Goal: Task Accomplishment & Management: Manage account settings

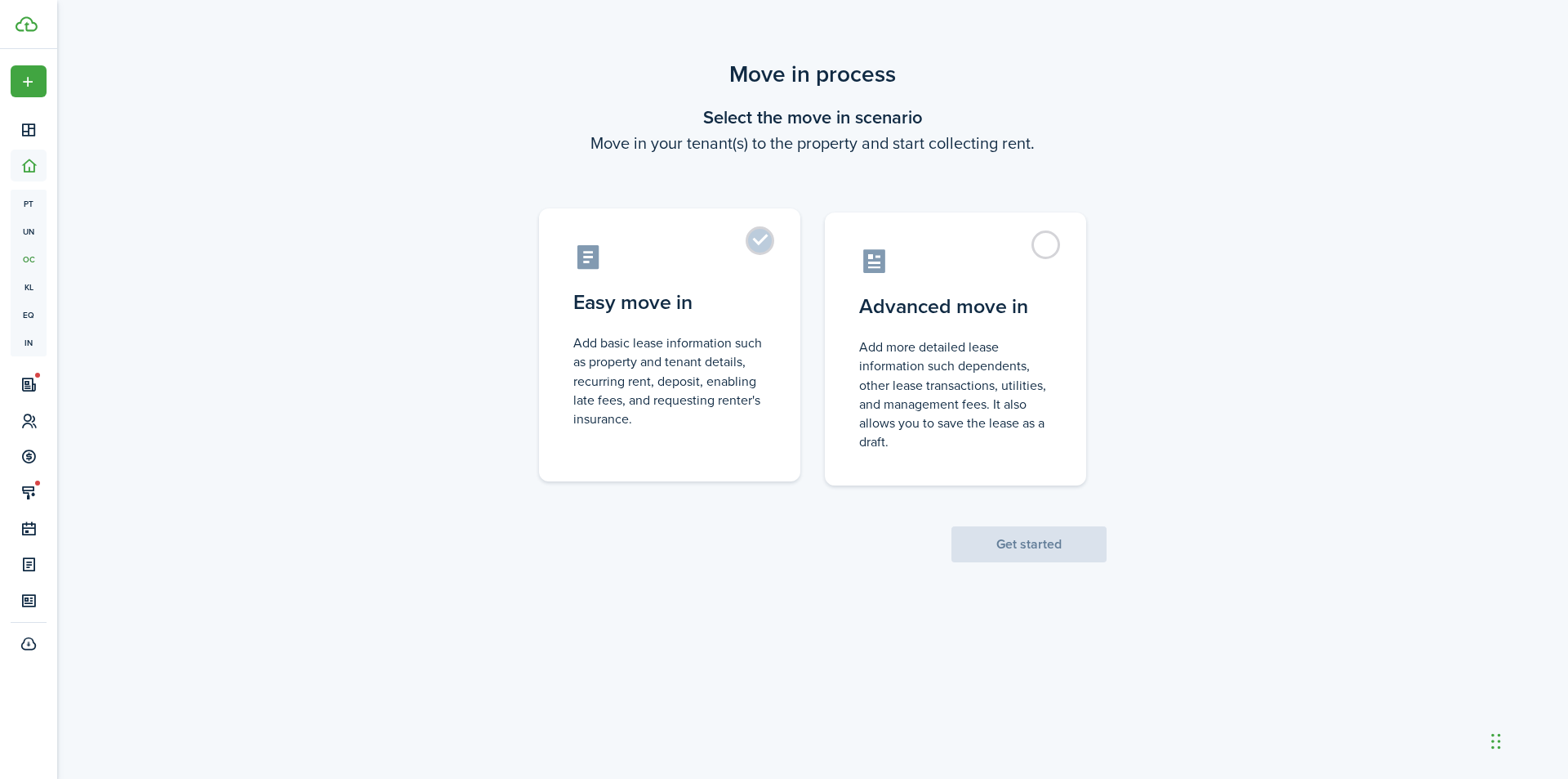
click at [766, 239] on label "Easy move in Add basic lease information such as property and tenant details, r…" at bounding box center [670, 344] width 261 height 273
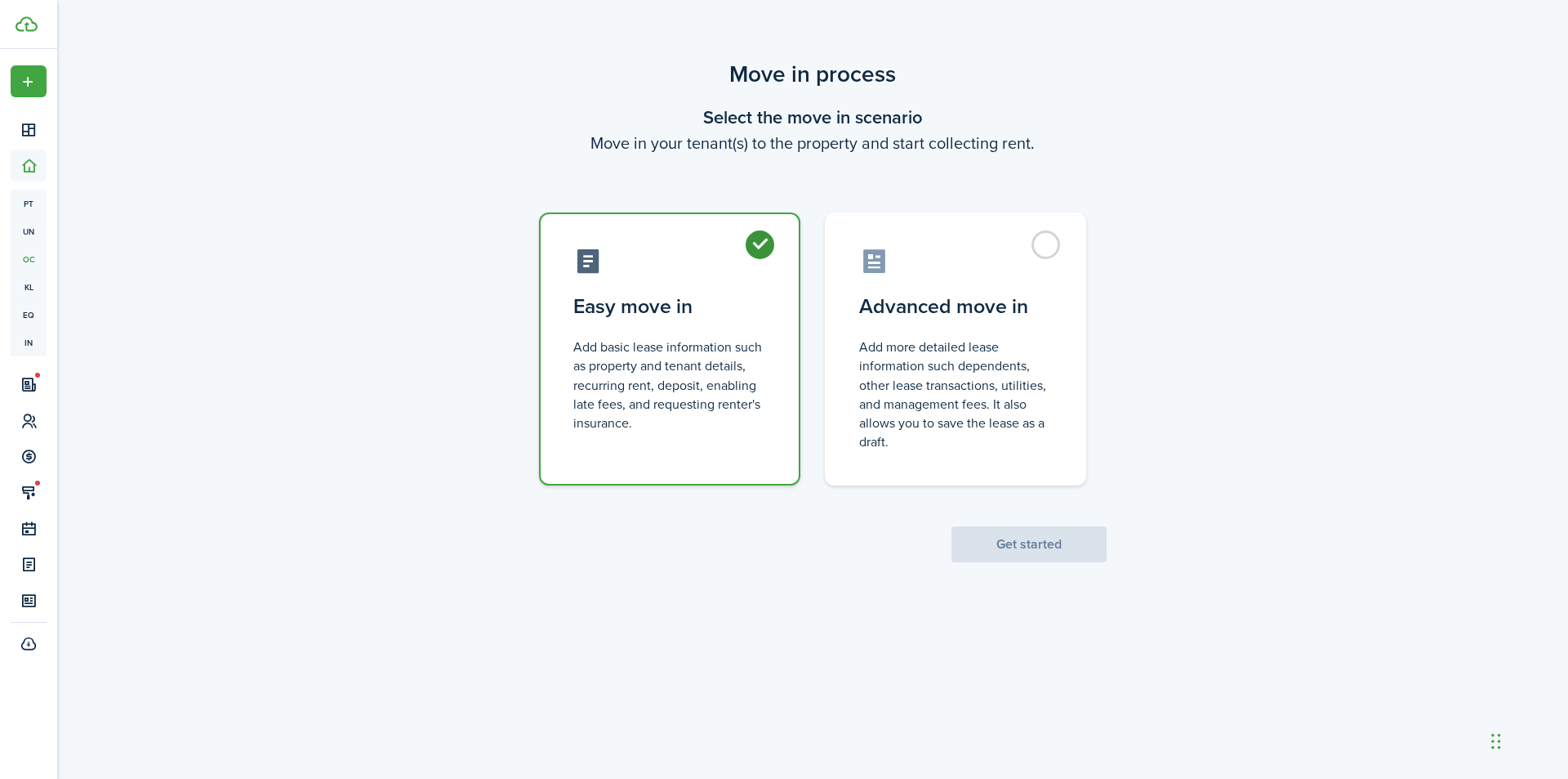
radio input "true"
click at [1037, 537] on button "Get started" at bounding box center [1029, 544] width 155 height 36
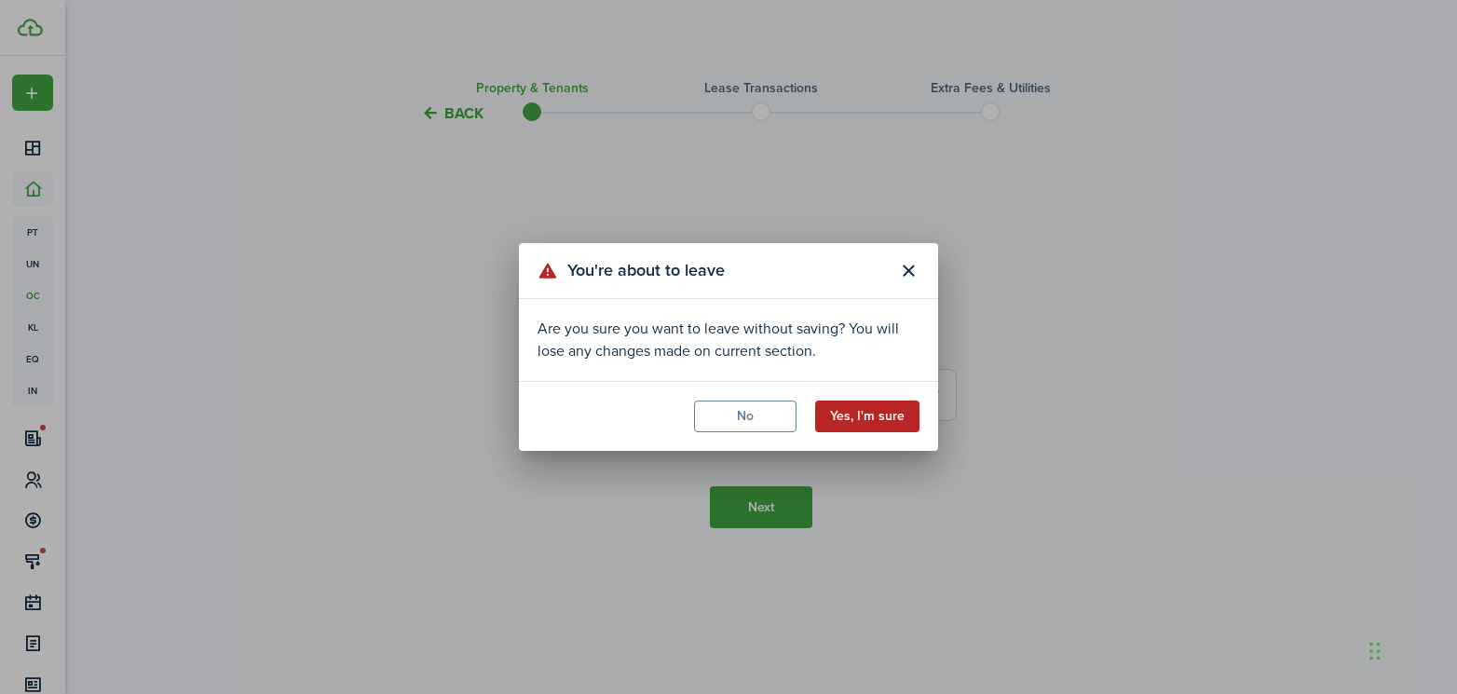
click at [859, 418] on button "Yes, I'm sure" at bounding box center [867, 416] width 104 height 32
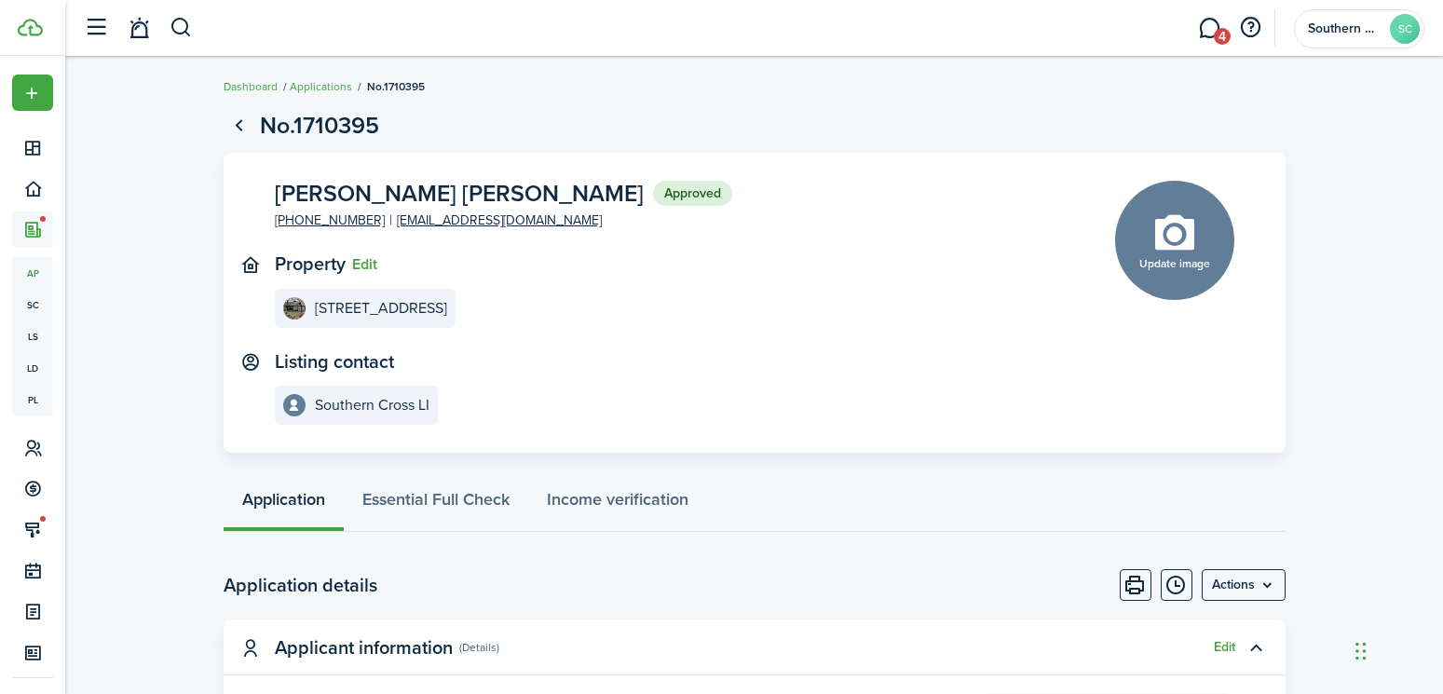
click at [447, 203] on span "[PERSON_NAME] [PERSON_NAME]" at bounding box center [459, 193] width 369 height 23
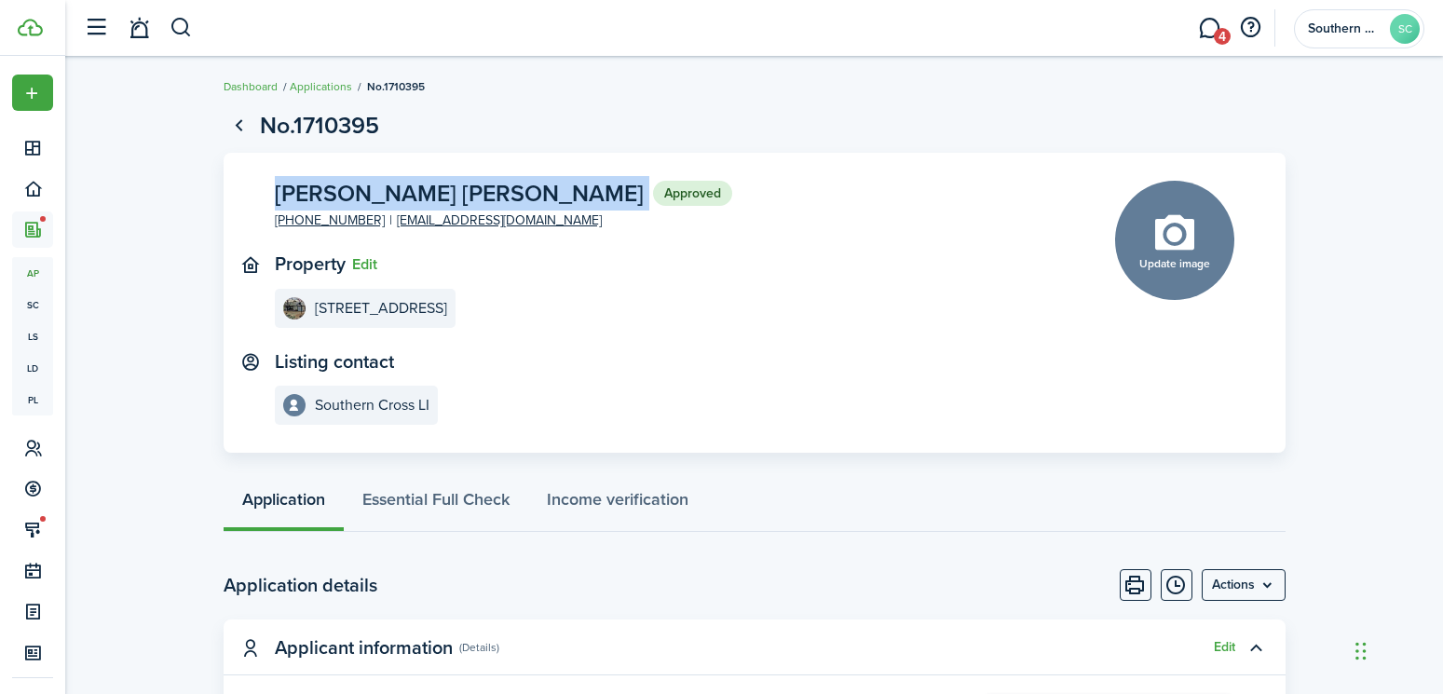
drag, startPoint x: 483, startPoint y: 191, endPoint x: 275, endPoint y: 193, distance: 208.6
click at [275, 193] on panel-main-description "[PERSON_NAME] [PERSON_NAME] Approved" at bounding box center [503, 194] width 457 height 26
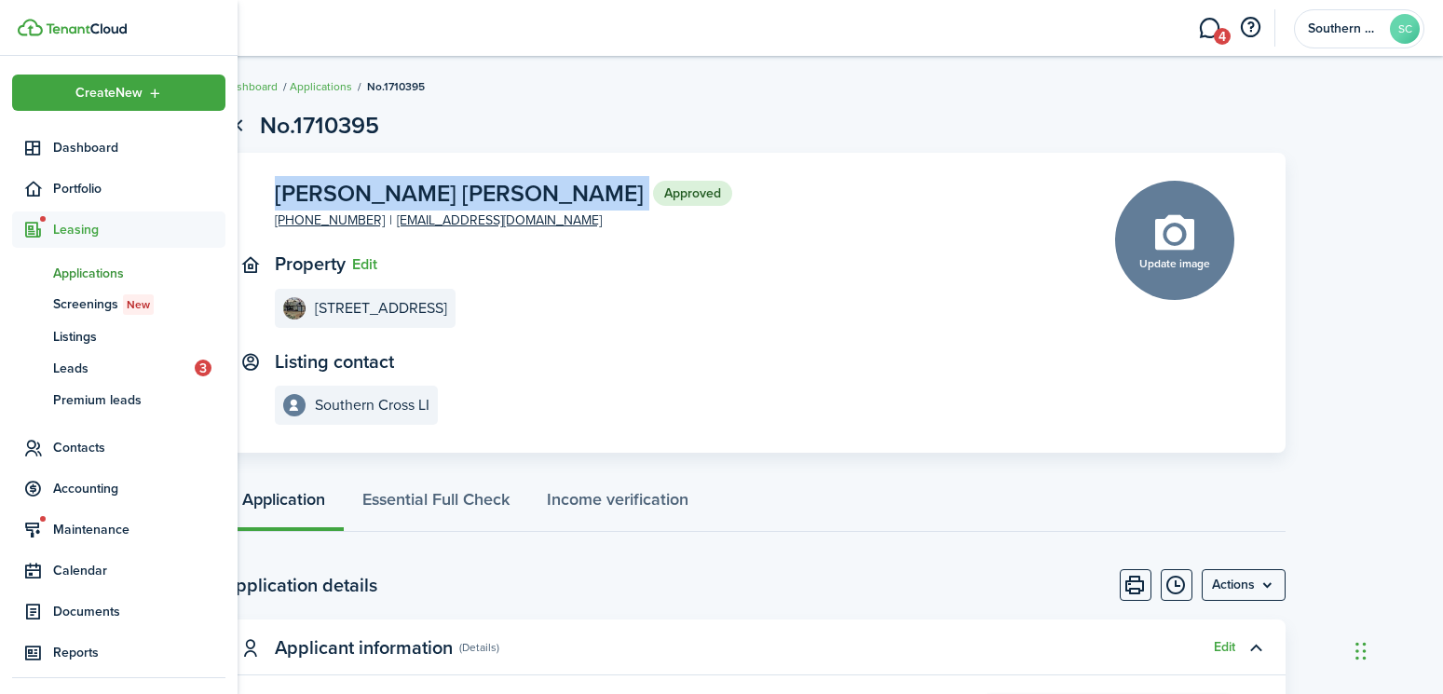
copy panel-main-description "[PERSON_NAME] [PERSON_NAME] Approved"
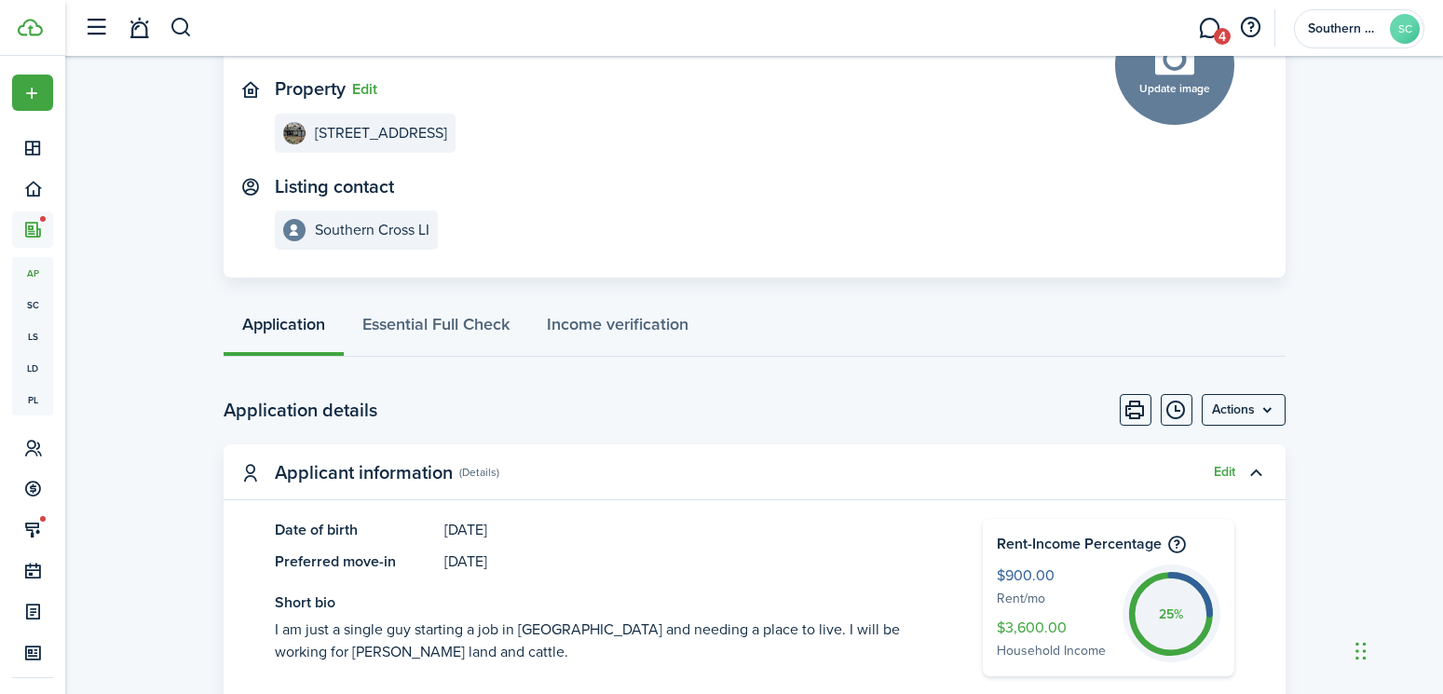
scroll to position [373, 0]
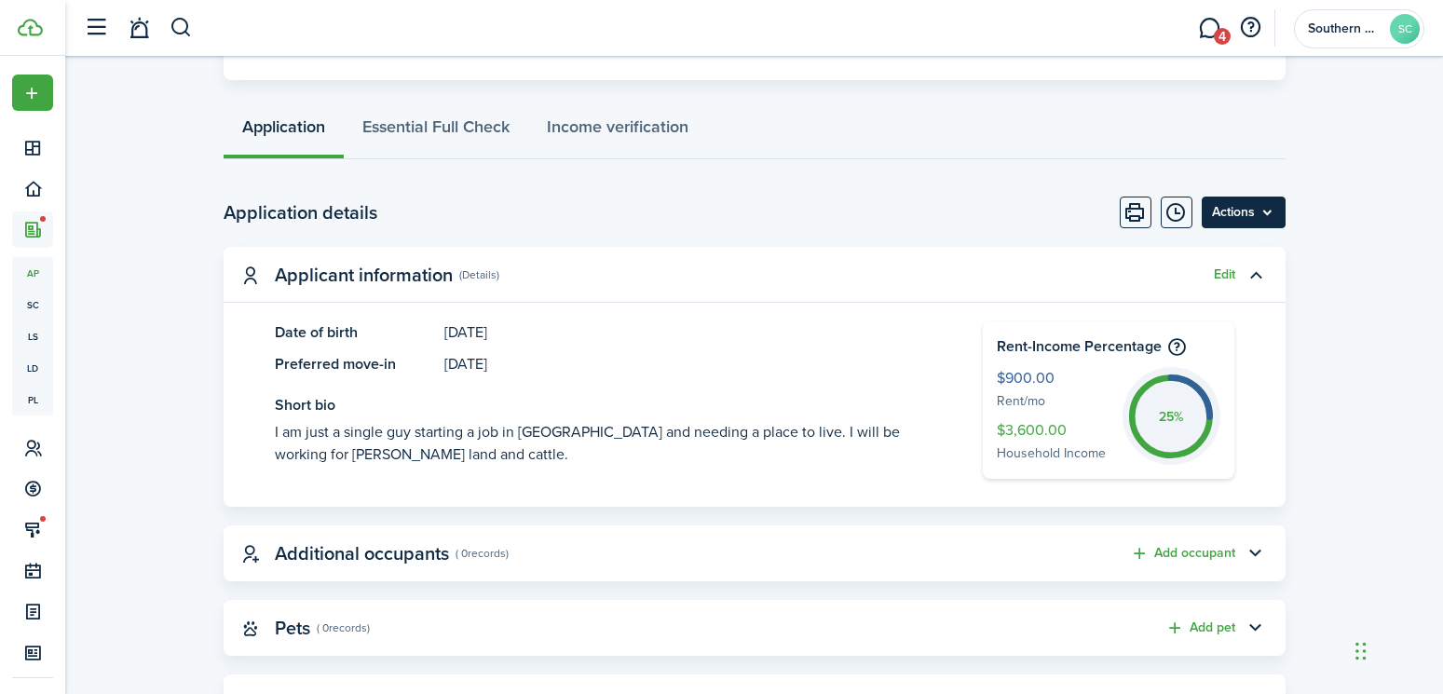
click at [1254, 211] on menu-btn "Actions" at bounding box center [1243, 212] width 84 height 32
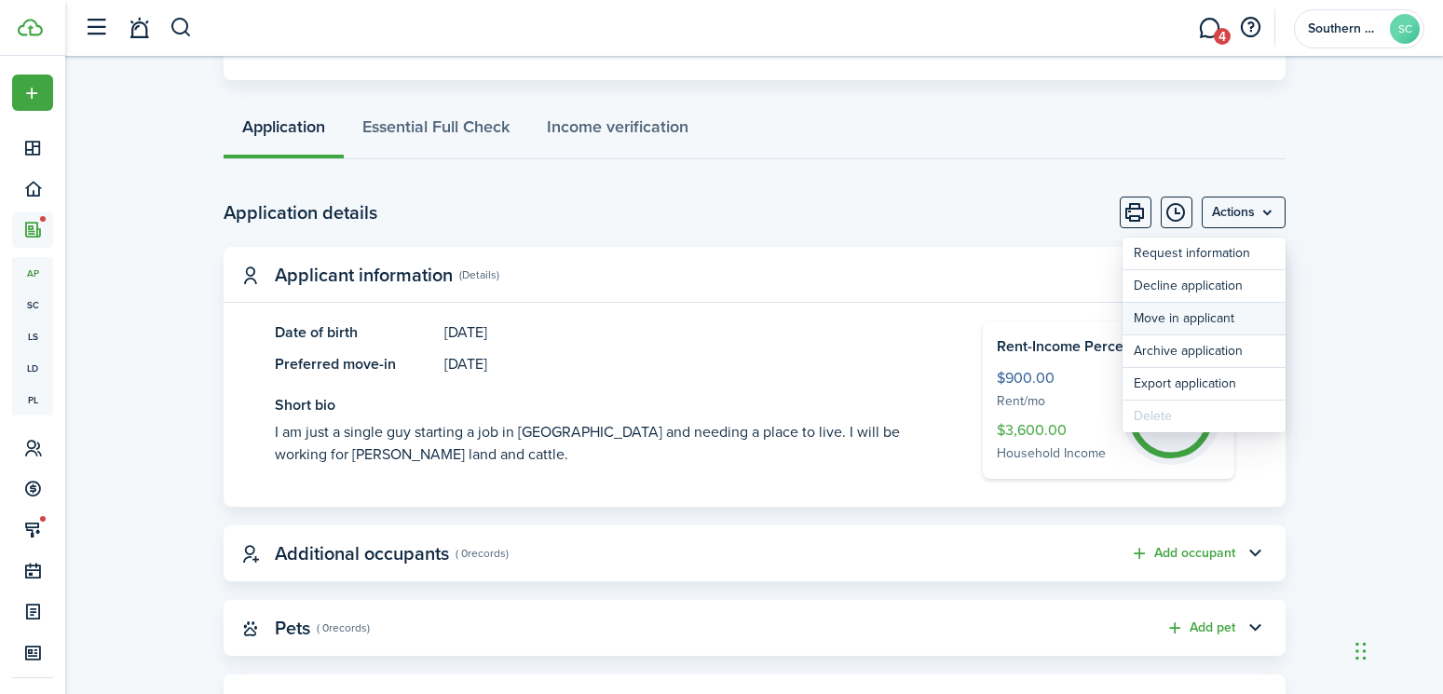
click at [1195, 309] on button "Move in applicant" at bounding box center [1203, 319] width 163 height 32
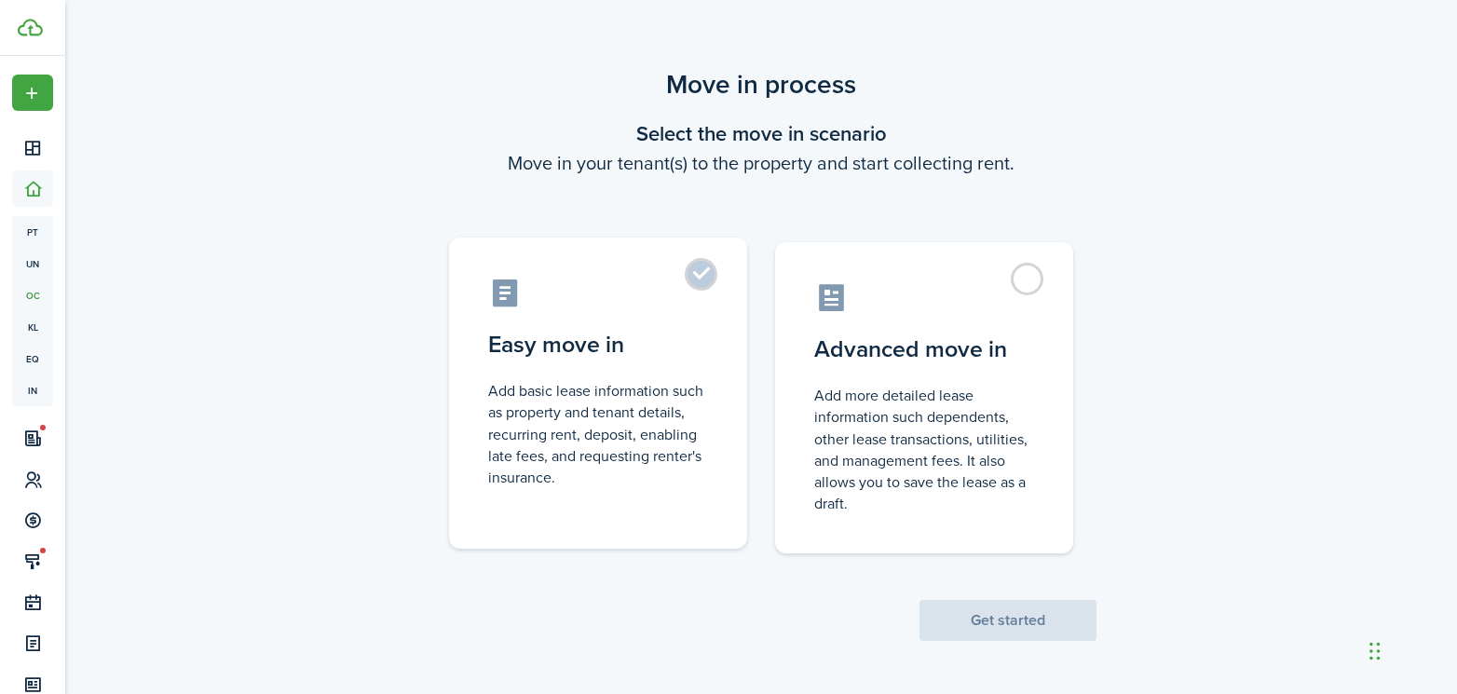
drag, startPoint x: 683, startPoint y: 281, endPoint x: 698, endPoint y: 291, distance: 17.6
click at [686, 282] on label "Easy move in Add basic lease information such as property and tenant details, r…" at bounding box center [598, 392] width 298 height 311
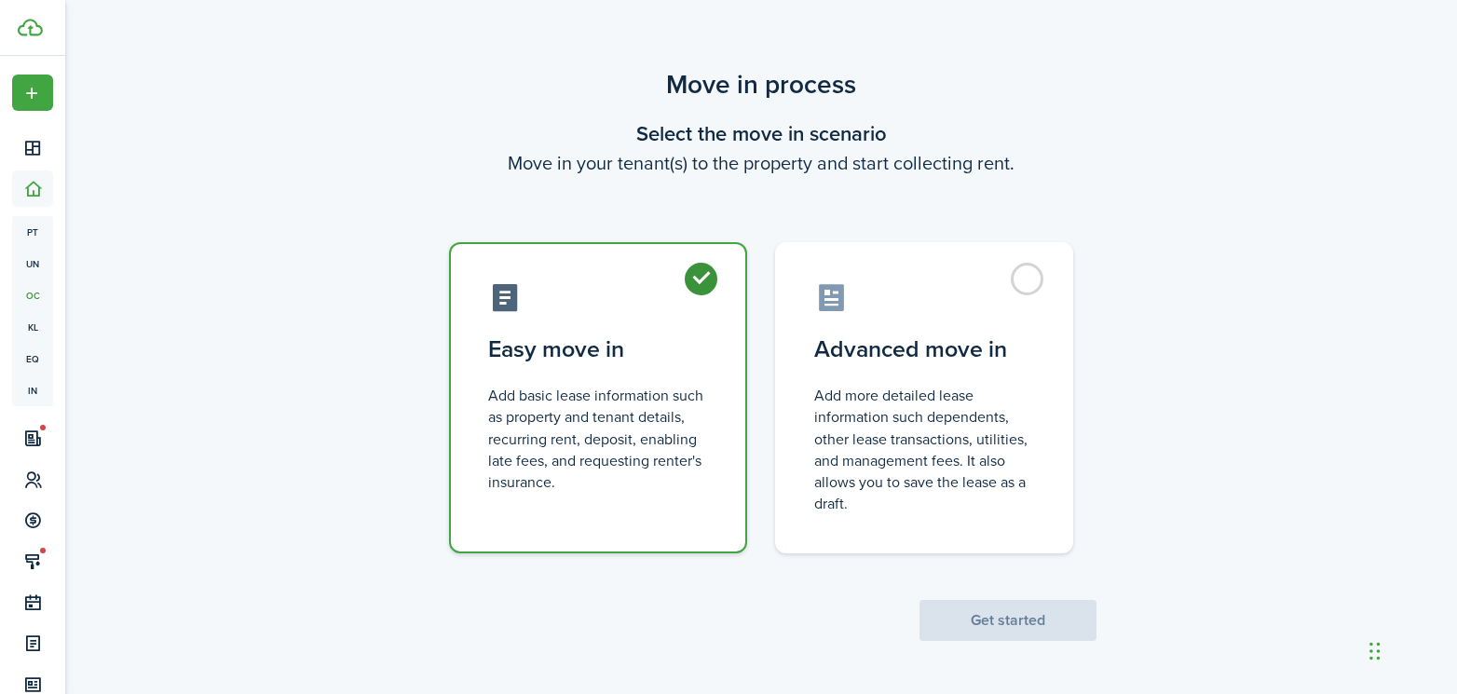
radio input "true"
click at [991, 617] on button "Get started" at bounding box center [1007, 620] width 177 height 41
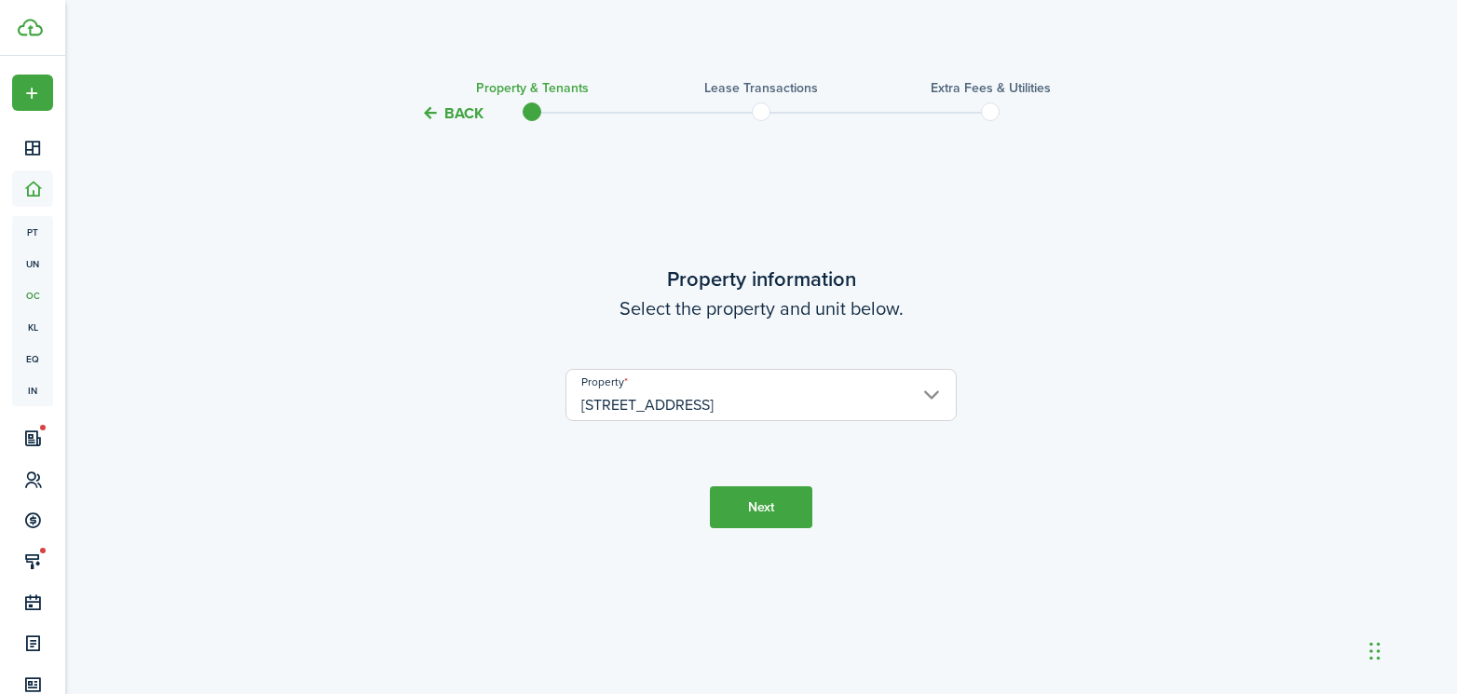
click at [746, 512] on button "Next" at bounding box center [761, 507] width 102 height 42
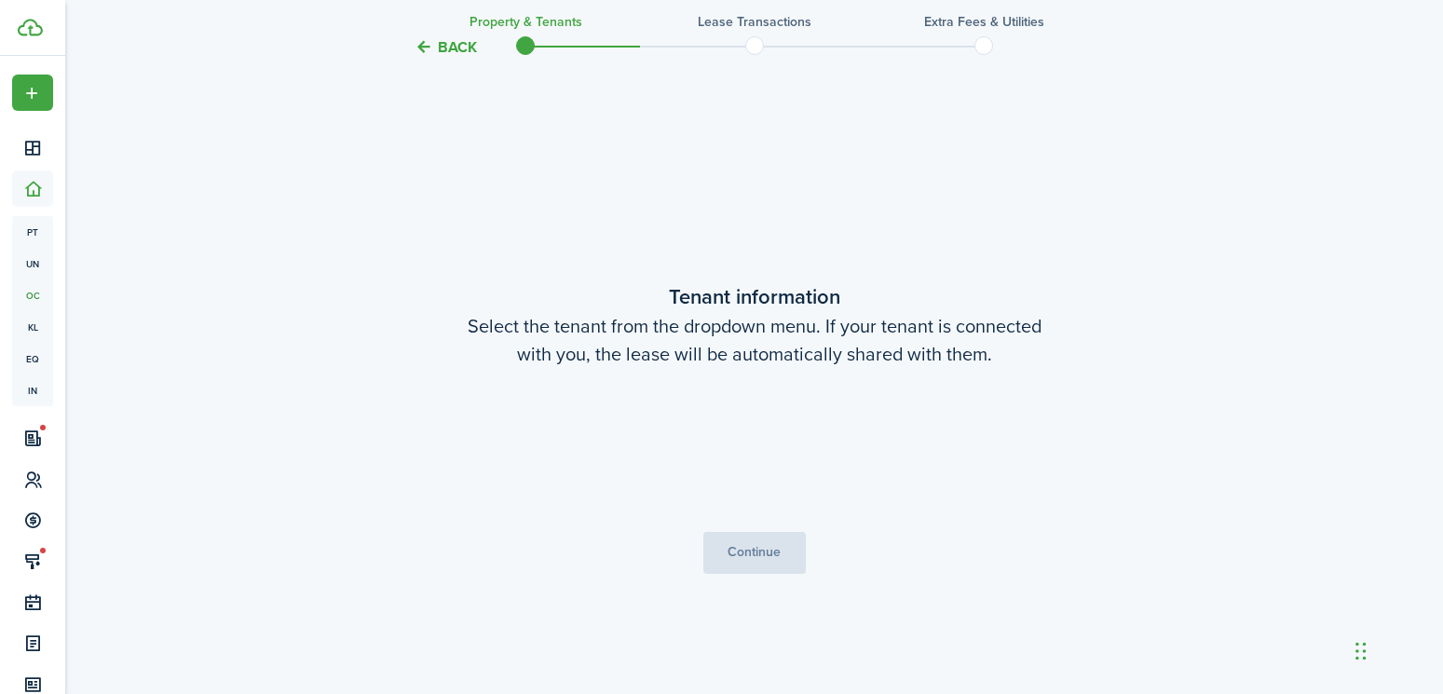
scroll to position [569, 0]
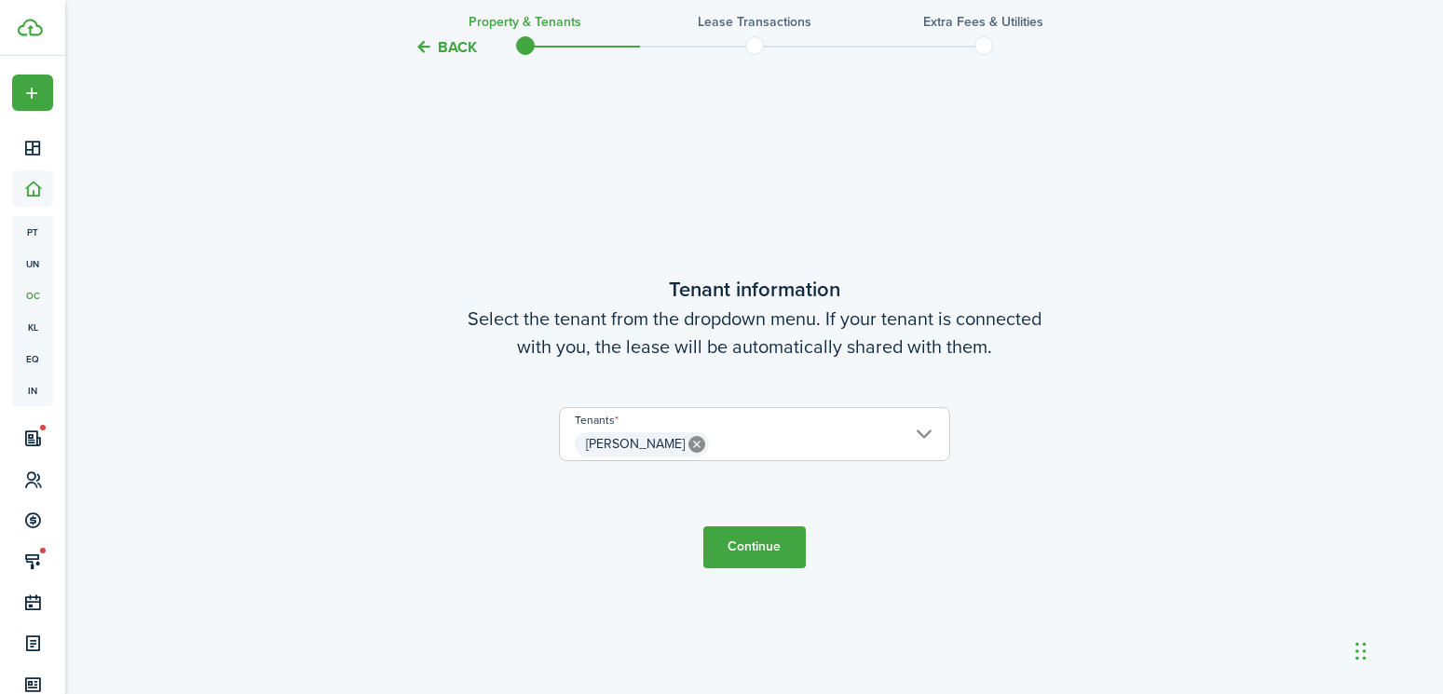
click at [758, 558] on button "Continue" at bounding box center [754, 547] width 102 height 42
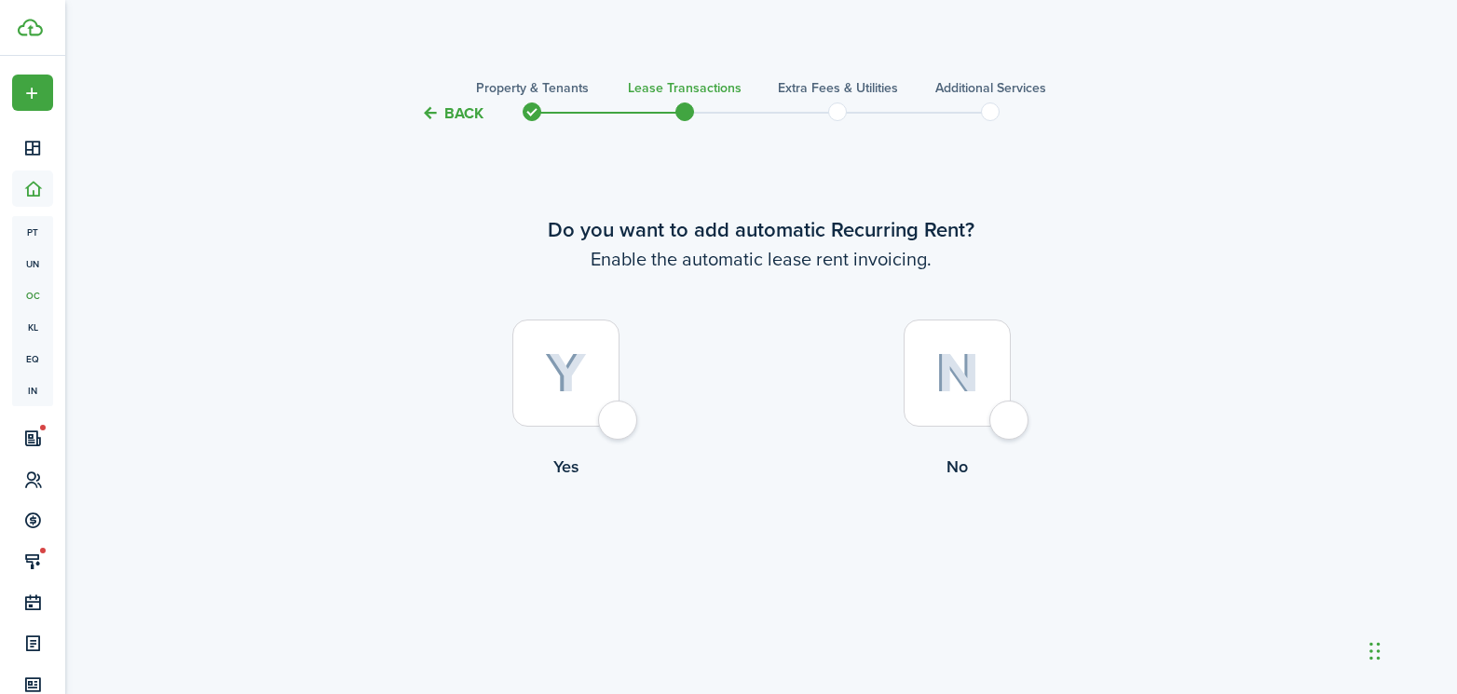
click at [457, 118] on button "Back" at bounding box center [452, 113] width 62 height 20
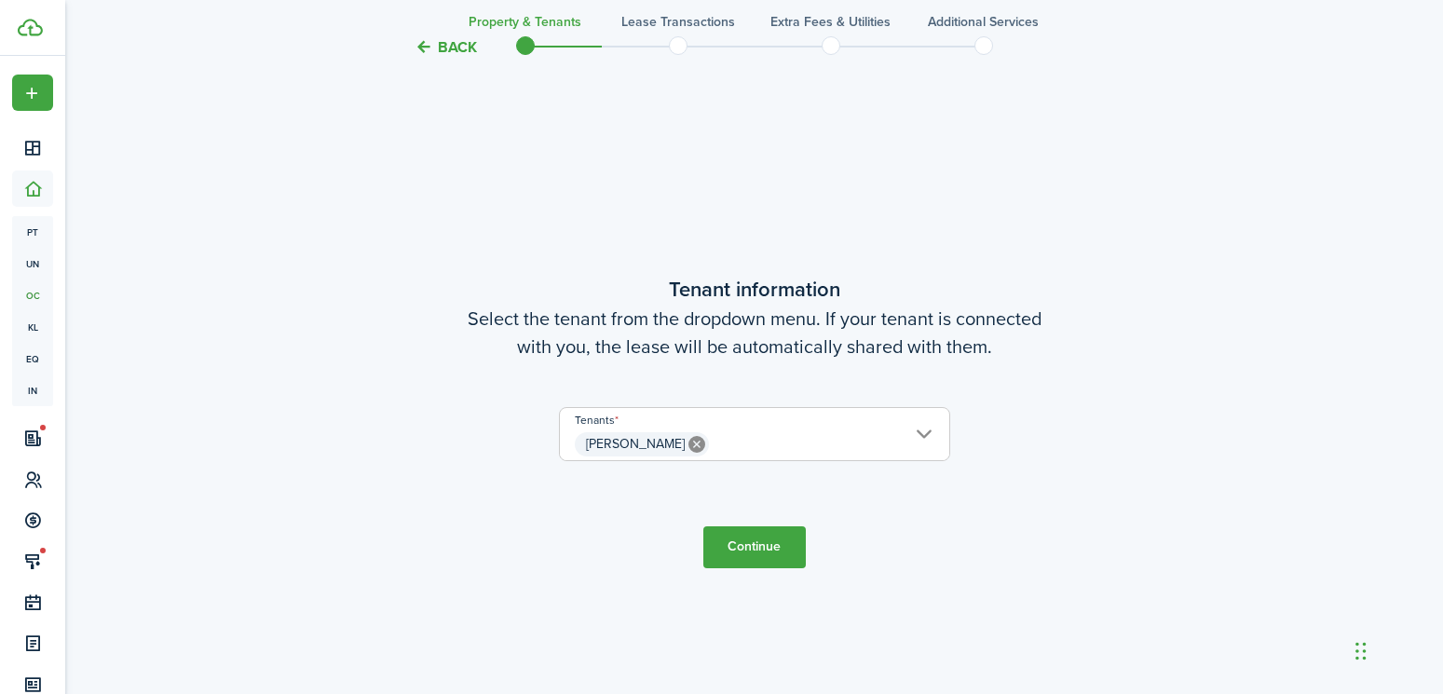
click at [738, 542] on button "Continue" at bounding box center [754, 547] width 102 height 42
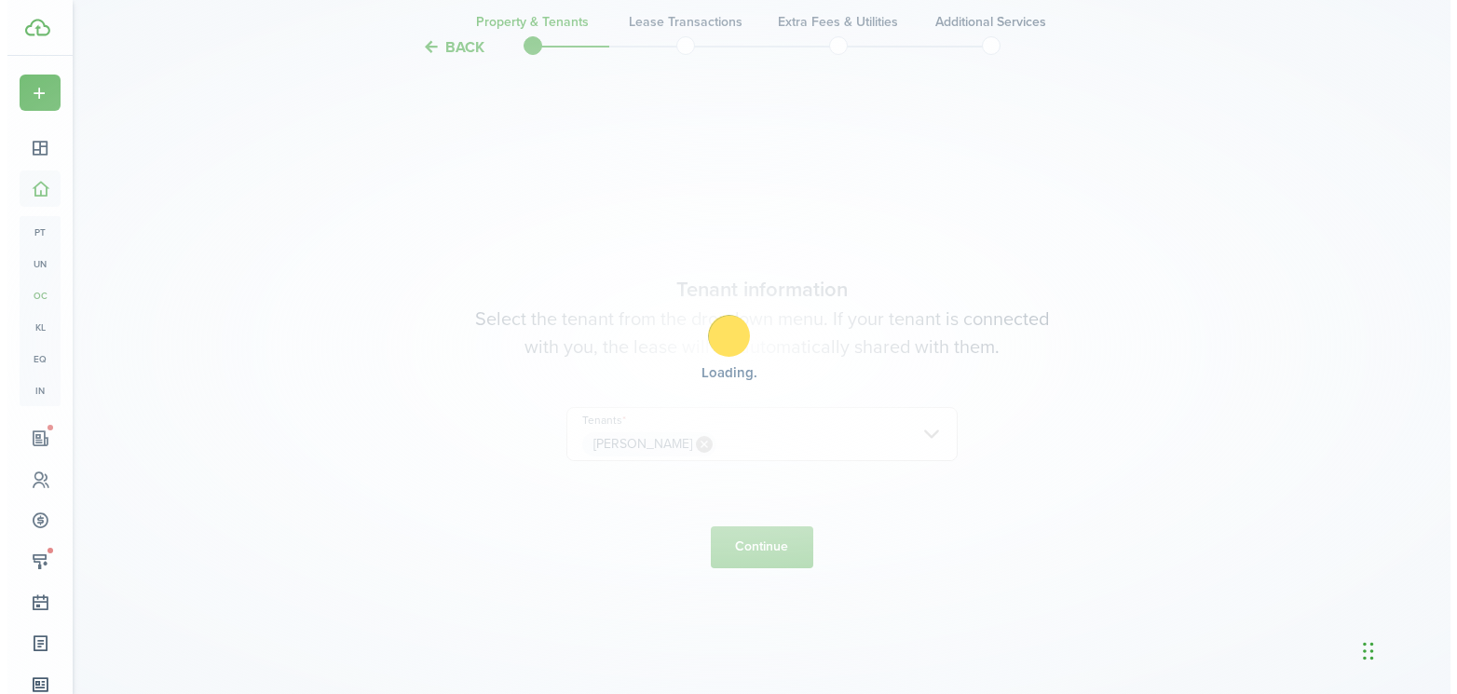
scroll to position [0, 0]
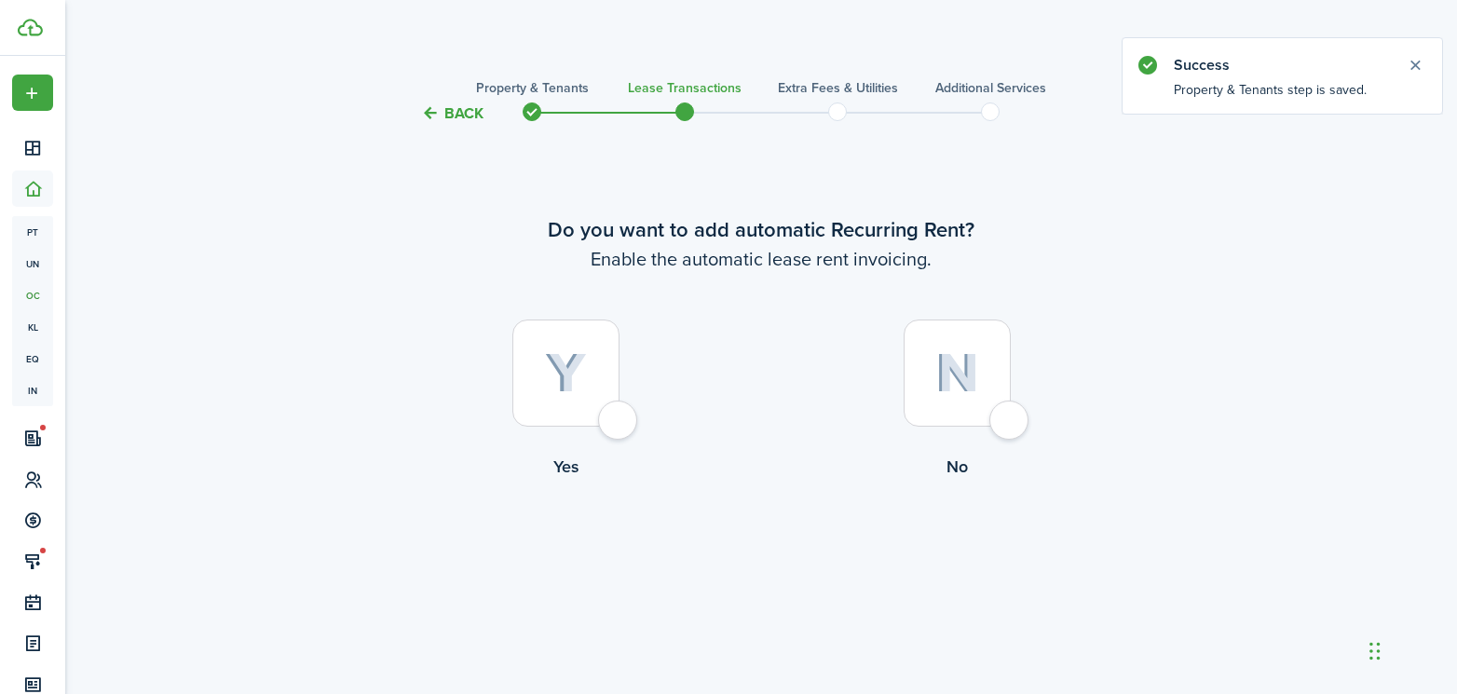
click at [619, 413] on div at bounding box center [565, 372] width 107 height 107
radio input "true"
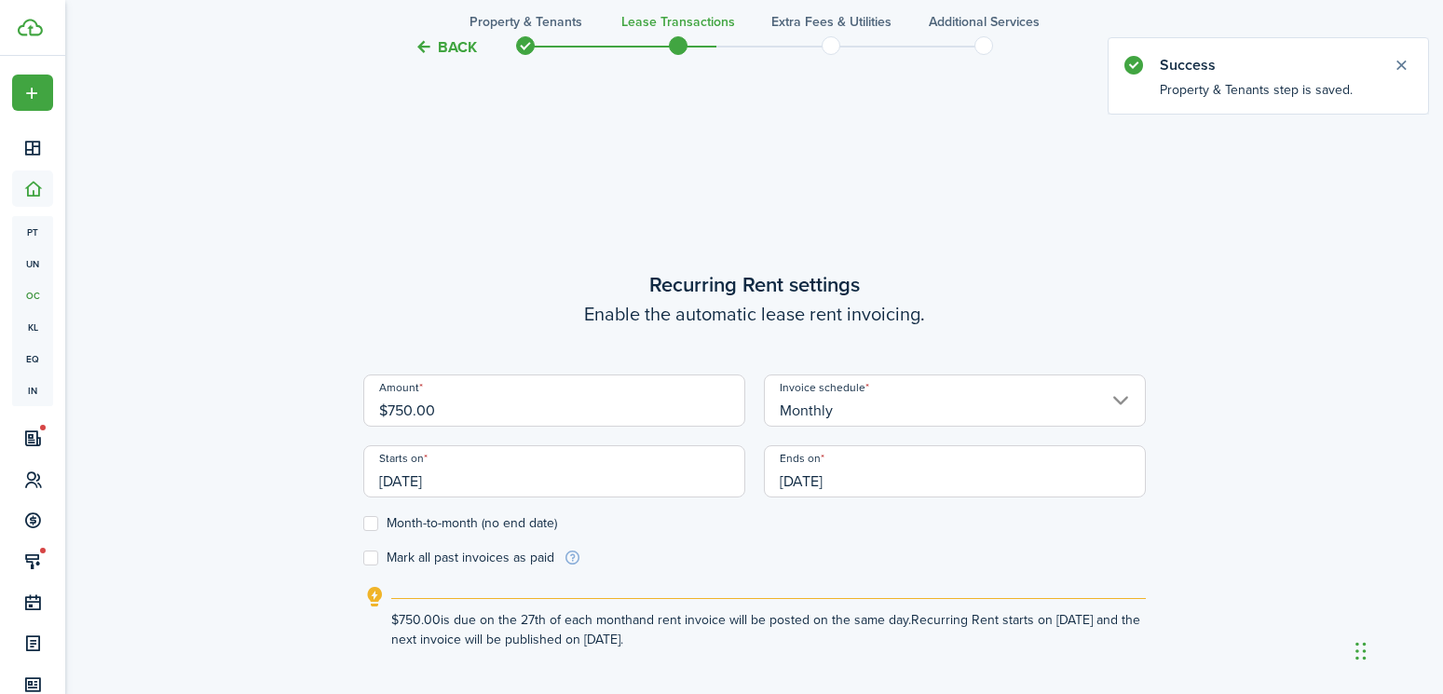
scroll to position [569, 0]
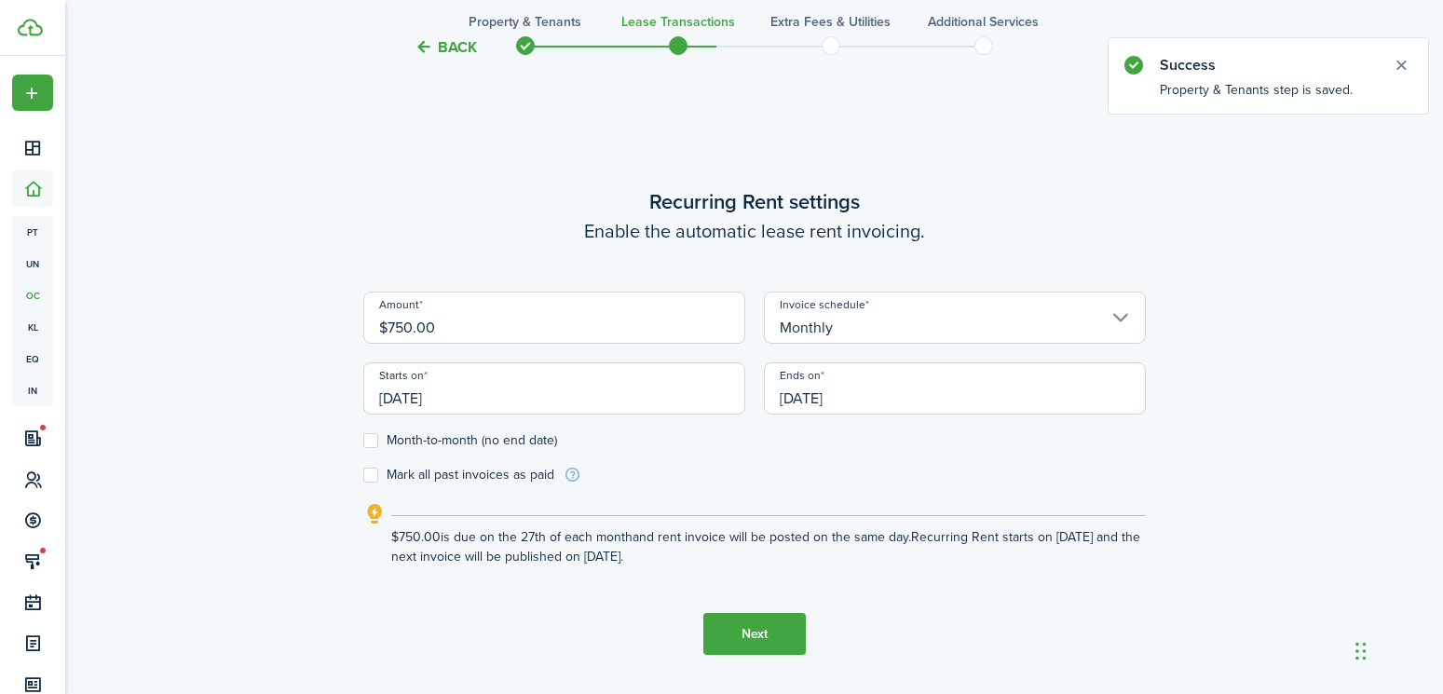
drag, startPoint x: 464, startPoint y: 342, endPoint x: 284, endPoint y: 330, distance: 180.1
click at [284, 330] on div "Back Property & Tenants Lease Transactions Extra fees & Utilities Additional Se…" at bounding box center [754, 131] width 1080 height 1271
type input "$900.00"
click at [829, 334] on input "Monthly" at bounding box center [955, 317] width 382 height 52
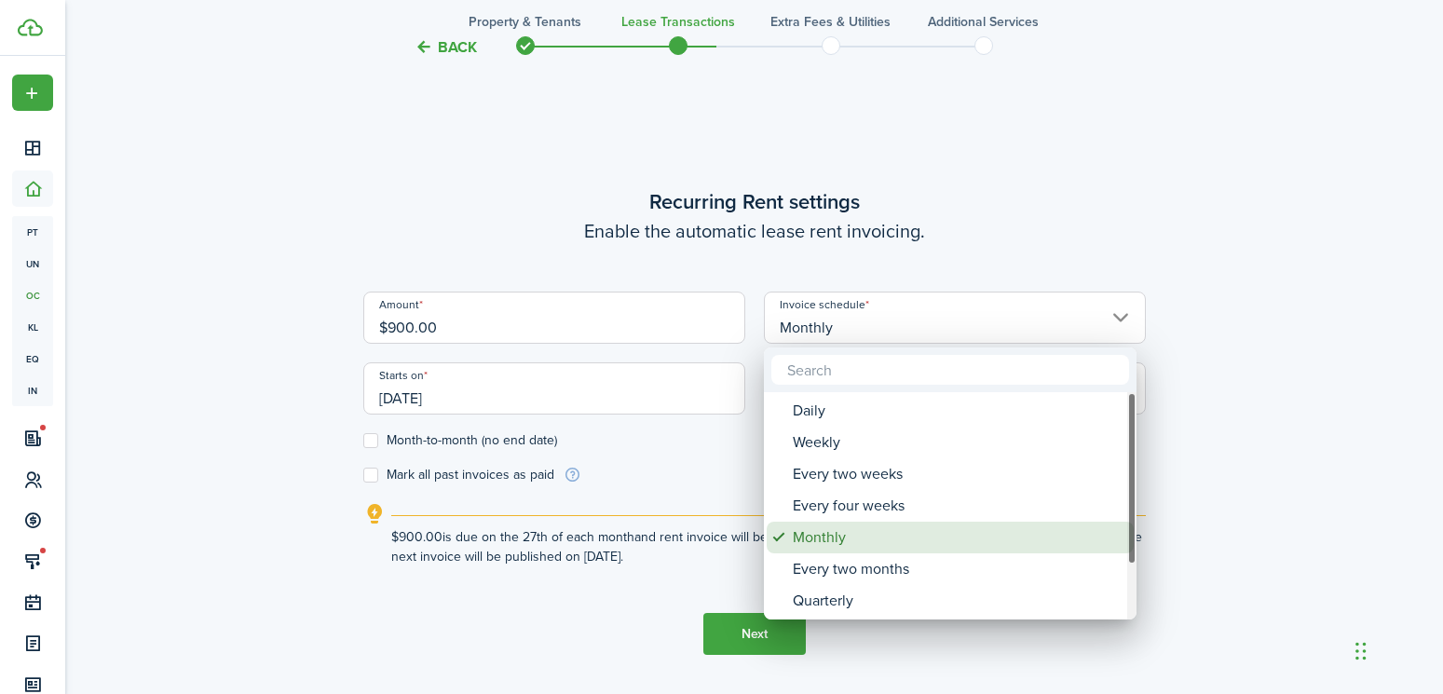
click at [838, 530] on div "Monthly" at bounding box center [958, 538] width 330 height 32
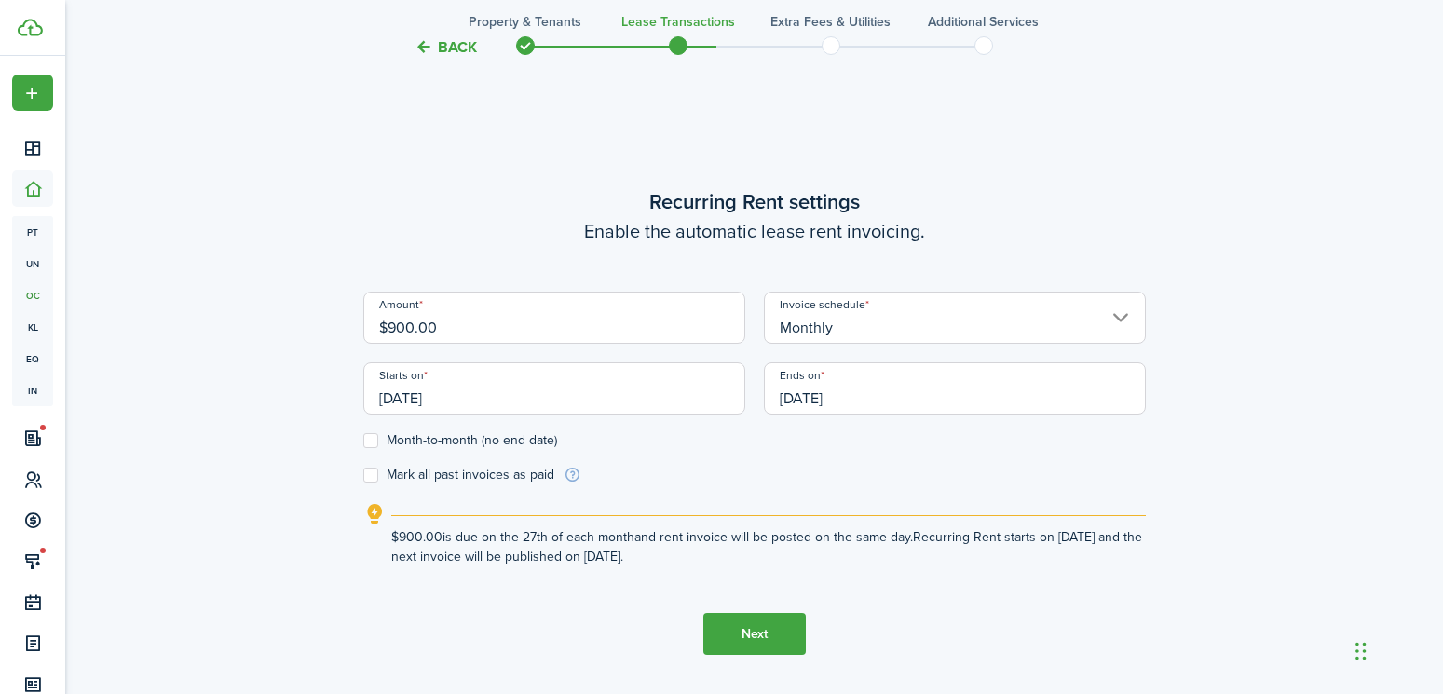
click at [617, 382] on input "[DATE]" at bounding box center [554, 388] width 382 height 52
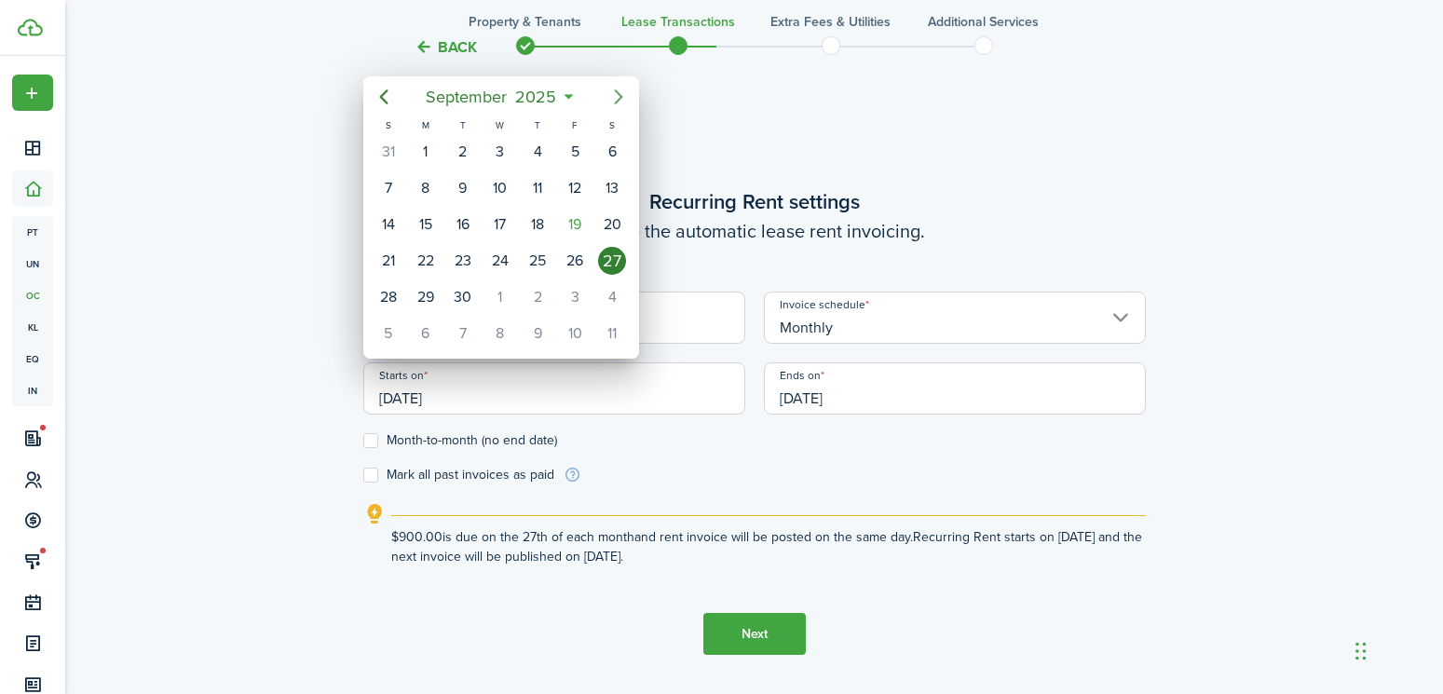
click at [613, 90] on icon "Next page" at bounding box center [618, 97] width 22 height 22
click at [614, 103] on icon "Next page" at bounding box center [618, 97] width 22 height 22
click at [505, 151] on div "1" at bounding box center [500, 152] width 28 height 28
type input "[DATE]"
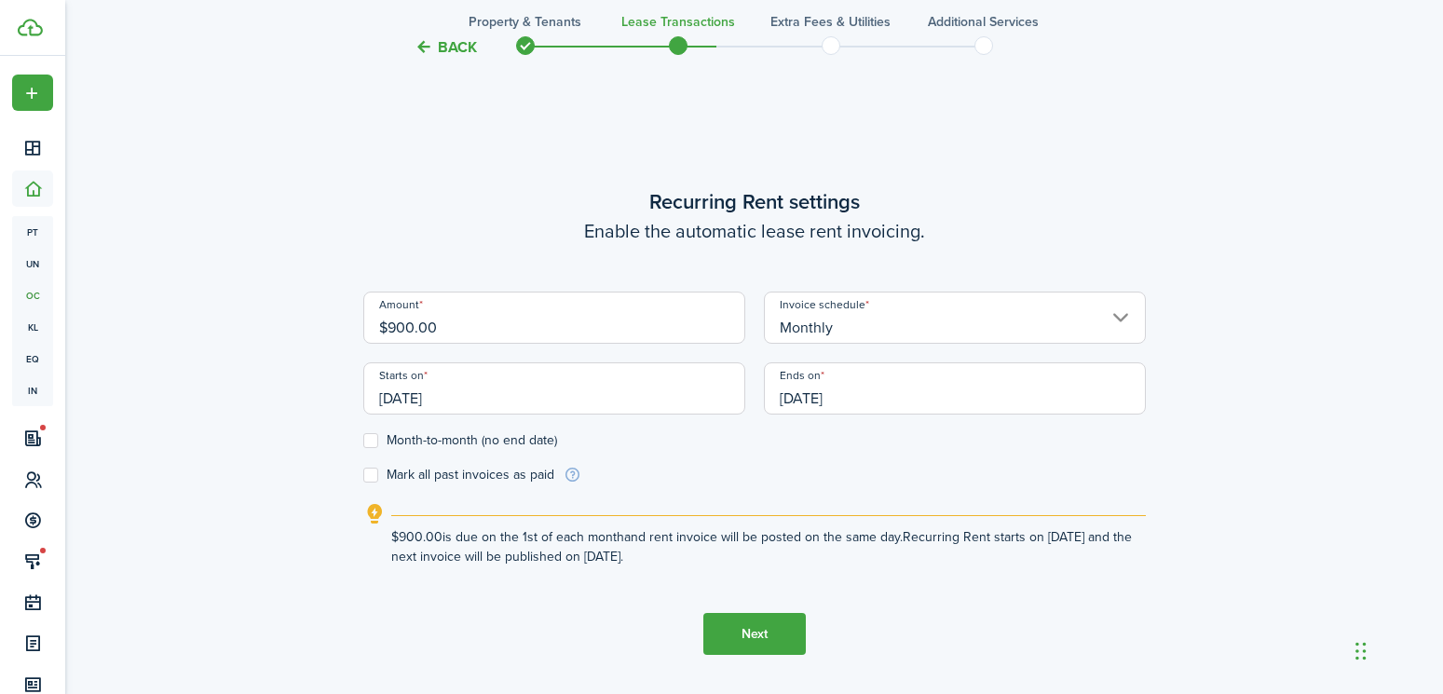
click at [812, 382] on input "[DATE]" at bounding box center [955, 388] width 382 height 52
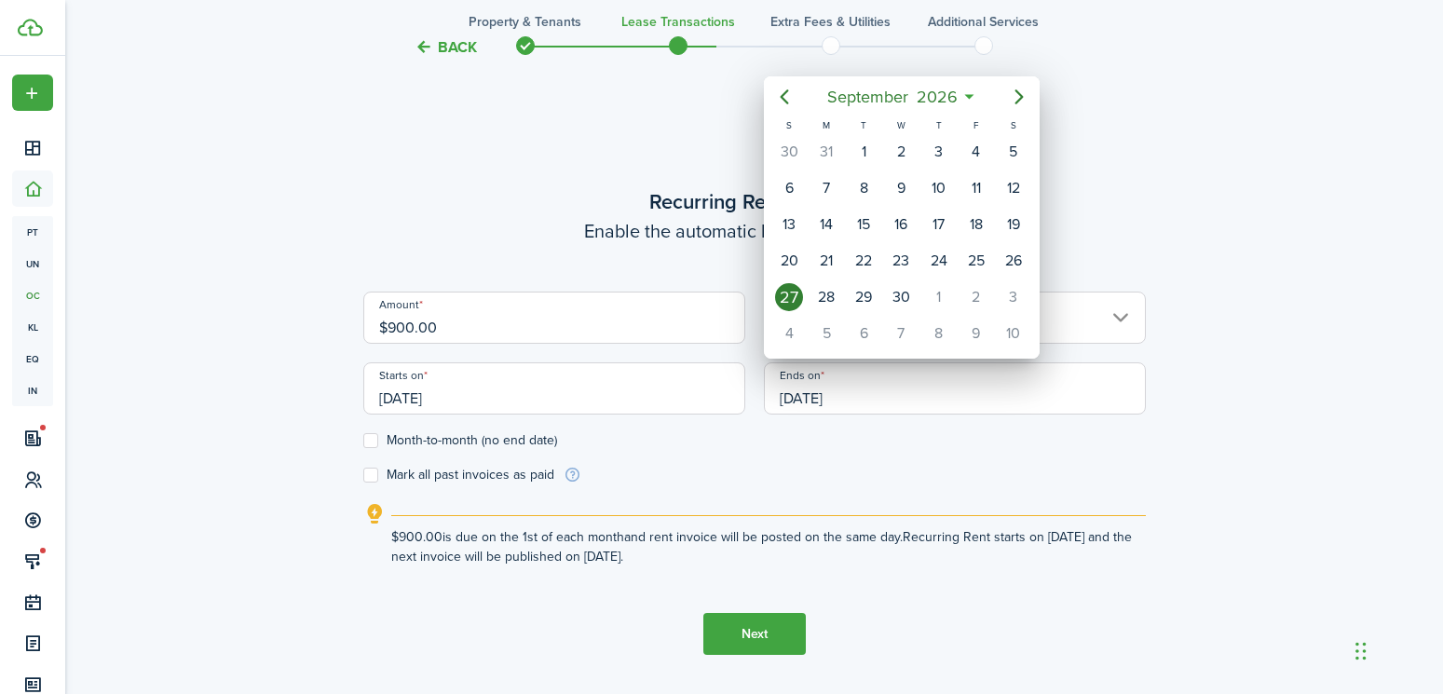
click at [785, 107] on icon "Previous page" at bounding box center [784, 97] width 22 height 22
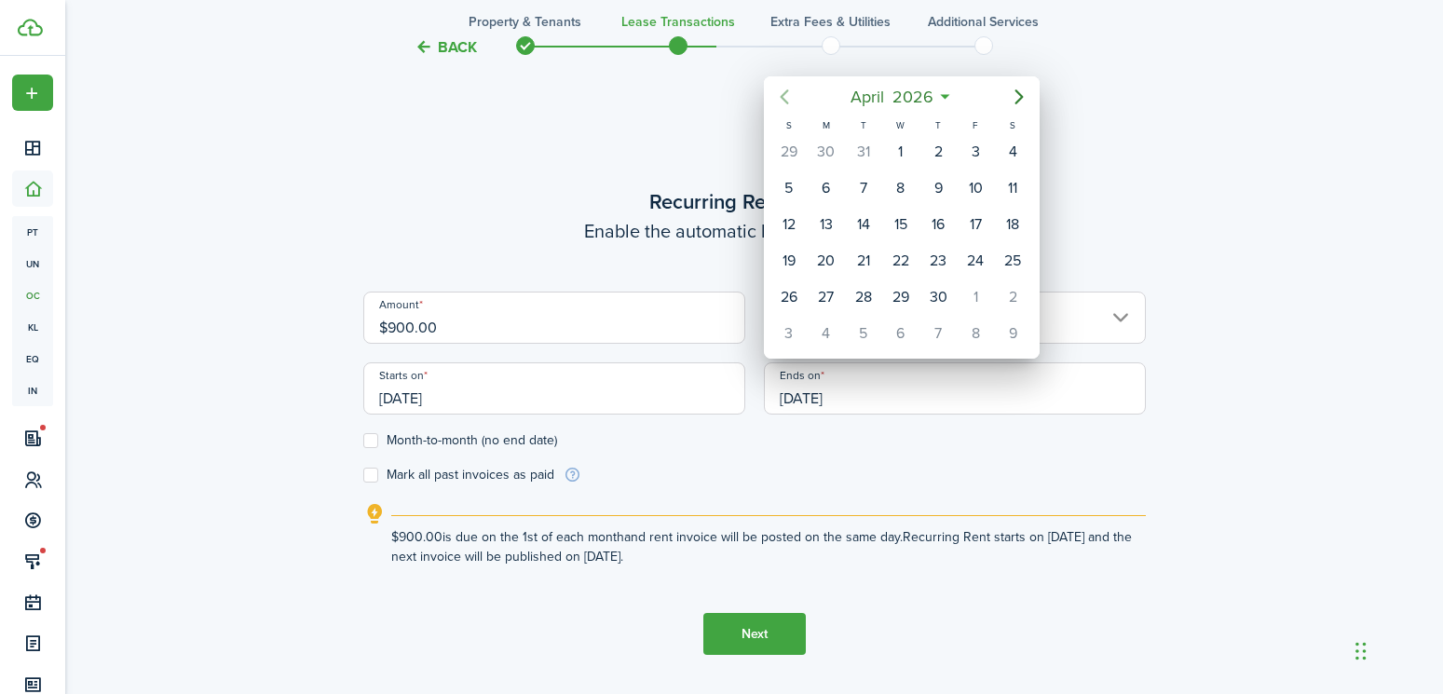
click at [785, 107] on icon "Previous page" at bounding box center [784, 97] width 22 height 22
click at [862, 302] on div "31" at bounding box center [863, 297] width 28 height 28
type input "[DATE]"
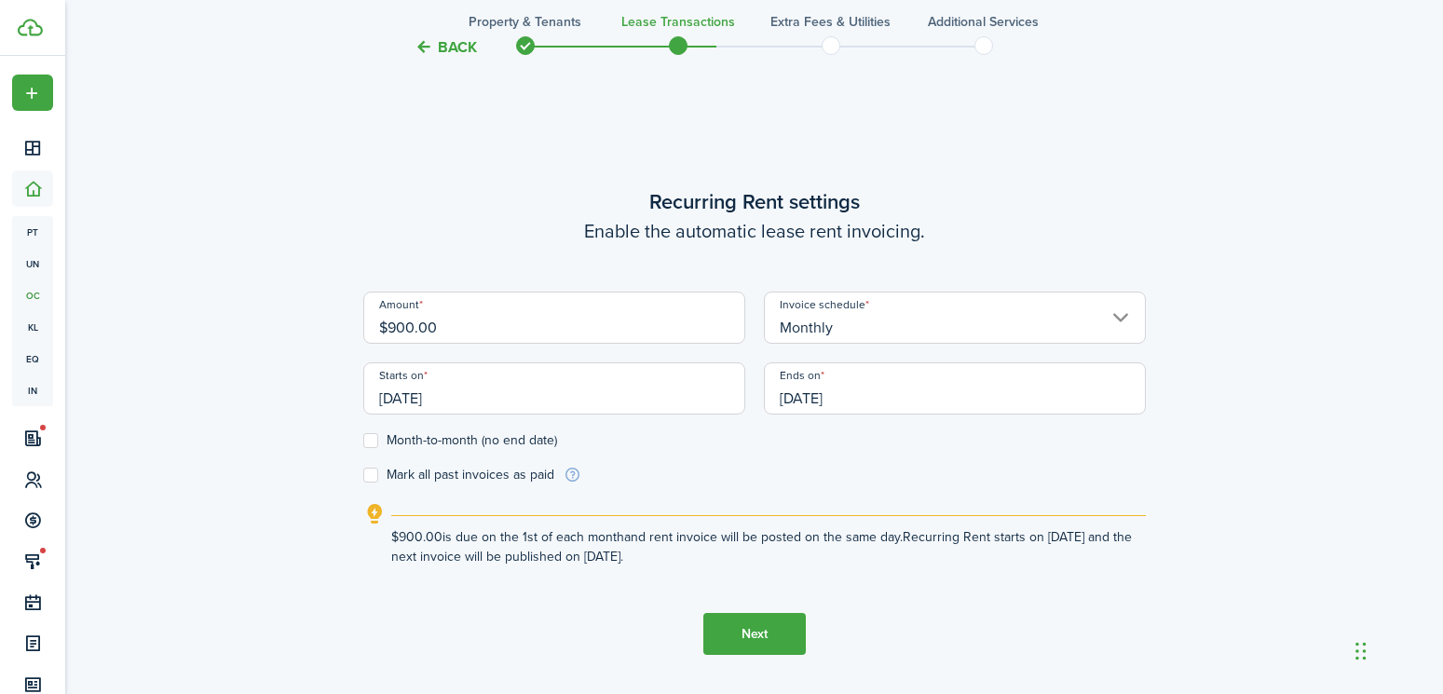
click at [770, 650] on button "Next" at bounding box center [754, 634] width 102 height 42
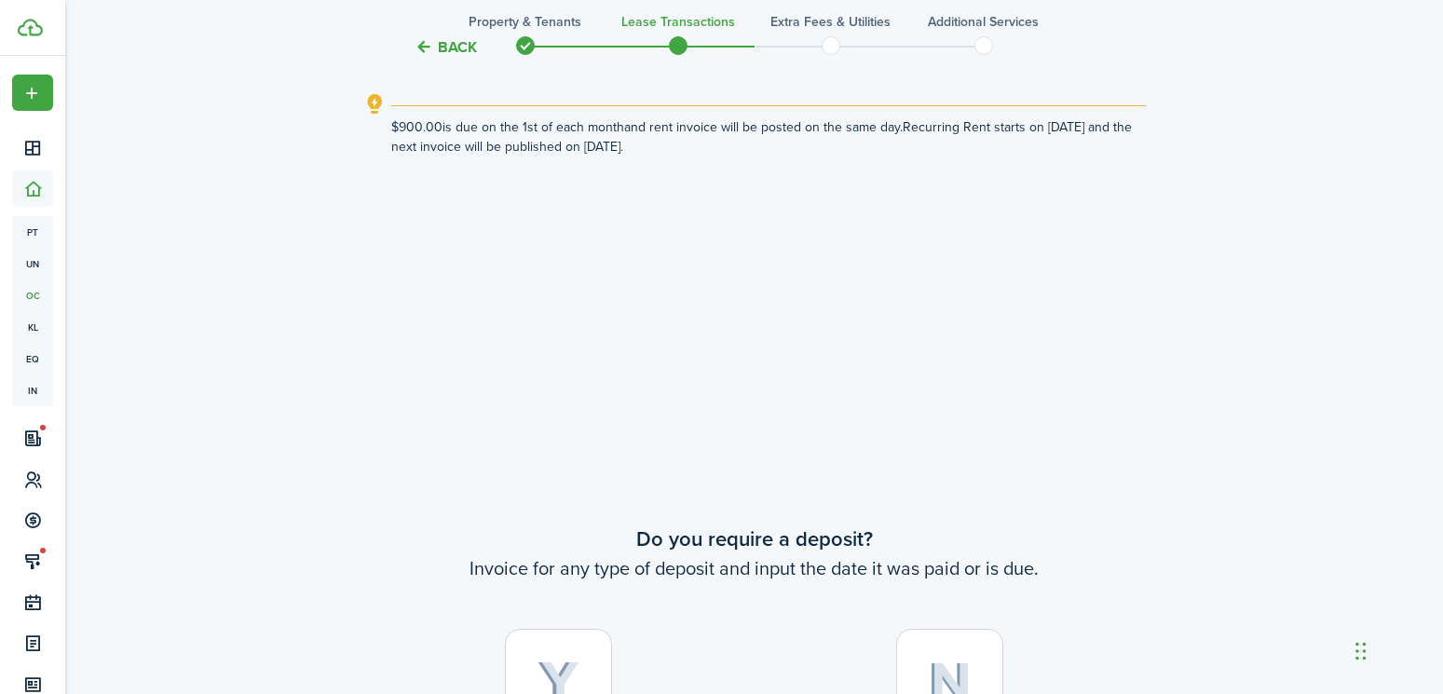
scroll to position [704, 0]
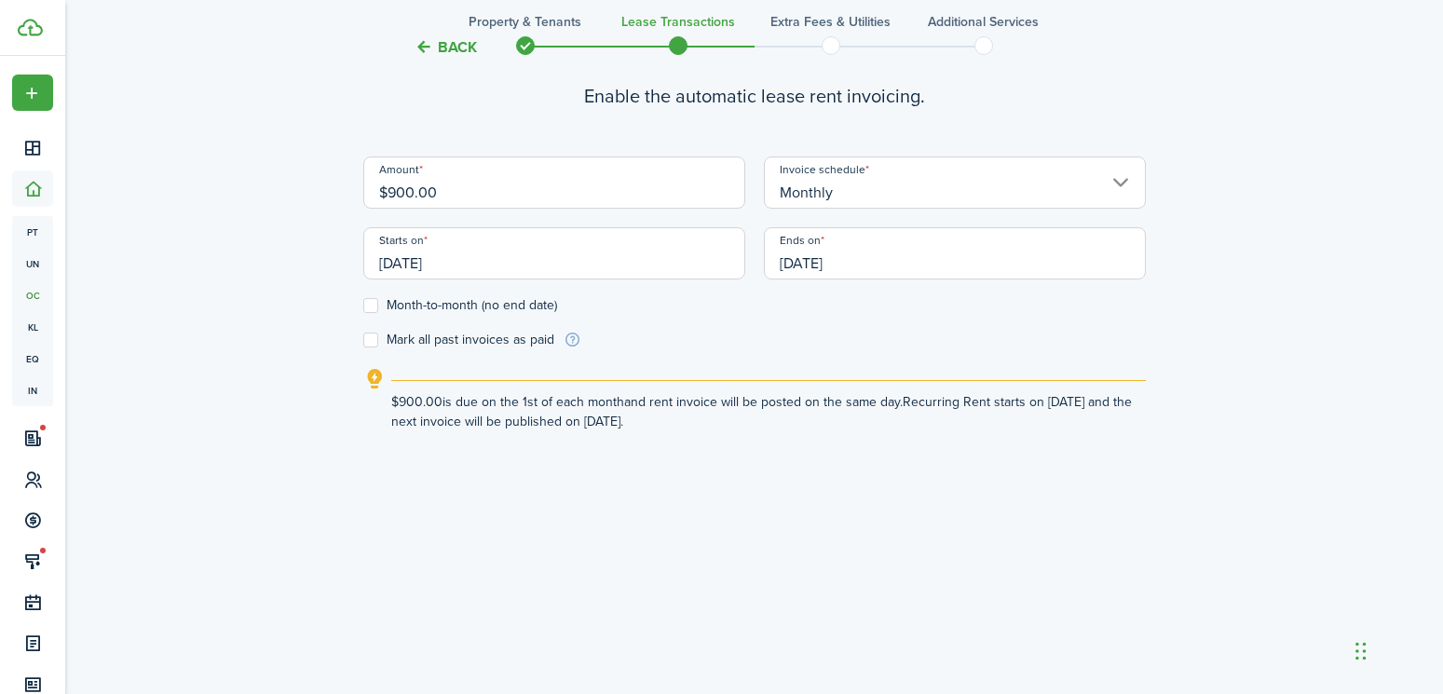
click at [367, 306] on label "Month-to-month (no end date)" at bounding box center [460, 305] width 194 height 15
click at [363, 306] on input "Month-to-month (no end date)" at bounding box center [362, 305] width 1 height 1
checkbox input "true"
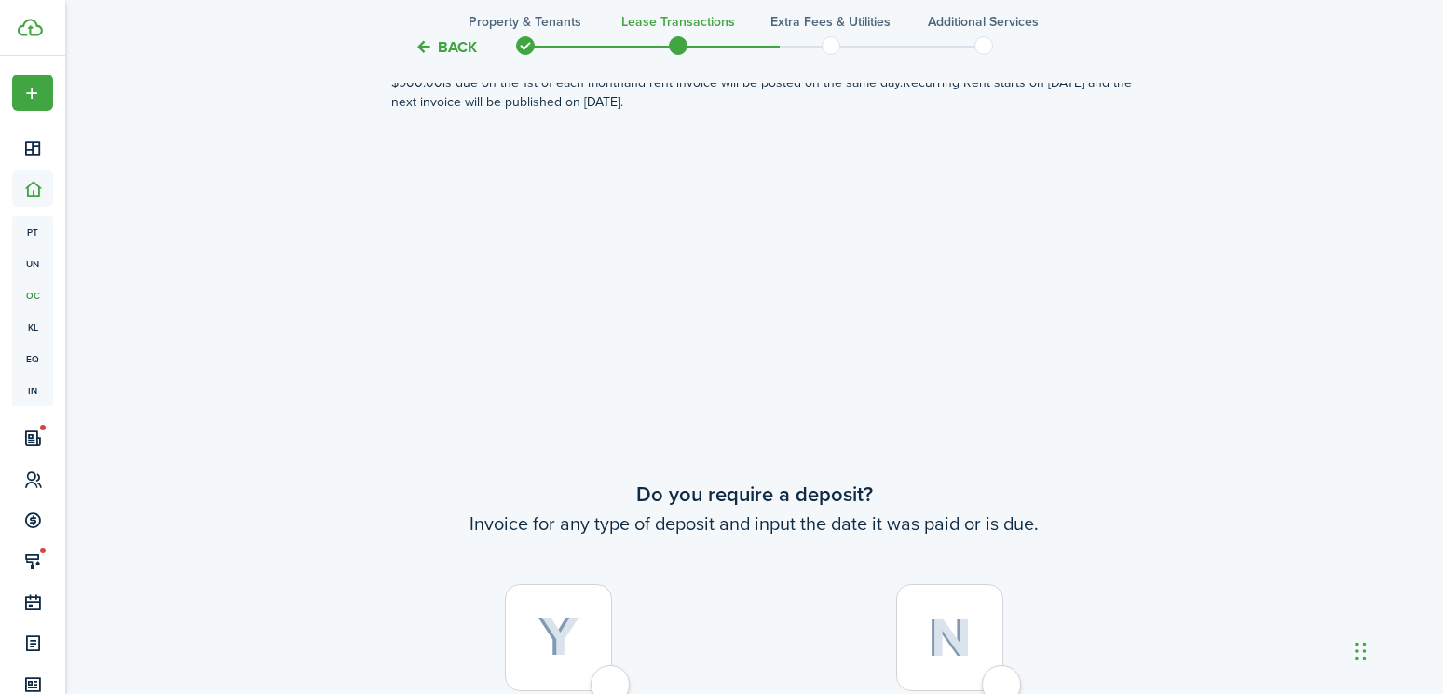
scroll to position [1170, 0]
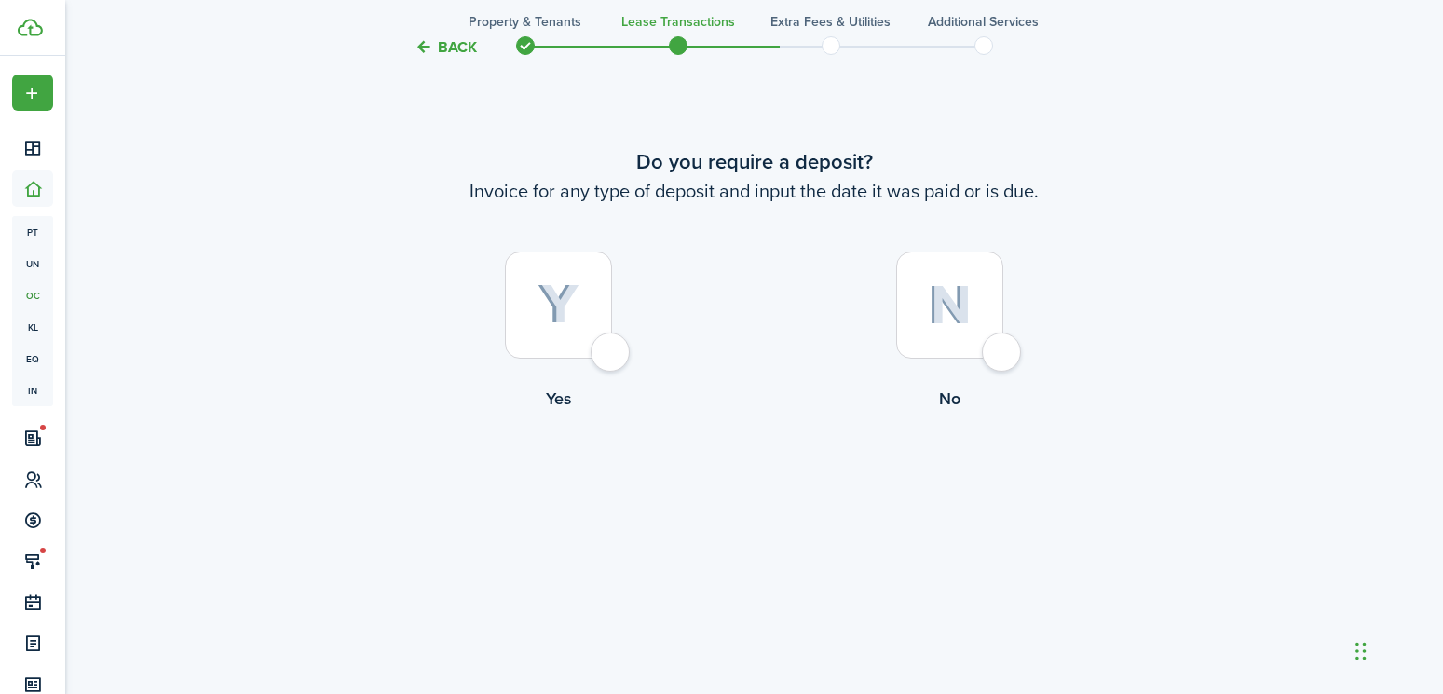
click at [603, 353] on div at bounding box center [558, 304] width 107 height 107
radio input "true"
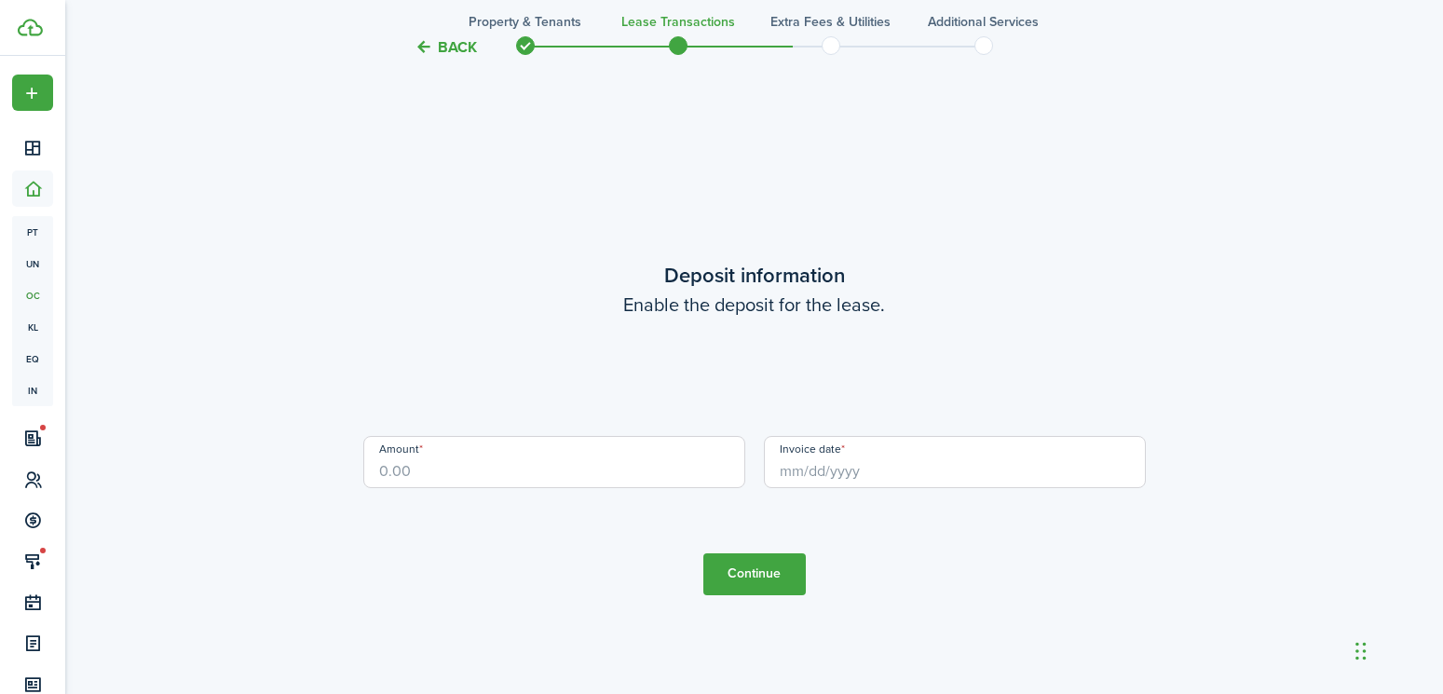
scroll to position [1957, 0]
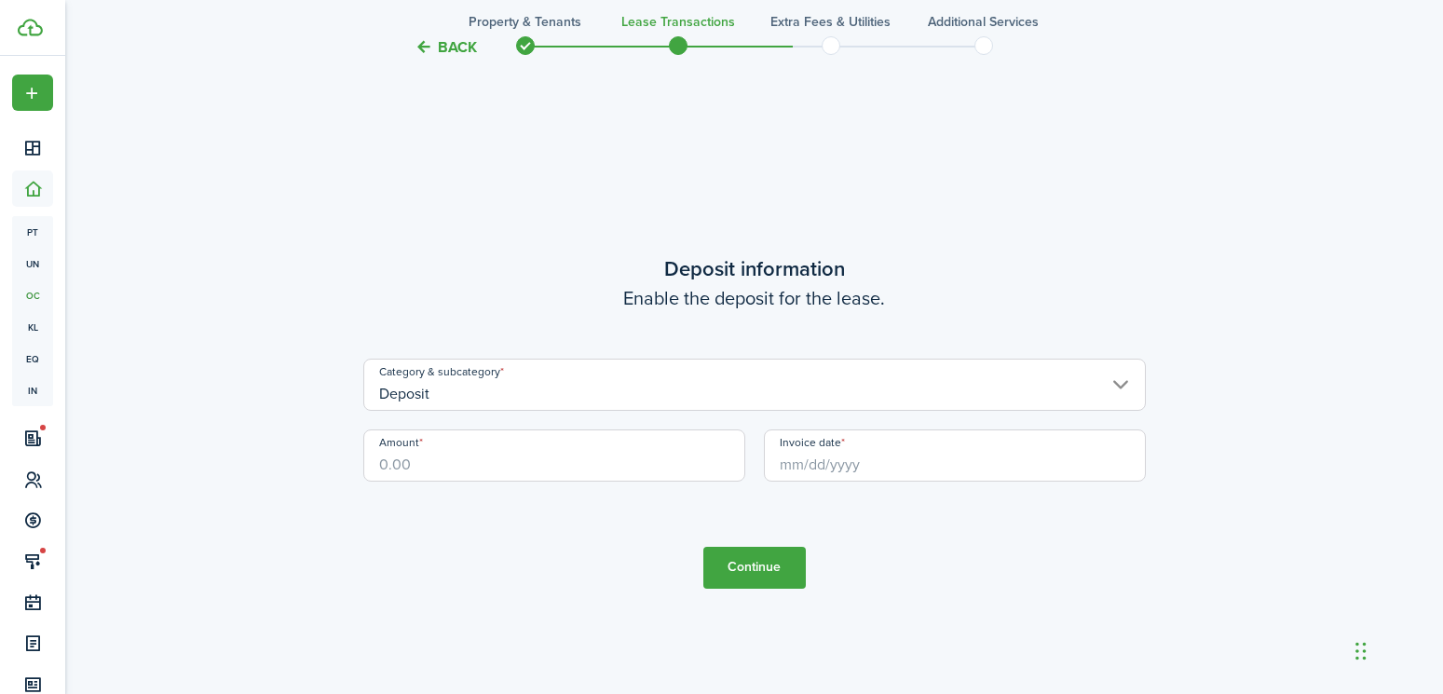
click at [451, 460] on input "Amount" at bounding box center [554, 455] width 382 height 52
drag, startPoint x: 442, startPoint y: 460, endPoint x: 366, endPoint y: 462, distance: 76.4
click at [366, 462] on input "Amount" at bounding box center [554, 455] width 382 height 52
click at [892, 469] on input "Invoice date" at bounding box center [955, 455] width 382 height 52
type input "$900.00"
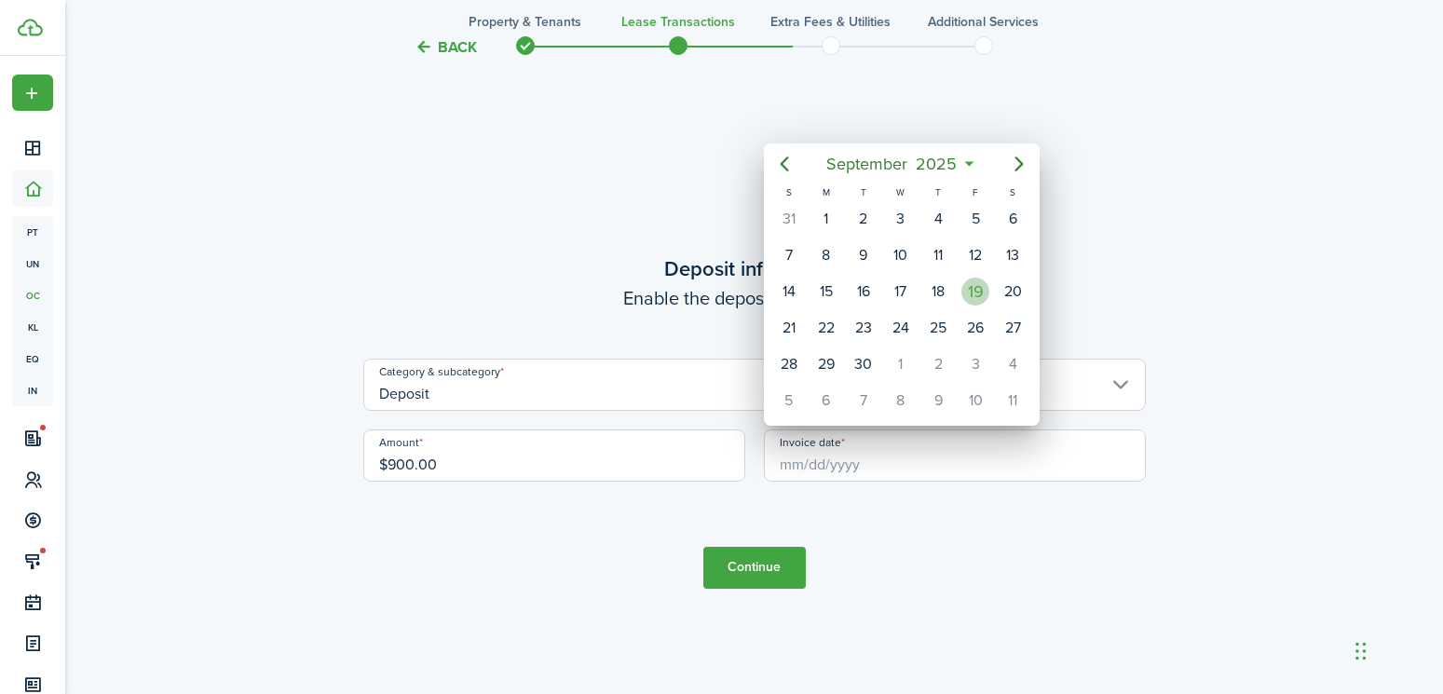
click at [969, 282] on div "19" at bounding box center [975, 292] width 28 height 28
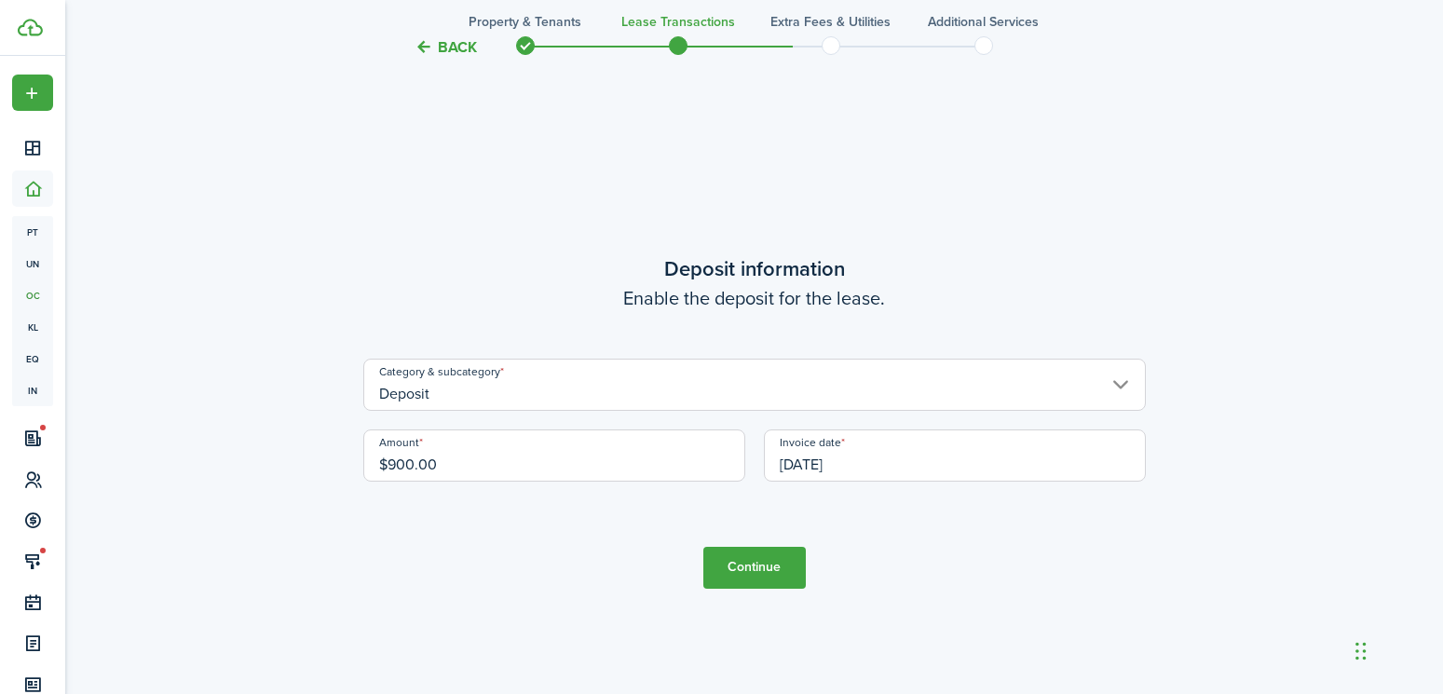
click at [847, 463] on input "[DATE]" at bounding box center [955, 455] width 382 height 52
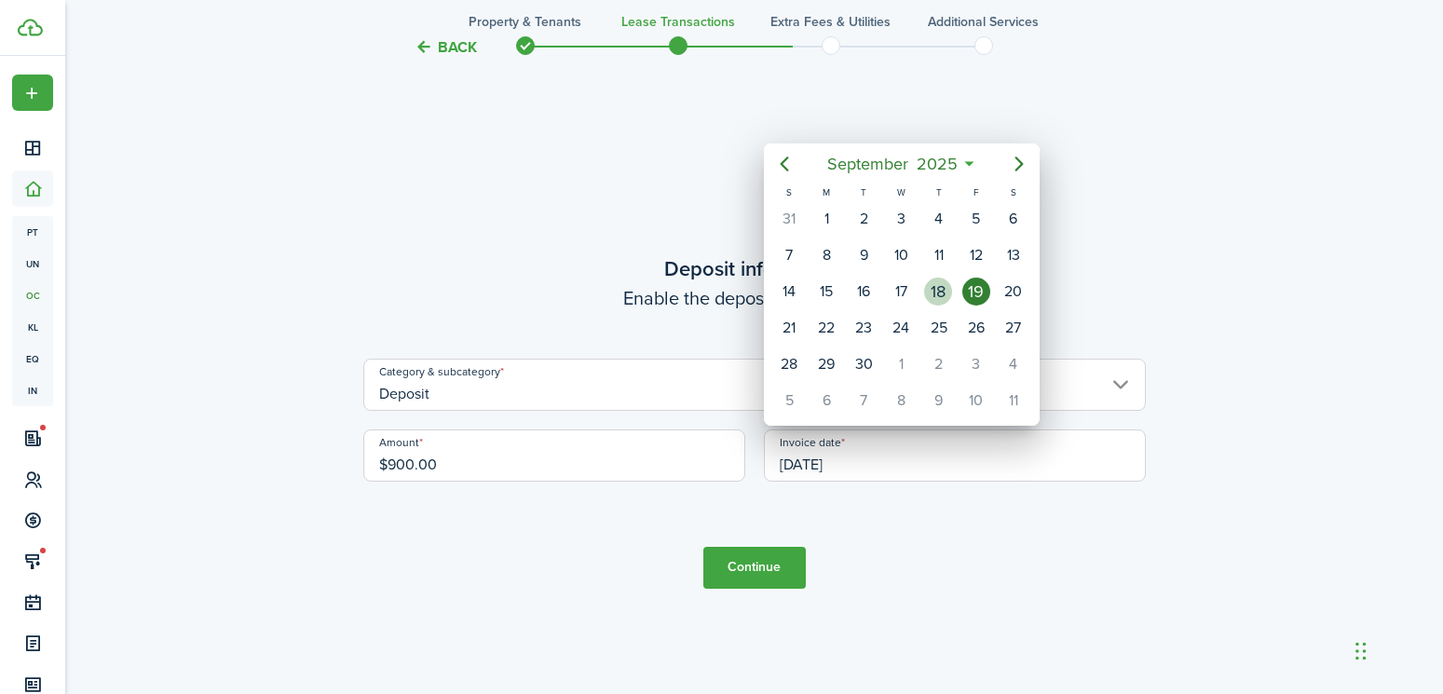
click at [938, 286] on div "18" at bounding box center [938, 292] width 28 height 28
type input "[DATE]"
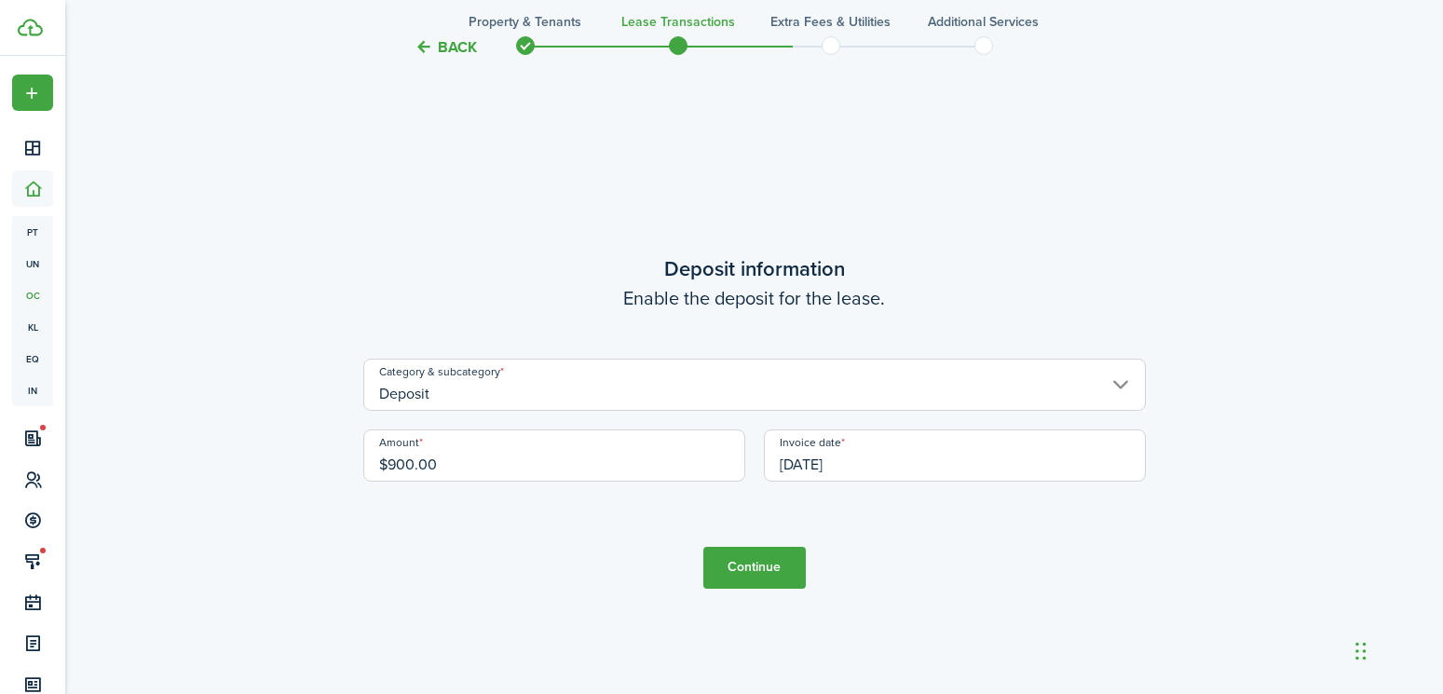
click at [775, 569] on button "Continue" at bounding box center [754, 568] width 102 height 42
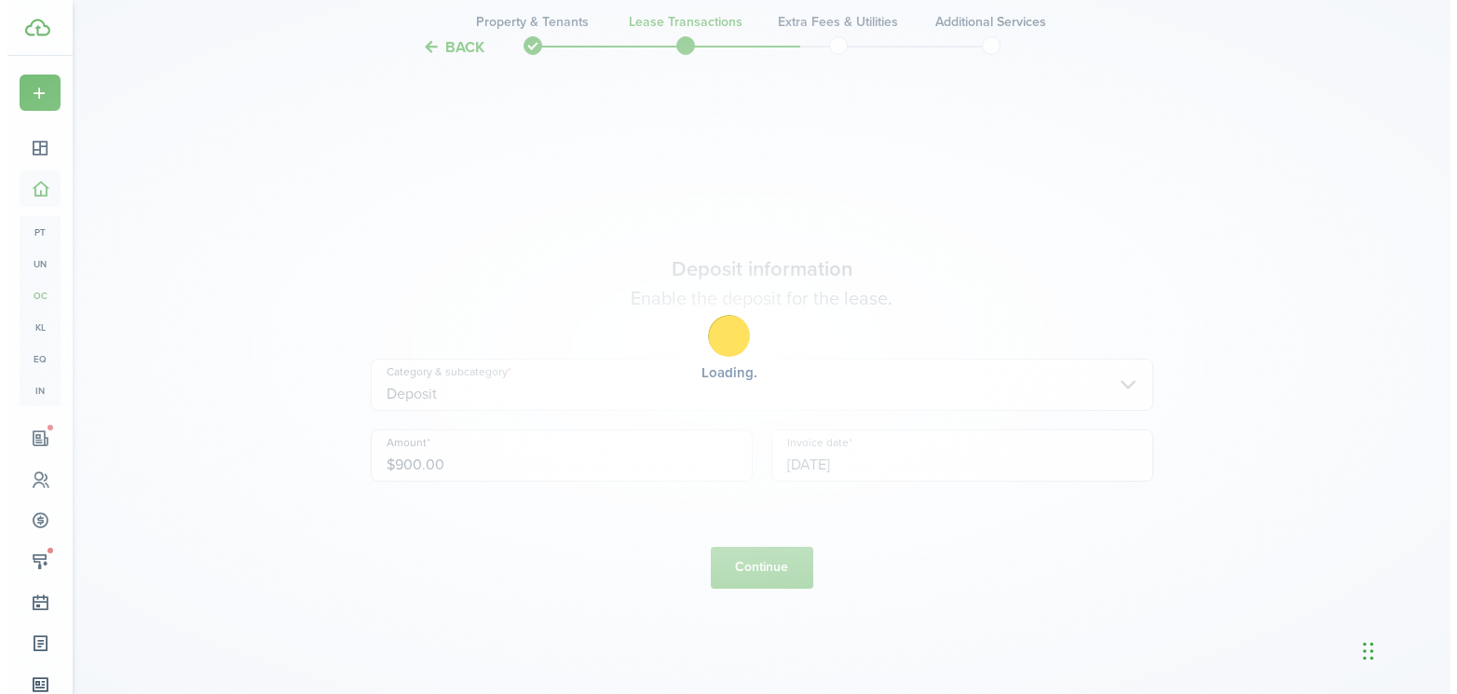
scroll to position [0, 0]
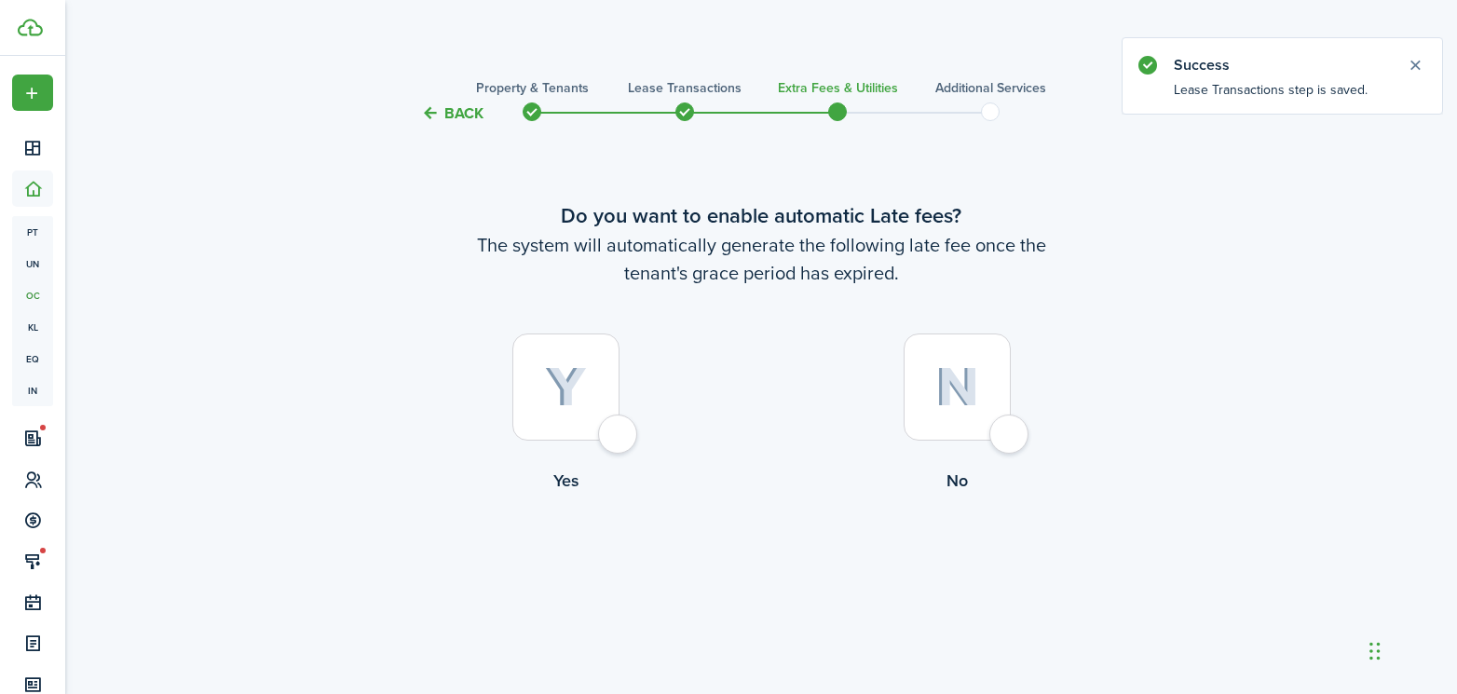
click at [619, 440] on div at bounding box center [565, 386] width 107 height 107
radio input "true"
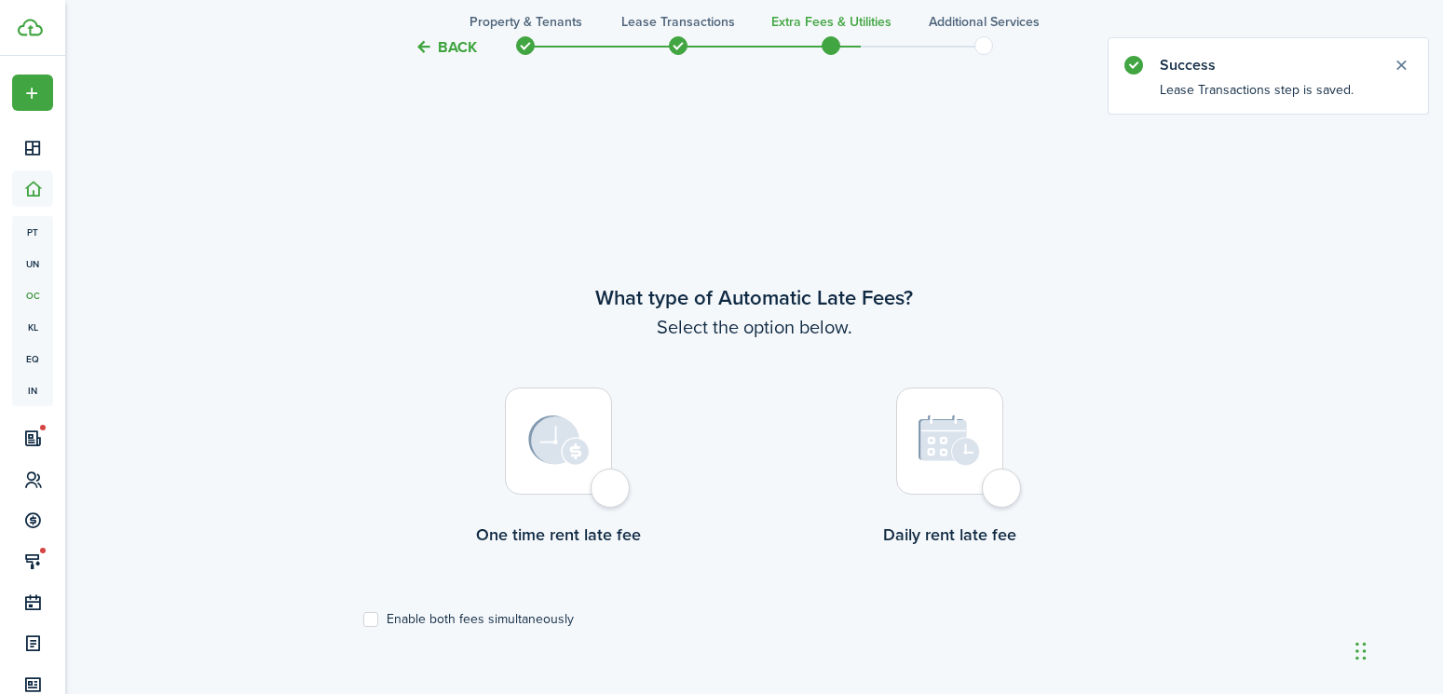
scroll to position [569, 0]
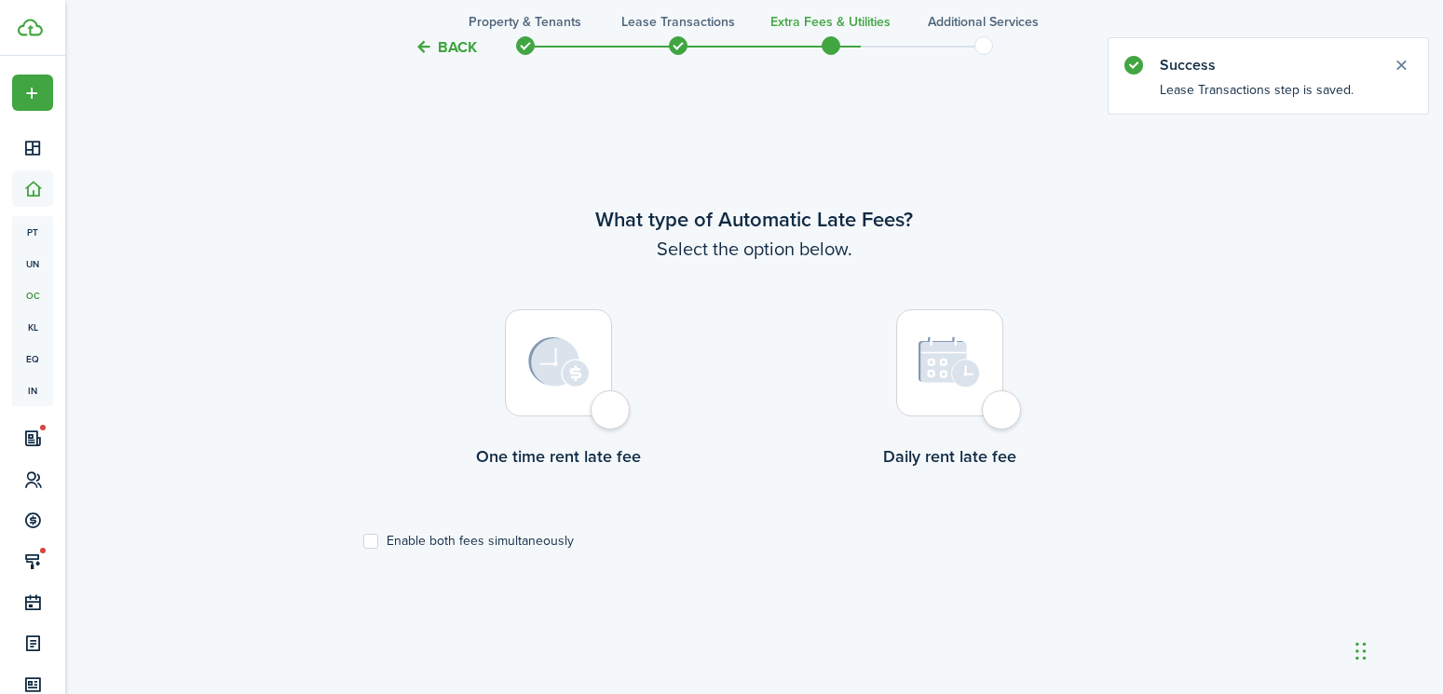
click at [606, 414] on div at bounding box center [558, 362] width 107 height 107
radio input "true"
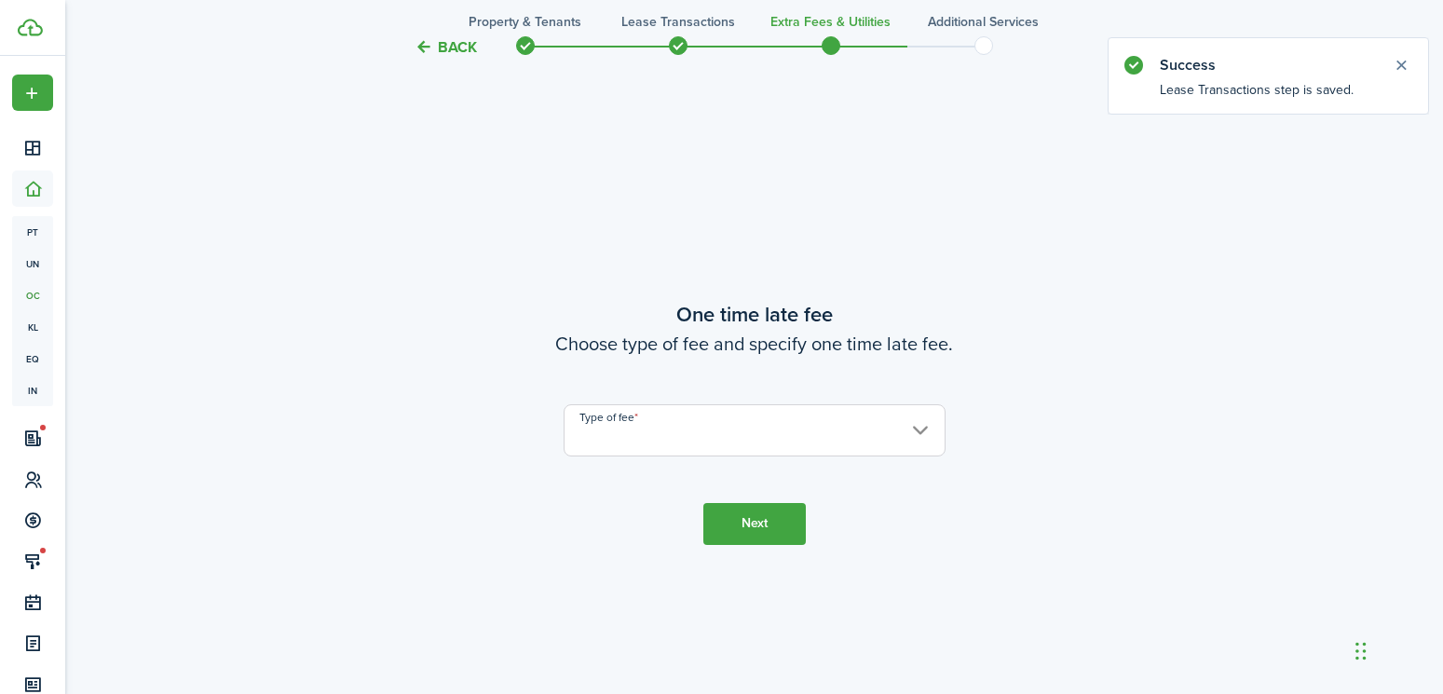
scroll to position [1263, 0]
click at [651, 425] on input "Type of fee" at bounding box center [754, 429] width 382 height 52
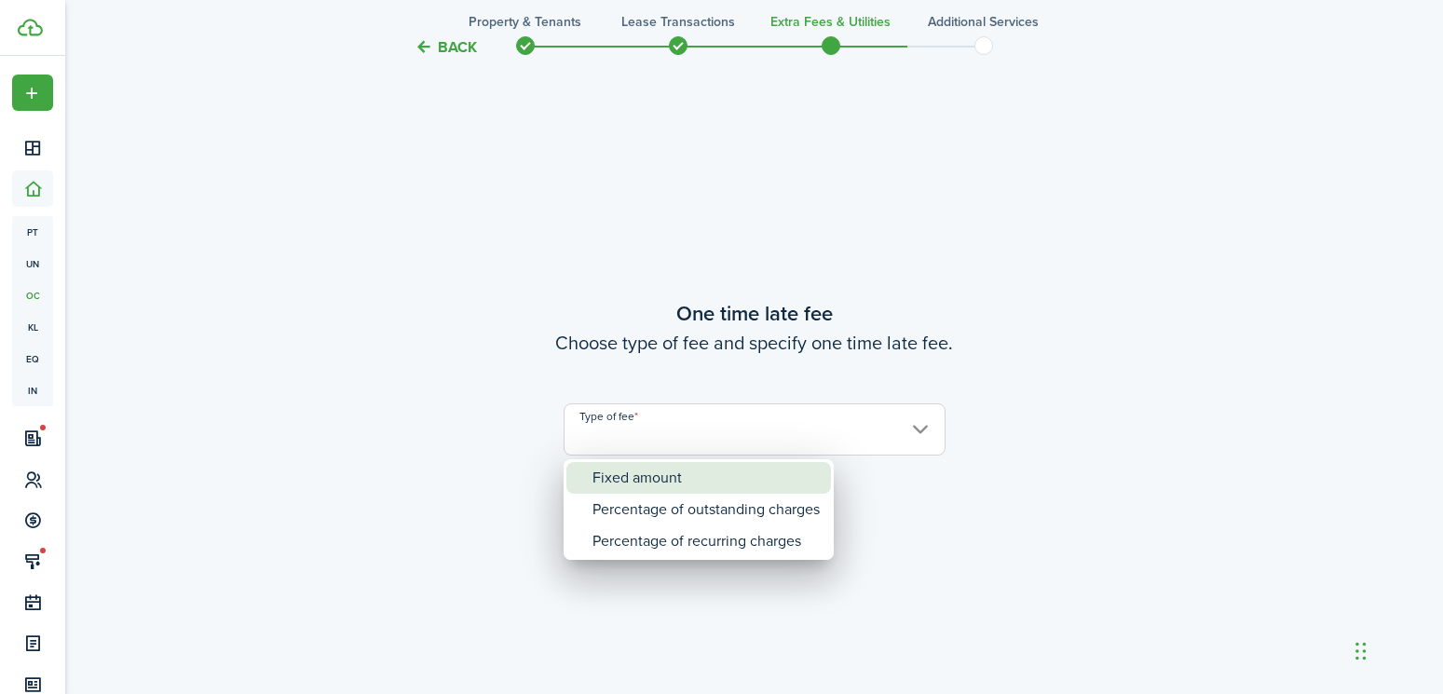
click at [657, 485] on div "Fixed amount" at bounding box center [705, 478] width 227 height 32
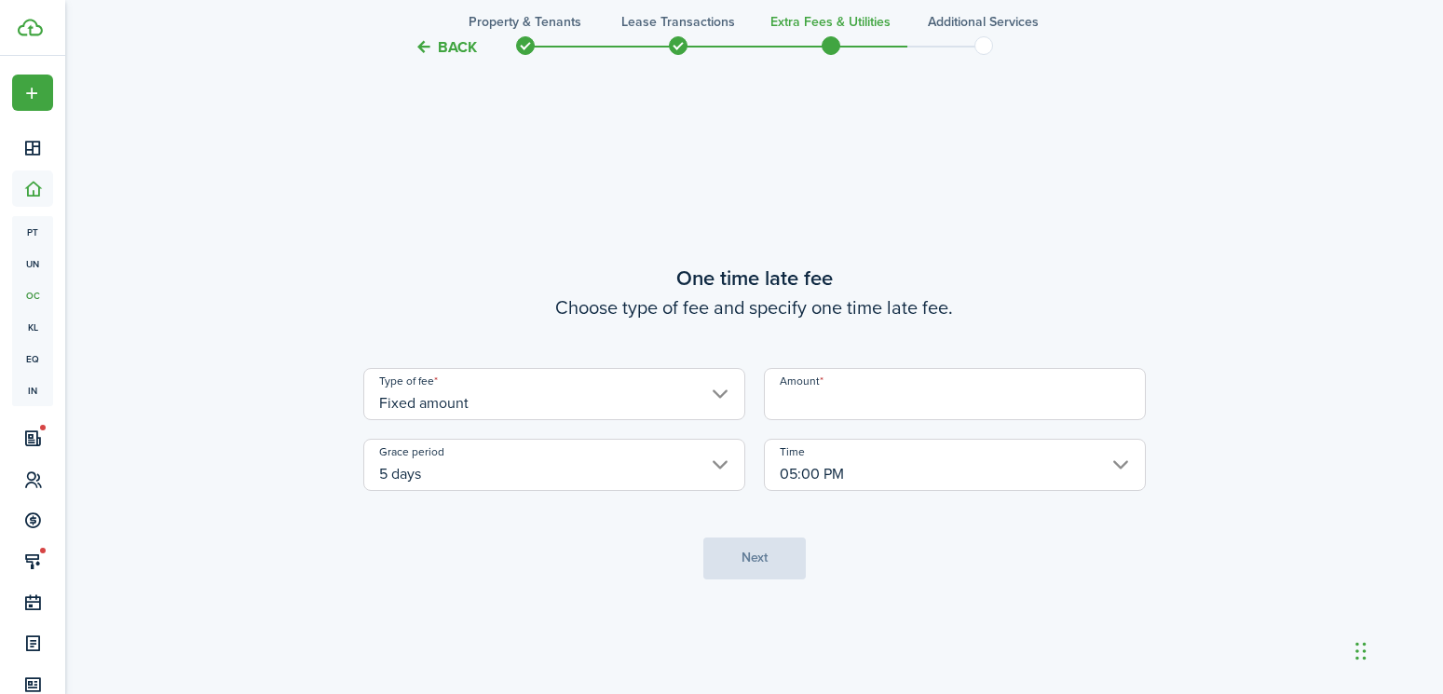
click at [833, 410] on input "Amount" at bounding box center [955, 394] width 382 height 52
click at [671, 407] on input "Fixed amount" at bounding box center [554, 394] width 382 height 52
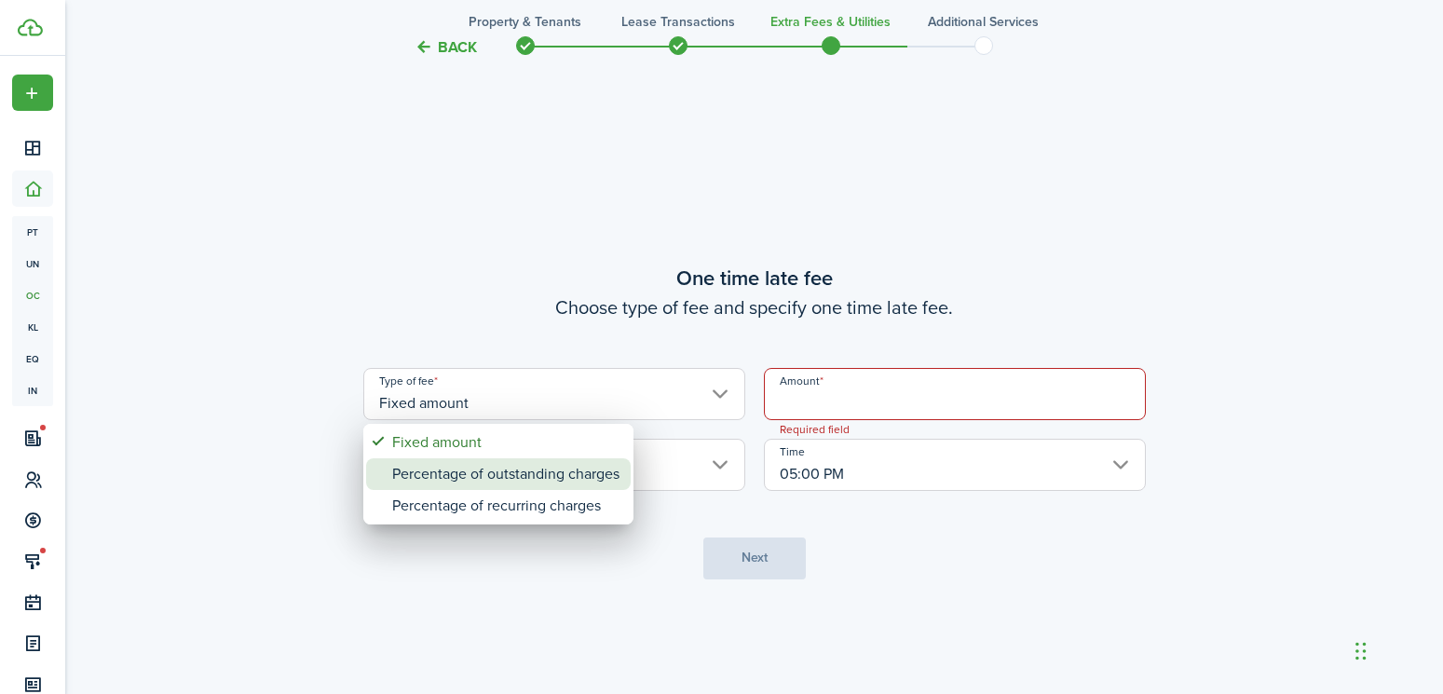
click at [536, 473] on div "Percentage of outstanding charges" at bounding box center [505, 474] width 227 height 32
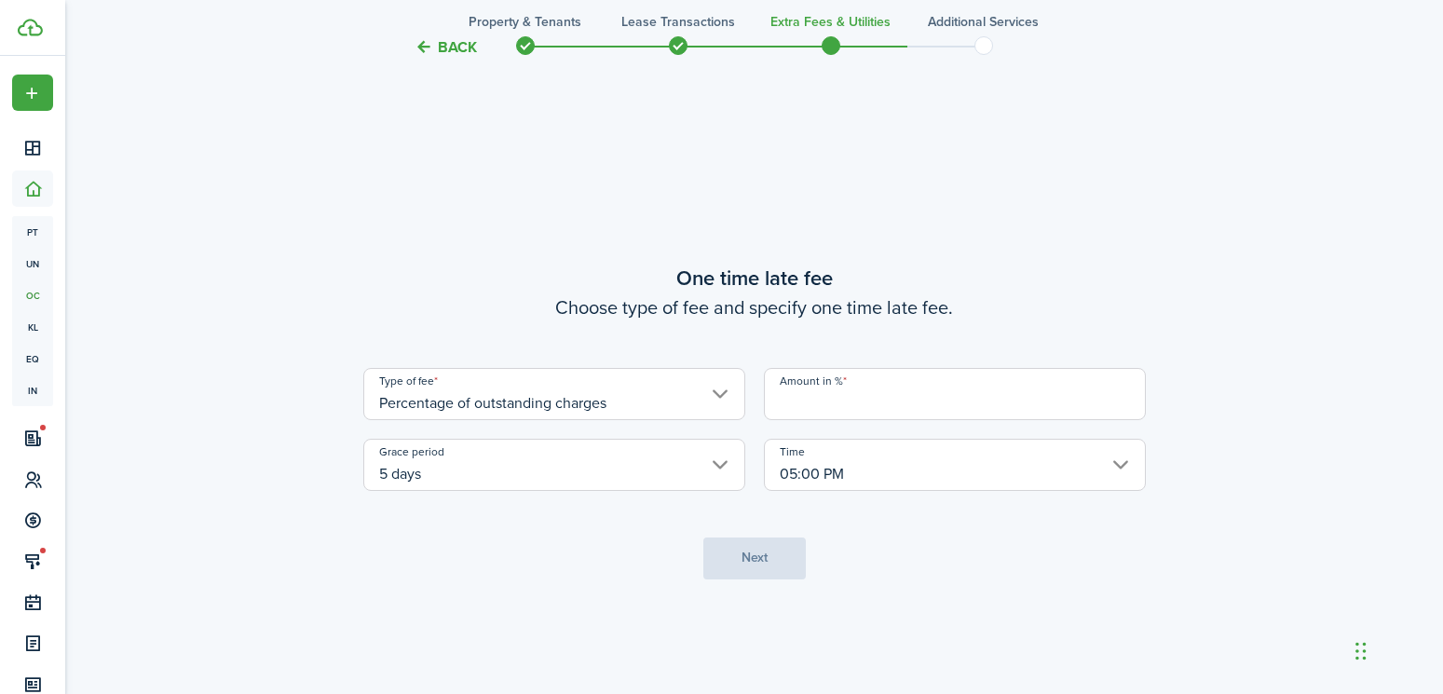
click at [564, 397] on input "Percentage of outstanding charges" at bounding box center [554, 394] width 382 height 52
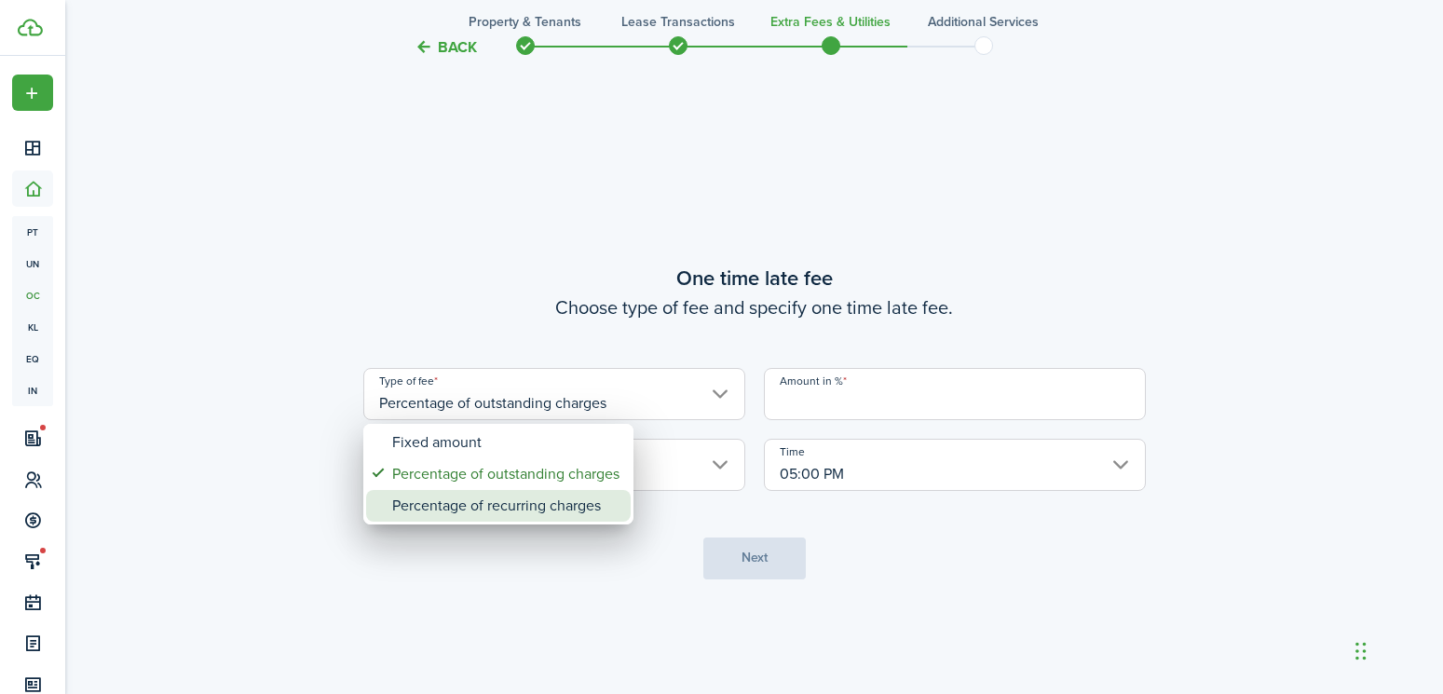
drag, startPoint x: 513, startPoint y: 501, endPoint x: 635, endPoint y: 460, distance: 128.7
click at [522, 500] on div "Percentage of recurring charges" at bounding box center [505, 506] width 227 height 32
type input "Percentage of recurring charges"
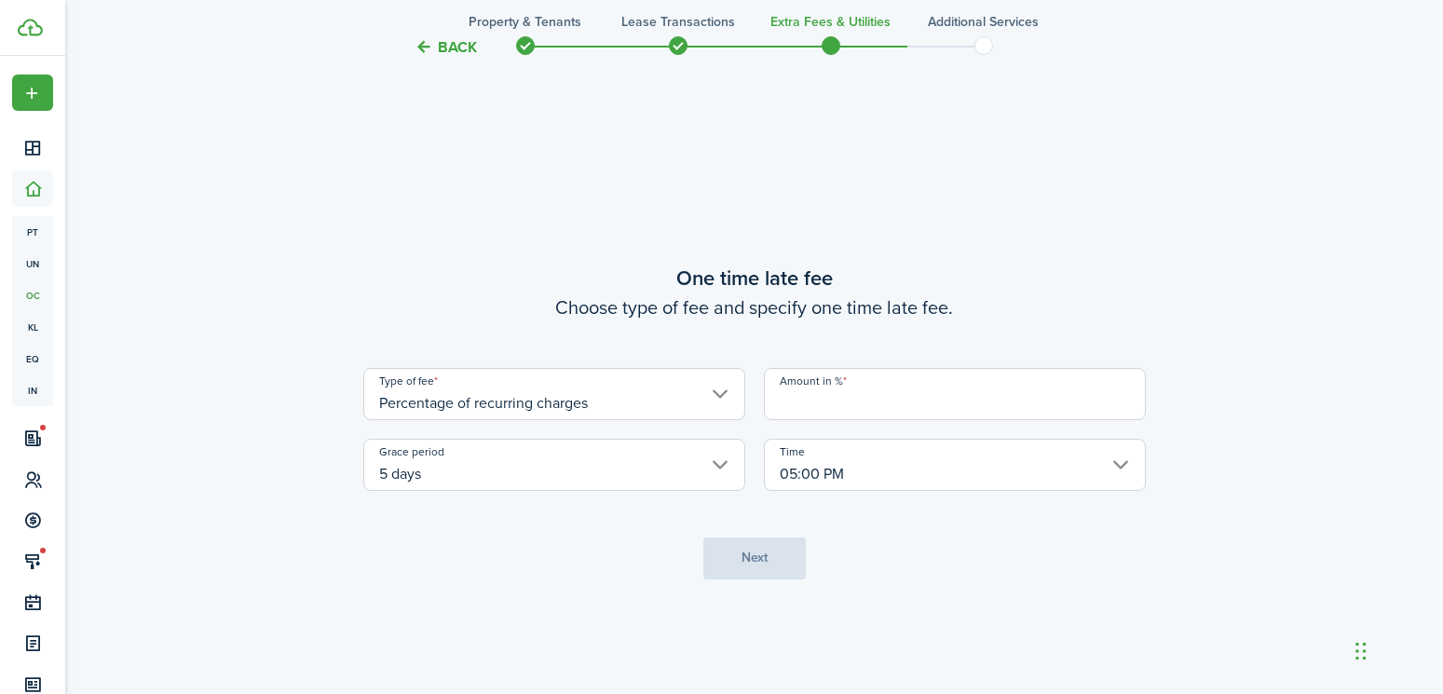
click at [848, 394] on input "Amount in %" at bounding box center [955, 394] width 382 height 52
type input "10"
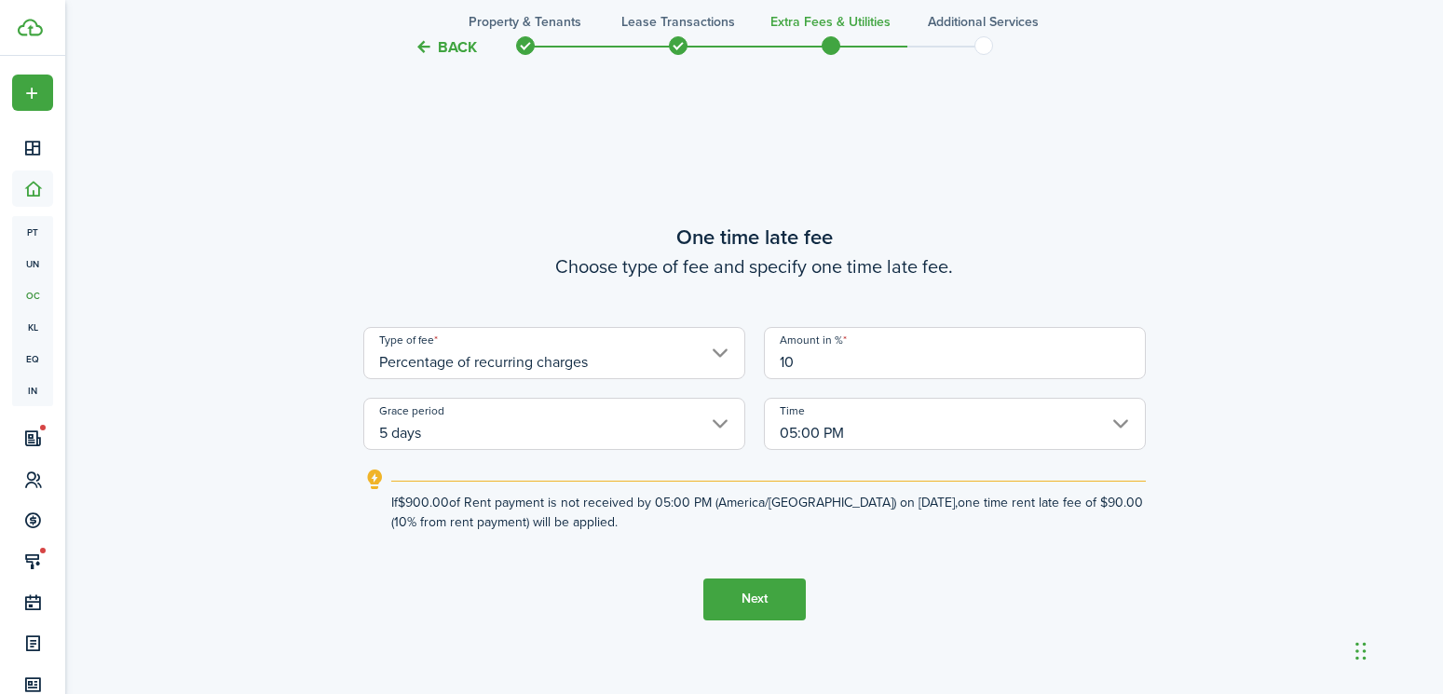
click at [765, 598] on button "Next" at bounding box center [754, 599] width 102 height 42
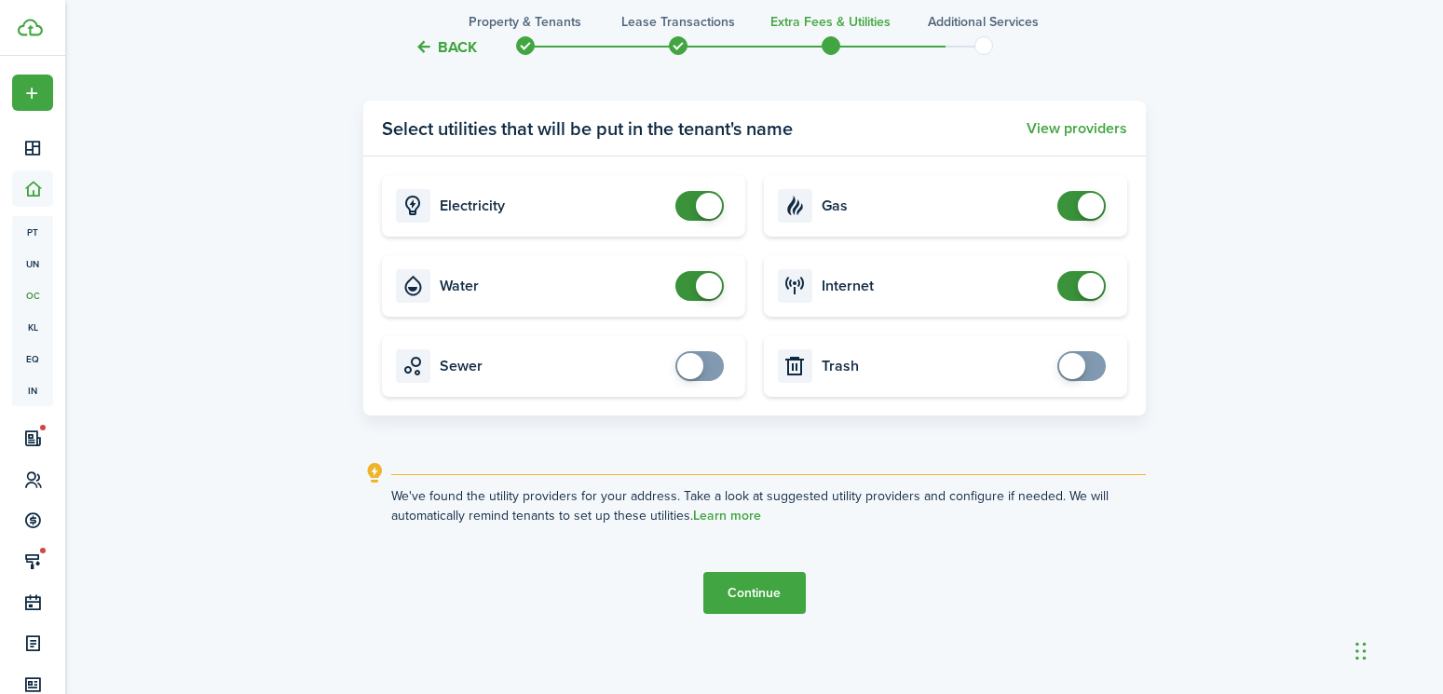
scroll to position [2136, 0]
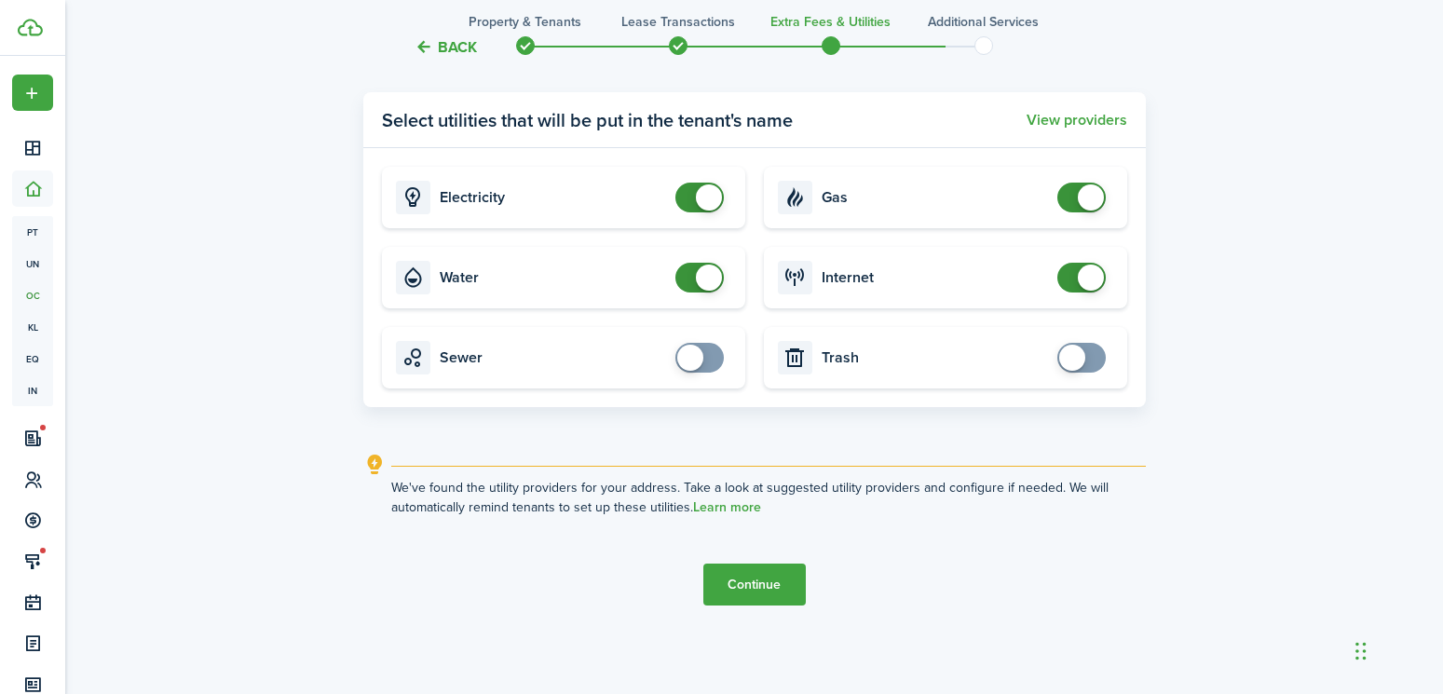
click at [774, 582] on button "Continue" at bounding box center [754, 584] width 102 height 42
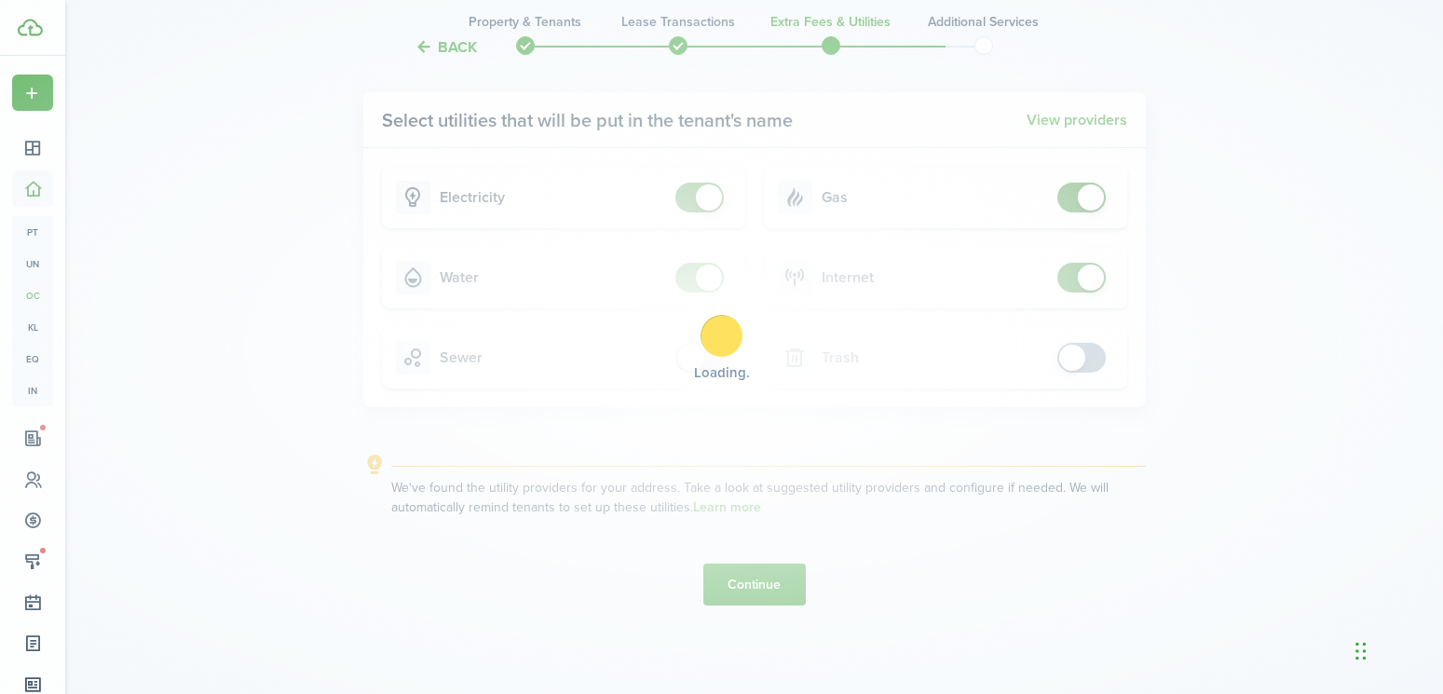
scroll to position [0, 0]
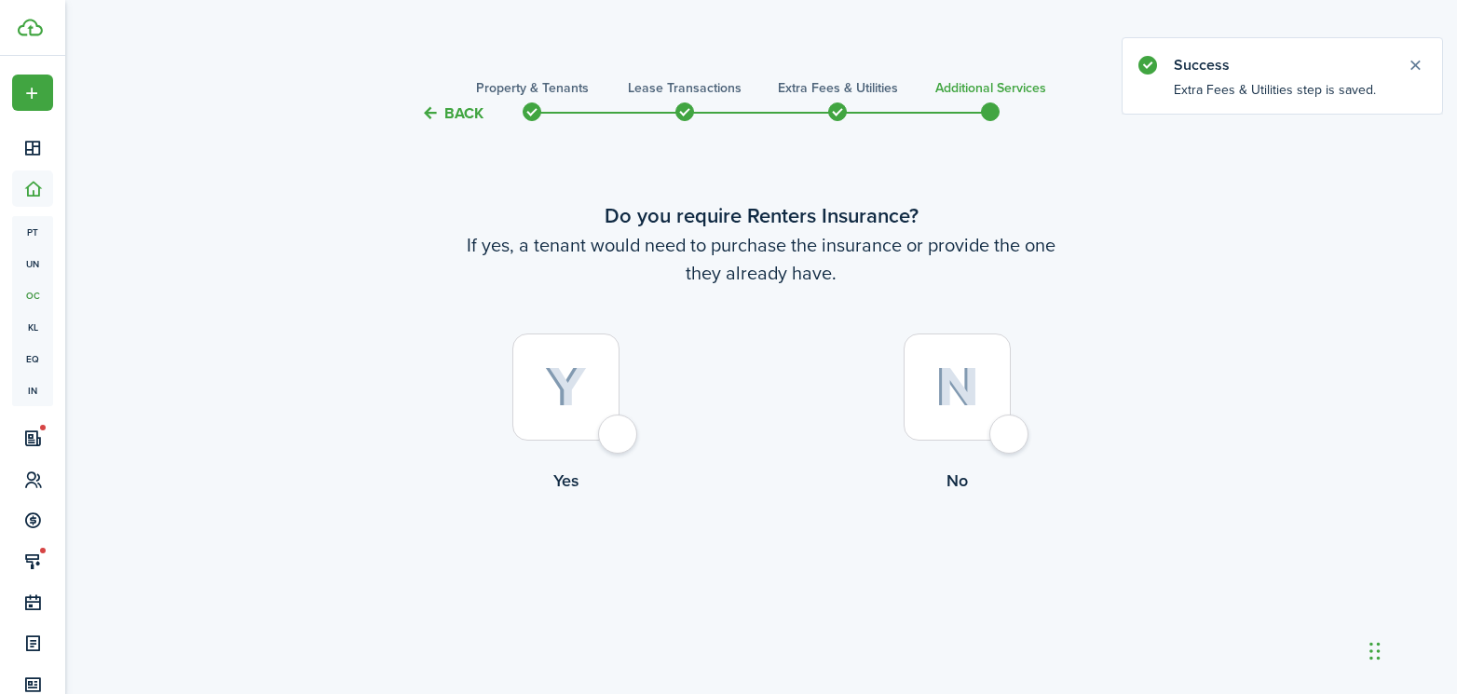
click at [998, 440] on div at bounding box center [956, 386] width 107 height 107
radio input "true"
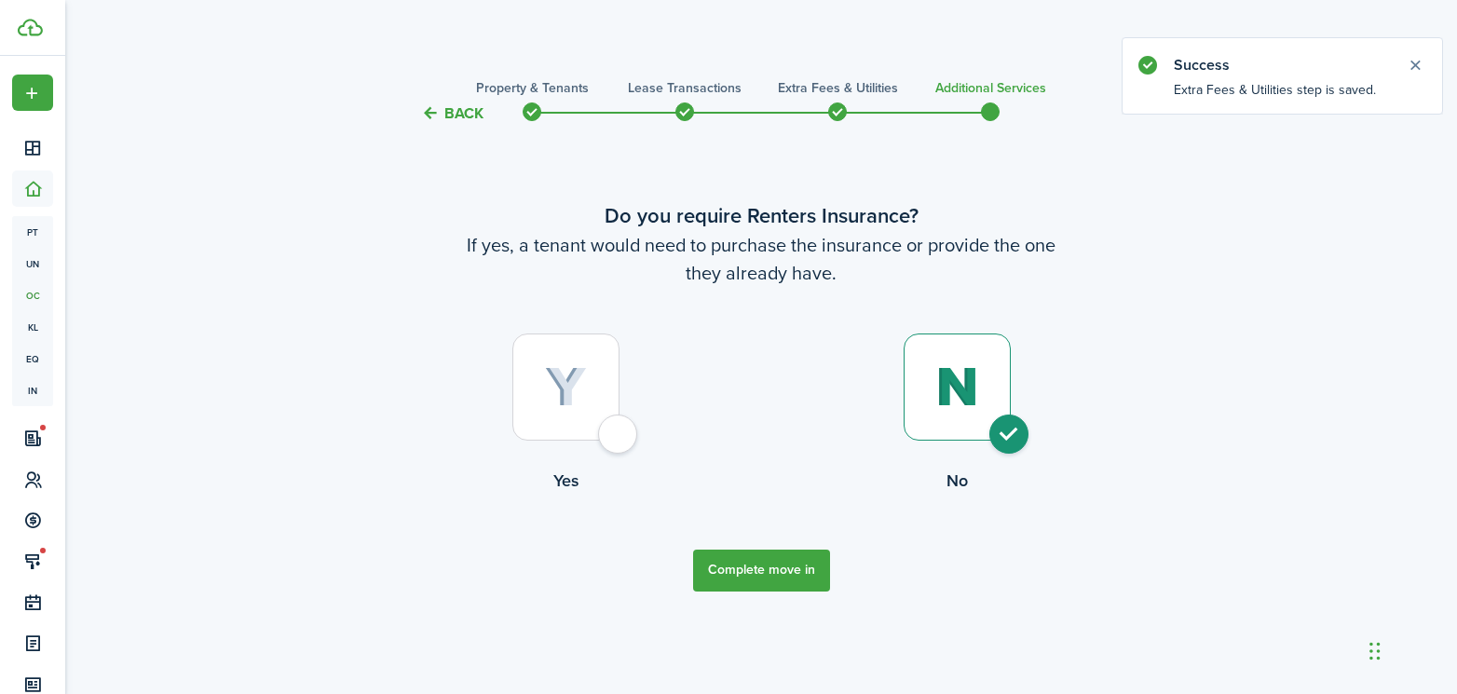
click at [775, 575] on button "Complete move in" at bounding box center [761, 570] width 137 height 42
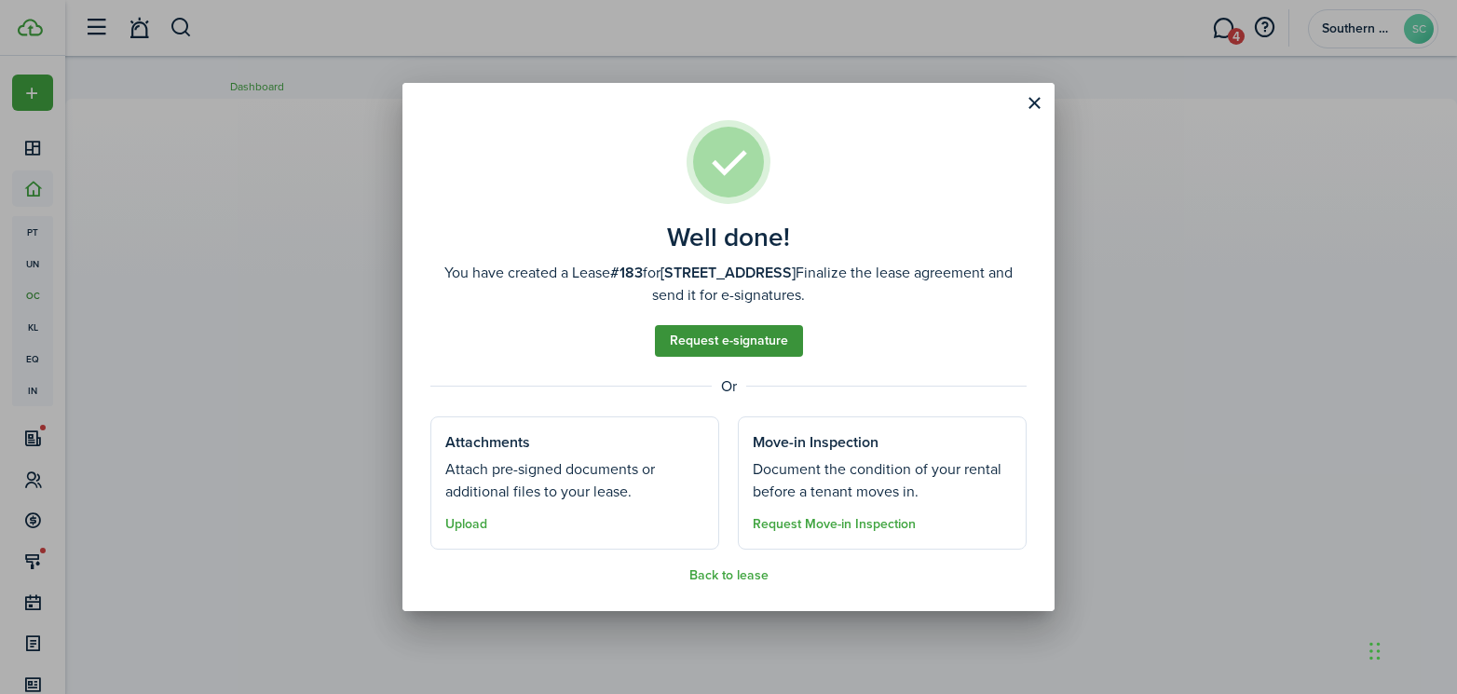
click at [732, 339] on link "Request e-signature" at bounding box center [729, 341] width 148 height 32
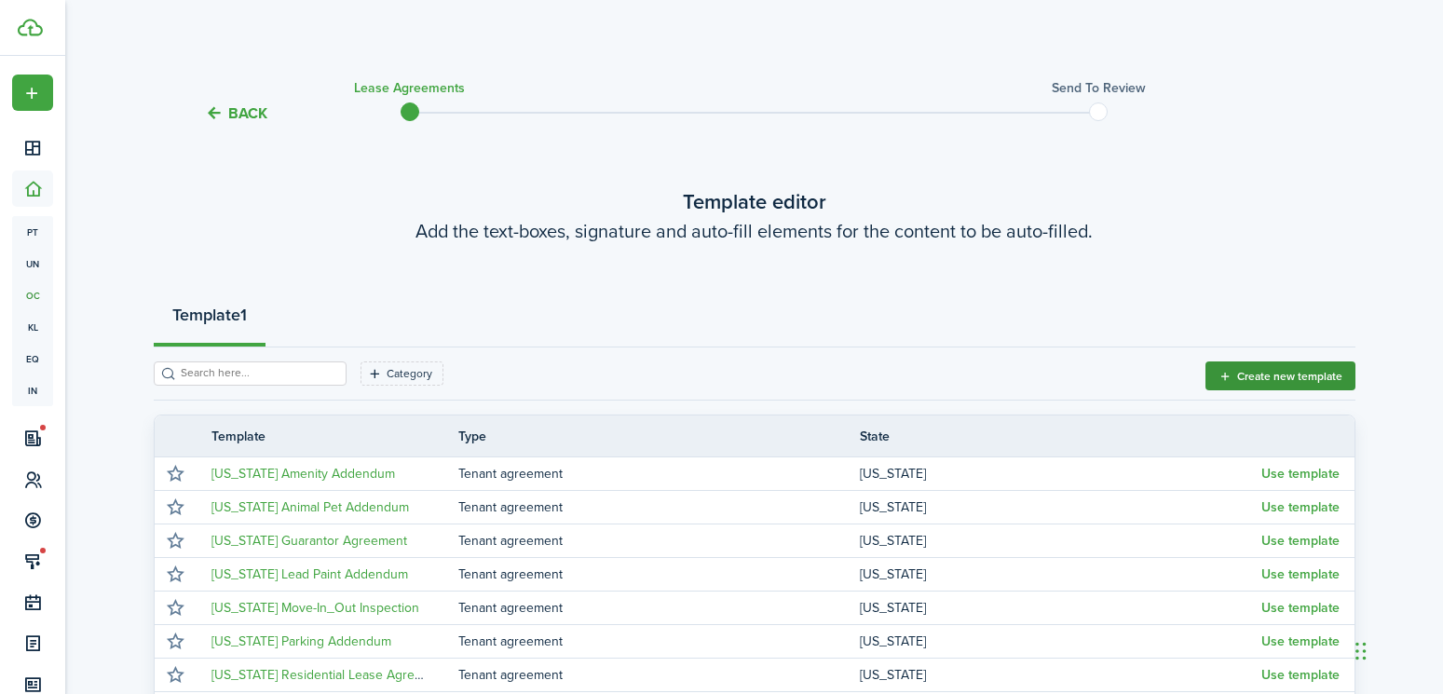
click at [1263, 370] on button "Create new template" at bounding box center [1280, 375] width 150 height 29
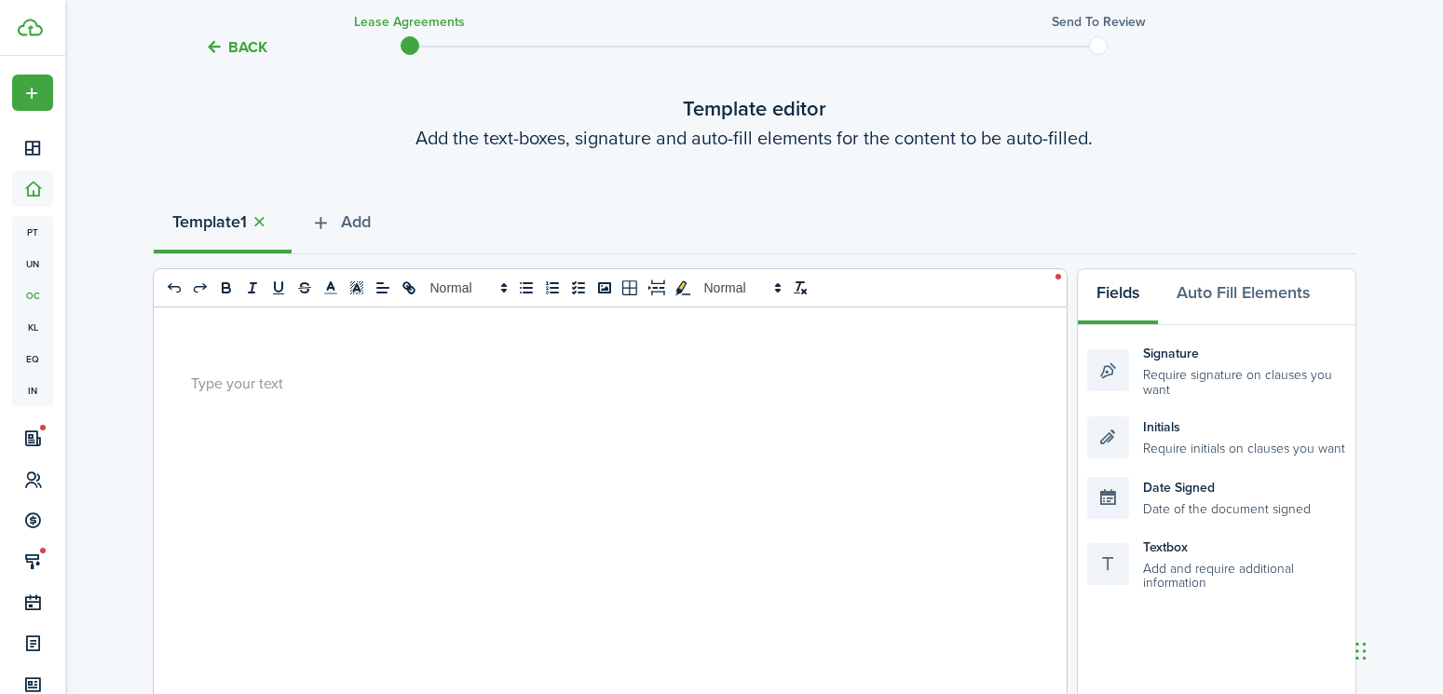
scroll to position [186, 0]
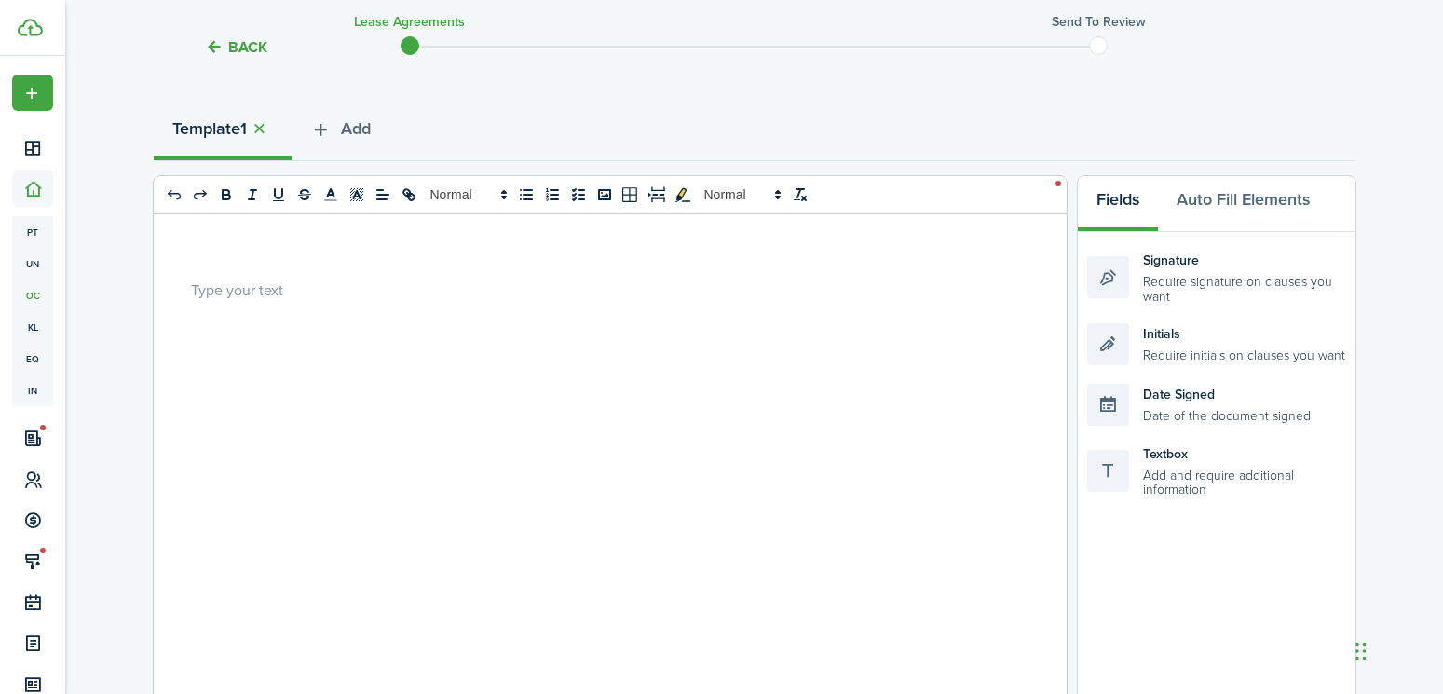
click at [252, 271] on div at bounding box center [603, 579] width 899 height 731
drag, startPoint x: 252, startPoint y: 271, endPoint x: 187, endPoint y: 244, distance: 70.6
click at [187, 244] on div at bounding box center [603, 579] width 899 height 731
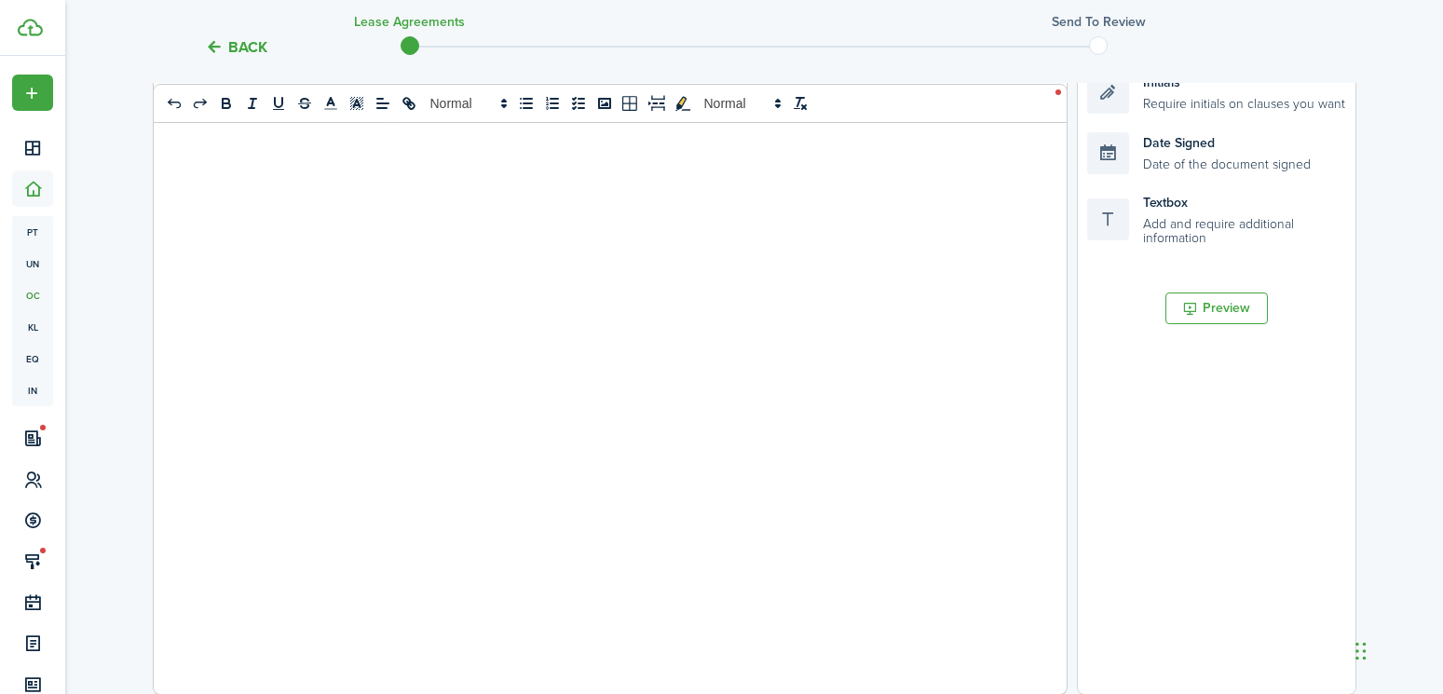
scroll to position [3446, 0]
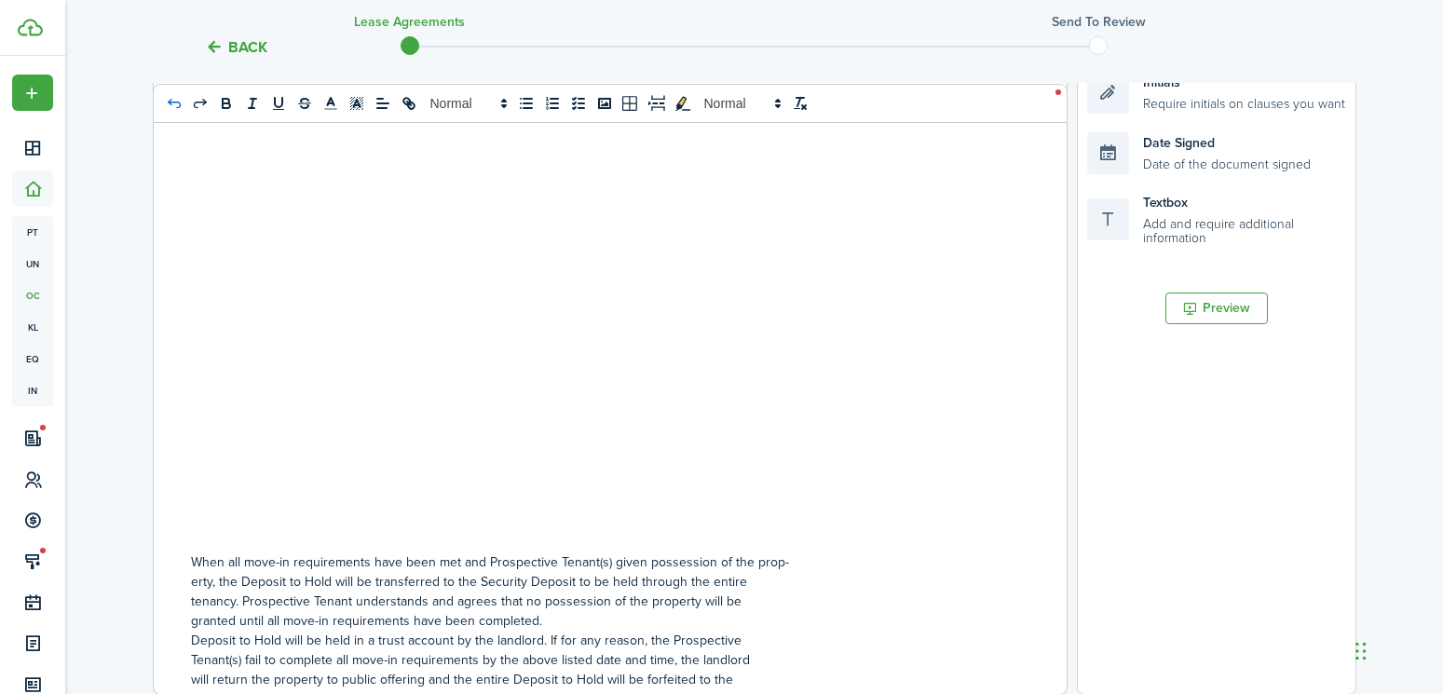
click at [179, 105] on icon "undo: undo" at bounding box center [174, 103] width 17 height 17
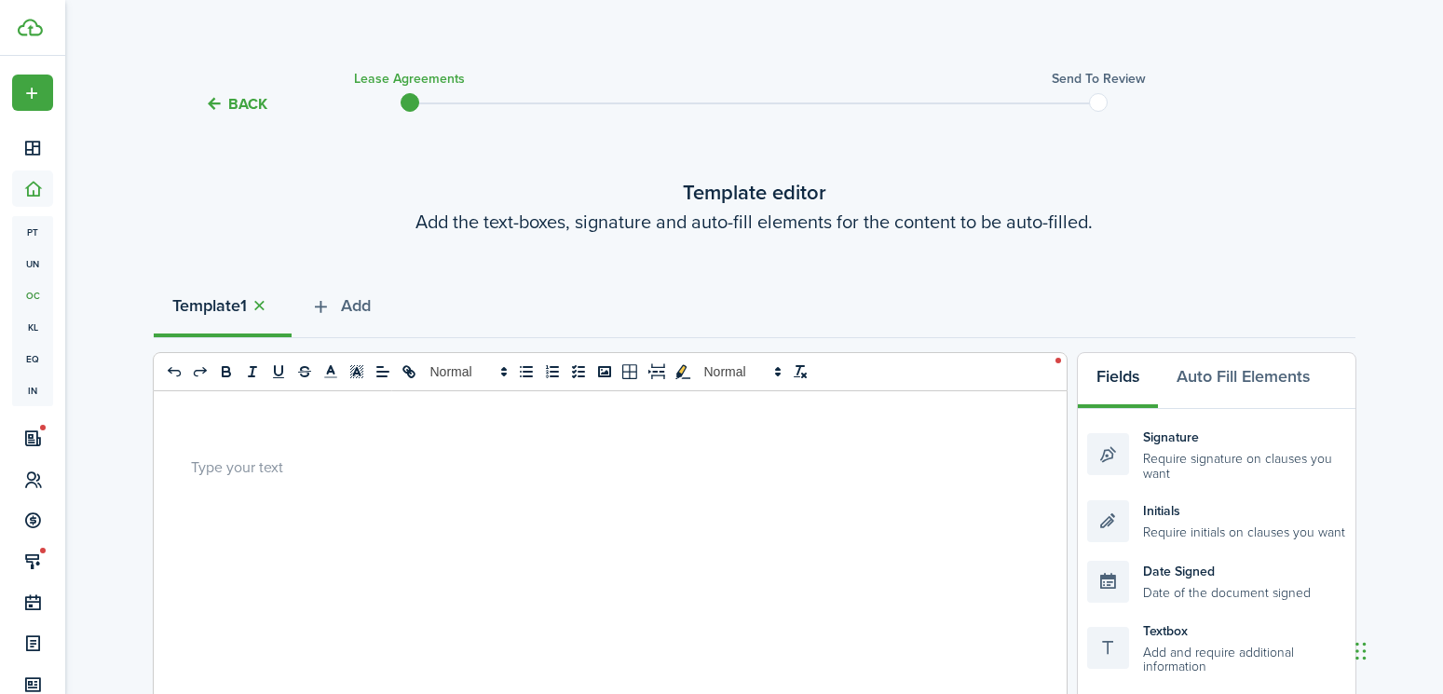
scroll to position [0, 0]
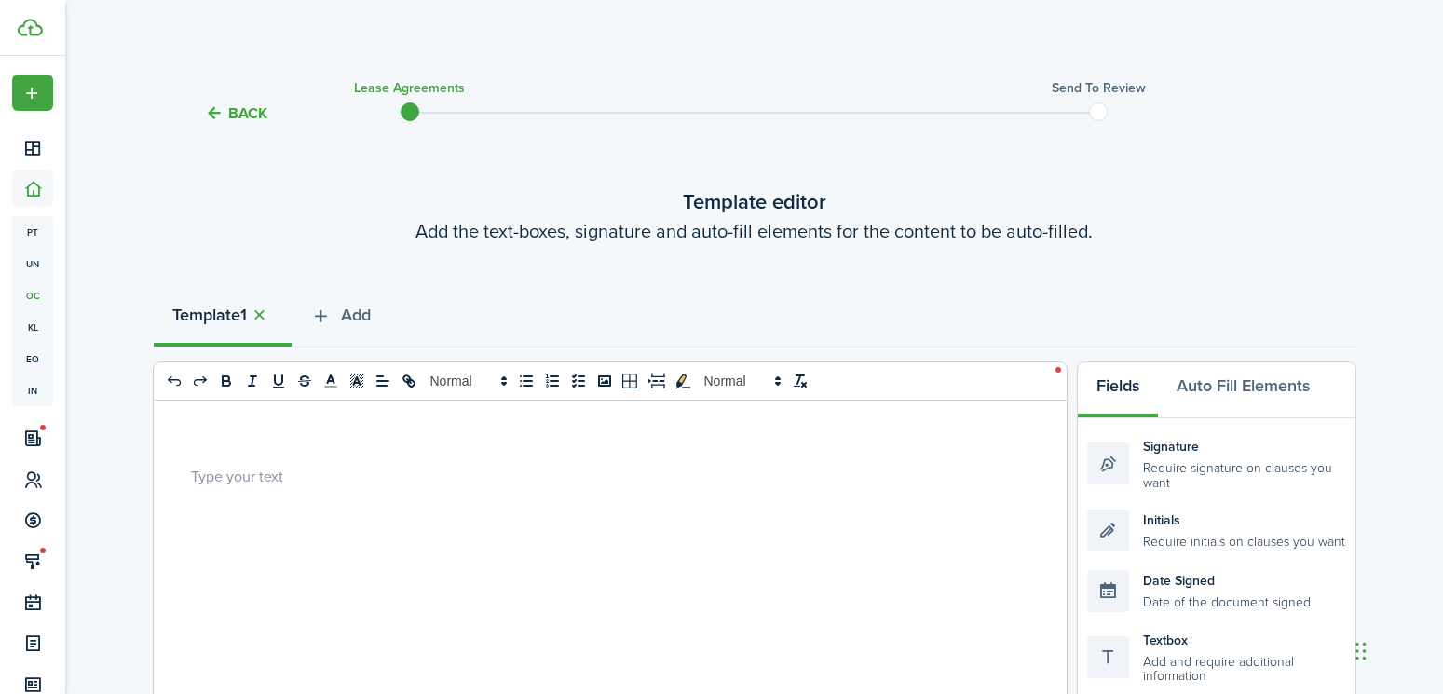
click at [236, 120] on button "Back" at bounding box center [236, 113] width 62 height 20
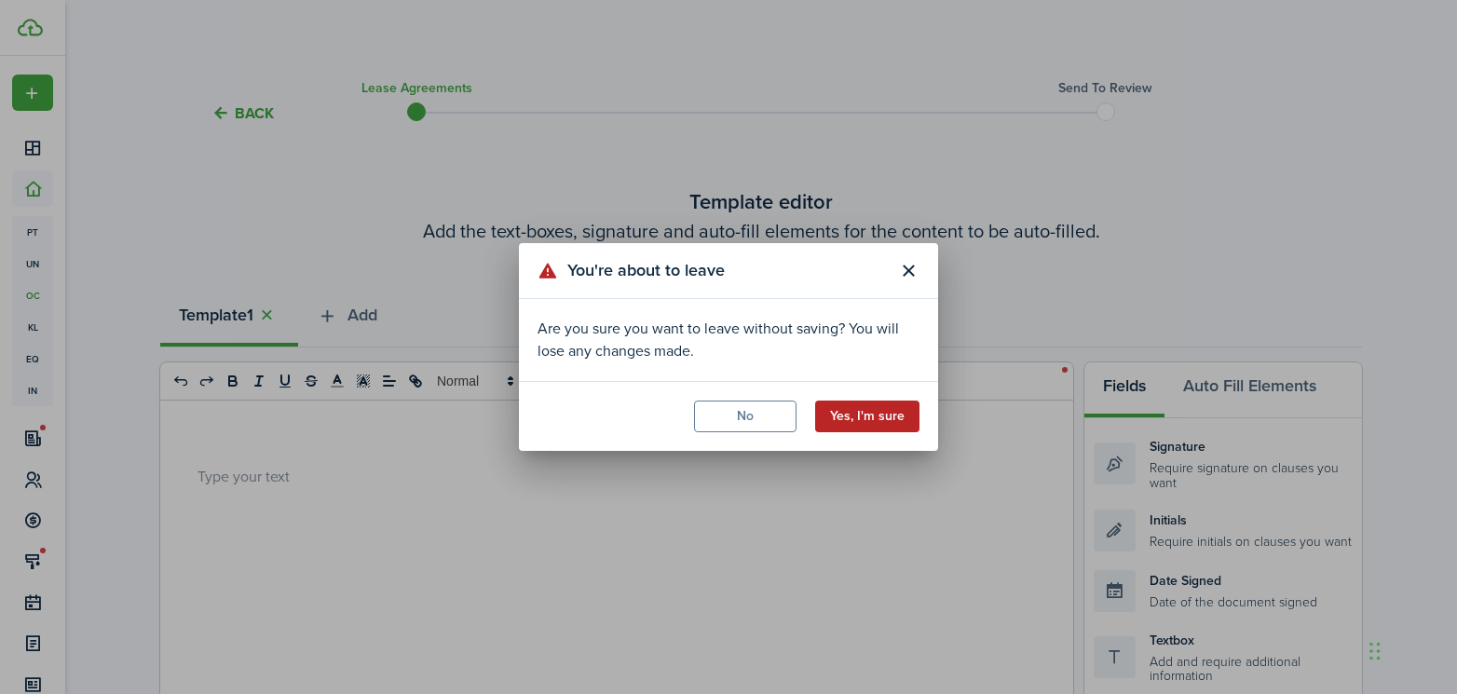
click at [879, 414] on button "Yes, I'm sure" at bounding box center [867, 416] width 104 height 32
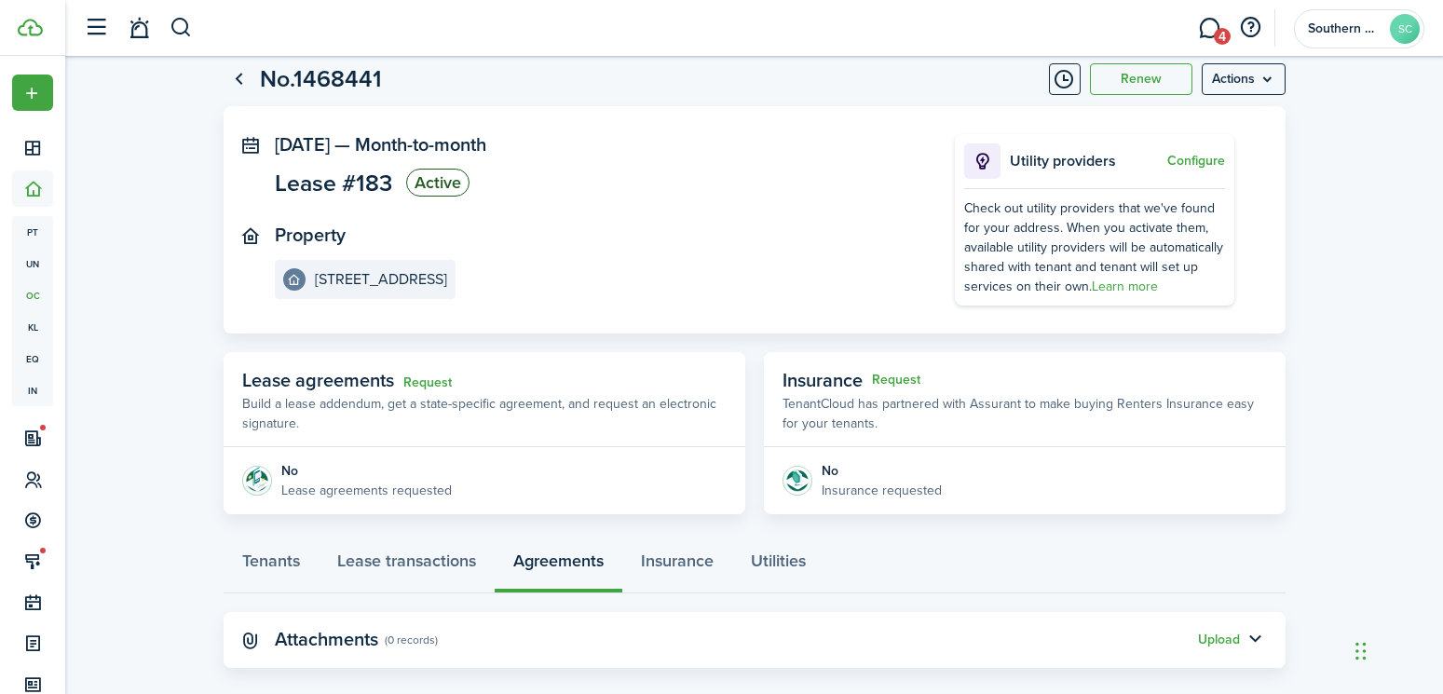
scroll to position [72, 0]
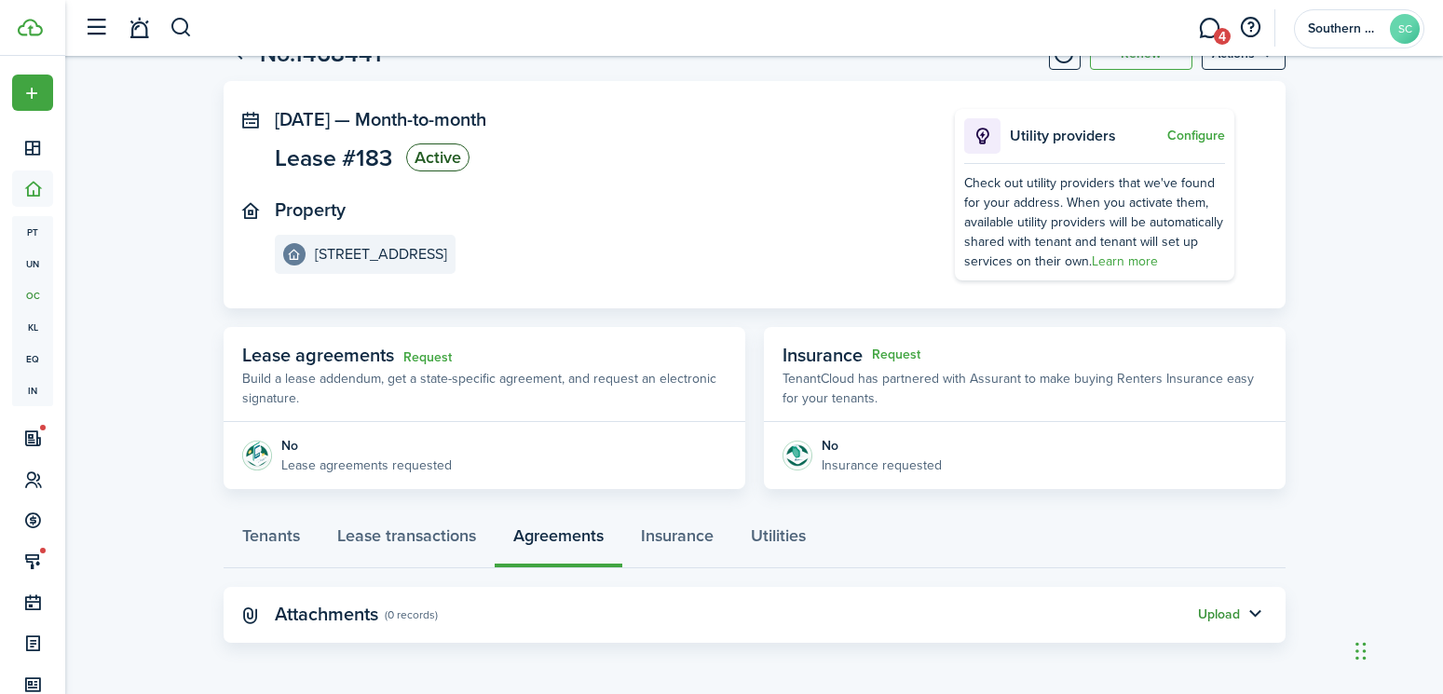
click at [1213, 615] on button "Upload" at bounding box center [1219, 614] width 42 height 15
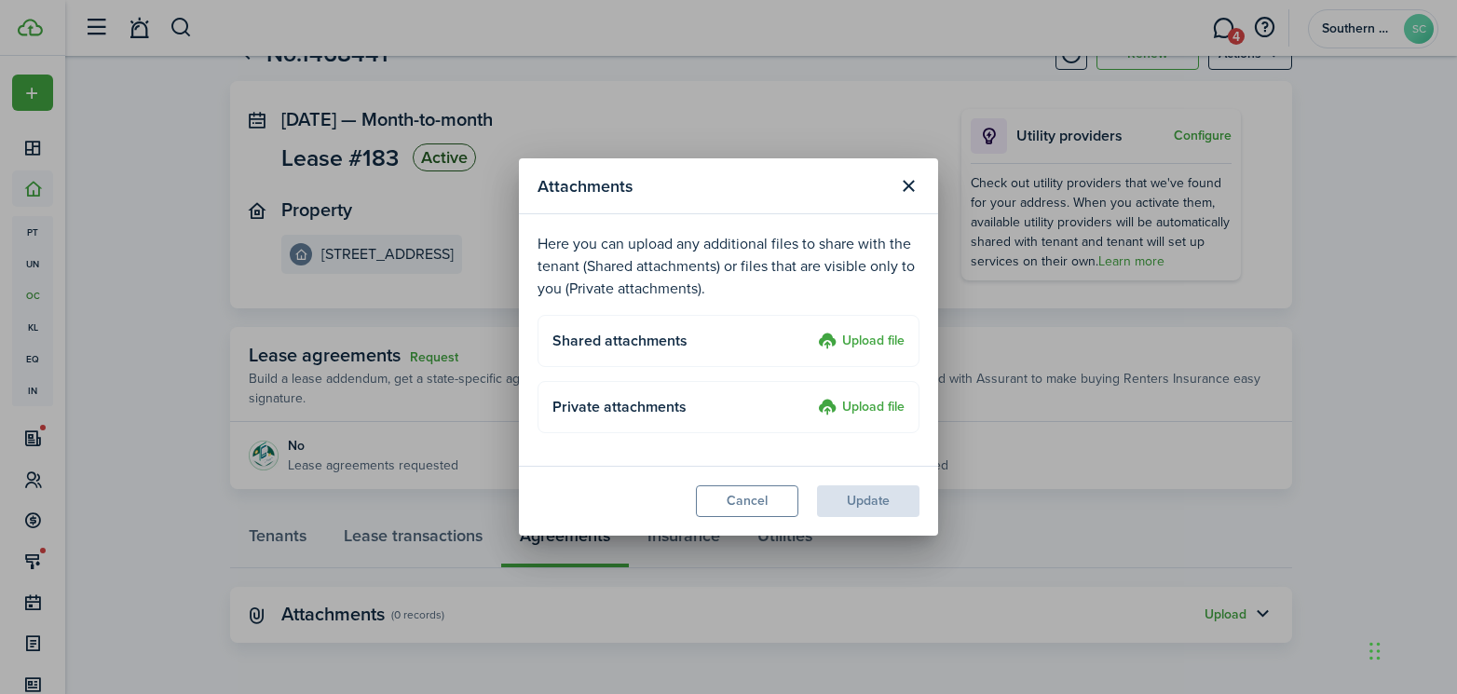
click at [860, 345] on label "Upload file" at bounding box center [861, 342] width 87 height 22
click at [811, 331] on input "Upload file" at bounding box center [811, 331] width 0 height 0
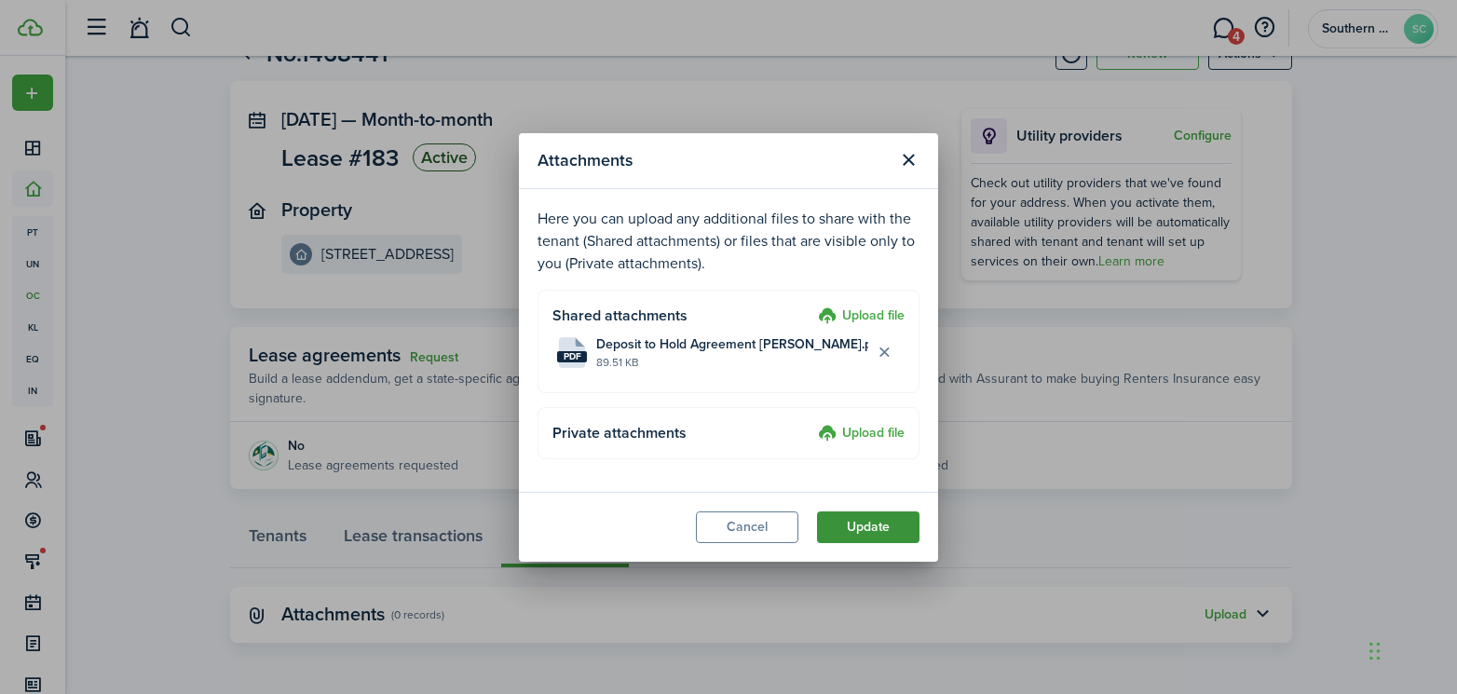
click at [872, 528] on button "Update" at bounding box center [868, 527] width 102 height 32
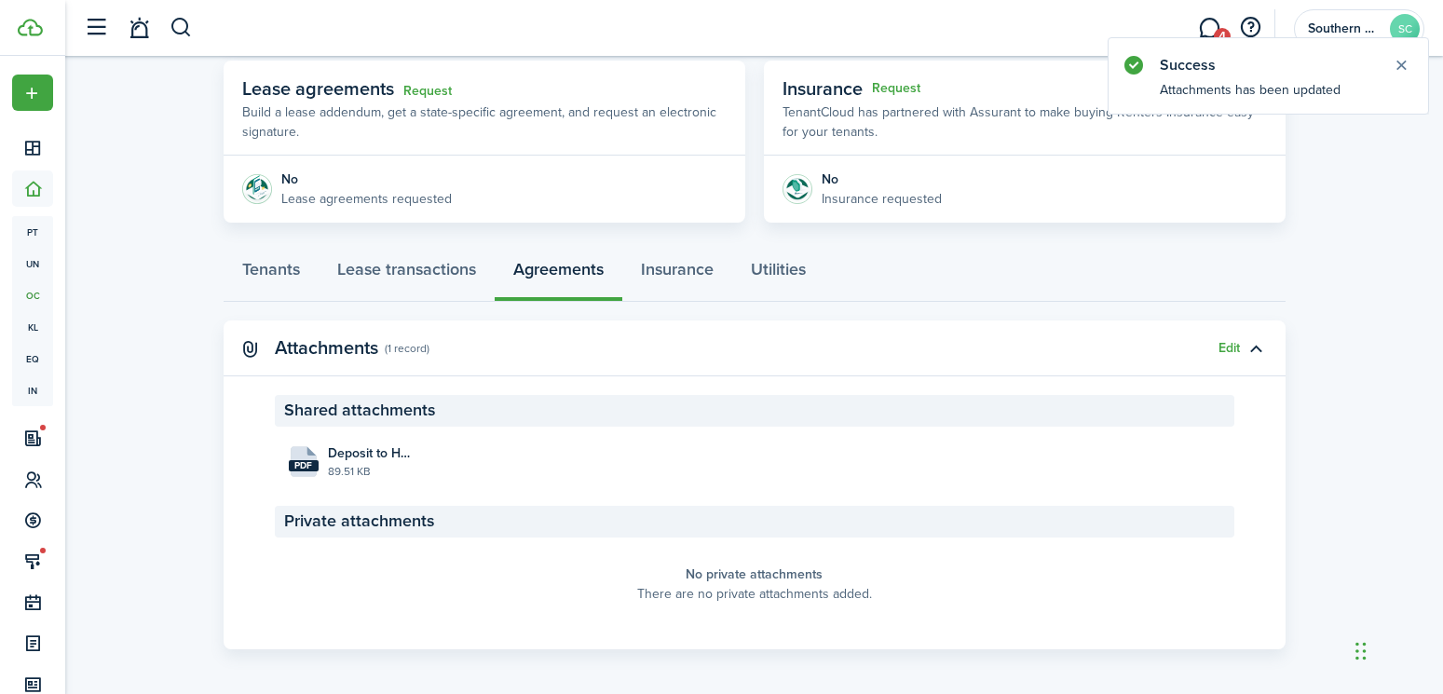
scroll to position [345, 0]
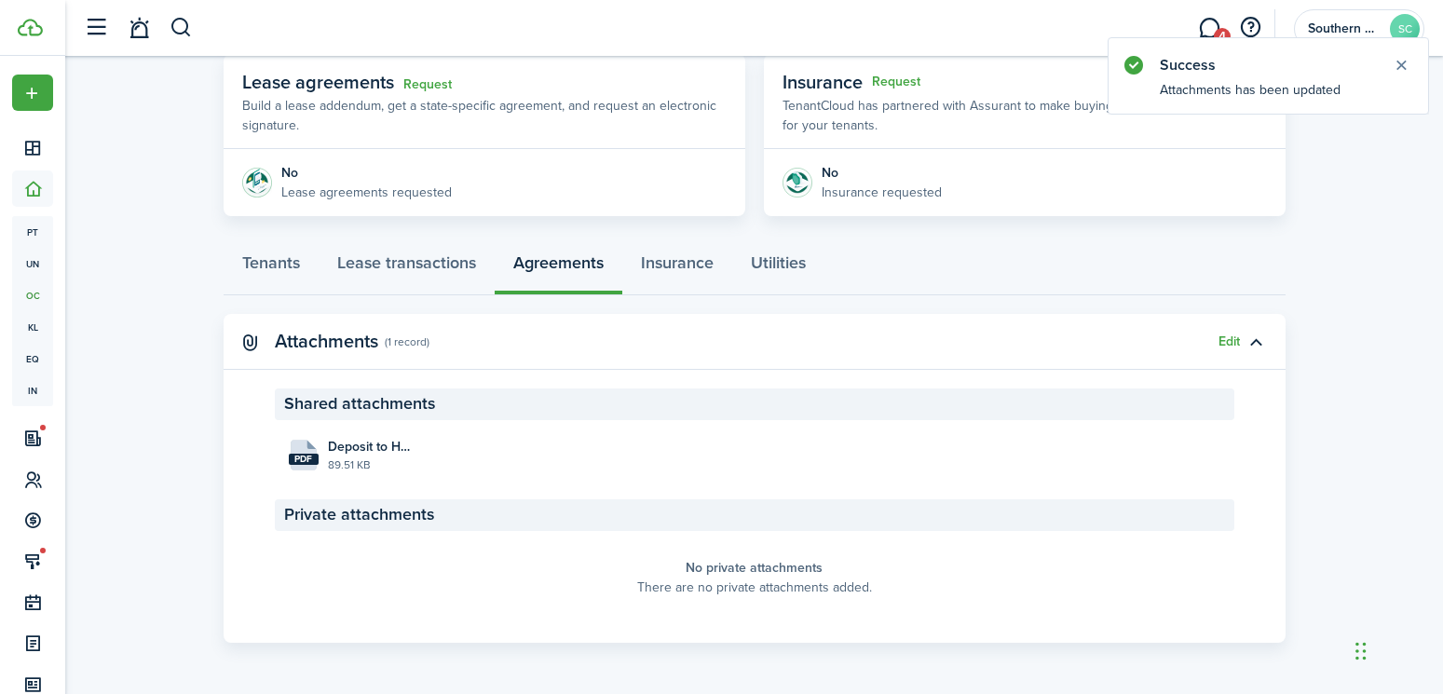
click at [1228, 350] on div "Edit" at bounding box center [1228, 342] width 21 height 20
click at [1225, 341] on button "Edit" at bounding box center [1228, 341] width 21 height 15
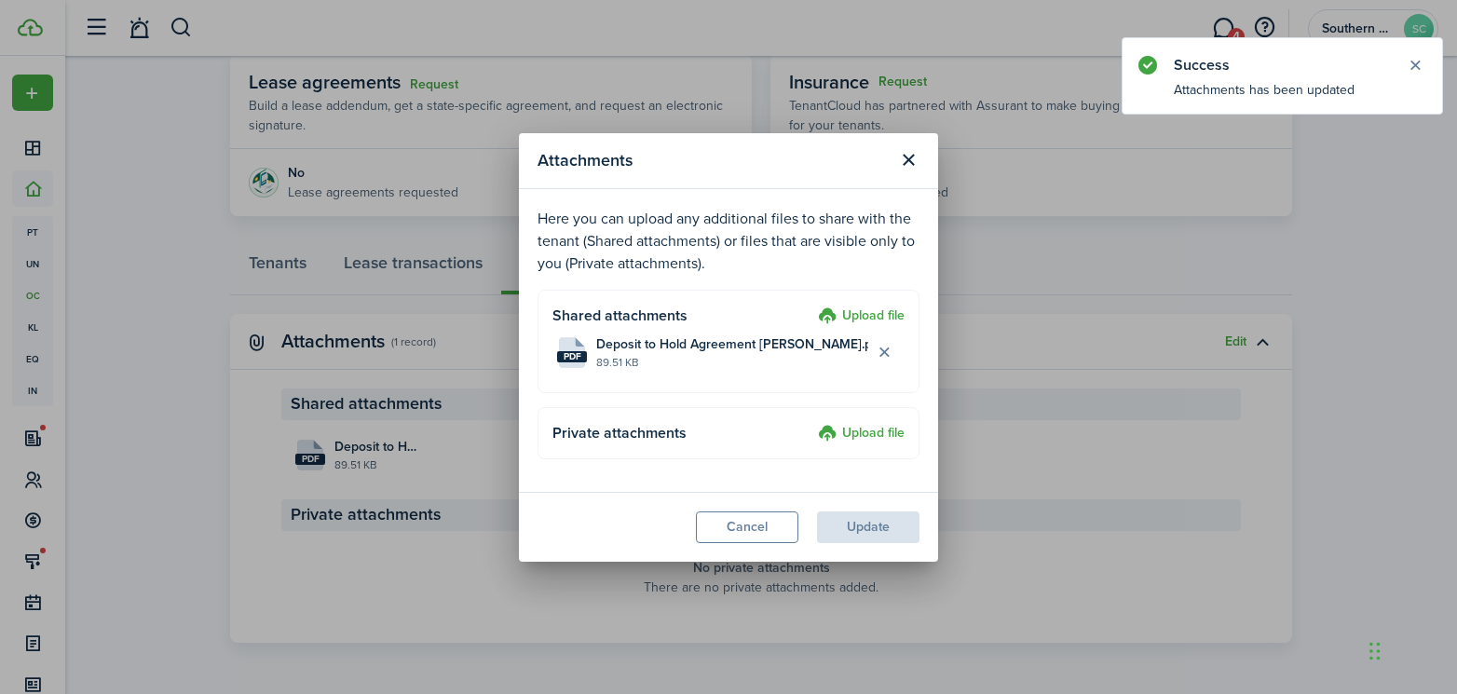
click at [1159, 489] on div "Attachments Here you can upload any additional files to share with the tenant (…" at bounding box center [728, 347] width 1457 height 694
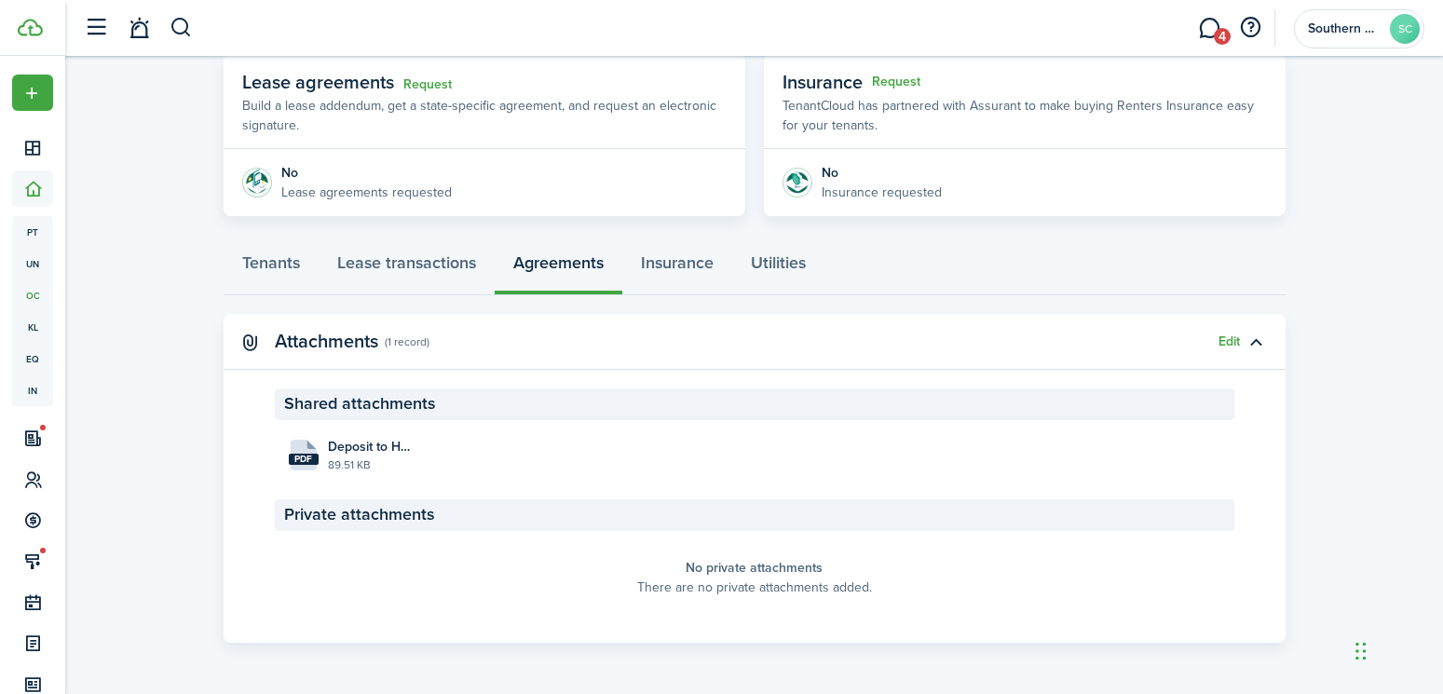
click at [783, 584] on panel-main-placeholder-description "There are no private attachments added." at bounding box center [754, 587] width 235 height 20
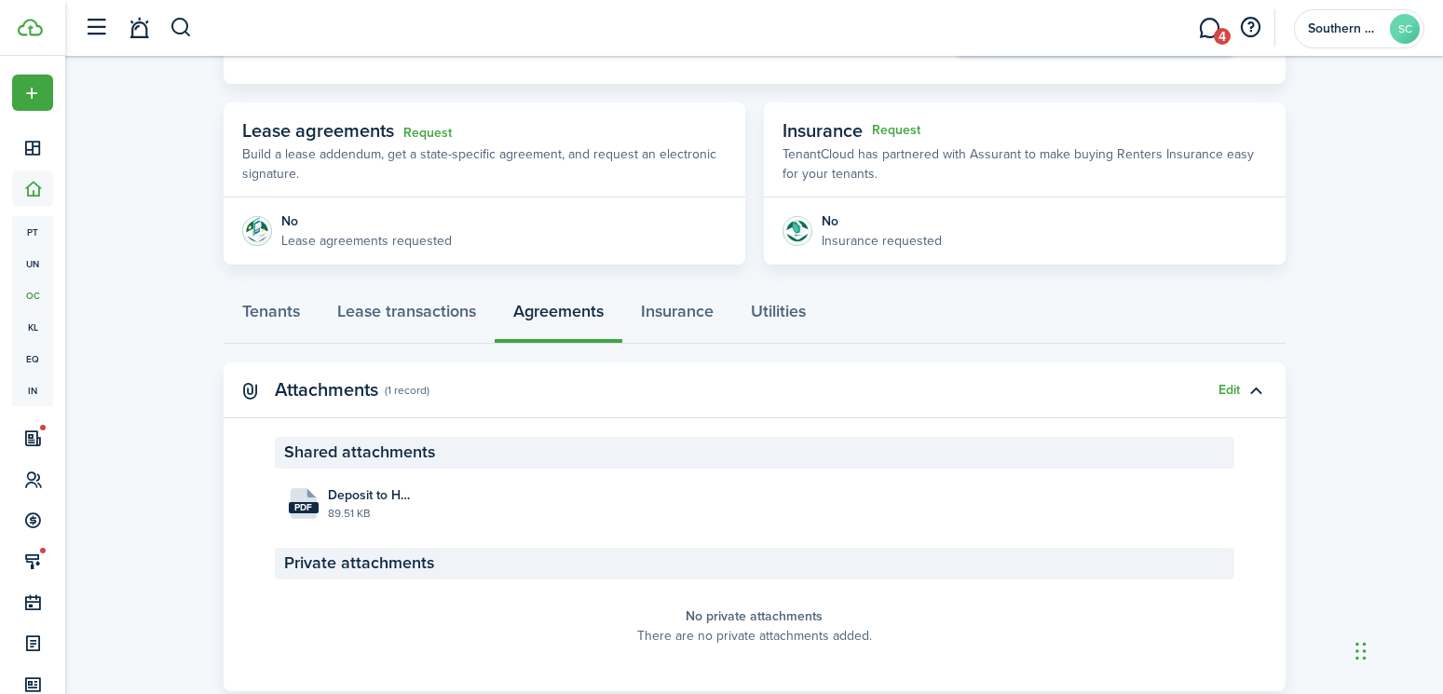
scroll to position [251, 0]
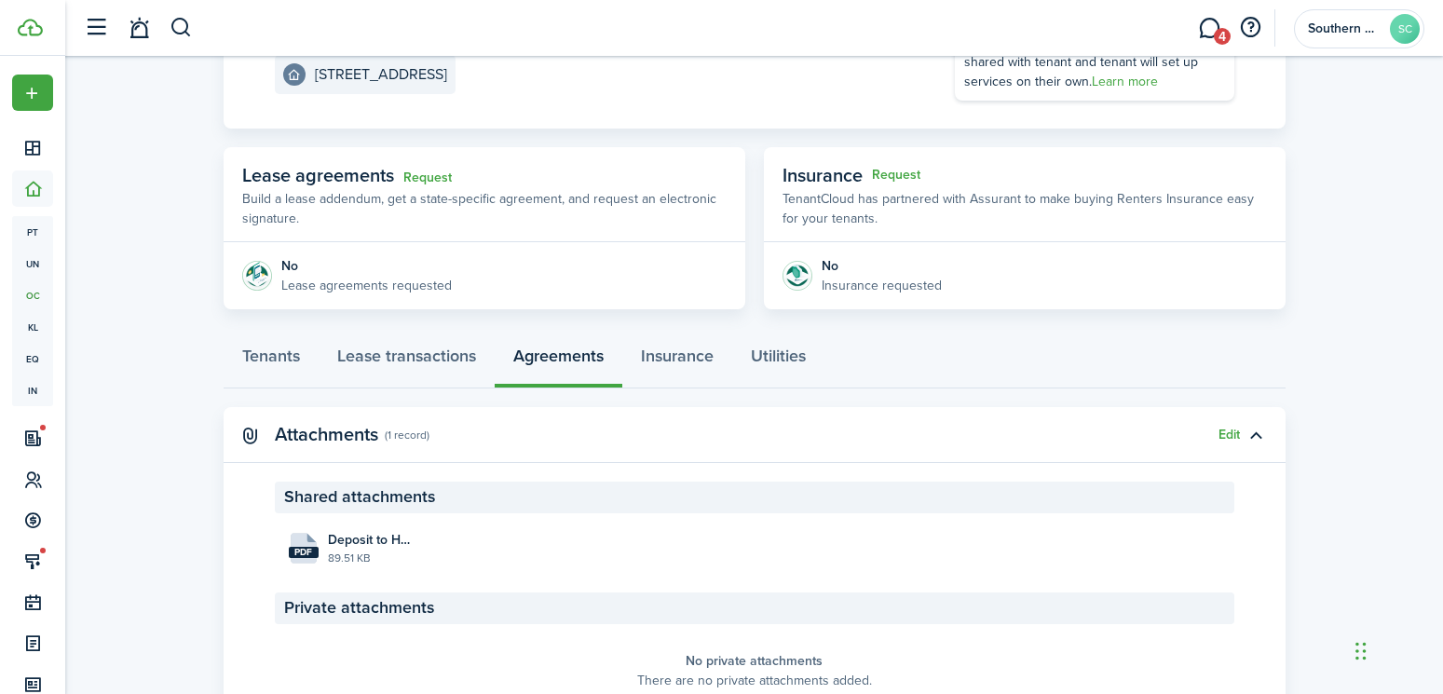
click at [555, 363] on div "Tenants Lease transactions Agreements Insurance Utilities" at bounding box center [755, 360] width 1062 height 56
click at [460, 503] on panel-main-section-header "Shared attachments" at bounding box center [754, 497] width 959 height 32
click at [1222, 440] on button "Edit" at bounding box center [1228, 434] width 21 height 15
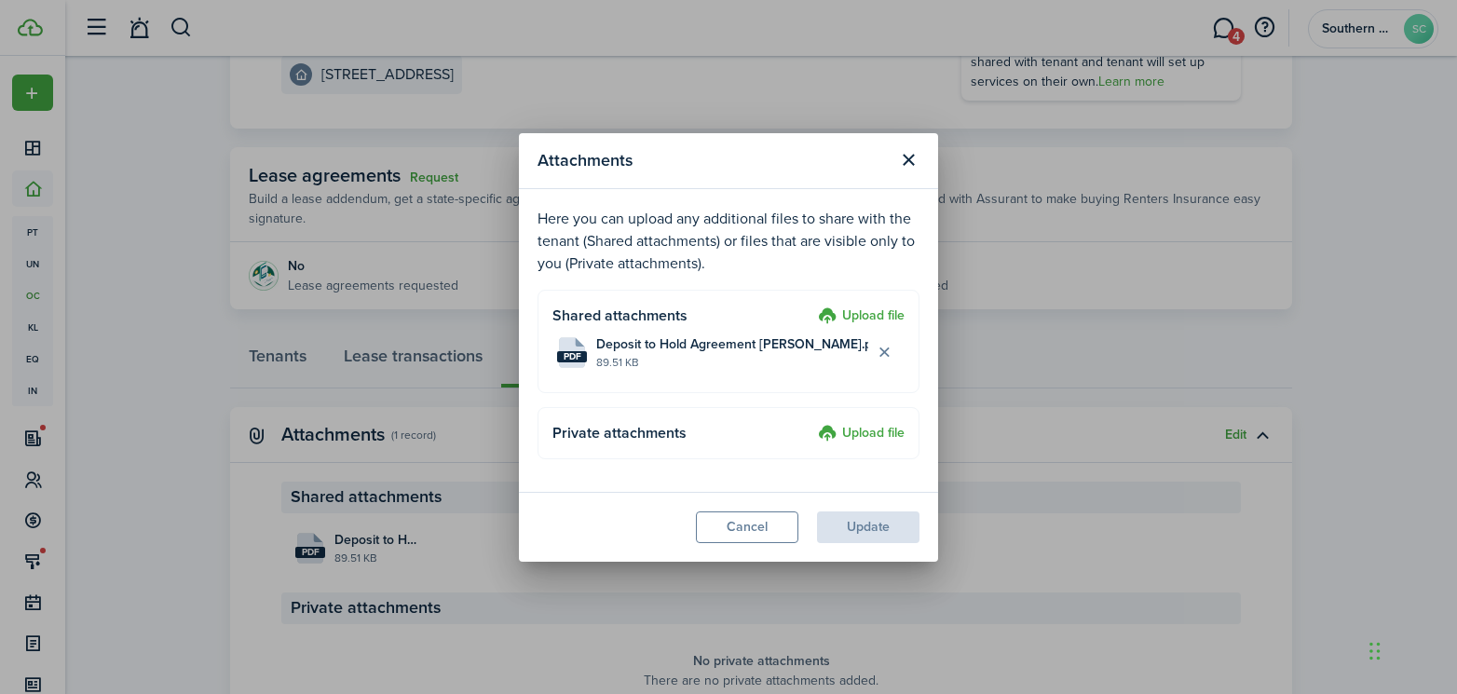
click at [876, 314] on label "Upload file" at bounding box center [861, 316] width 87 height 22
click at [811, 305] on input "Upload file" at bounding box center [811, 305] width 0 height 0
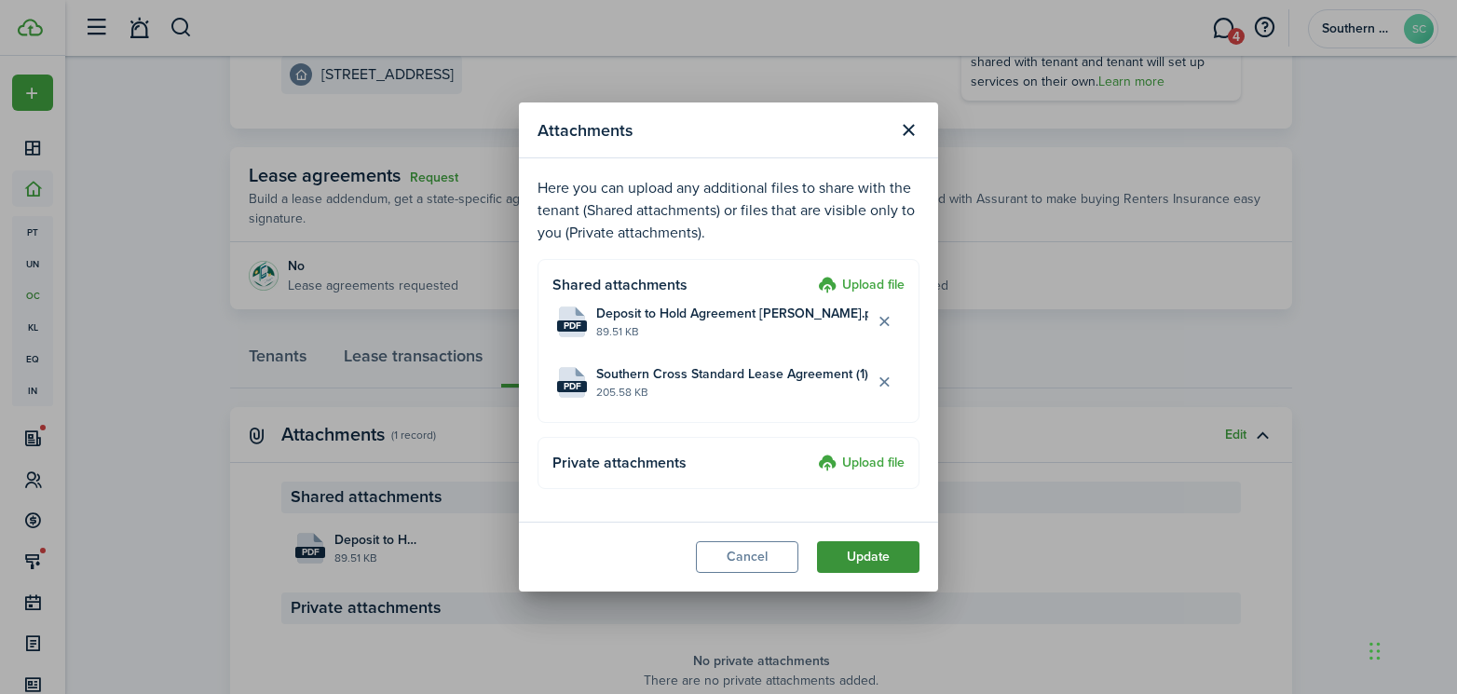
click at [856, 551] on button "Update" at bounding box center [868, 557] width 102 height 32
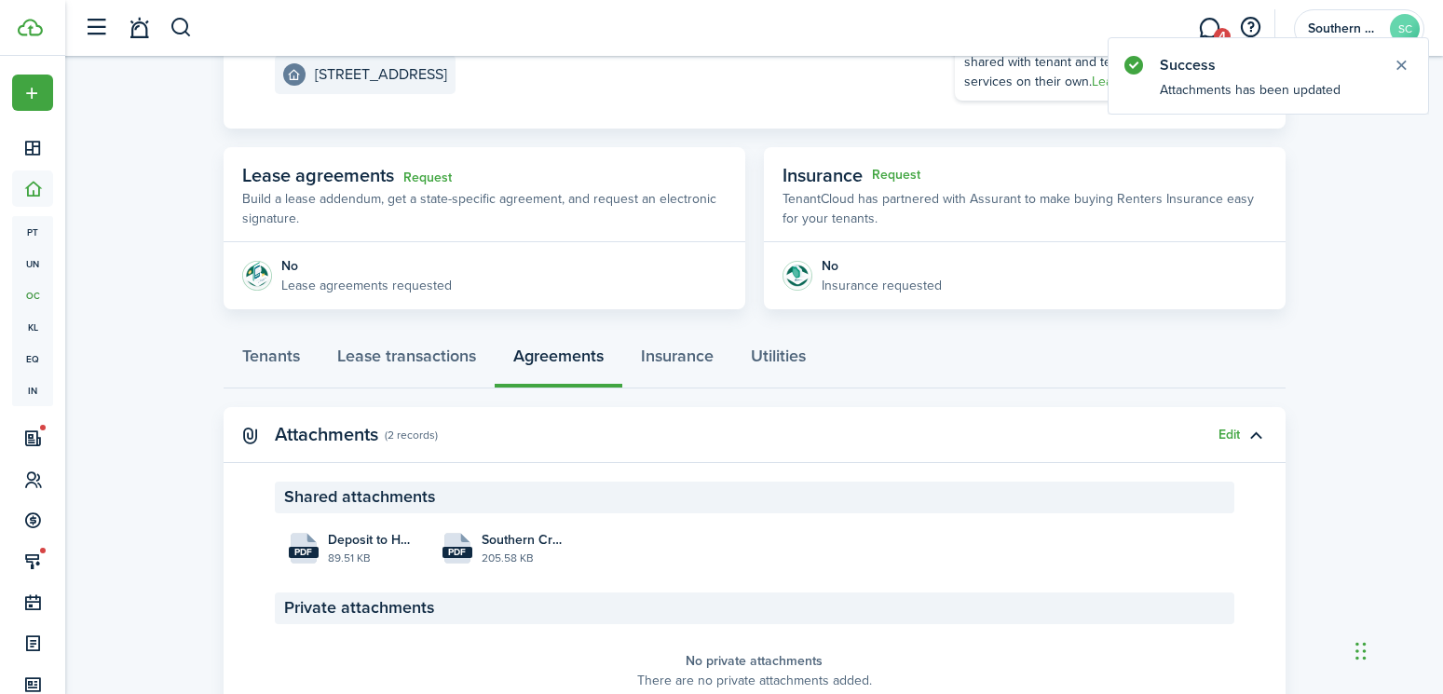
scroll to position [345, 0]
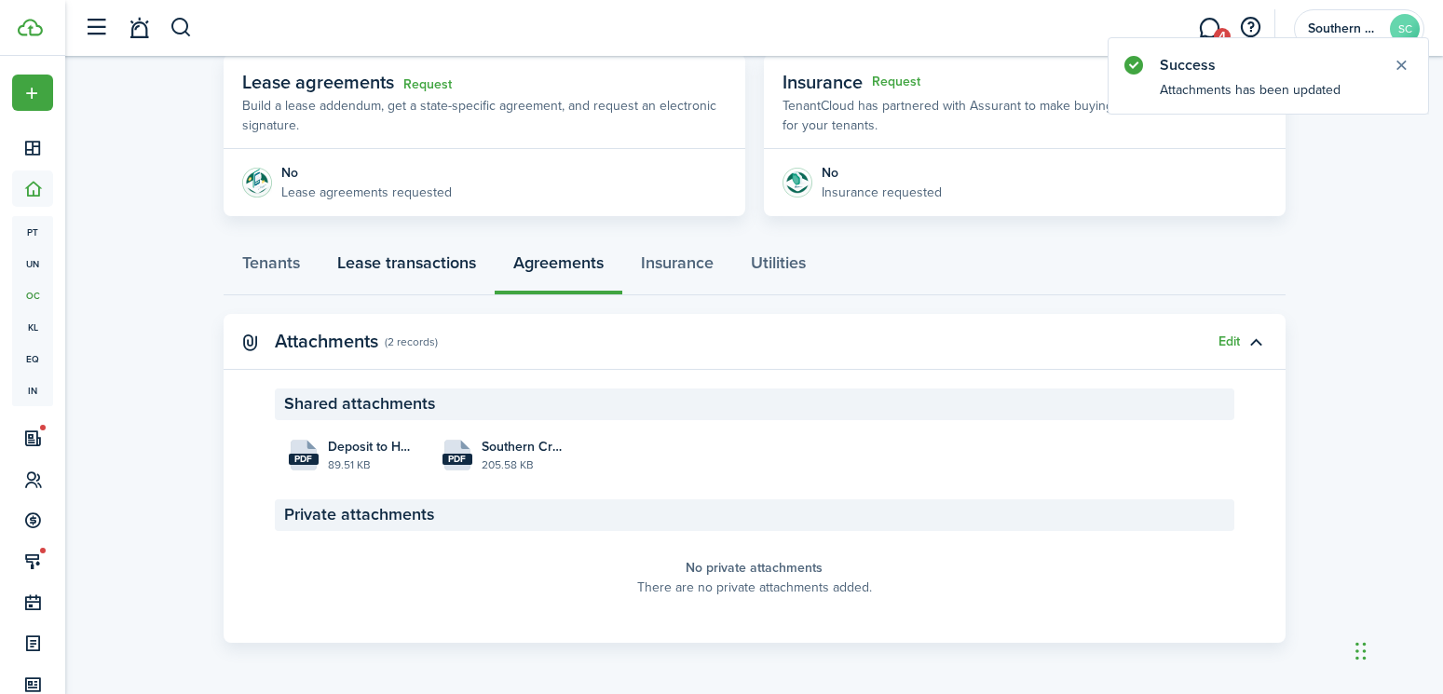
click at [433, 260] on link "Lease transactions" at bounding box center [406, 267] width 176 height 56
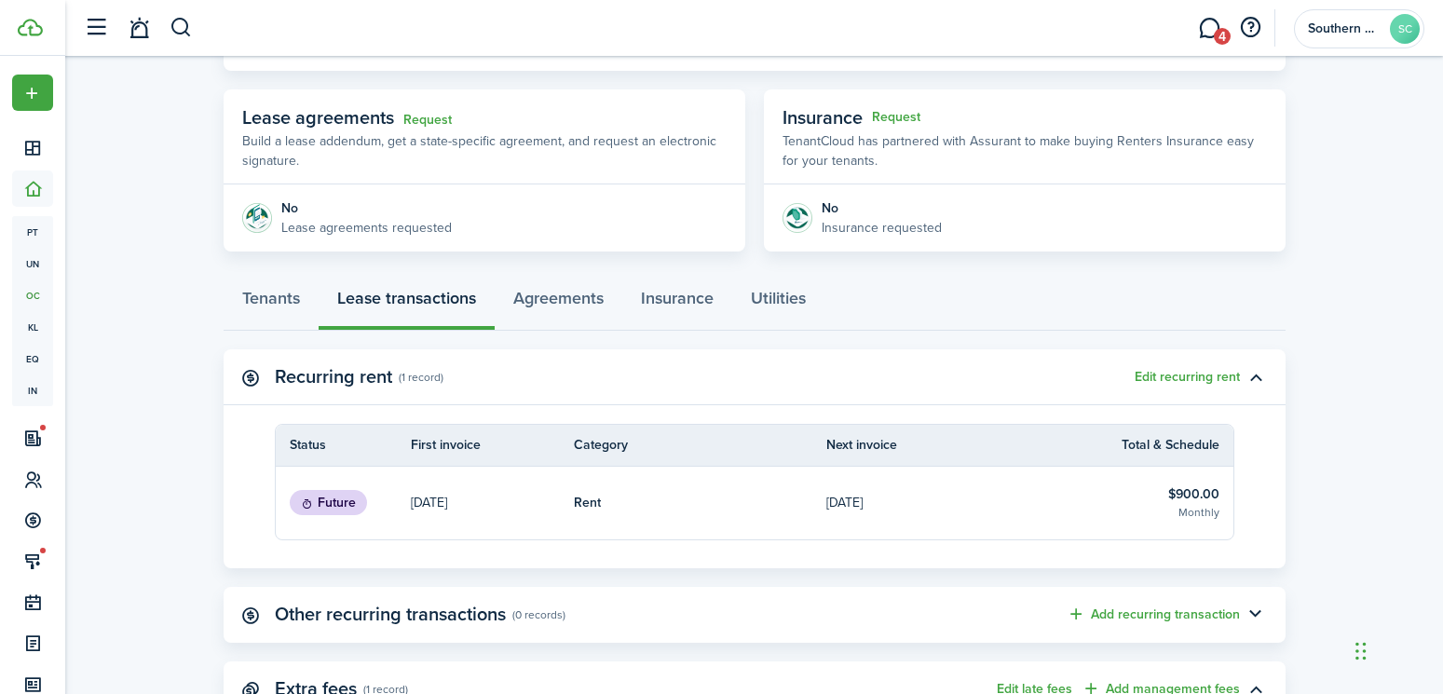
scroll to position [307, 0]
click at [276, 291] on link "Tenants" at bounding box center [271, 305] width 95 height 56
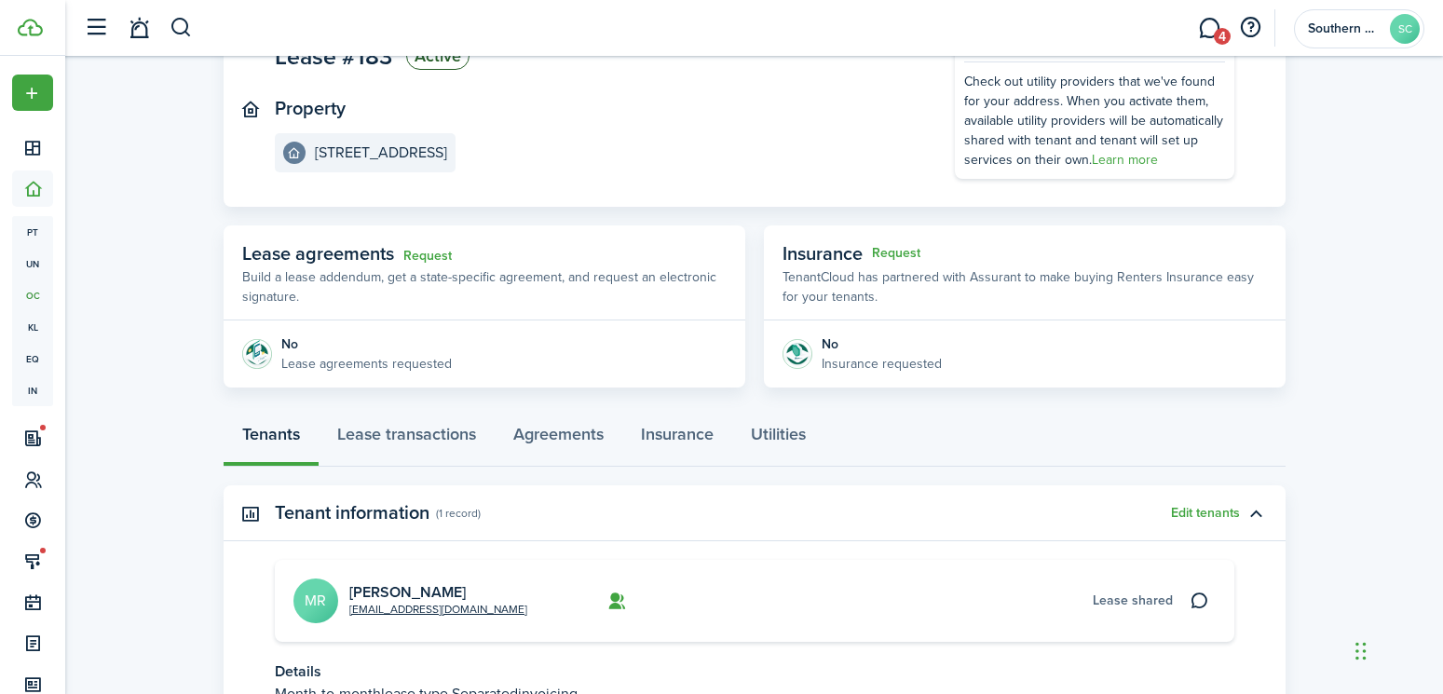
scroll to position [338, 0]
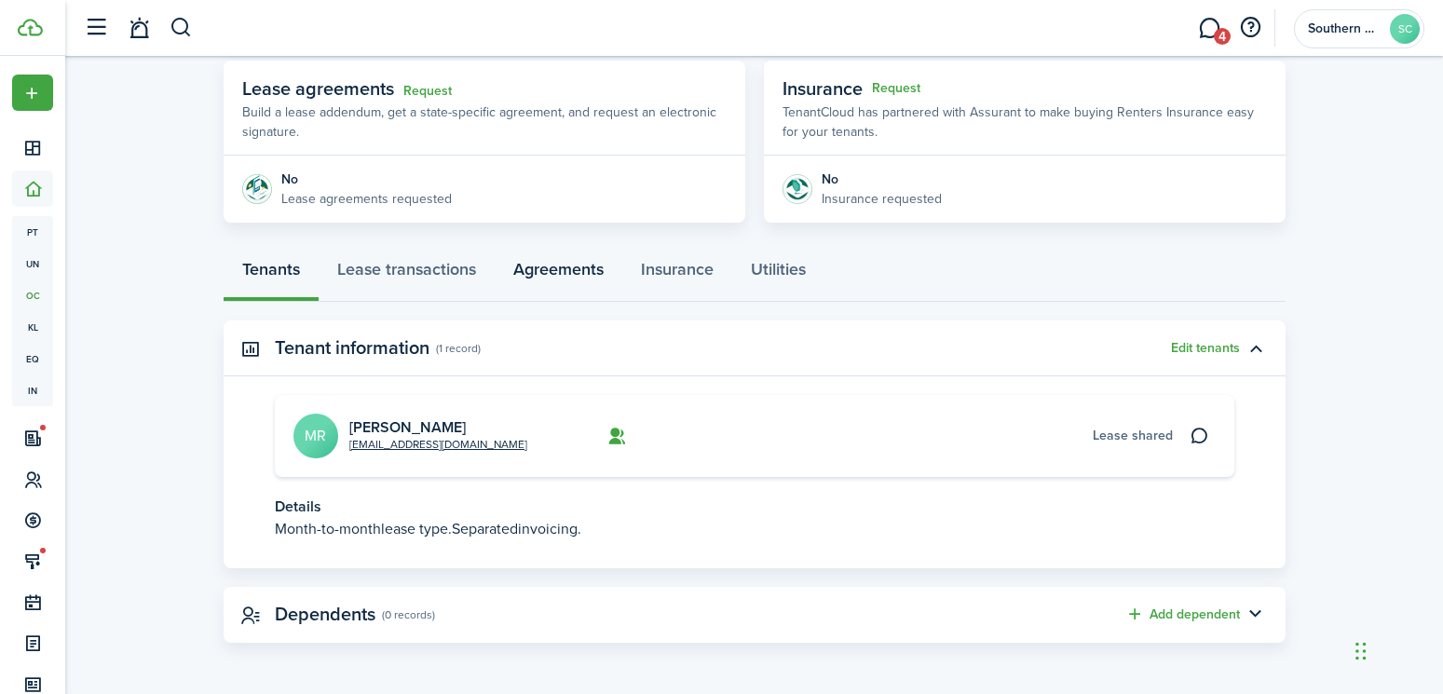
click at [568, 268] on link "Agreements" at bounding box center [559, 274] width 128 height 56
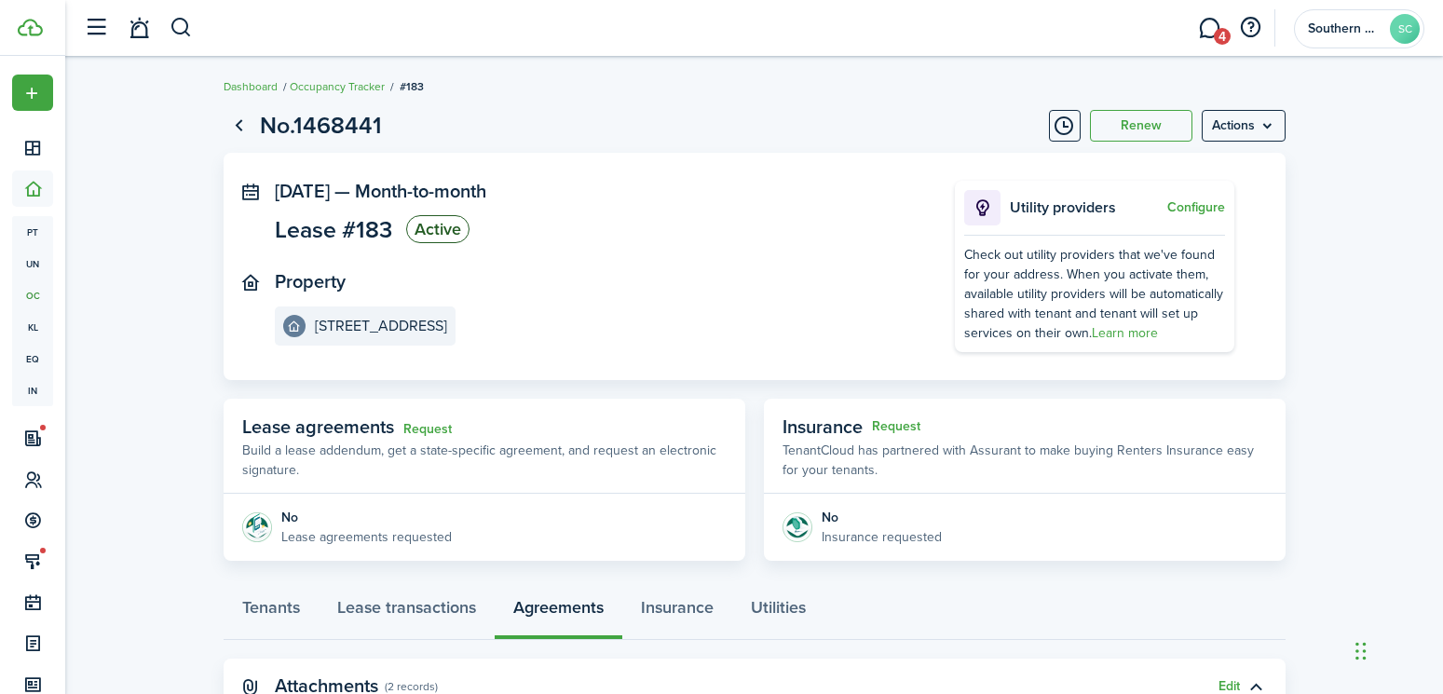
click at [1260, 142] on page-view-header "No.1468441 Renew Actions" at bounding box center [755, 125] width 1062 height 35
click at [1259, 133] on menu-btn "Actions" at bounding box center [1243, 126] width 84 height 32
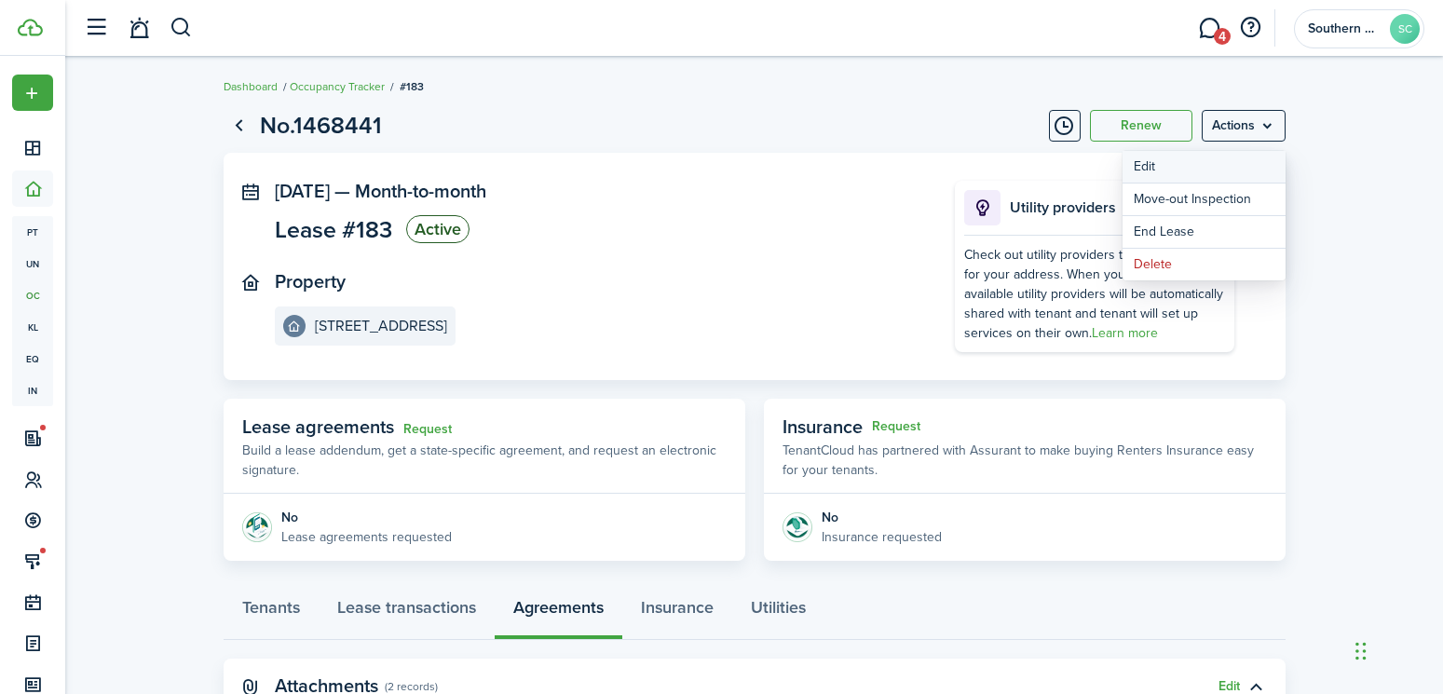
click at [1182, 168] on button "Edit" at bounding box center [1203, 167] width 163 height 32
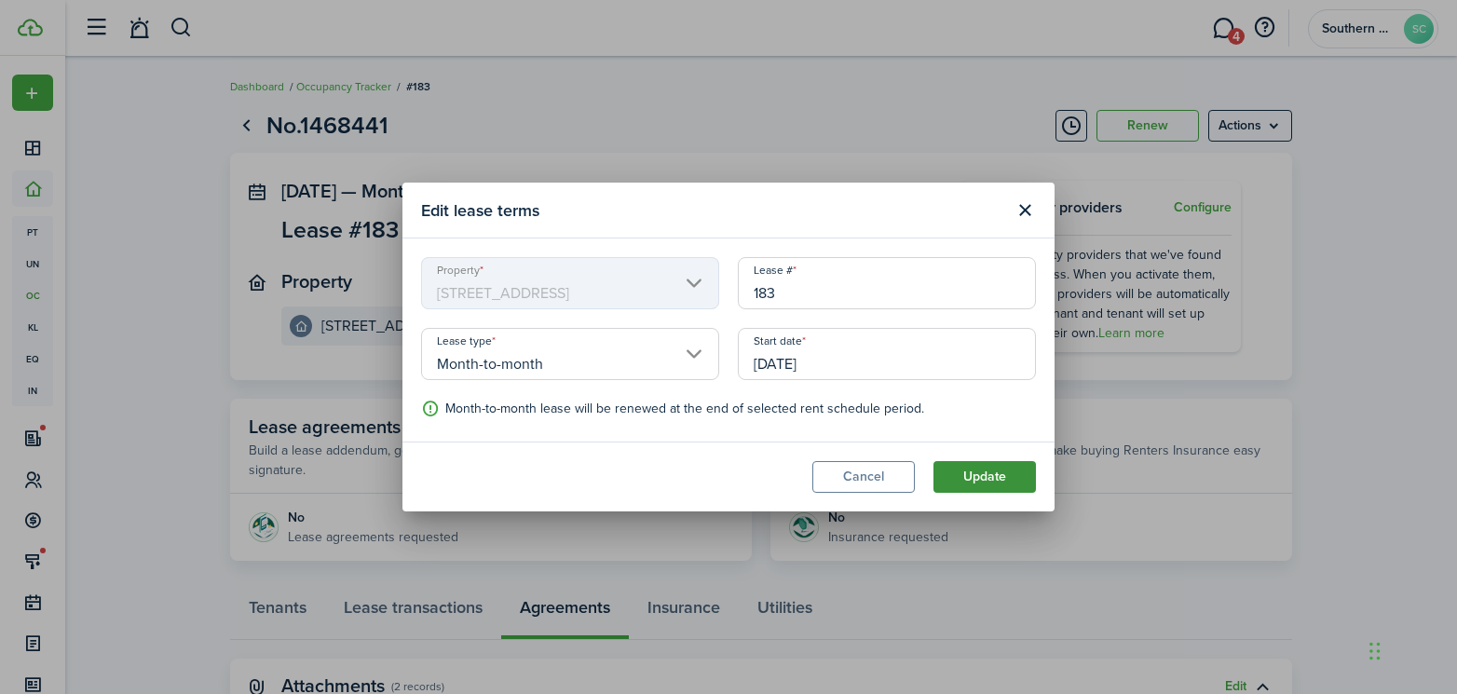
click at [982, 473] on button "Update" at bounding box center [984, 477] width 102 height 32
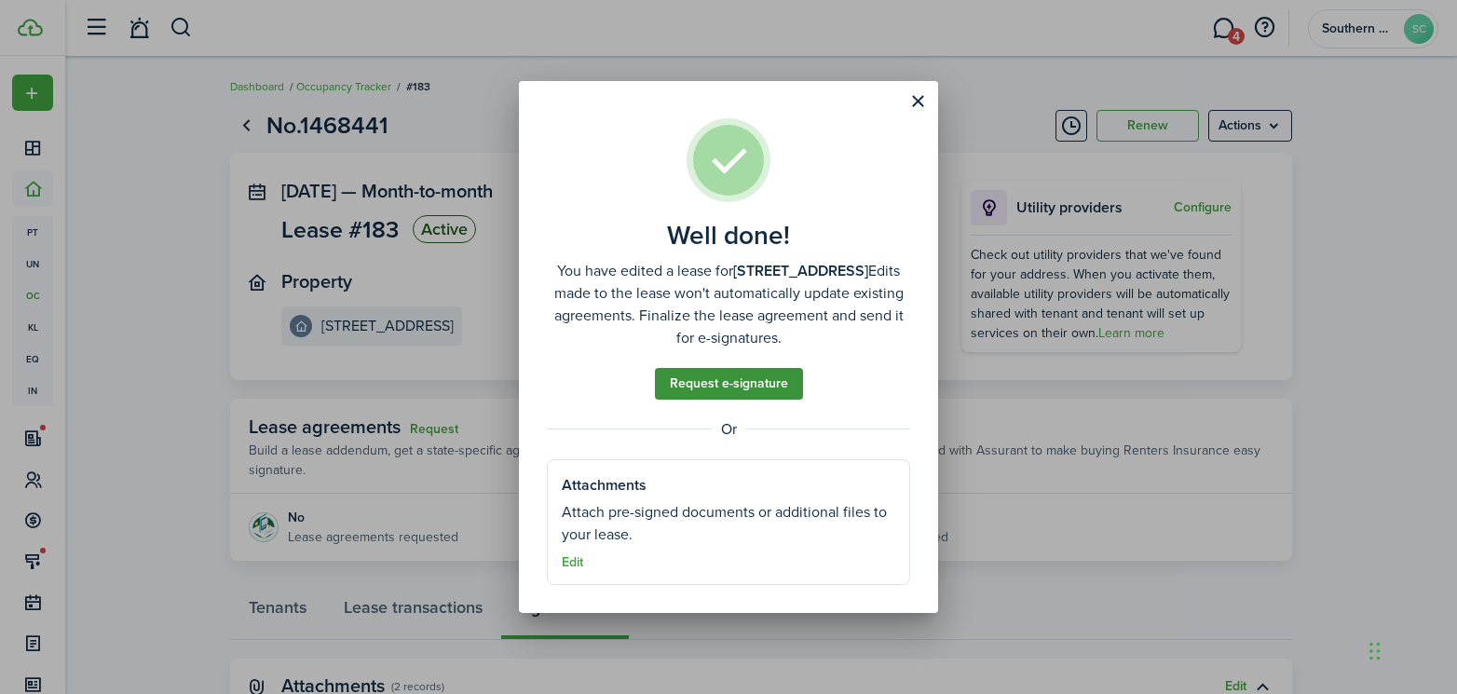
click at [778, 387] on link "Request e-signature" at bounding box center [729, 384] width 148 height 32
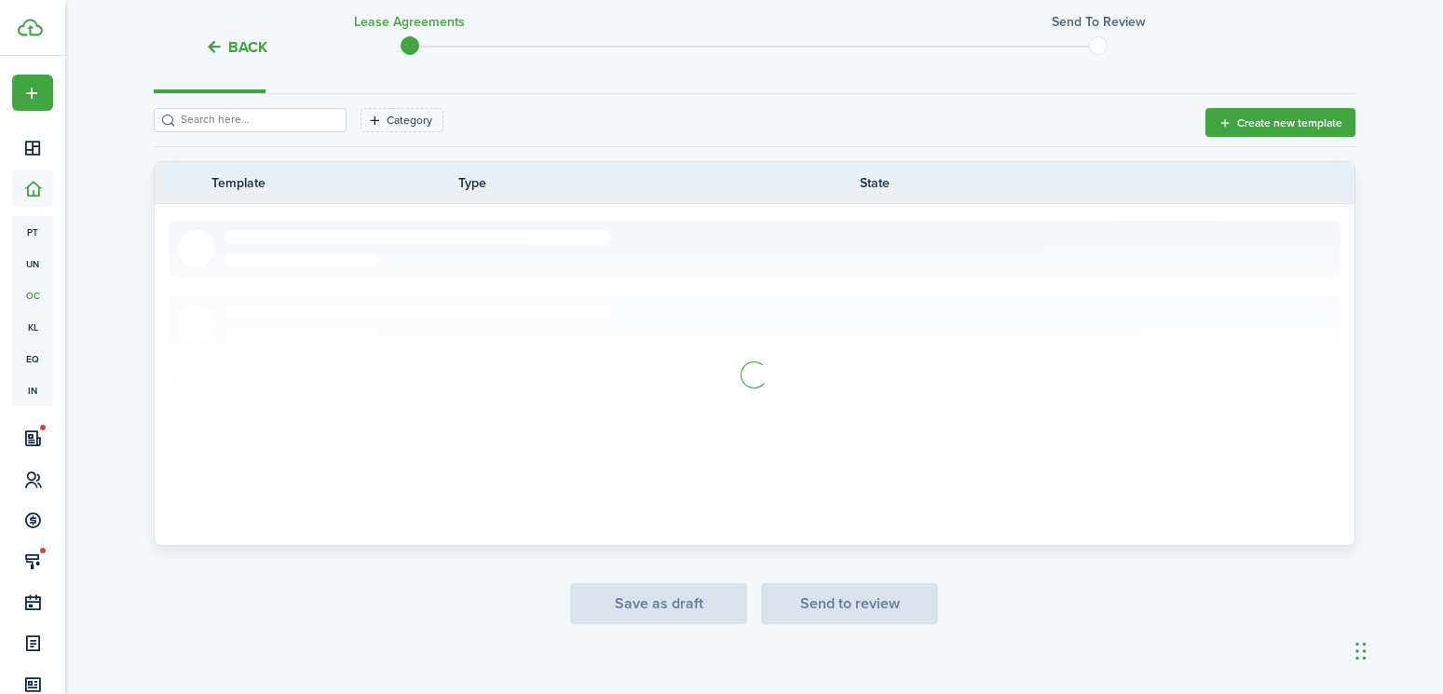
scroll to position [272, 0]
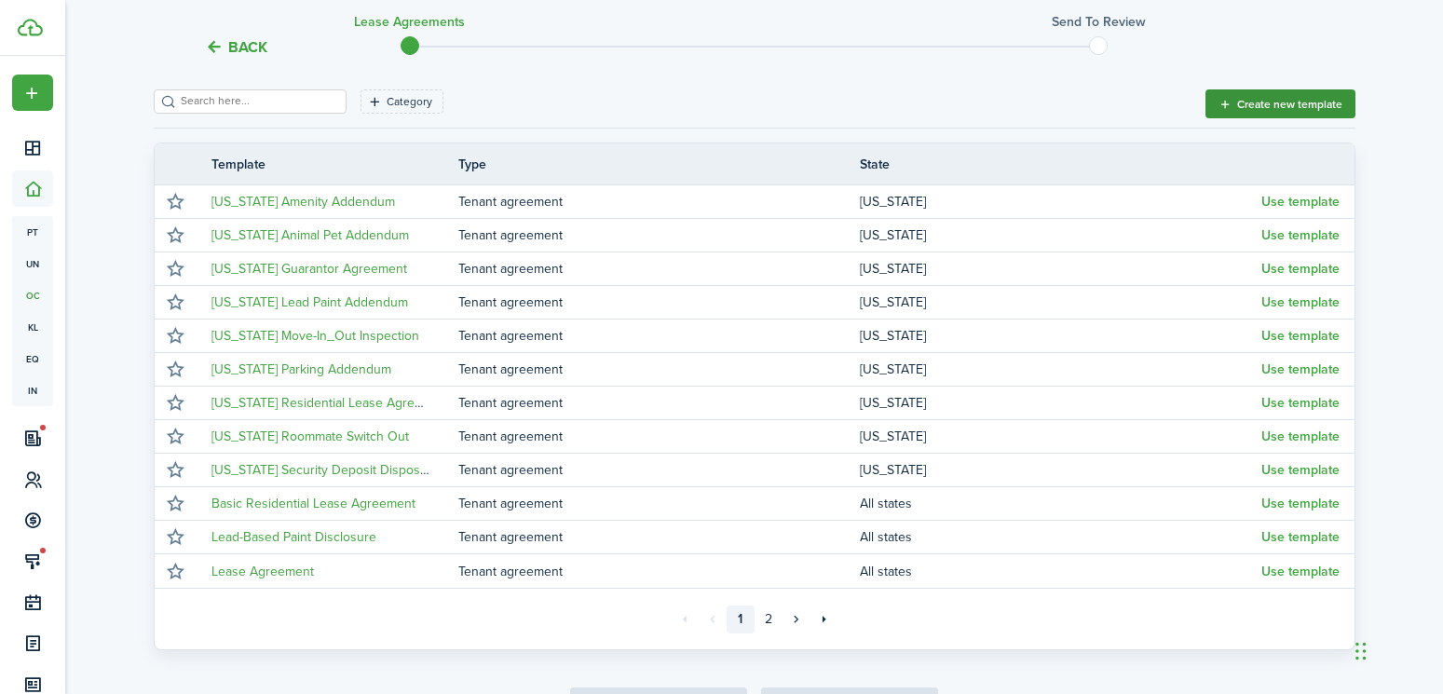
click at [1295, 103] on button "Create new template" at bounding box center [1280, 103] width 150 height 29
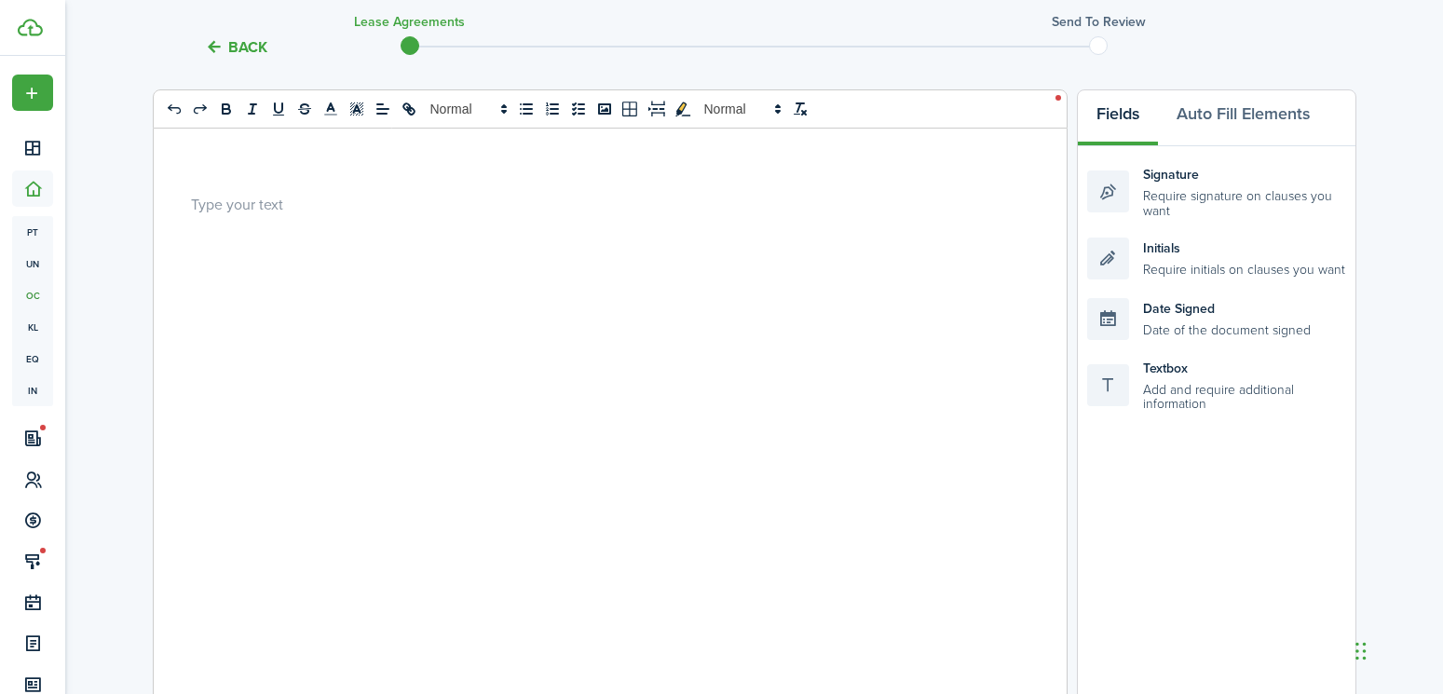
click at [312, 195] on p at bounding box center [603, 204] width 824 height 20
click at [258, 203] on p at bounding box center [603, 204] width 824 height 20
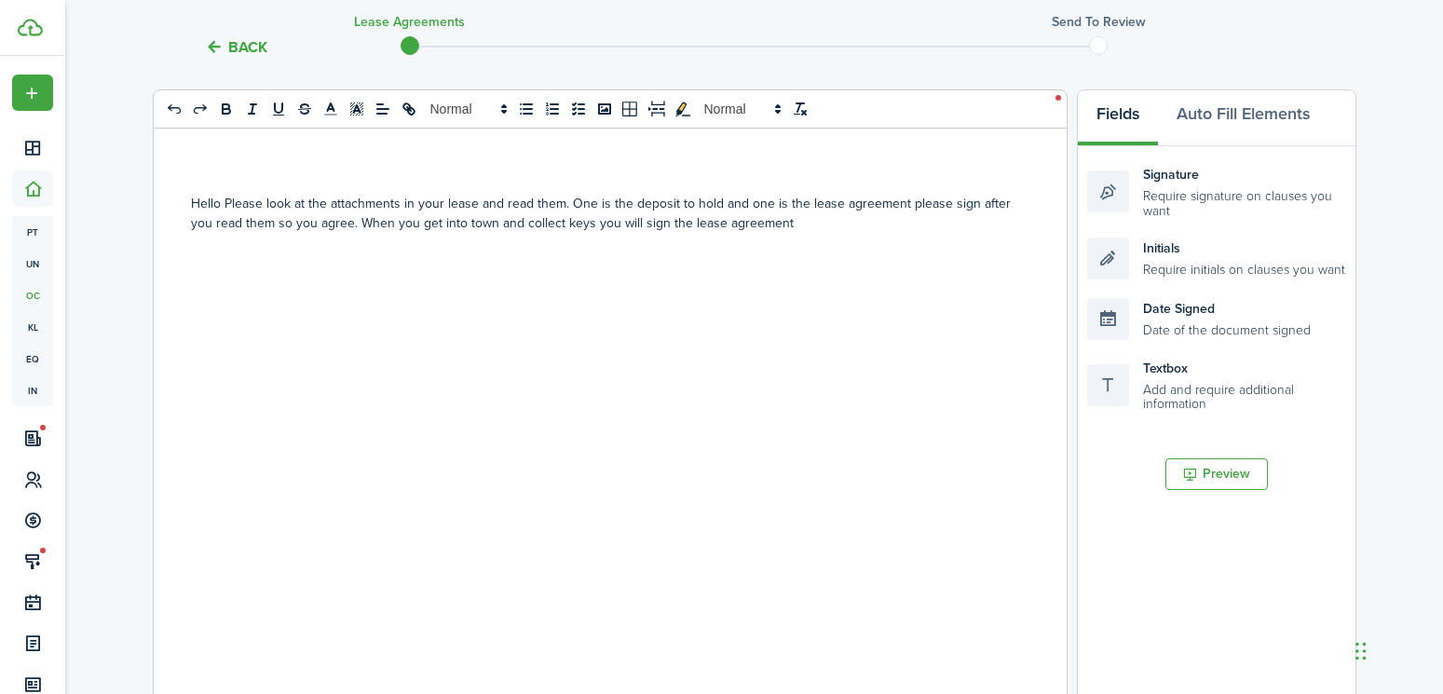
click at [611, 224] on p "Hello Please look at the attachments in your lease and read them. One is the de…" at bounding box center [603, 213] width 824 height 39
click at [808, 216] on p "Hello Please look at the attachments in your lease and read them. One is the de…" at bounding box center [603, 213] width 824 height 39
click at [969, 199] on p "Hello Please look at the attachments in your lease and read them. One is the de…" at bounding box center [603, 223] width 824 height 59
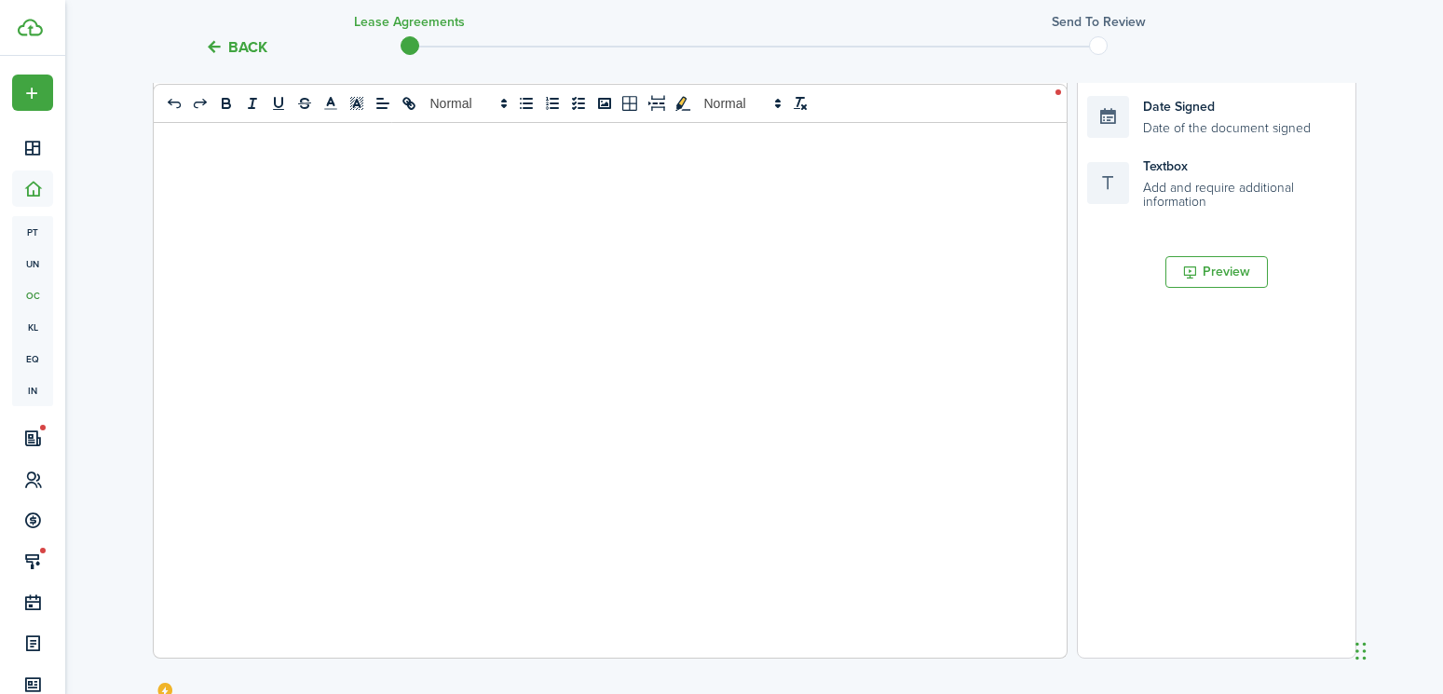
scroll to position [754, 0]
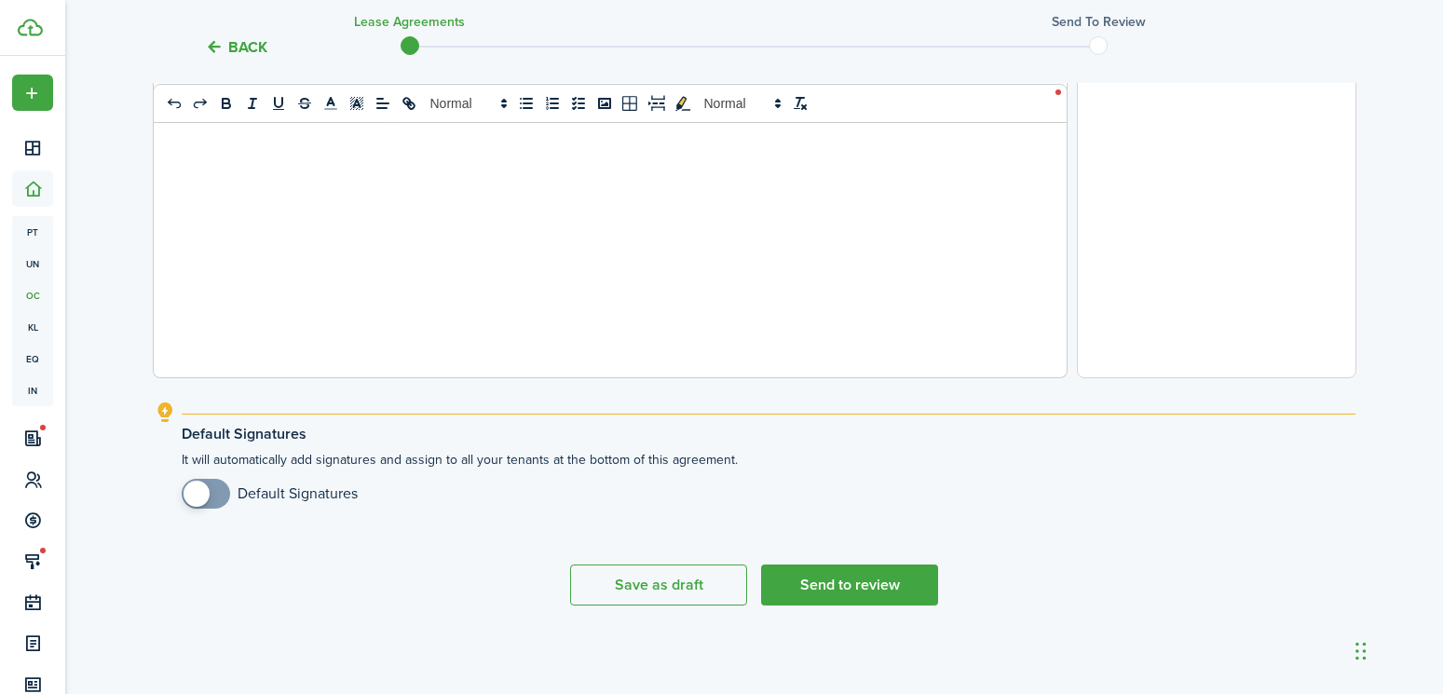
checkbox input "true"
click at [203, 493] on span at bounding box center [196, 494] width 26 height 26
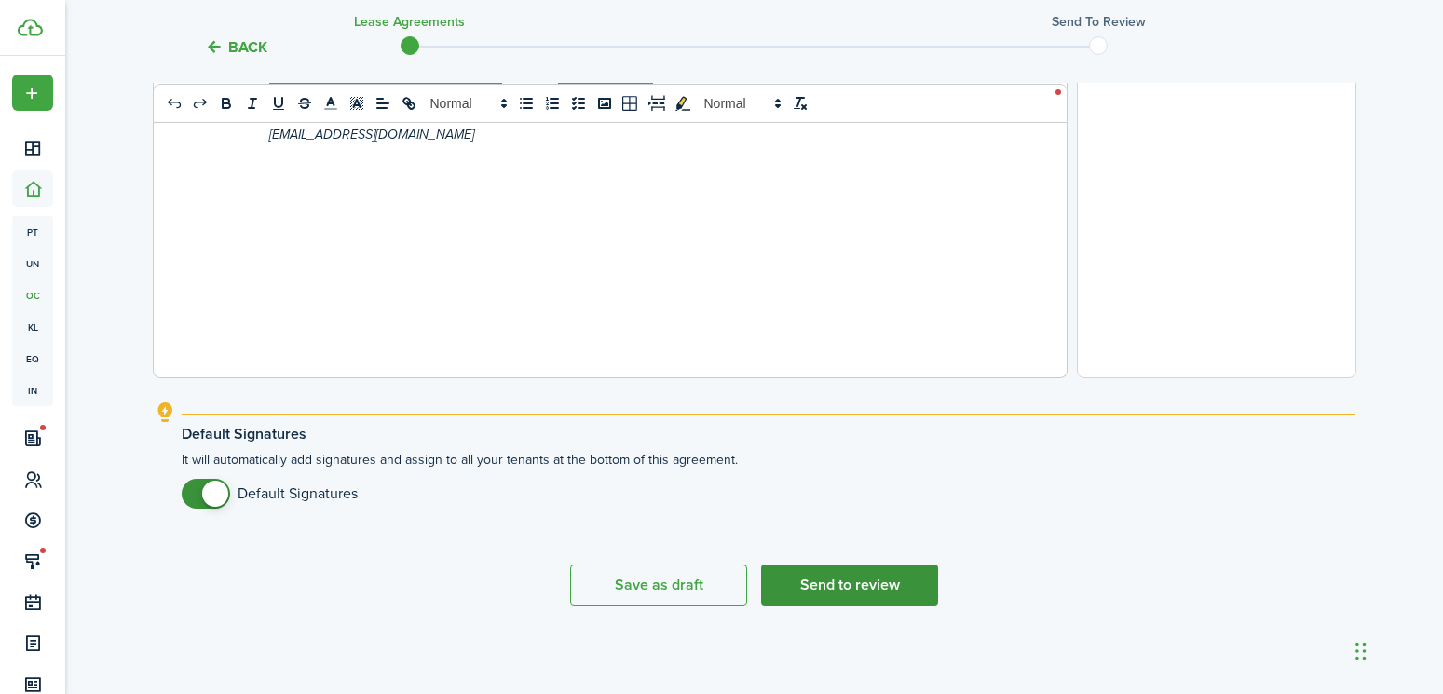
click at [881, 585] on button "Send to review" at bounding box center [849, 584] width 177 height 41
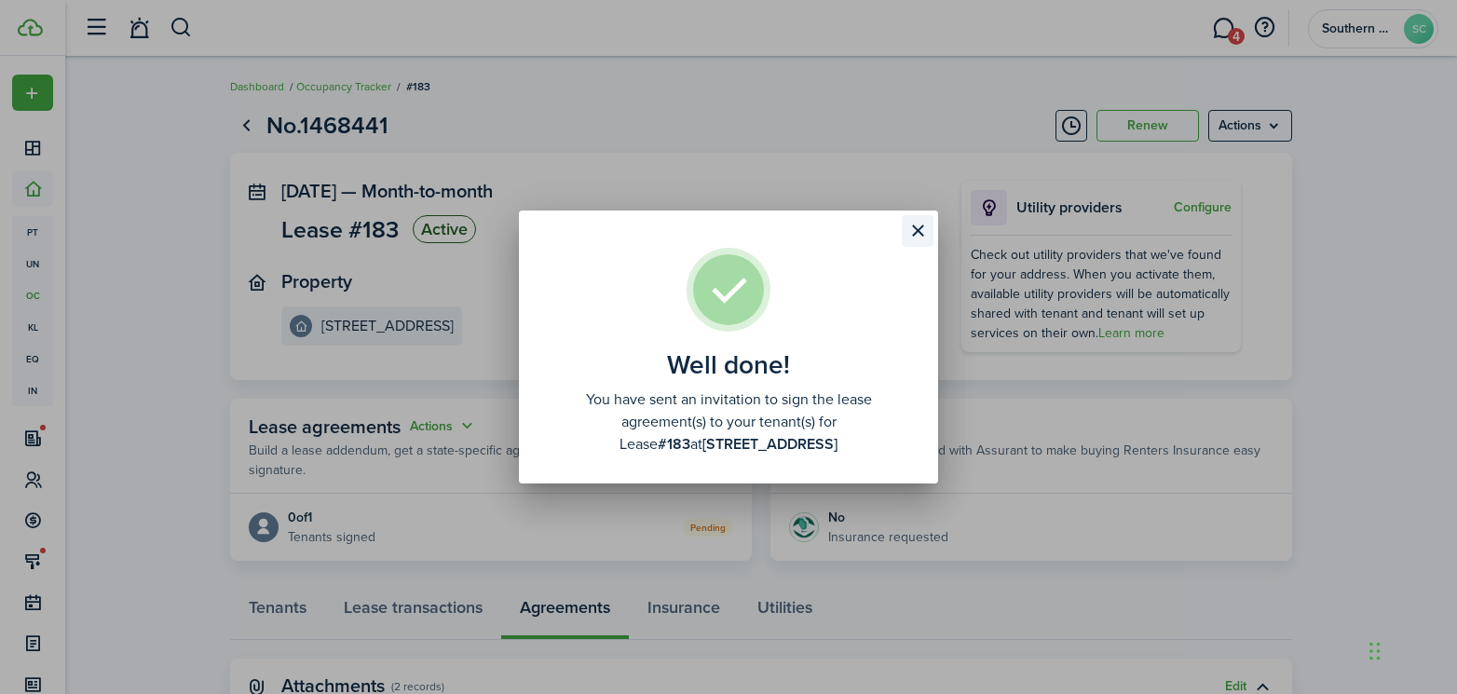
click at [921, 235] on button "Close modal" at bounding box center [917, 231] width 32 height 32
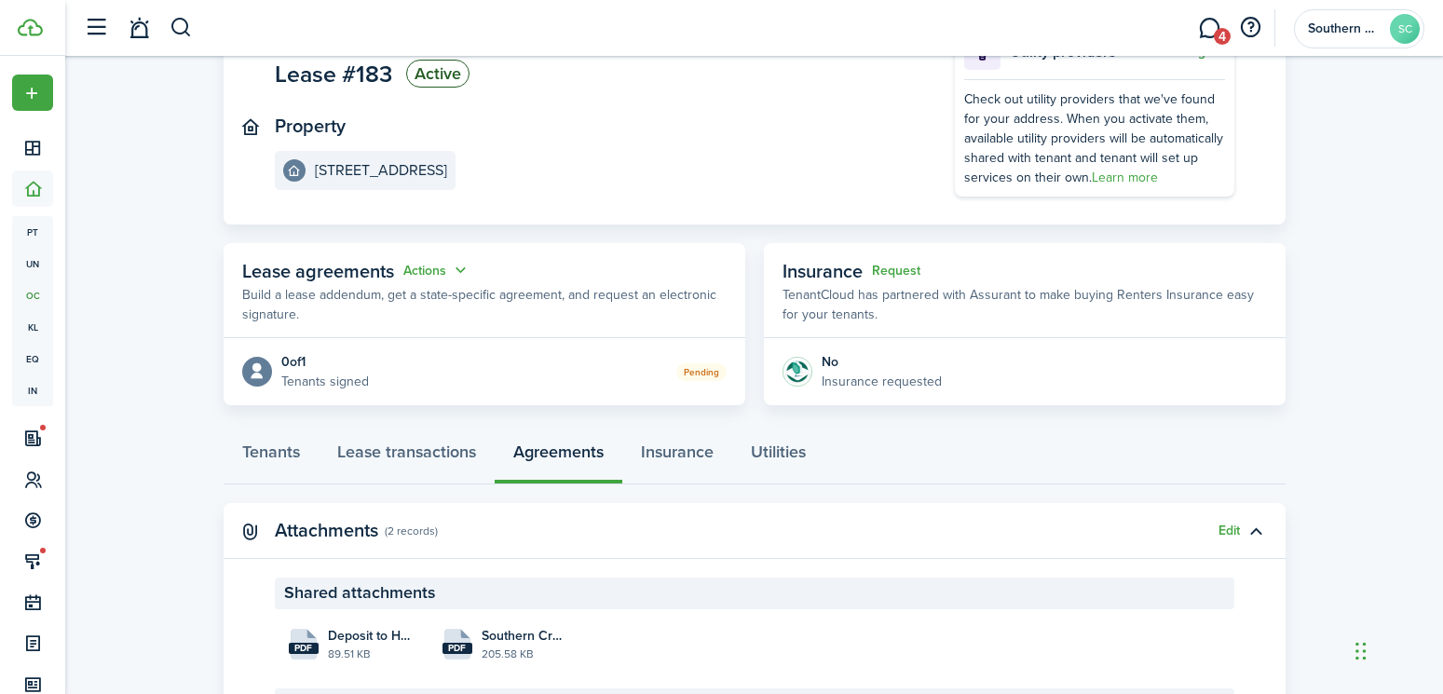
scroll to position [345, 0]
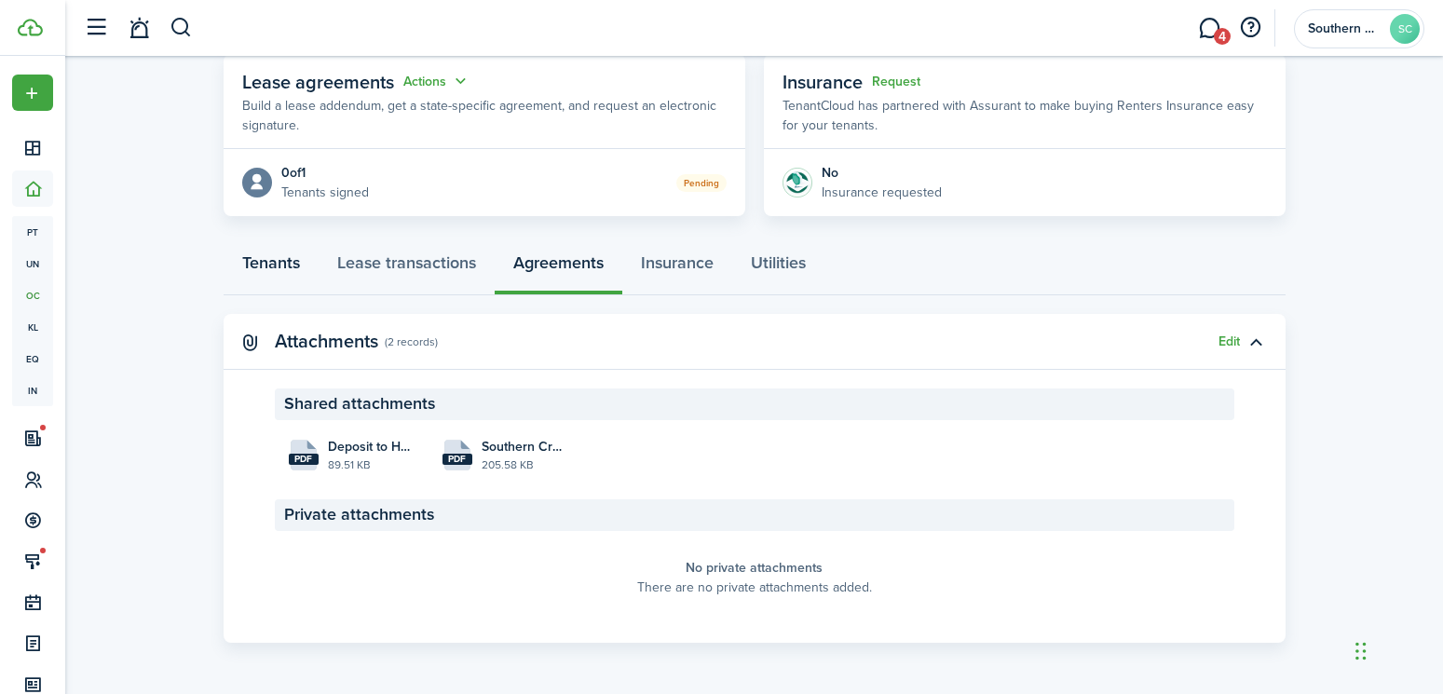
click at [255, 275] on link "Tenants" at bounding box center [271, 267] width 95 height 56
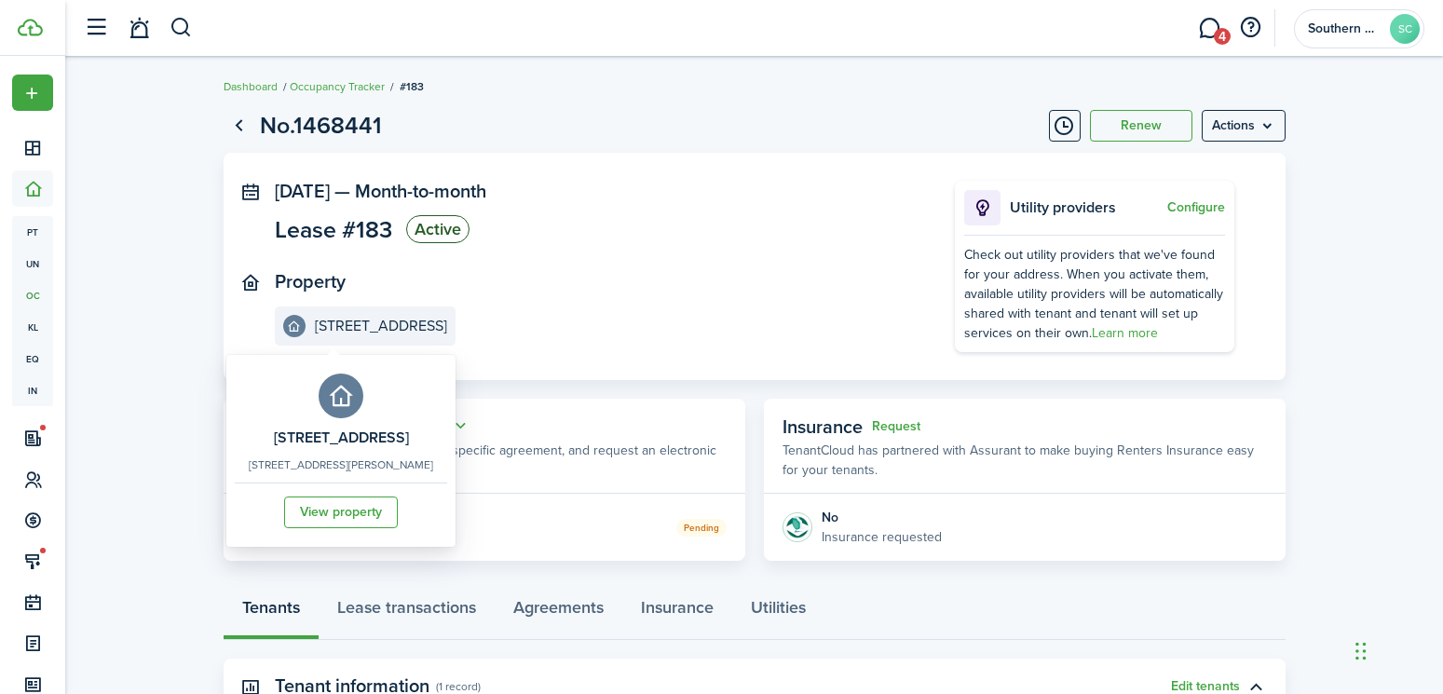
click at [371, 336] on e-details-info-label "[STREET_ADDRESS]" at bounding box center [365, 325] width 181 height 39
click at [365, 325] on e-details-info-title "[STREET_ADDRESS]" at bounding box center [381, 326] width 132 height 17
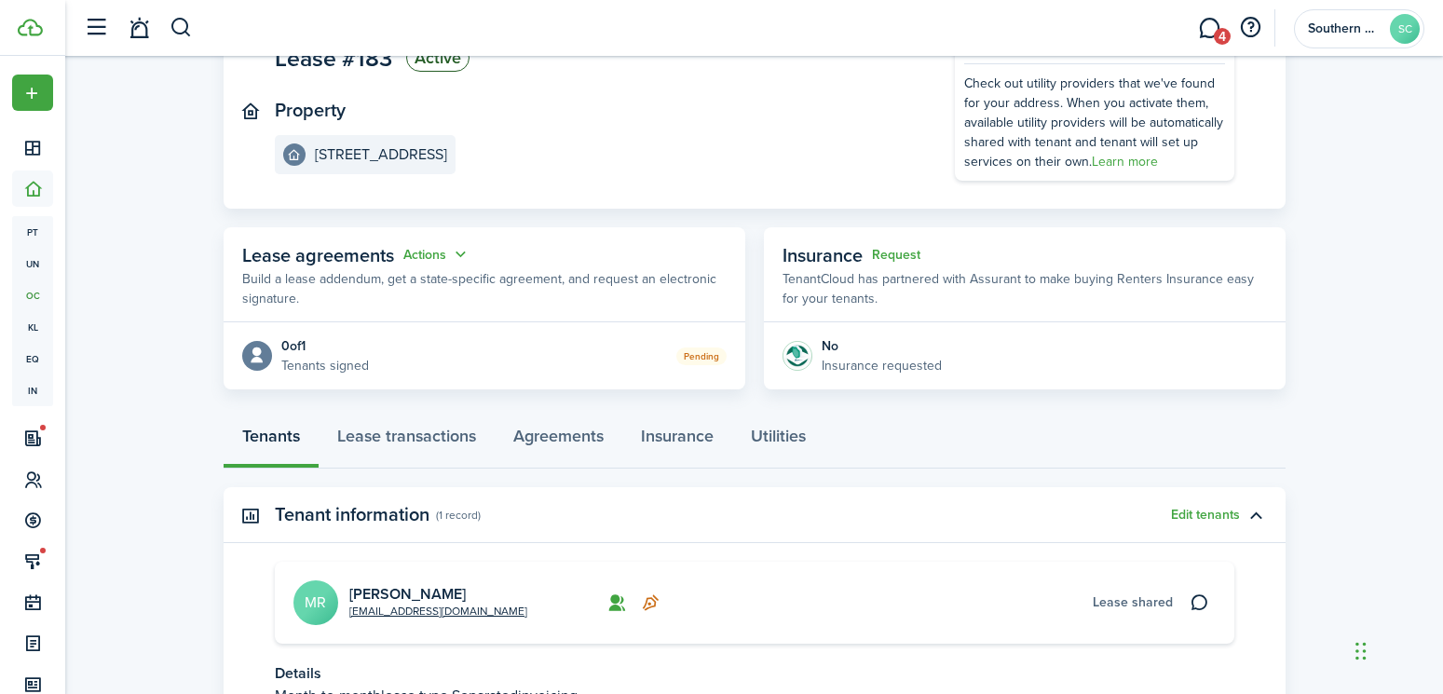
scroll to position [338, 0]
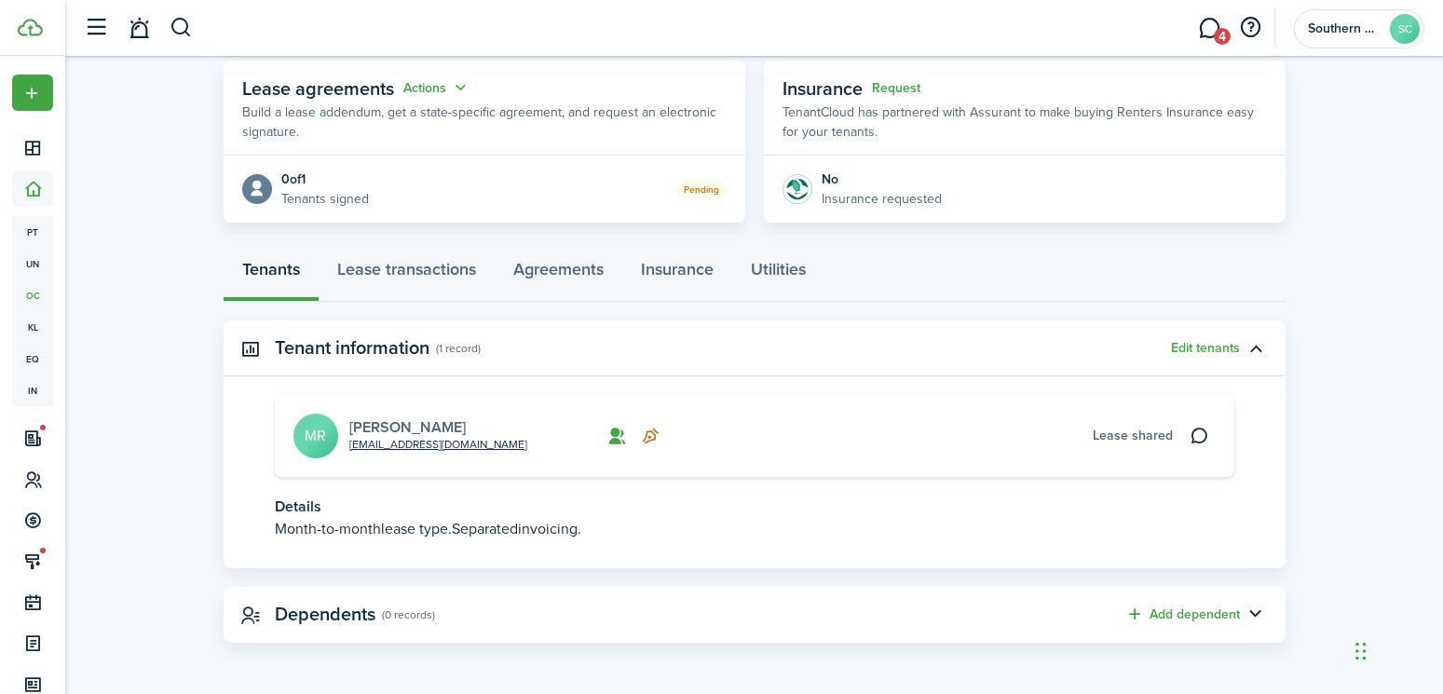
click at [406, 423] on link "[PERSON_NAME]" at bounding box center [407, 426] width 116 height 21
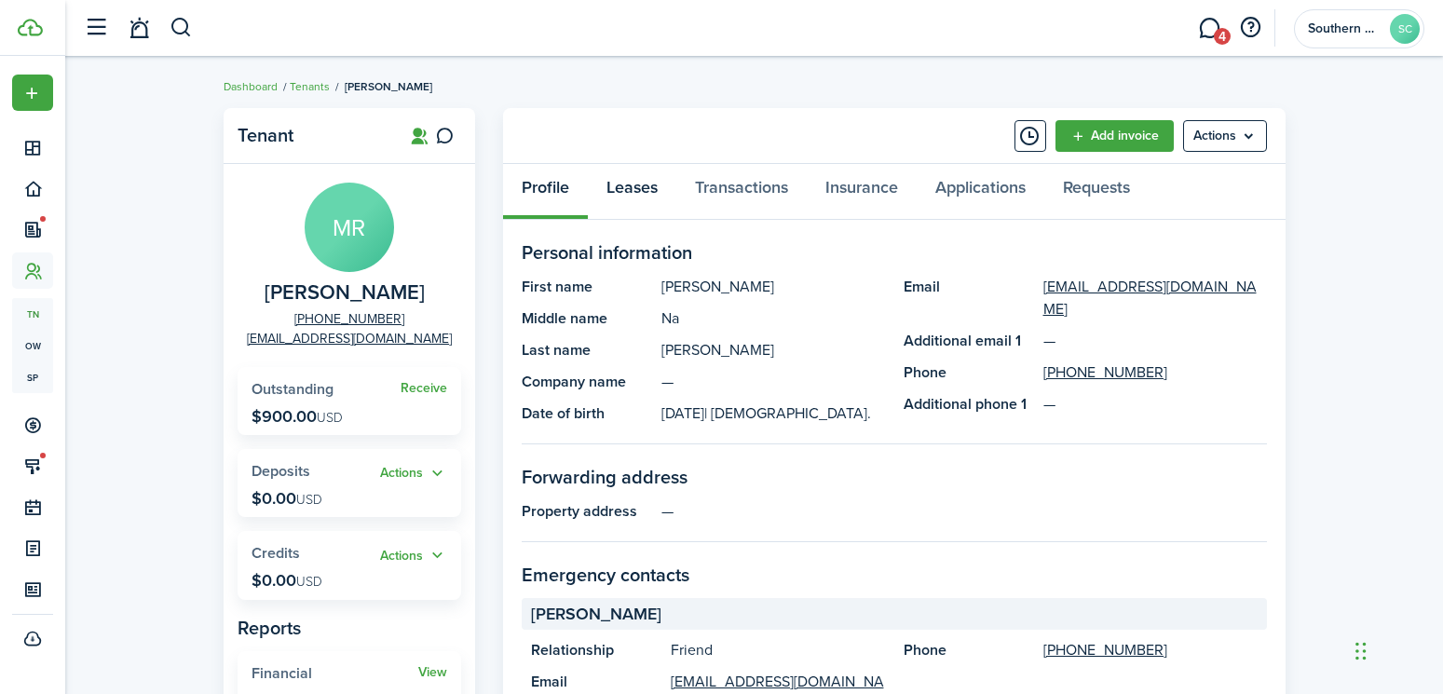
click at [638, 189] on link "Leases" at bounding box center [632, 192] width 88 height 56
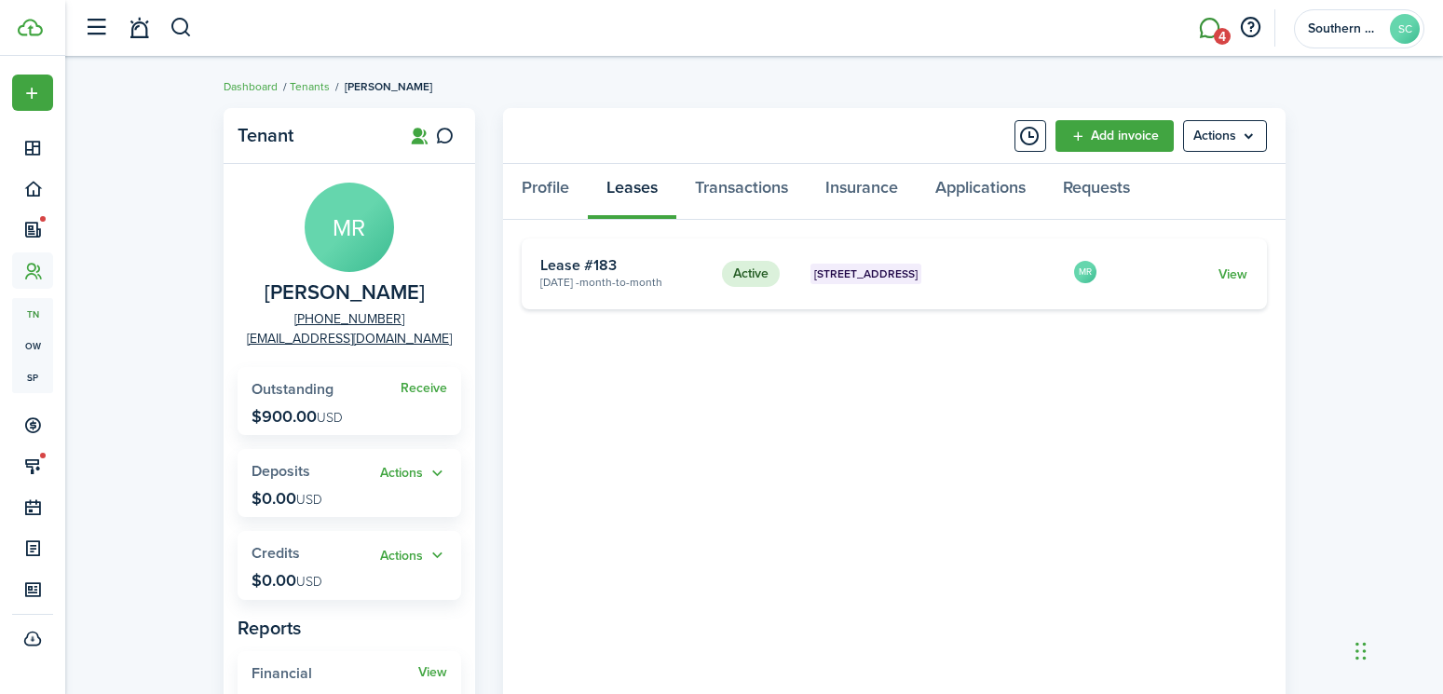
click at [1207, 29] on link "4" at bounding box center [1208, 28] width 35 height 47
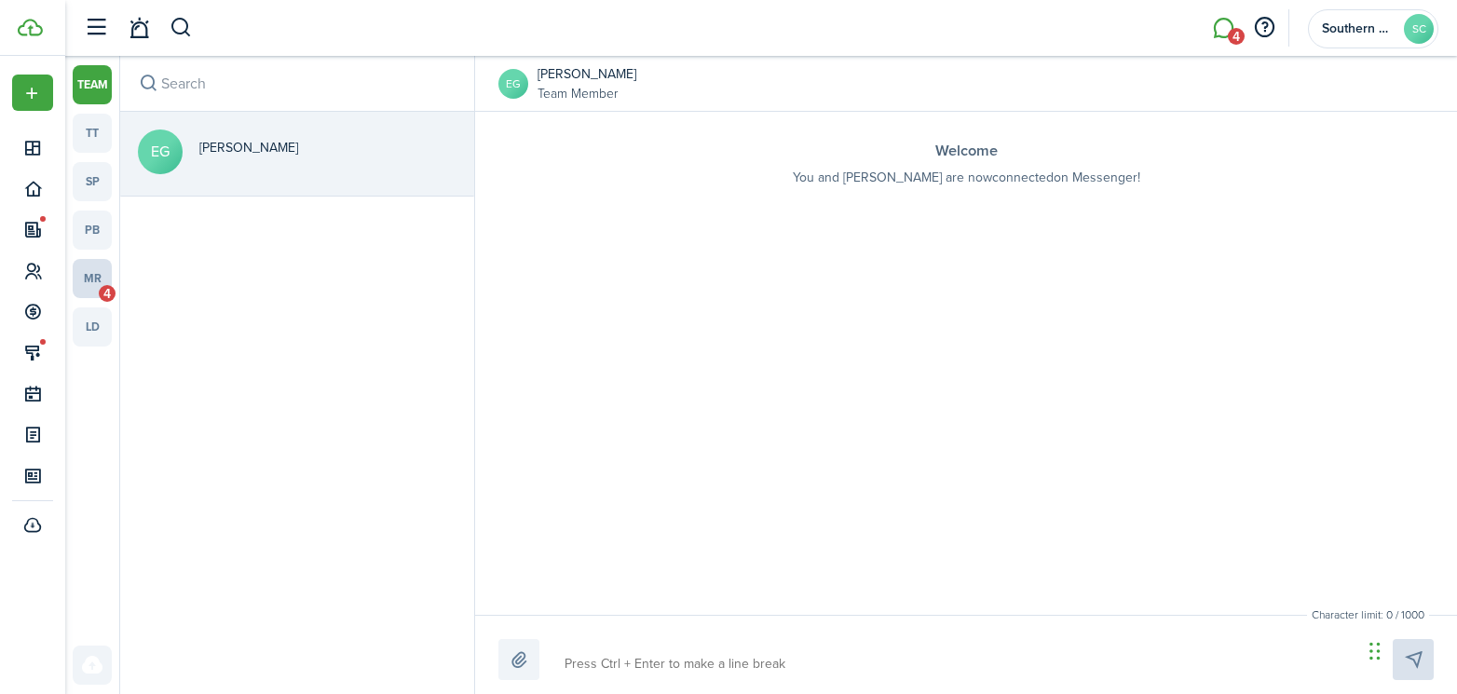
click at [101, 279] on link "mr 4" at bounding box center [92, 278] width 39 height 39
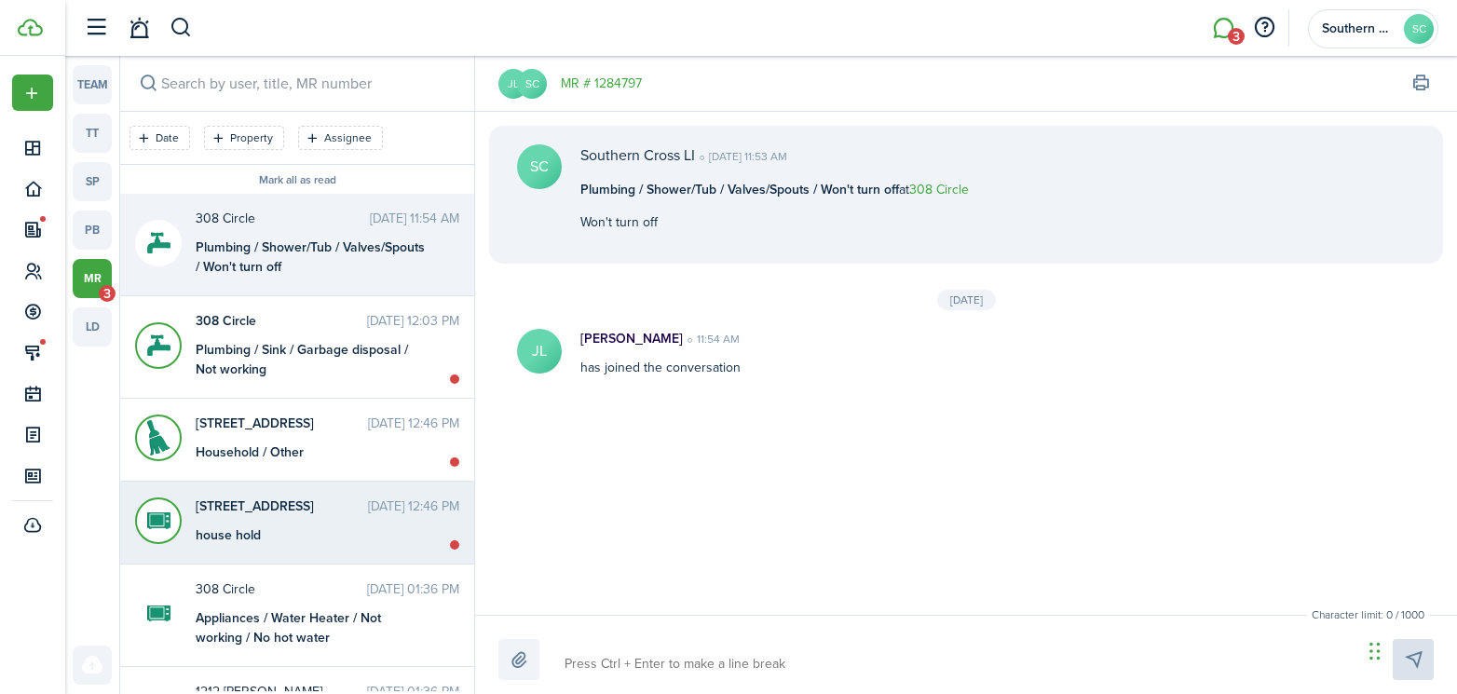
click at [256, 526] on div "house hold" at bounding box center [312, 535] width 233 height 20
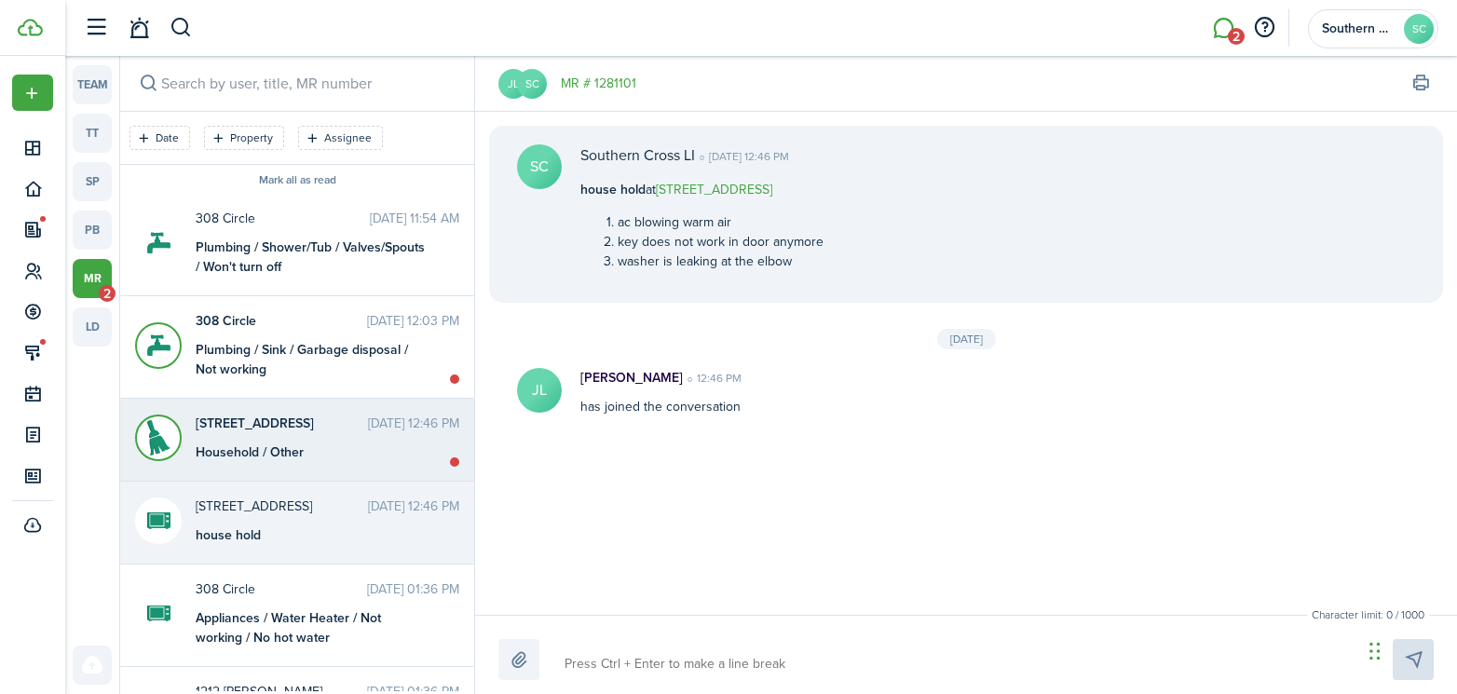
click at [277, 445] on div "Household / Other" at bounding box center [312, 452] width 233 height 20
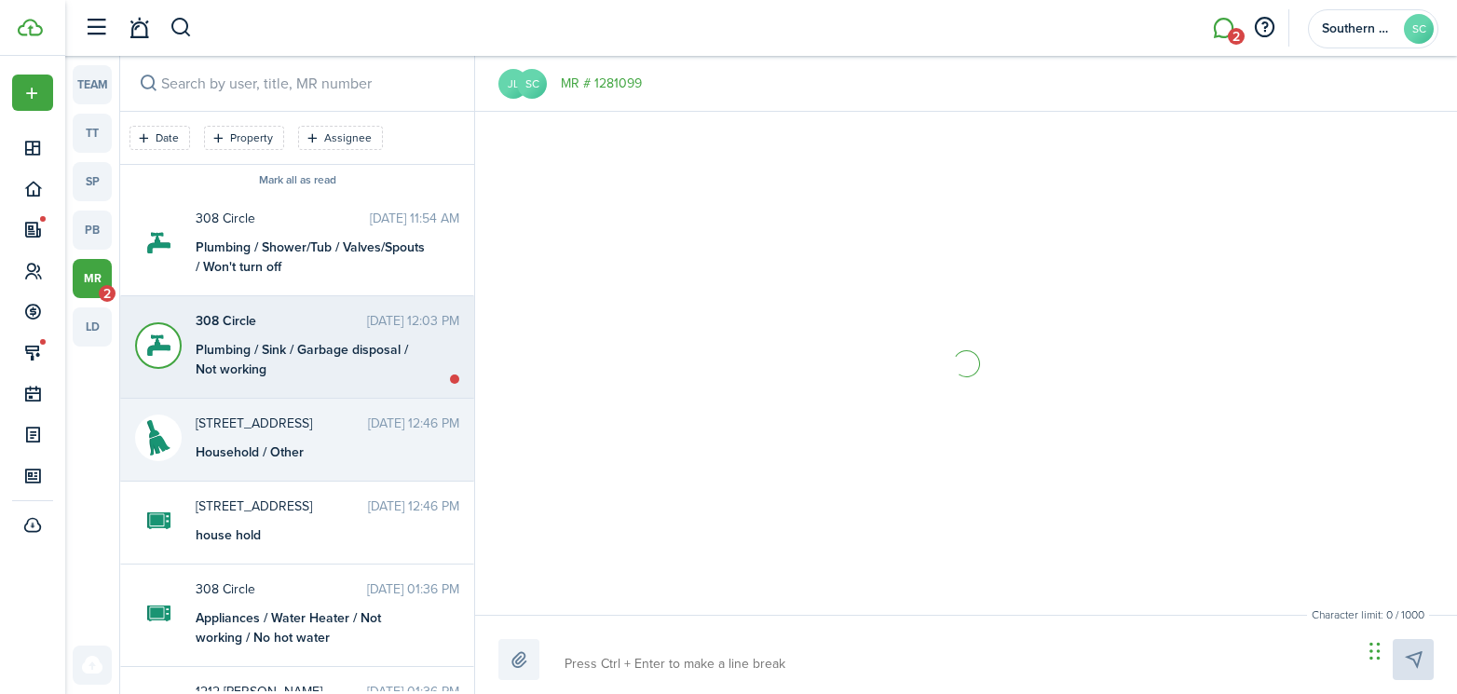
click at [292, 363] on div "Plumbing / Sink / Garbage disposal / Not working" at bounding box center [312, 359] width 233 height 39
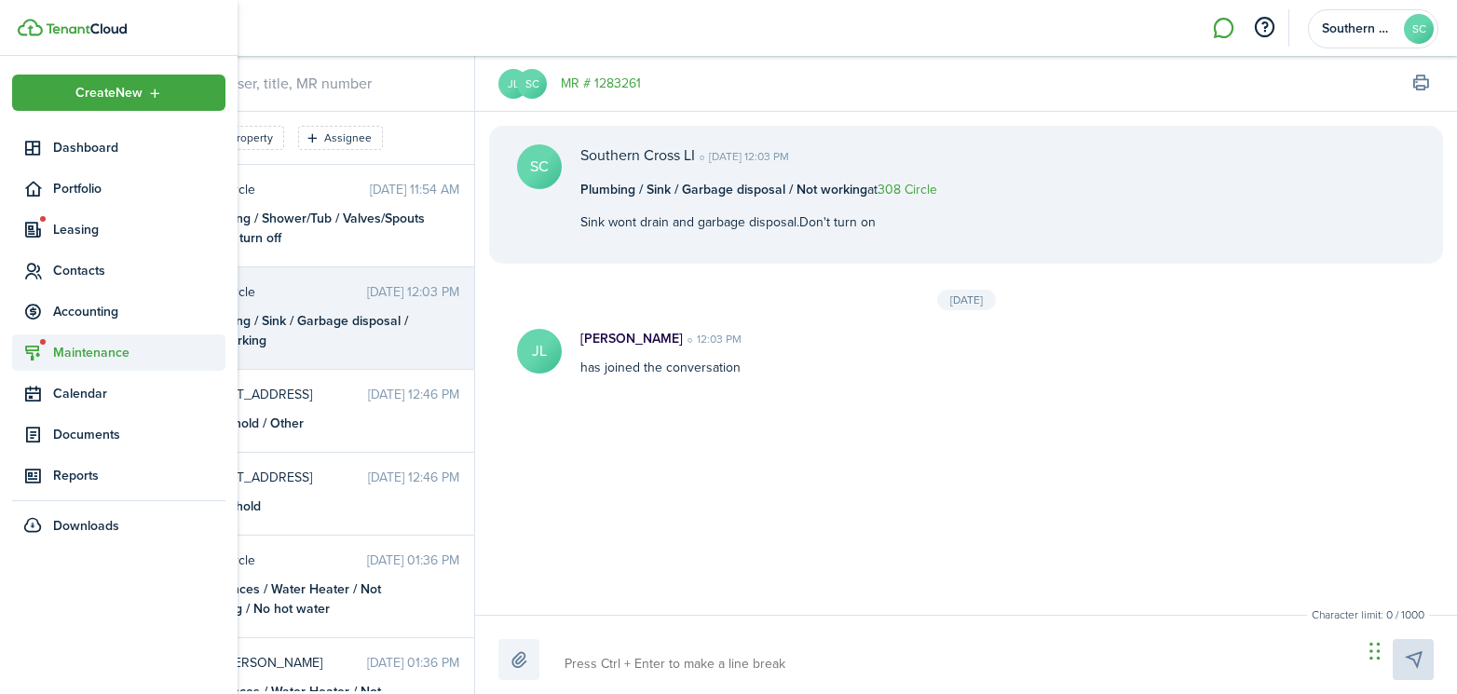
click at [48, 358] on sidebar-link-icon at bounding box center [32, 353] width 41 height 20
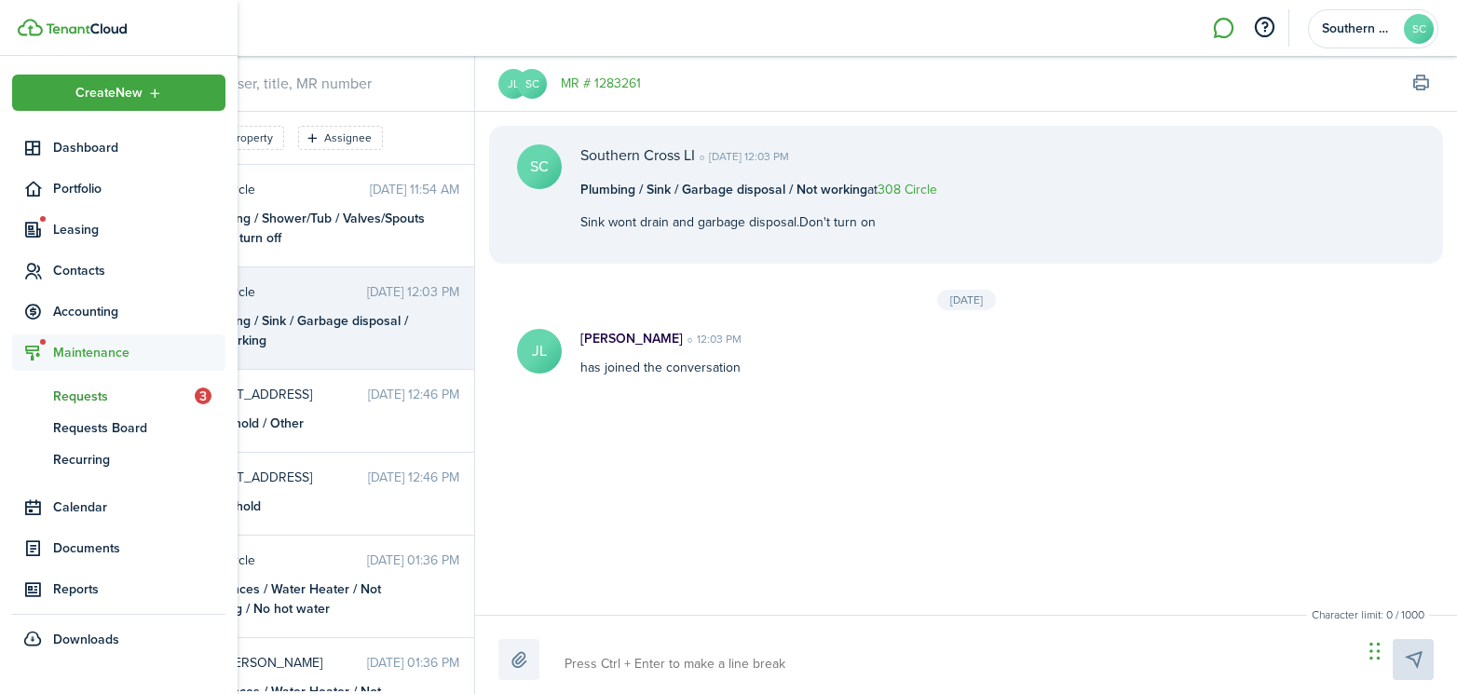
click at [71, 394] on span "Requests" at bounding box center [124, 396] width 142 height 20
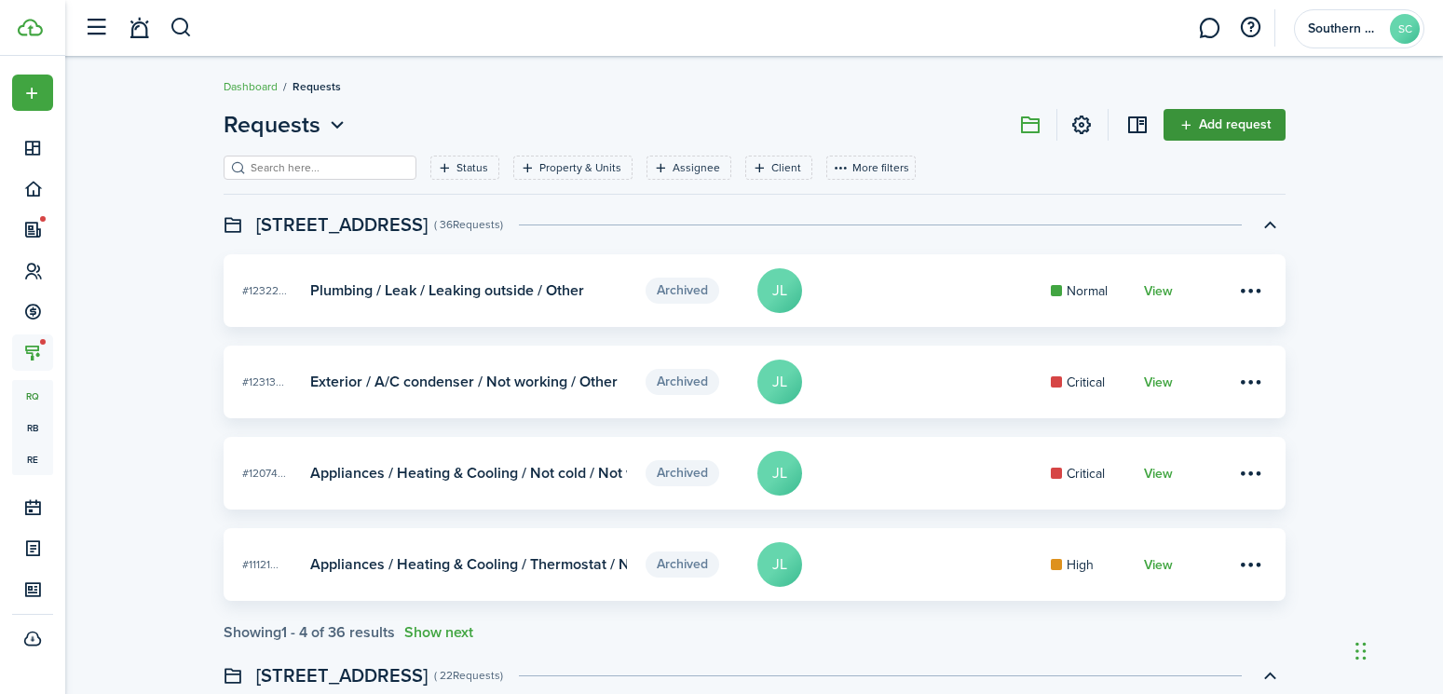
click at [1251, 113] on link "Add request" at bounding box center [1224, 125] width 122 height 32
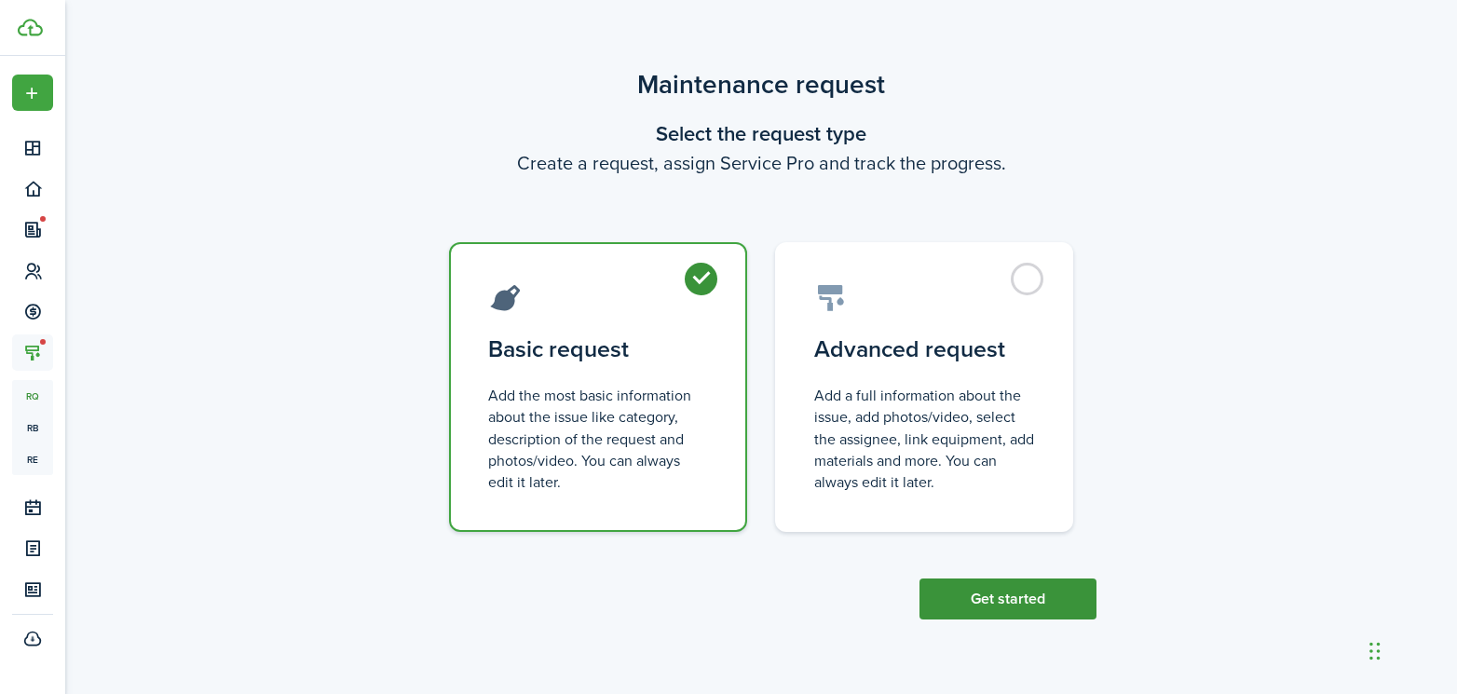
click at [1027, 595] on button "Get started" at bounding box center [1007, 598] width 177 height 41
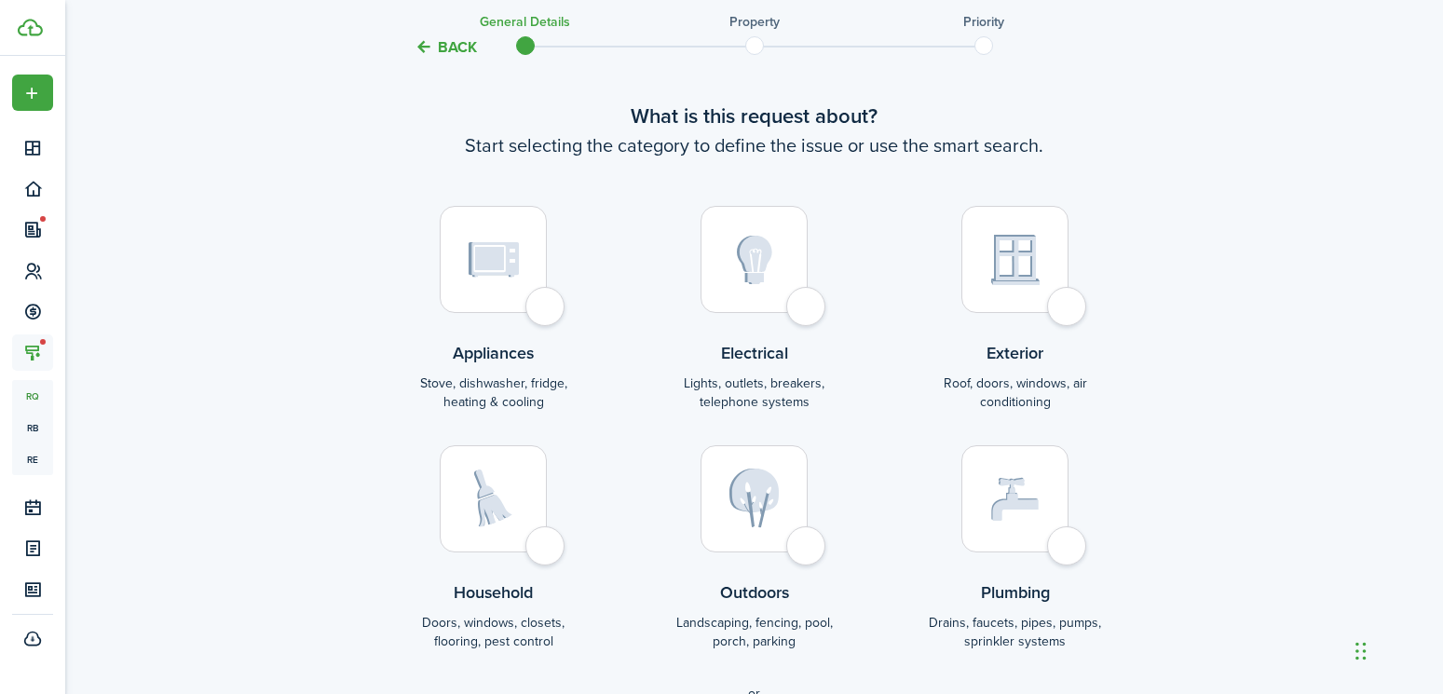
scroll to position [209, 0]
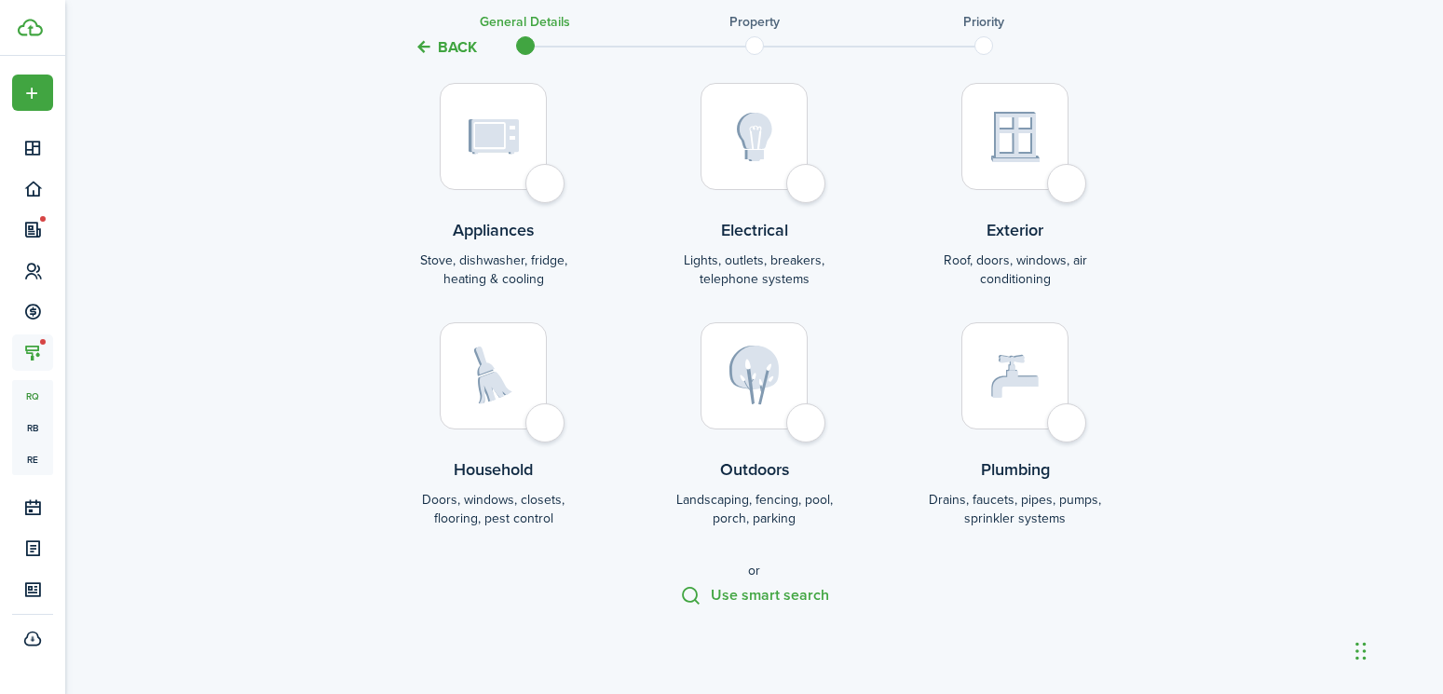
click at [1068, 427] on div at bounding box center [1014, 375] width 107 height 107
radio input "true"
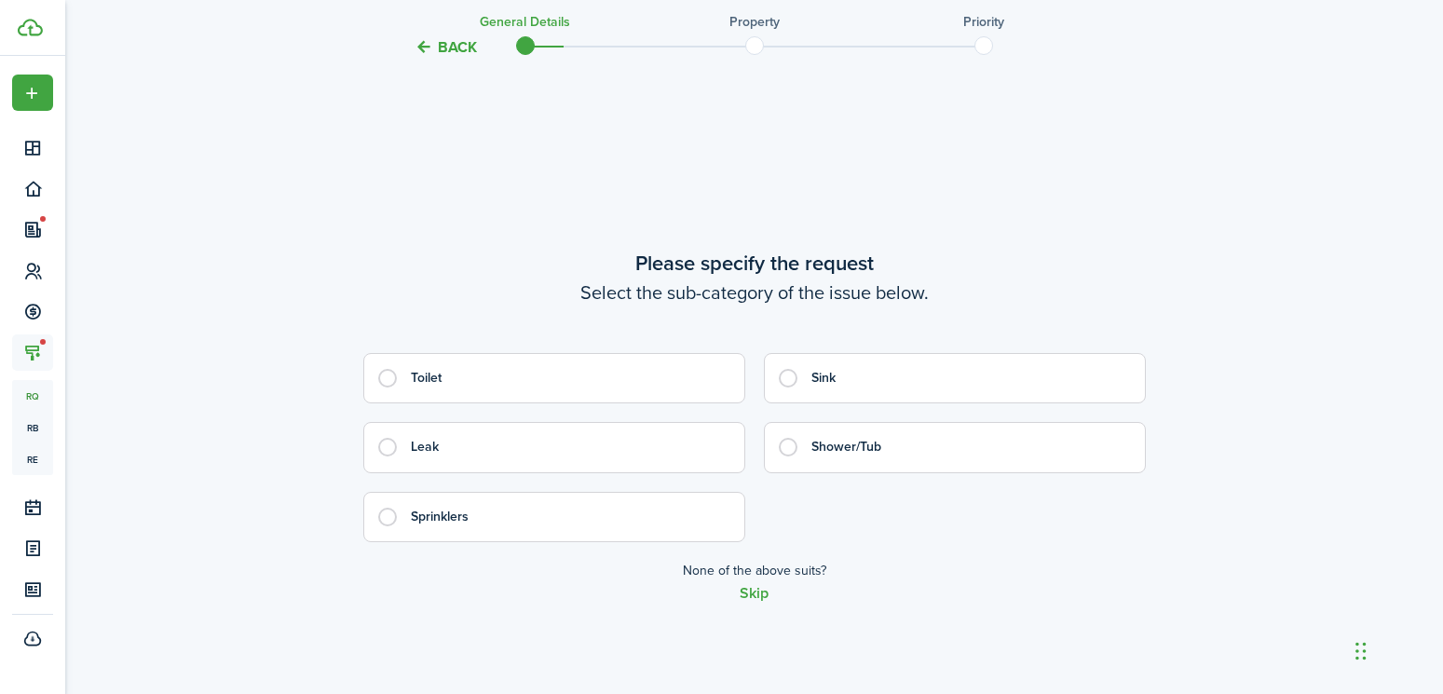
scroll to position [778, 0]
click at [464, 457] on label "Leak" at bounding box center [554, 443] width 382 height 50
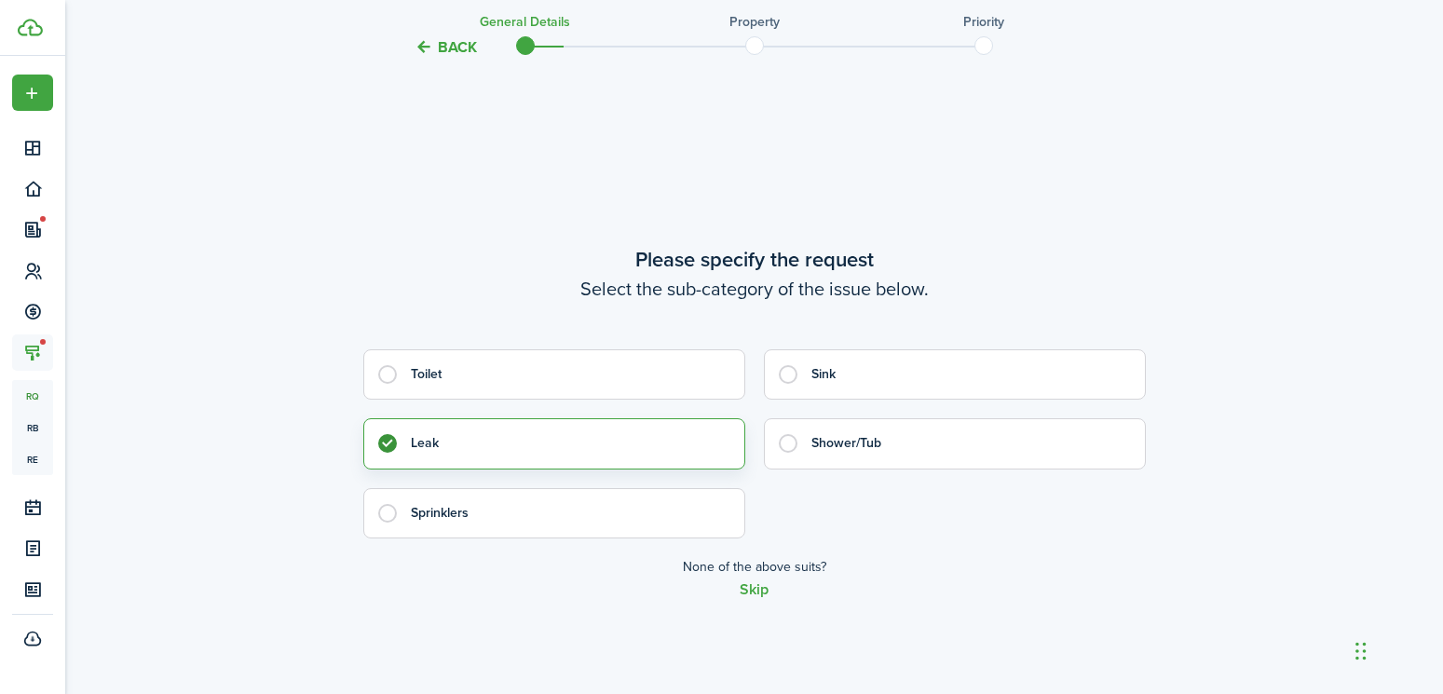
radio input "true"
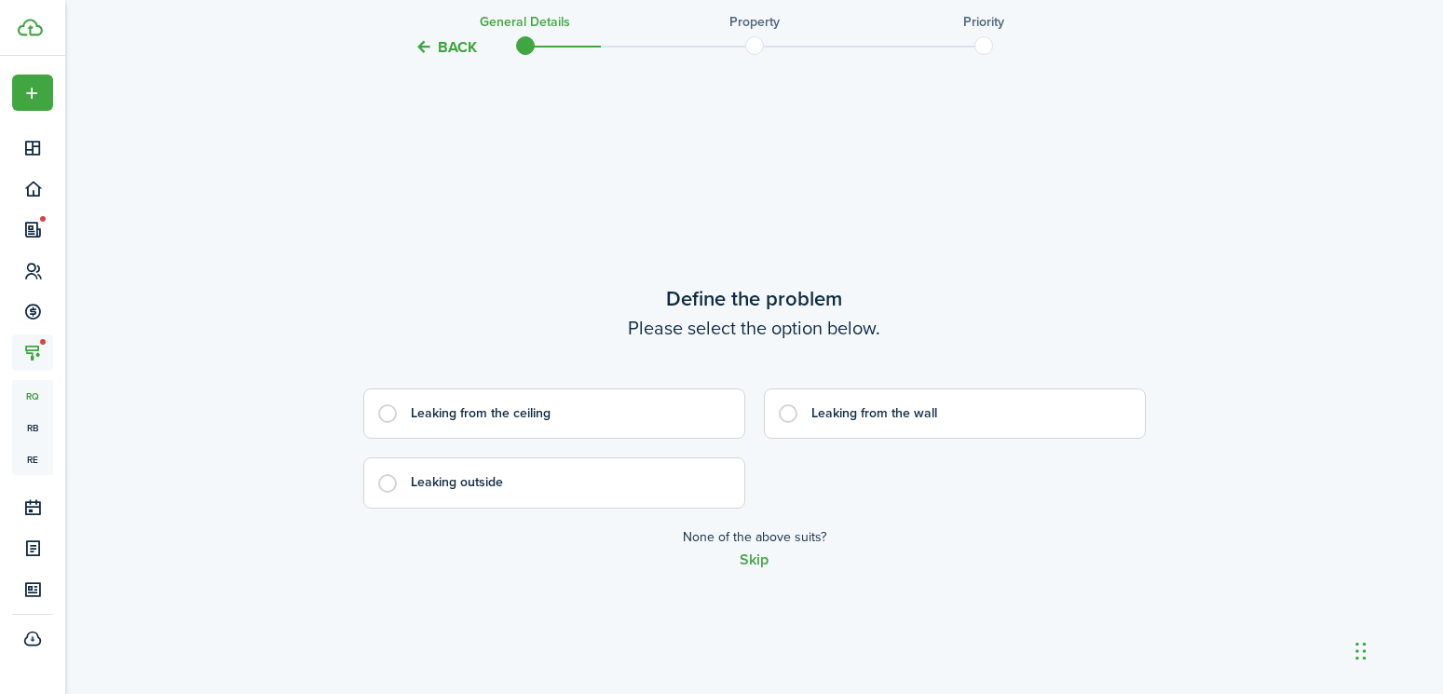
scroll to position [1471, 0]
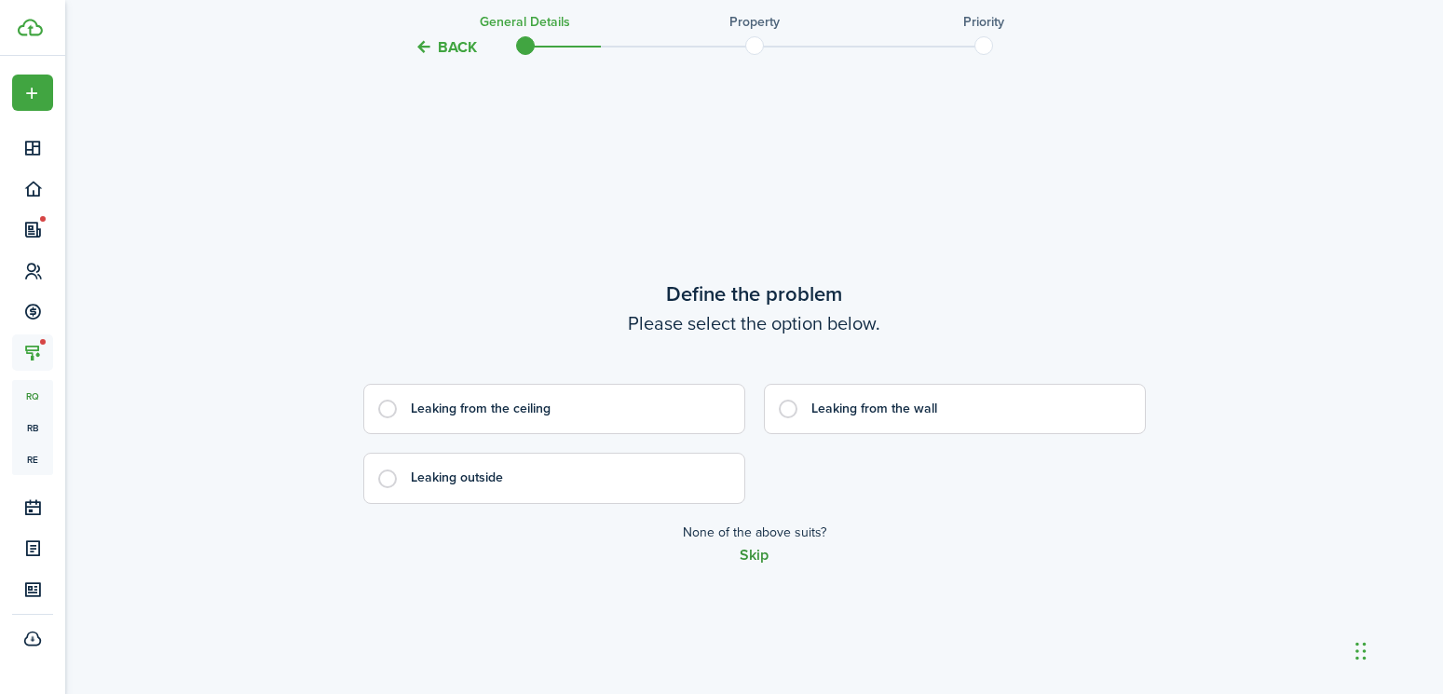
click at [753, 562] on button "Skip" at bounding box center [753, 555] width 29 height 17
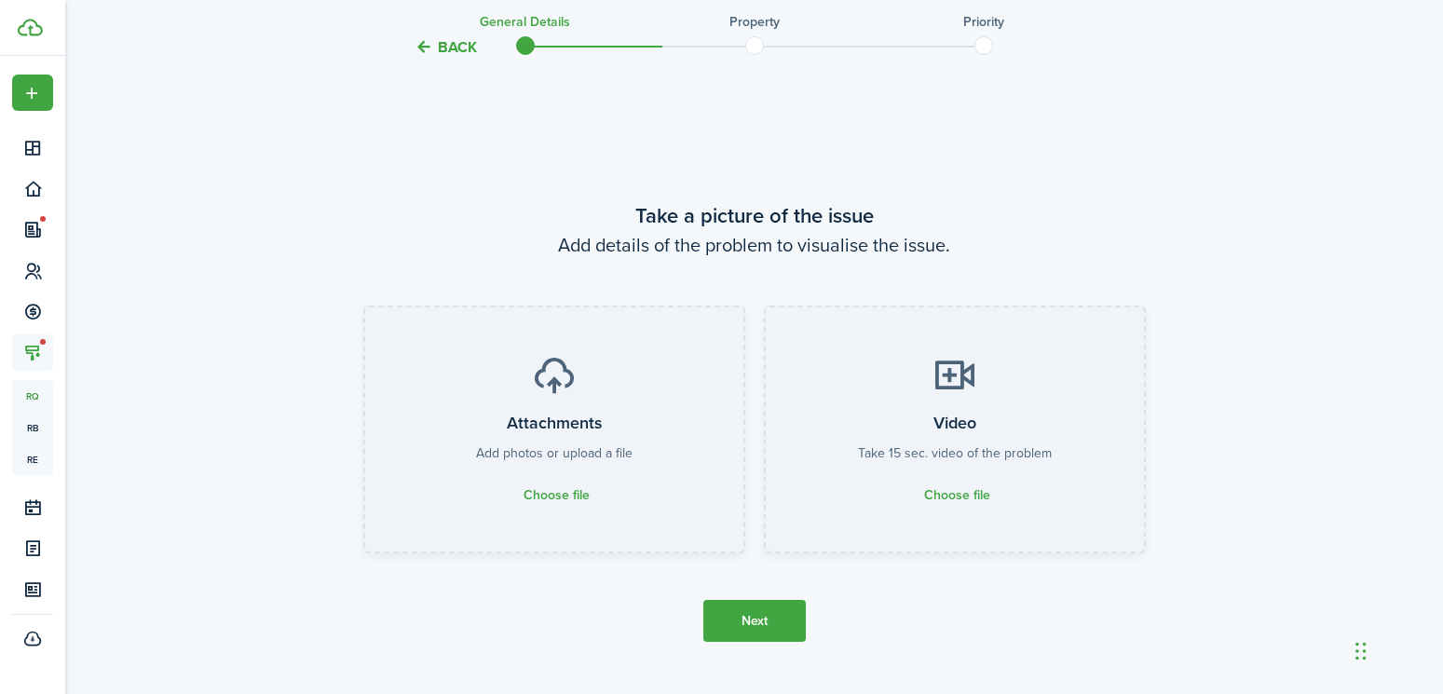
click at [776, 605] on button "Next" at bounding box center [754, 621] width 102 height 42
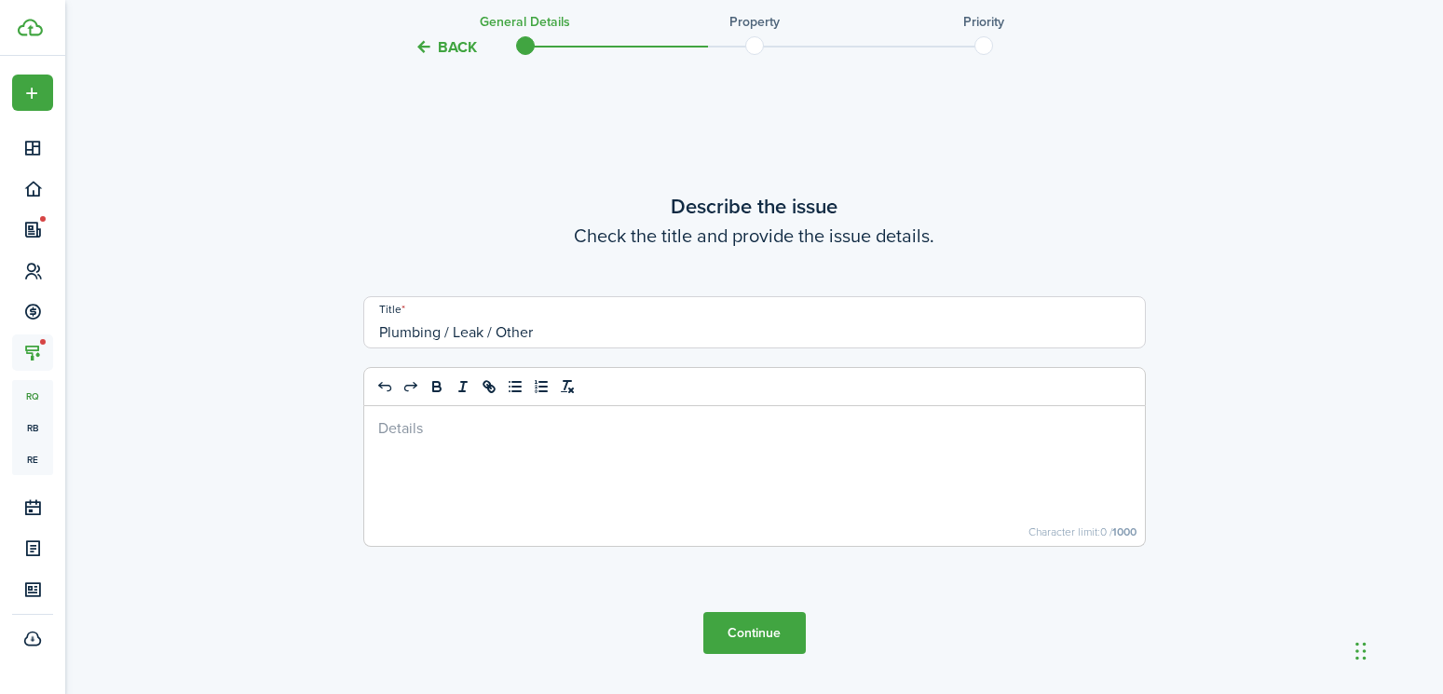
scroll to position [2859, 0]
click at [657, 495] on div at bounding box center [754, 474] width 780 height 140
click at [736, 639] on button "Continue" at bounding box center [754, 631] width 102 height 42
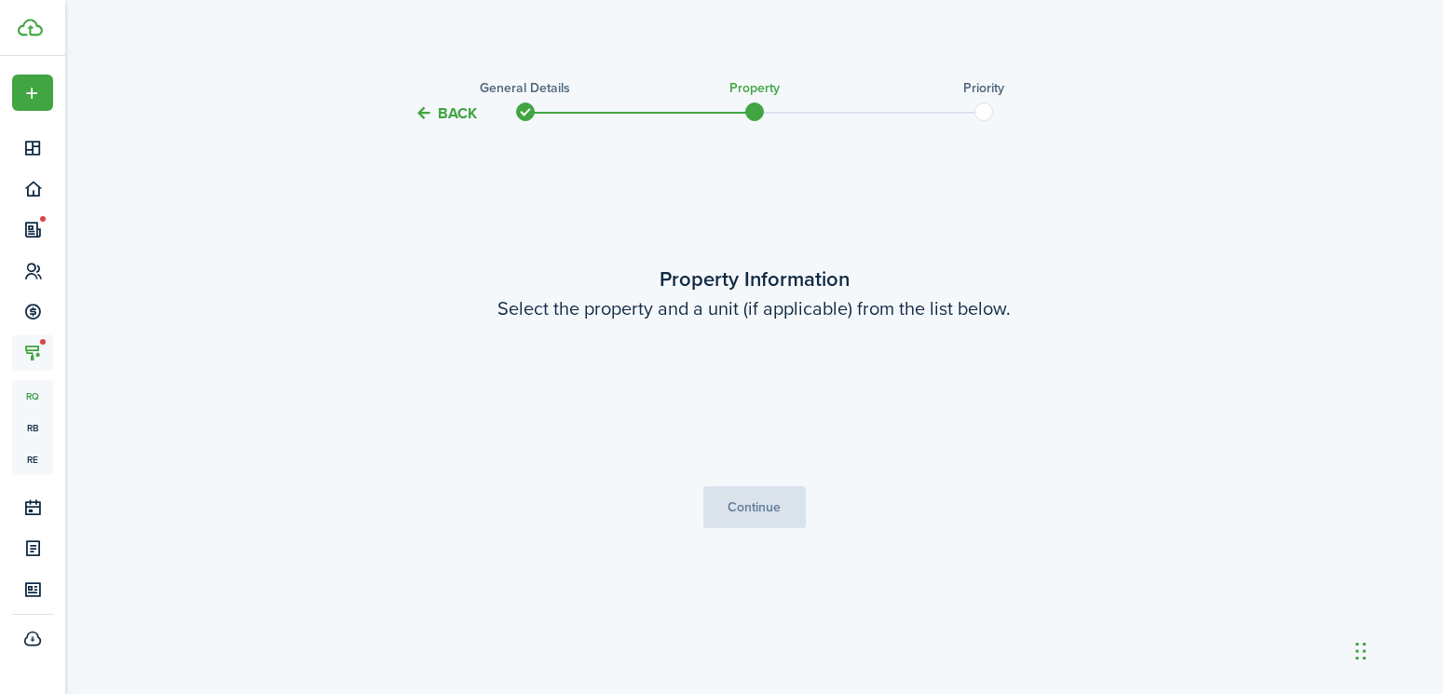
scroll to position [0, 0]
click at [733, 406] on loading-skeleton at bounding box center [760, 395] width 391 height 52
click at [733, 405] on input "Property" at bounding box center [760, 395] width 391 height 52
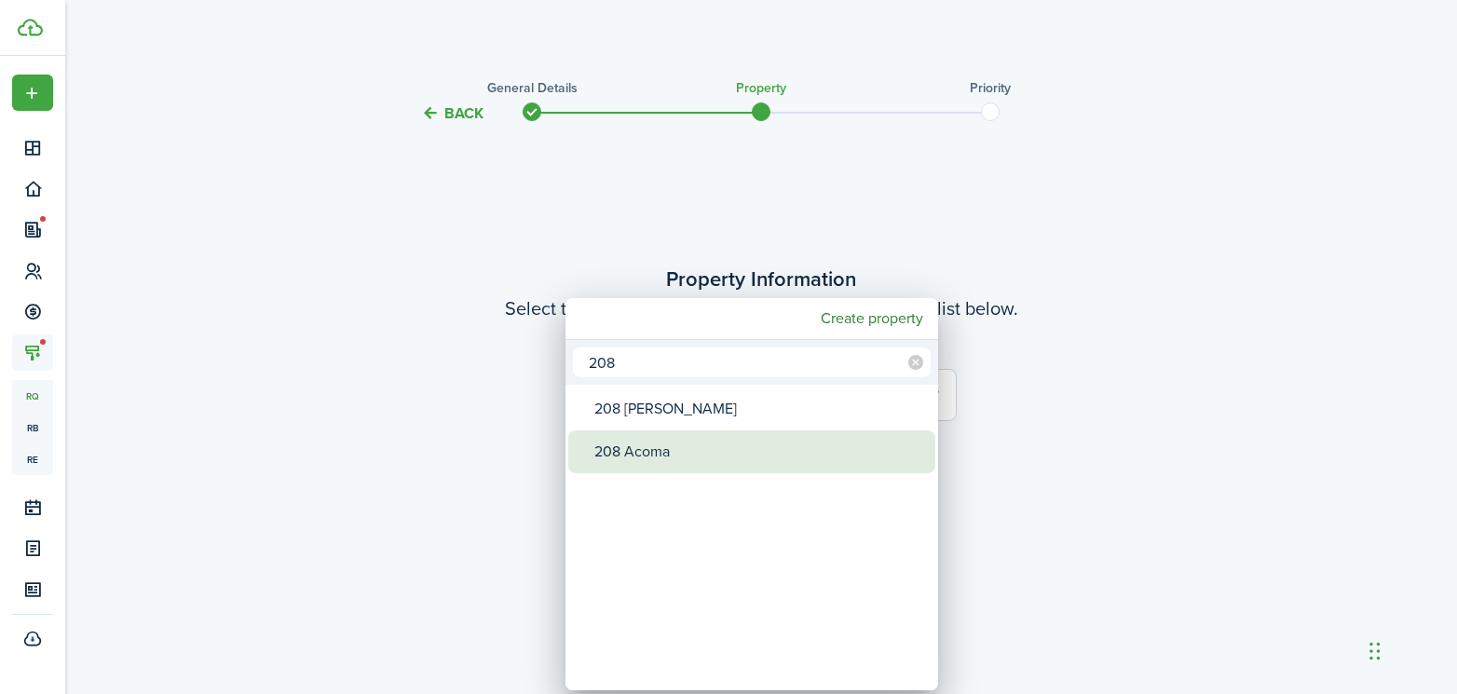
type input "208"
click at [695, 454] on div "208 Acoma" at bounding box center [759, 451] width 330 height 43
type input "208 Acoma"
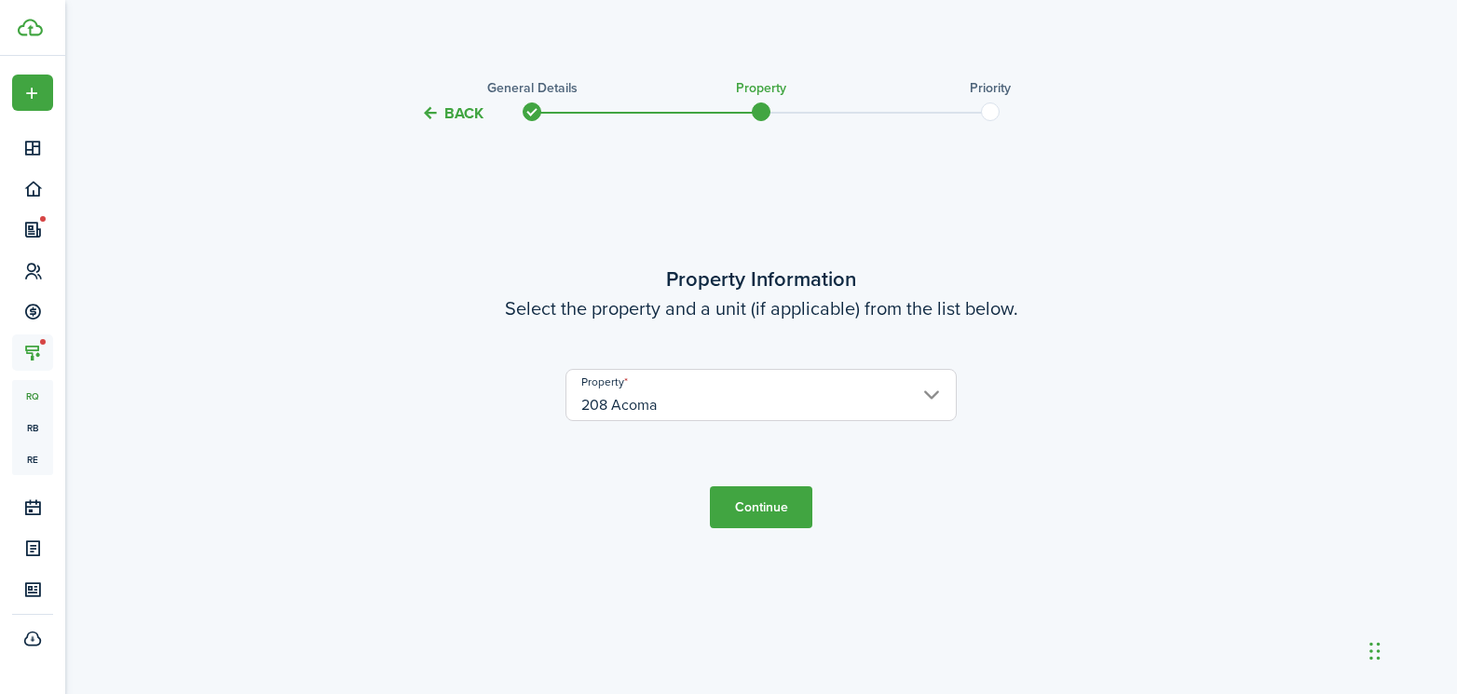
click at [750, 517] on button "Continue" at bounding box center [761, 507] width 102 height 42
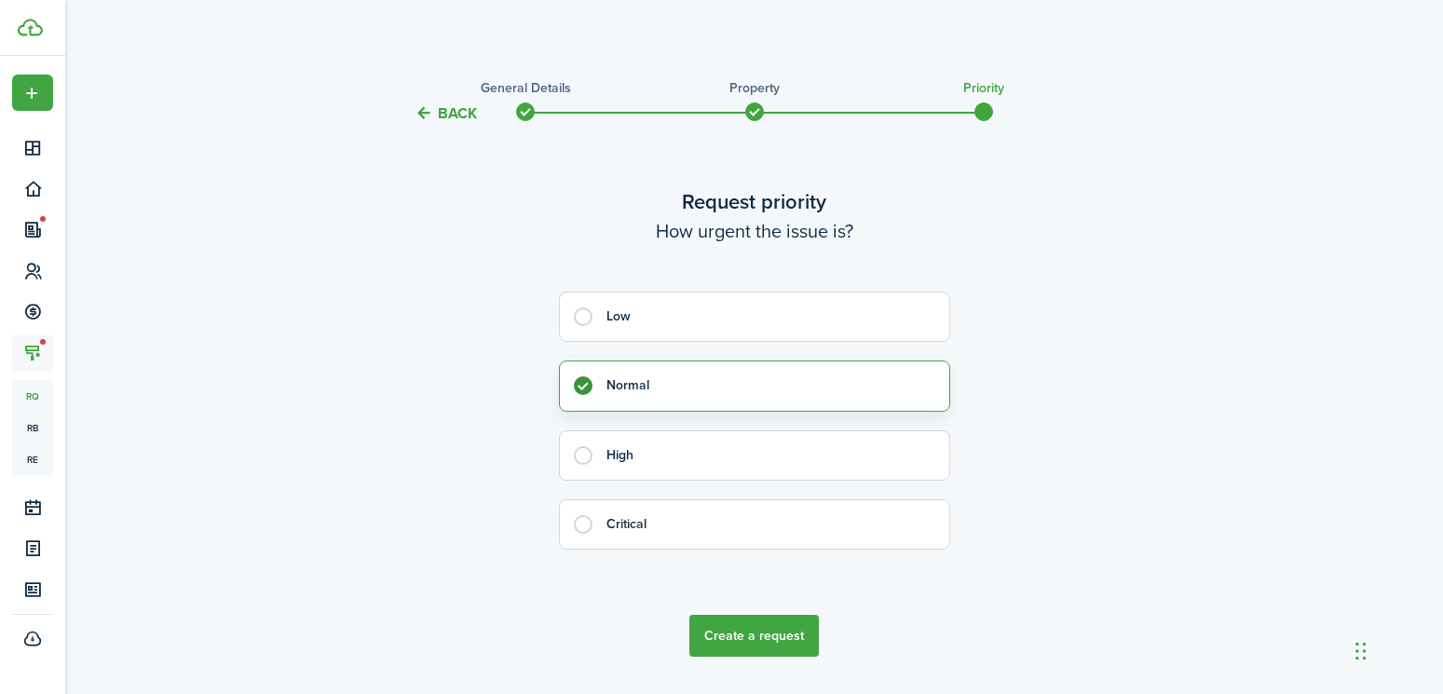
click at [776, 657] on button "Create a request" at bounding box center [753, 636] width 129 height 42
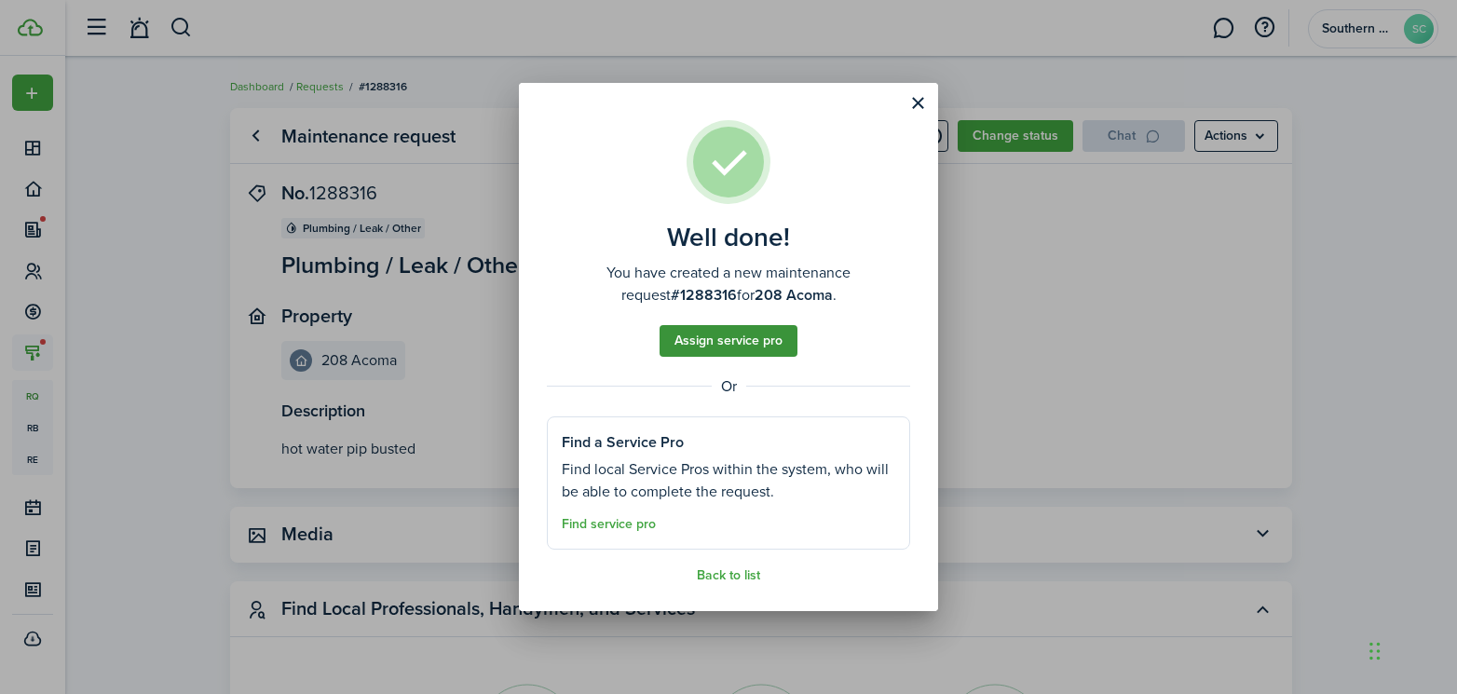
click at [740, 346] on button "Assign service pro" at bounding box center [728, 341] width 138 height 32
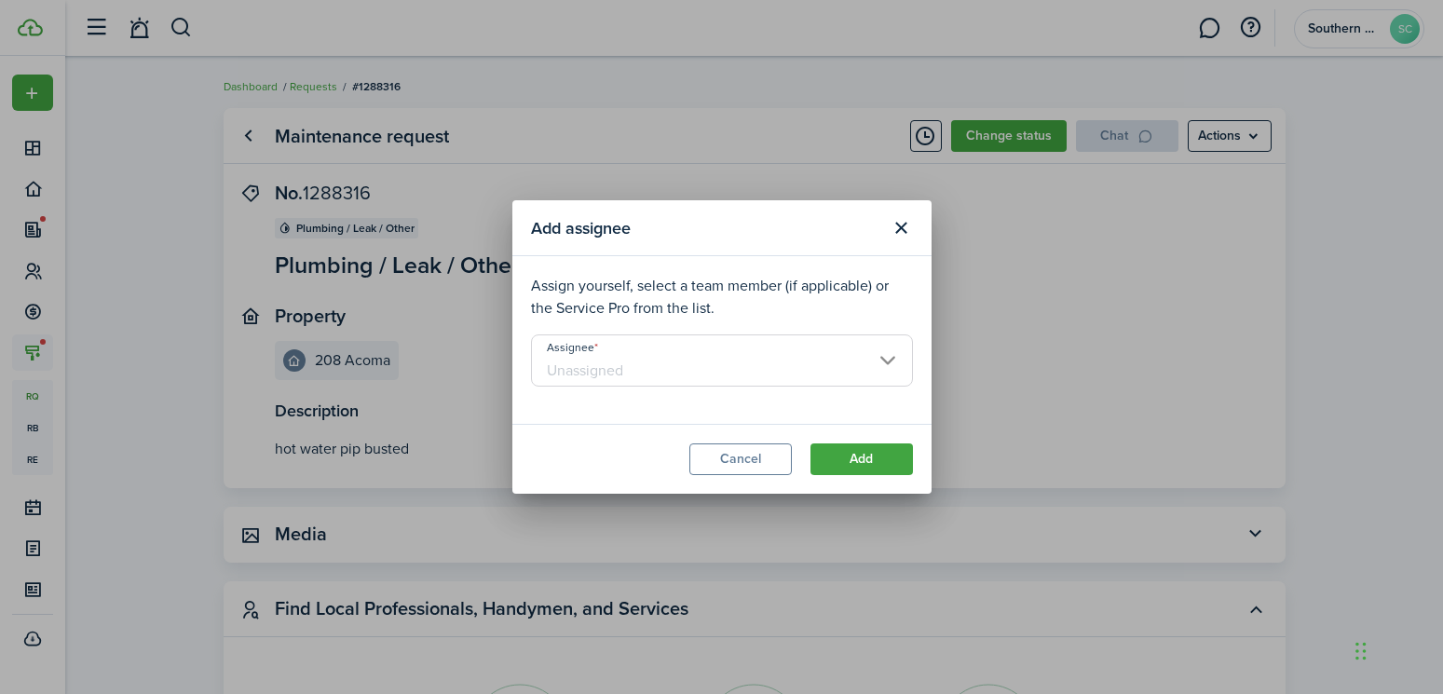
click at [793, 382] on input "Assignee" at bounding box center [722, 360] width 382 height 52
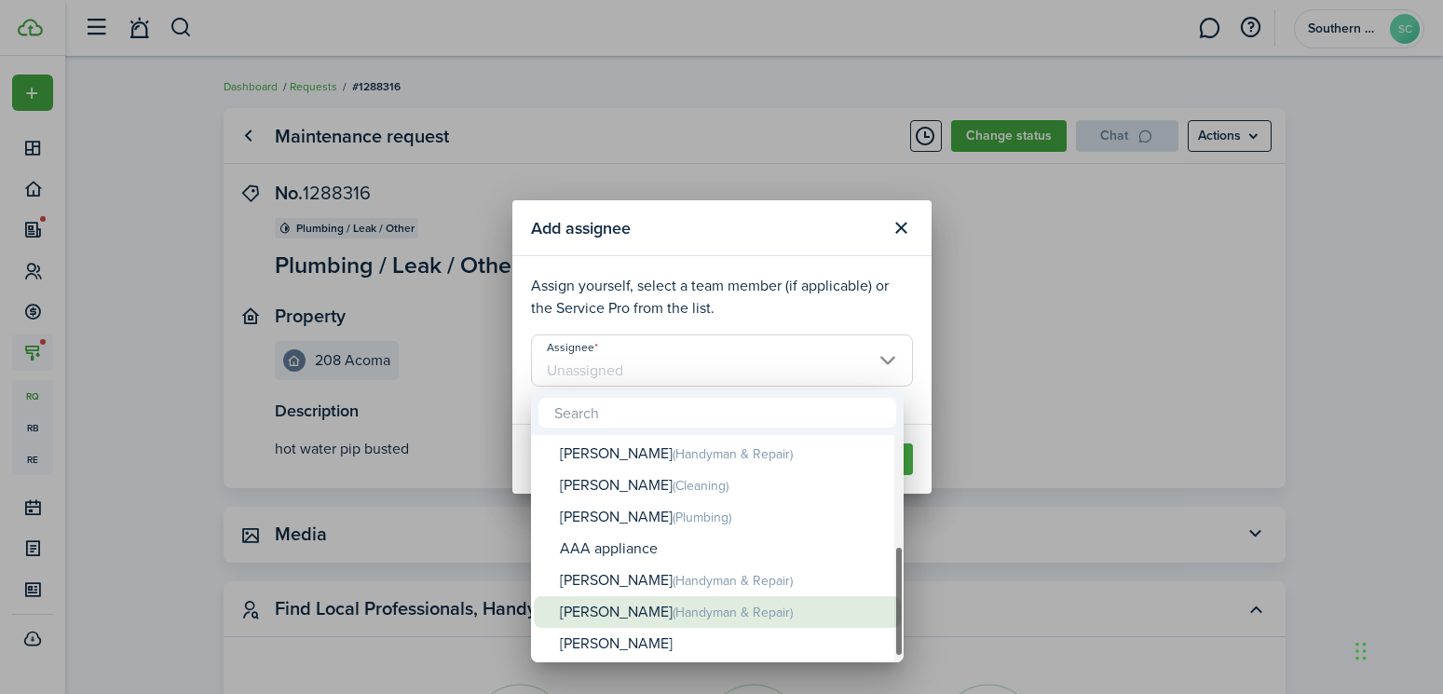
drag, startPoint x: 739, startPoint y: 613, endPoint x: 760, endPoint y: 615, distance: 20.6
click at [740, 613] on span "(Handyman & Repair)" at bounding box center [732, 613] width 120 height 20
type input "[PERSON_NAME]"
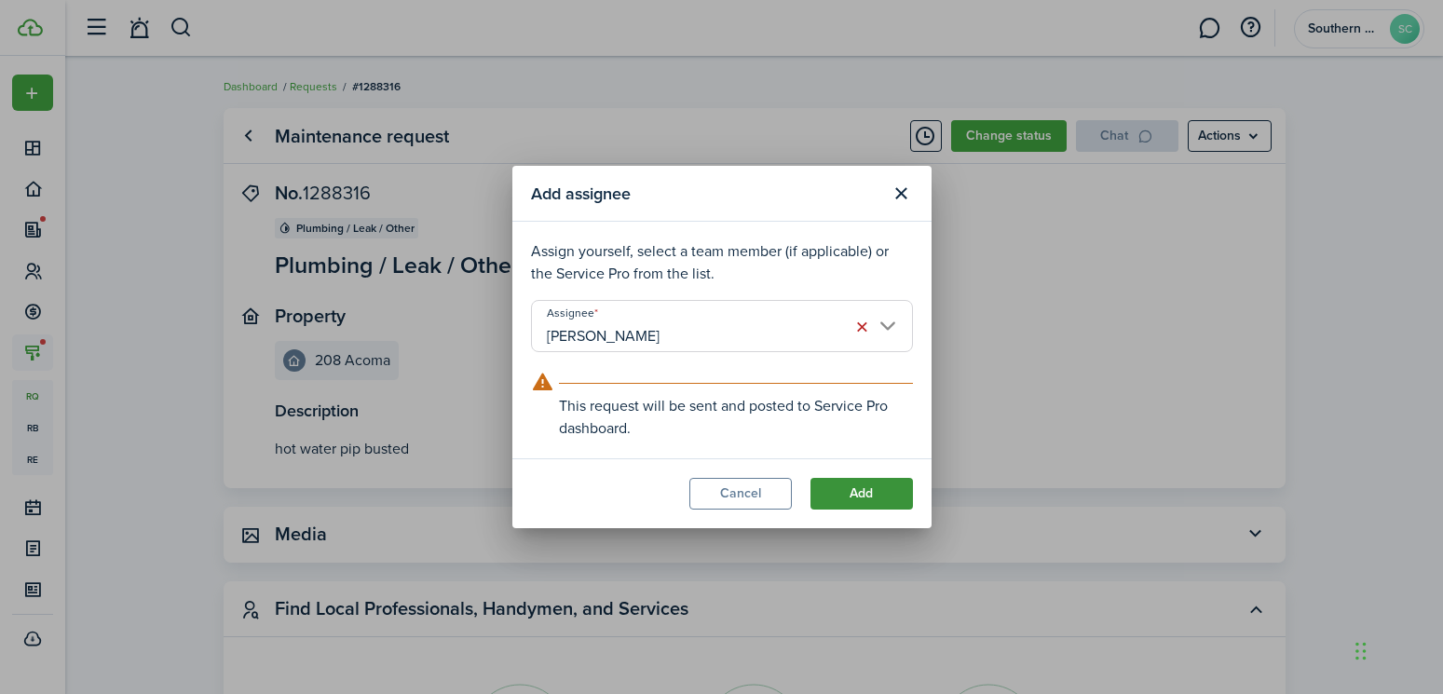
click at [852, 505] on button "Add" at bounding box center [861, 494] width 102 height 32
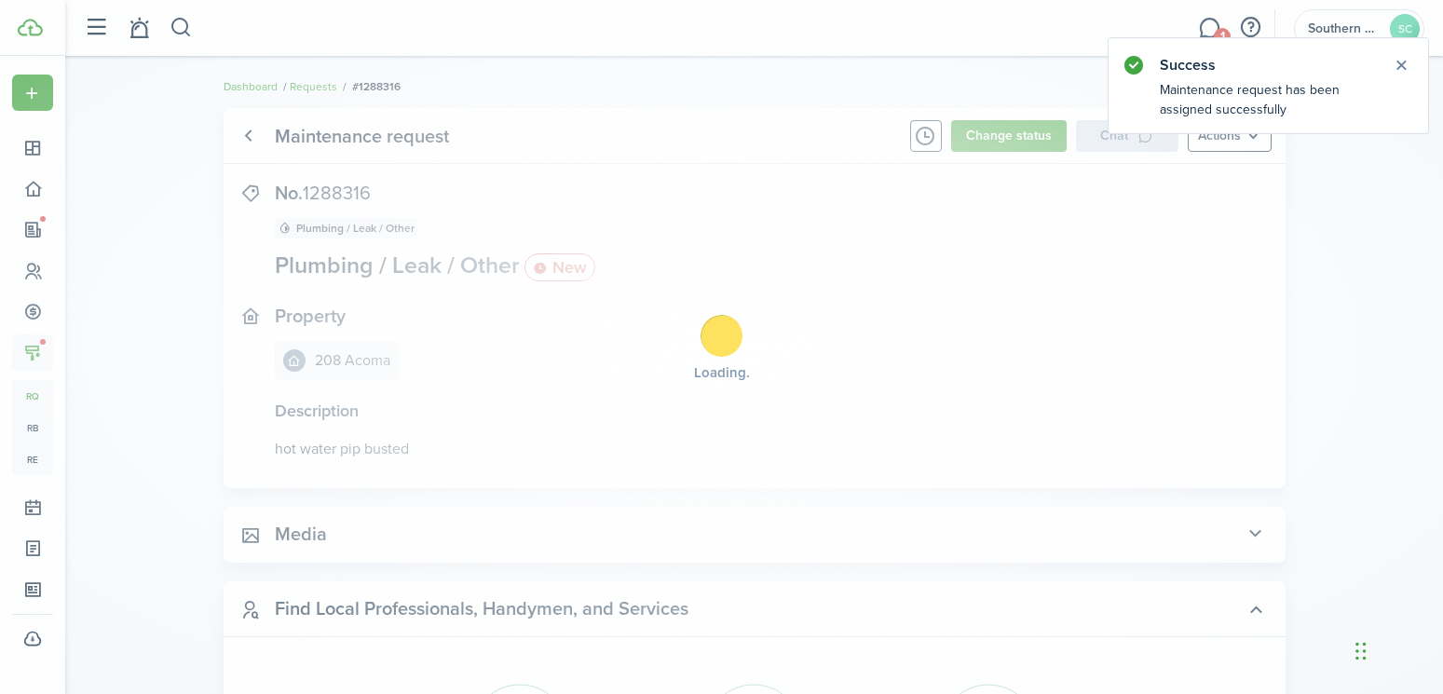
click at [317, 84] on div "Loading" at bounding box center [721, 347] width 1443 height 694
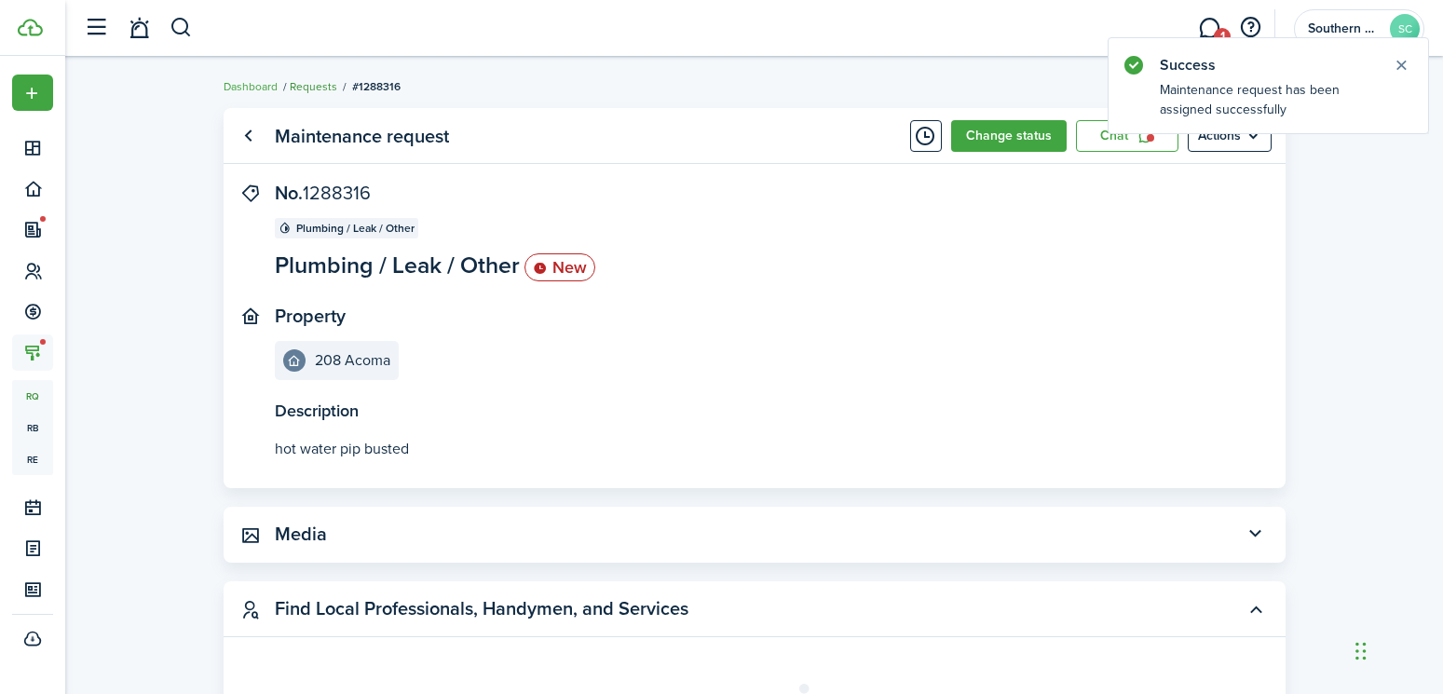
click at [317, 88] on link "Requests" at bounding box center [313, 86] width 47 height 17
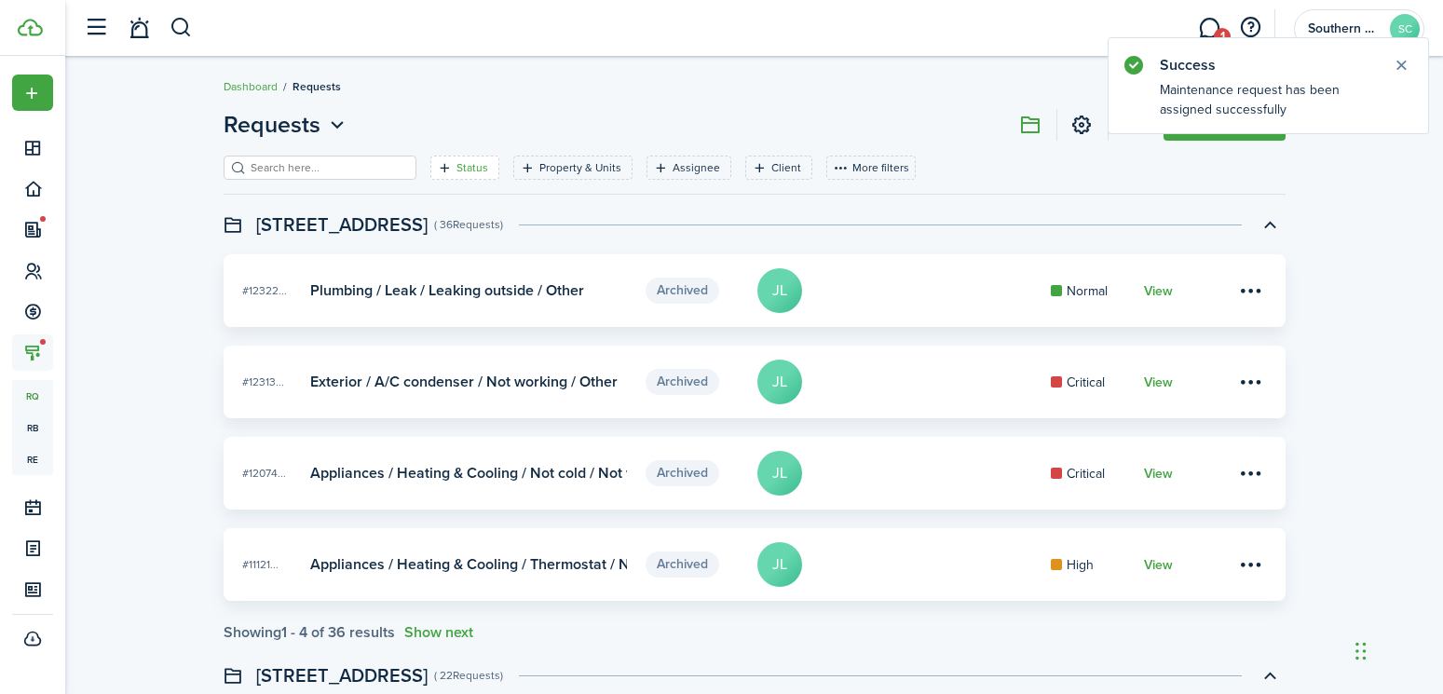
click at [459, 163] on filter-tag-label "Status" at bounding box center [472, 167] width 32 height 17
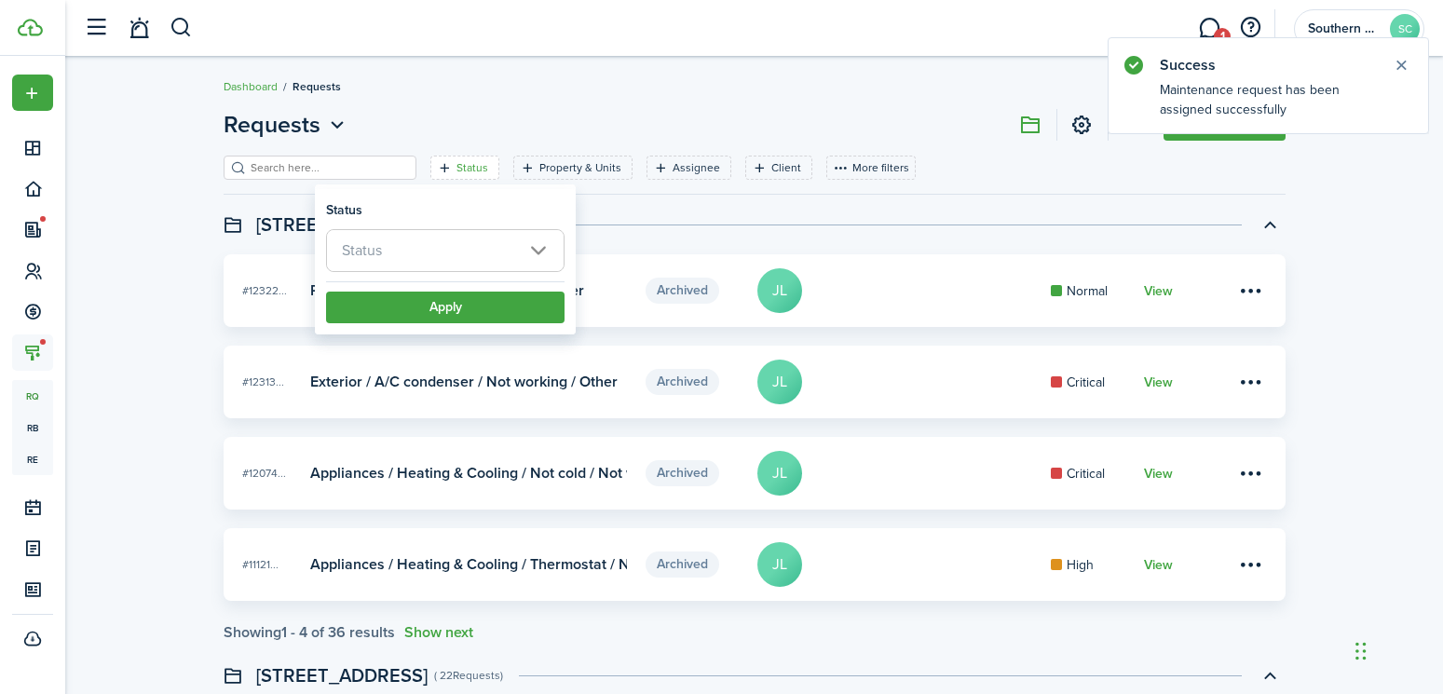
click at [433, 247] on span "Status" at bounding box center [445, 250] width 237 height 41
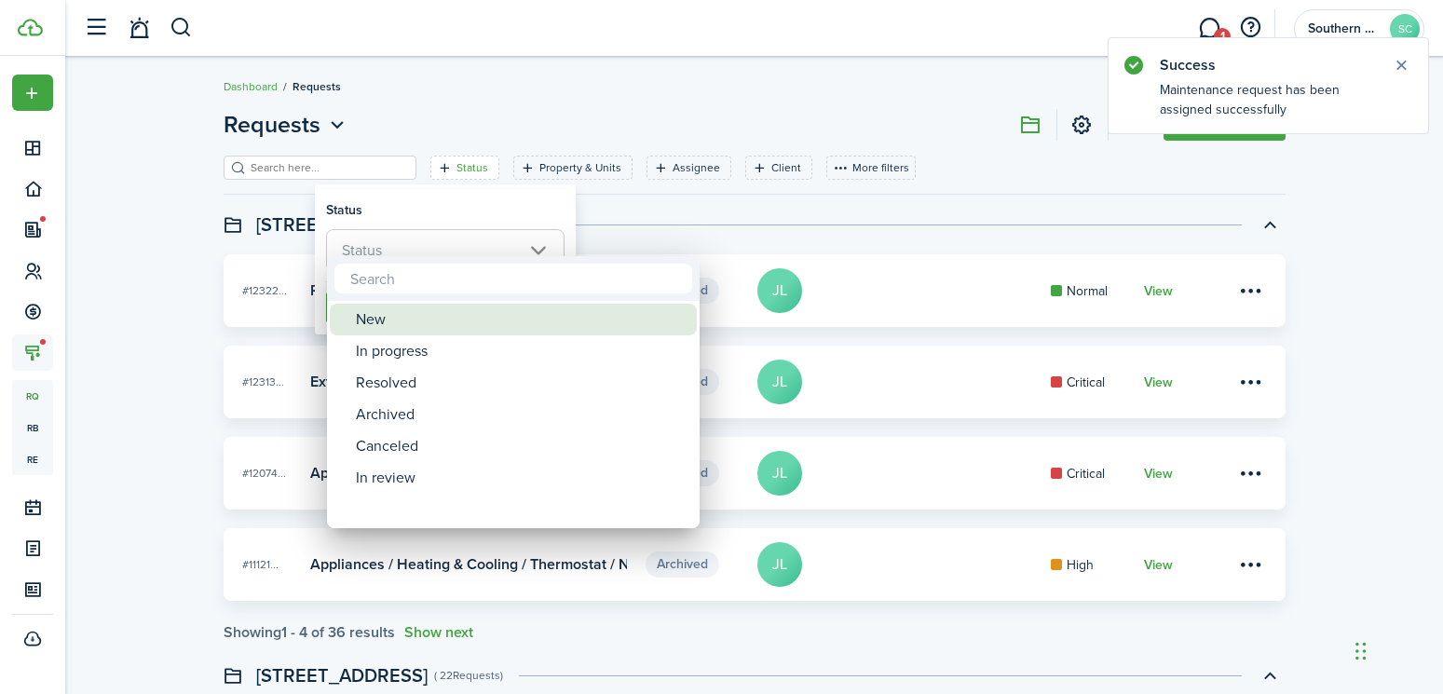
click at [394, 322] on div "New" at bounding box center [521, 320] width 330 height 32
type input "New"
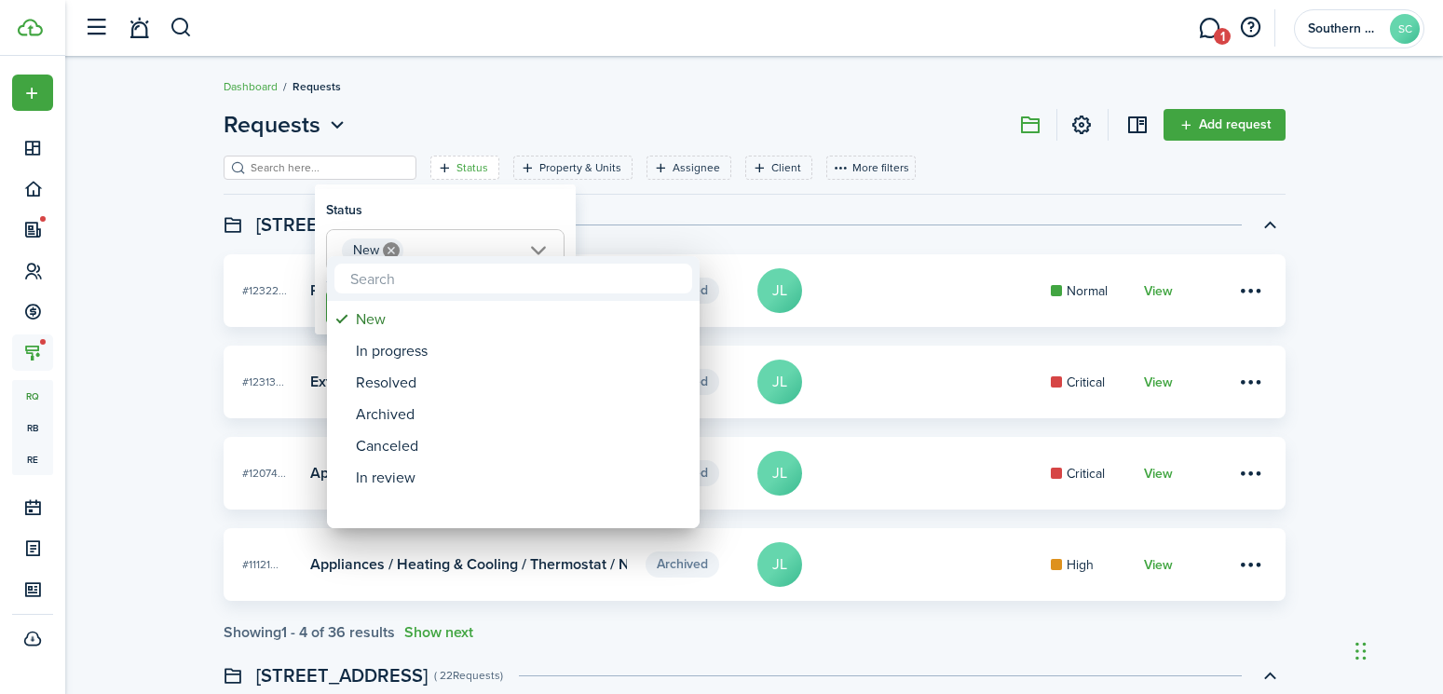
click at [666, 237] on div at bounding box center [721, 347] width 1741 height 992
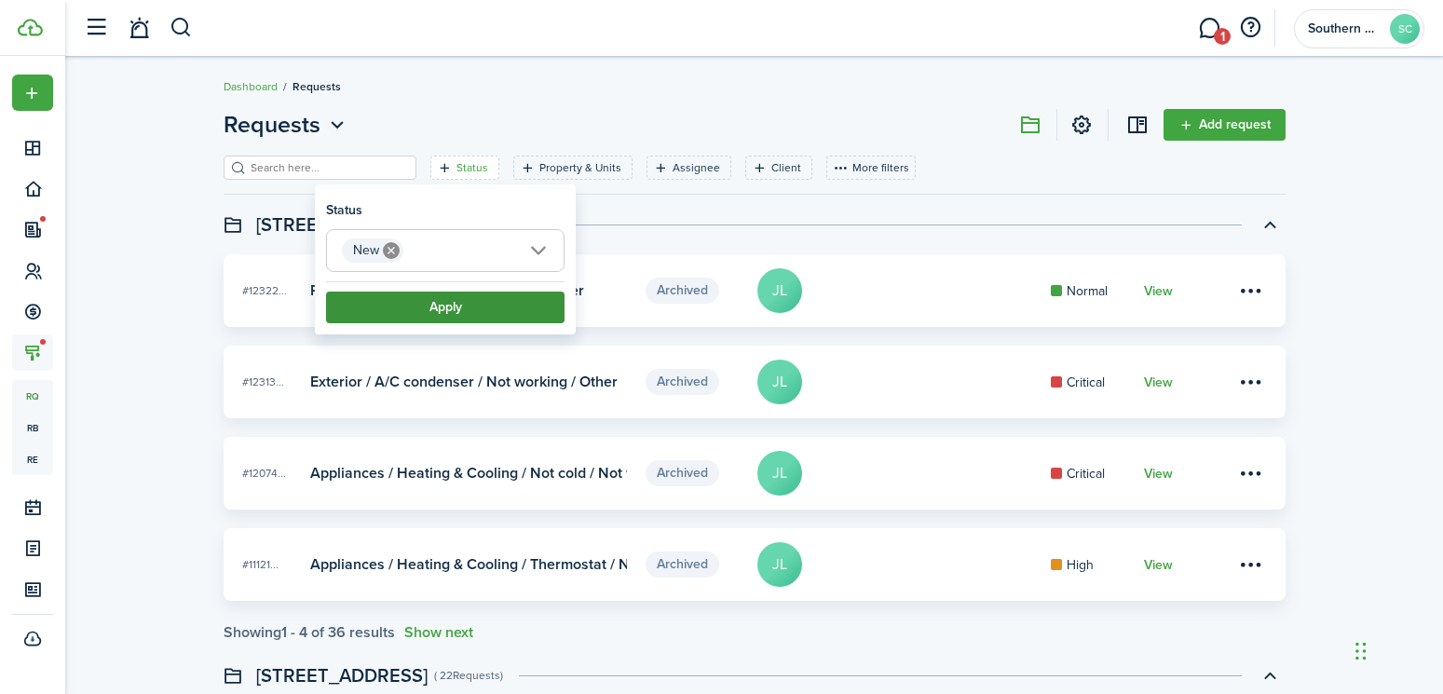
click at [481, 316] on button "Apply" at bounding box center [445, 307] width 238 height 32
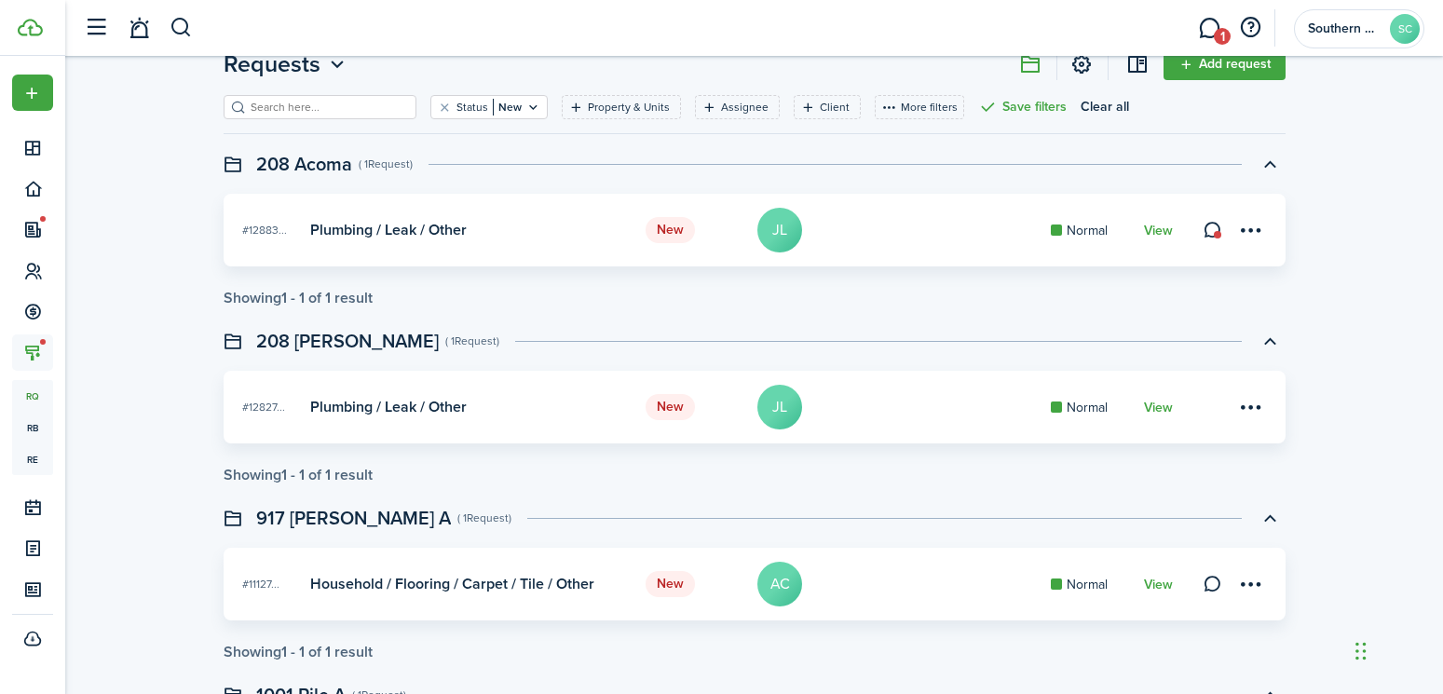
scroll to position [93, 0]
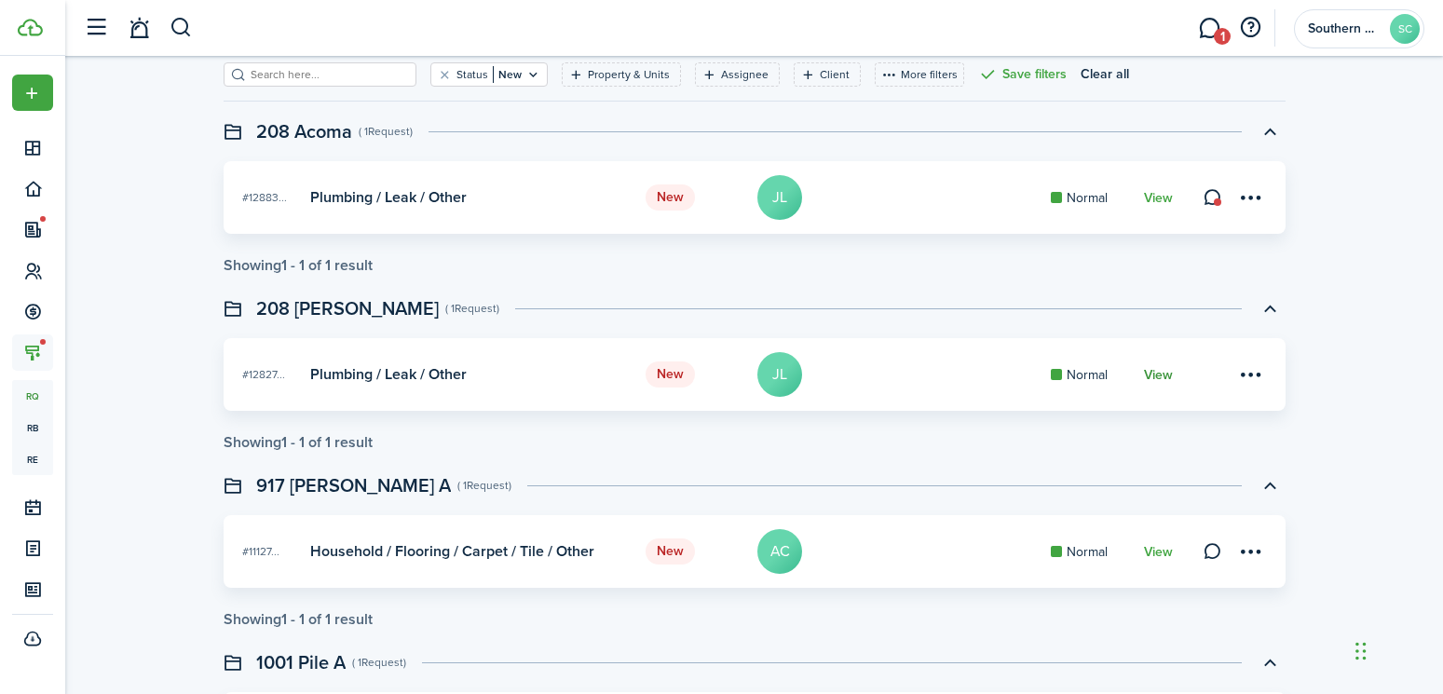
click at [1161, 378] on link "View" at bounding box center [1158, 375] width 29 height 15
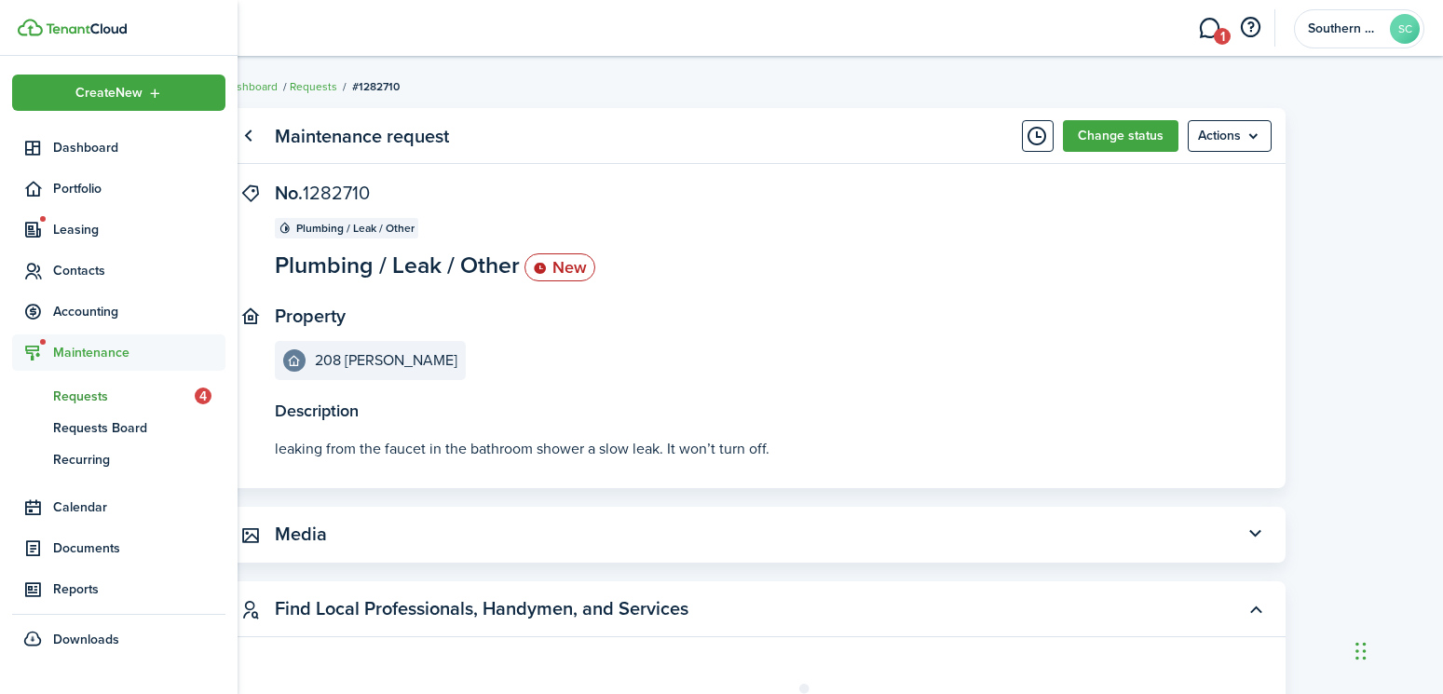
click at [94, 400] on span "Requests" at bounding box center [124, 396] width 142 height 20
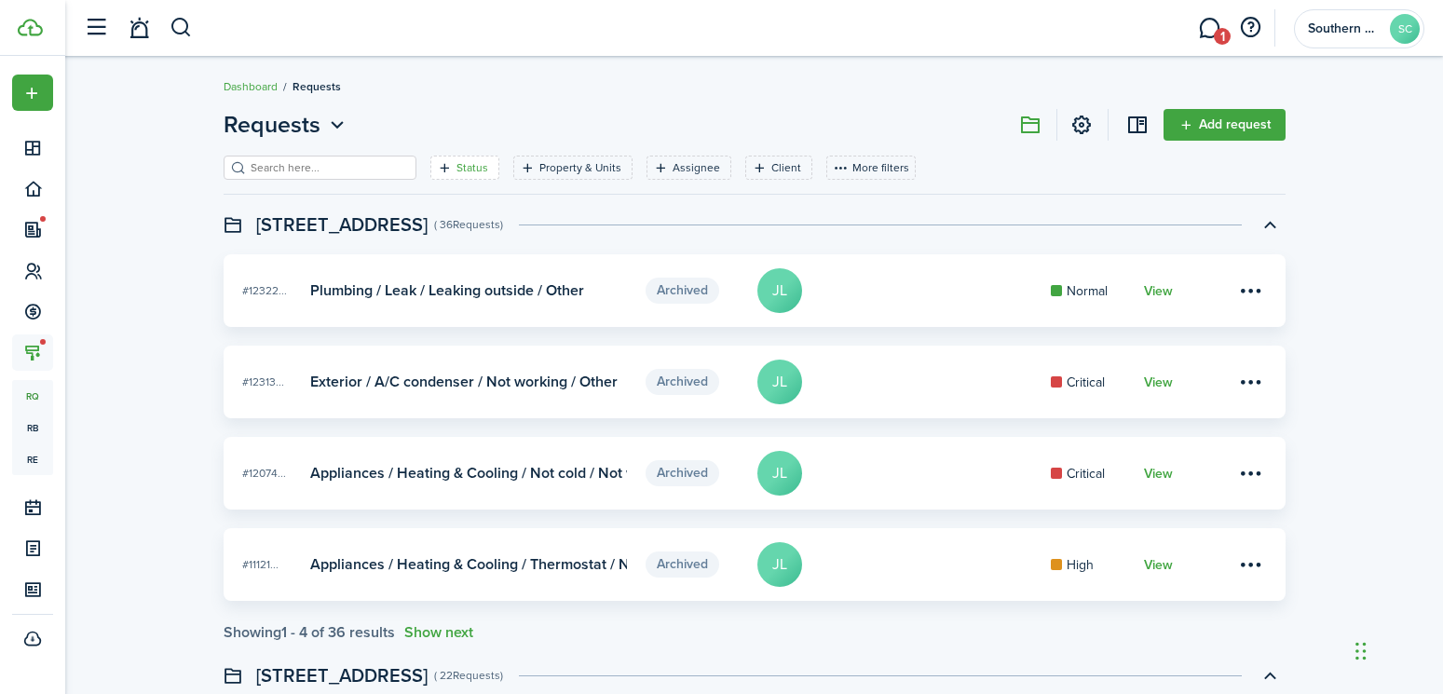
click at [437, 165] on icon "Open filter" at bounding box center [445, 167] width 16 height 15
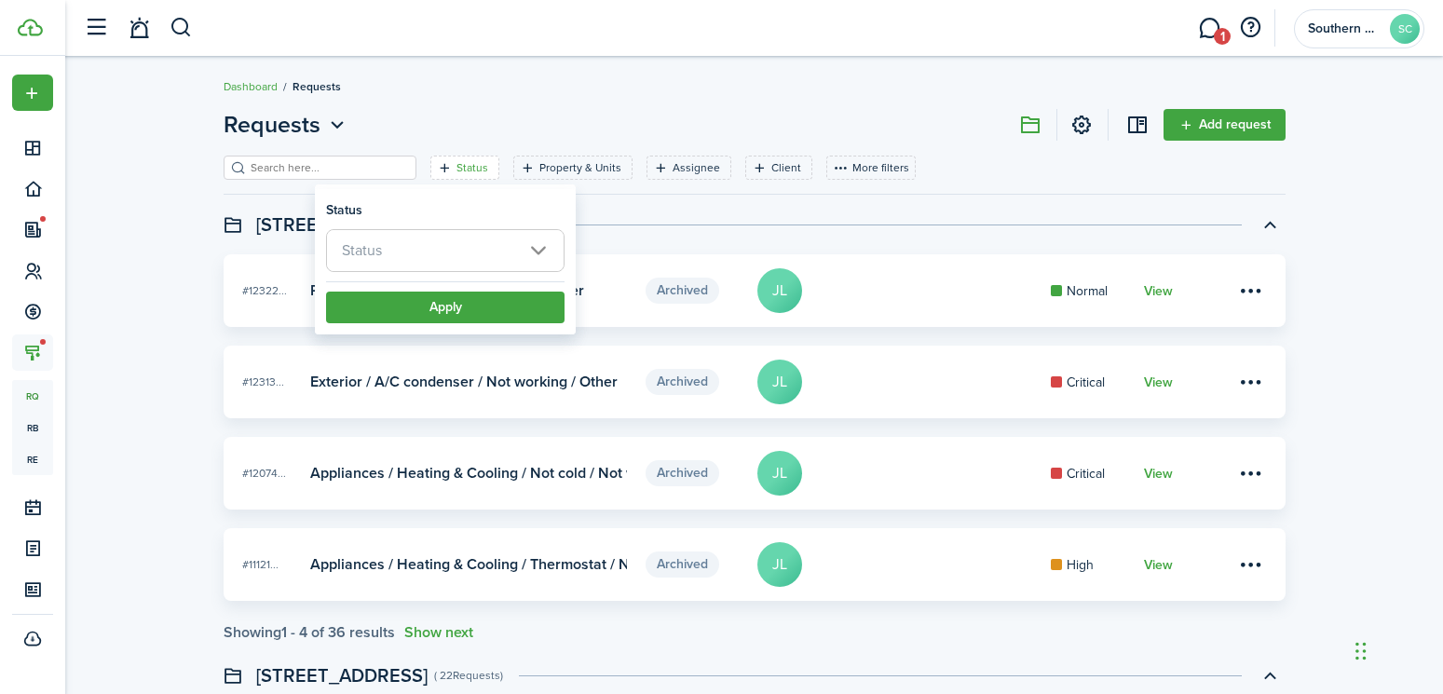
click at [431, 251] on span "Status" at bounding box center [445, 250] width 237 height 41
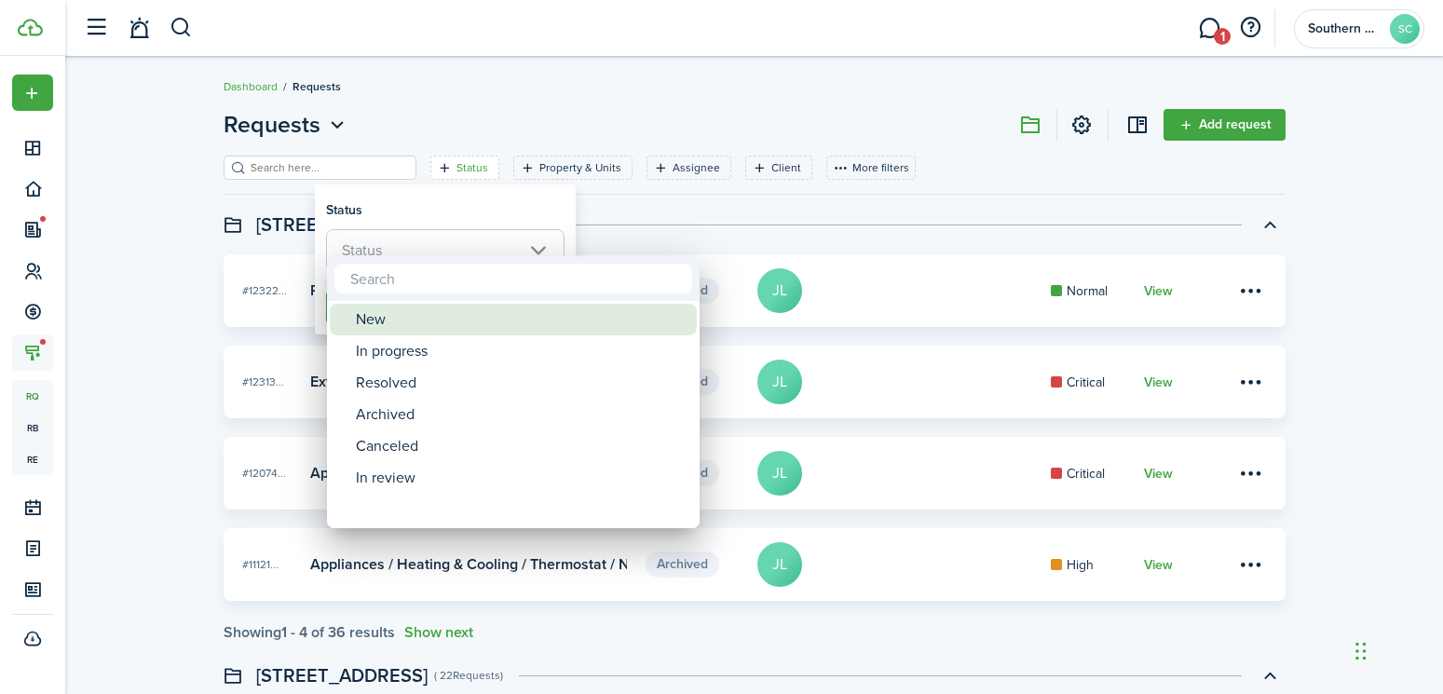
click at [415, 329] on div "New" at bounding box center [521, 320] width 330 height 32
type input "New"
click at [619, 245] on div at bounding box center [721, 347] width 1741 height 992
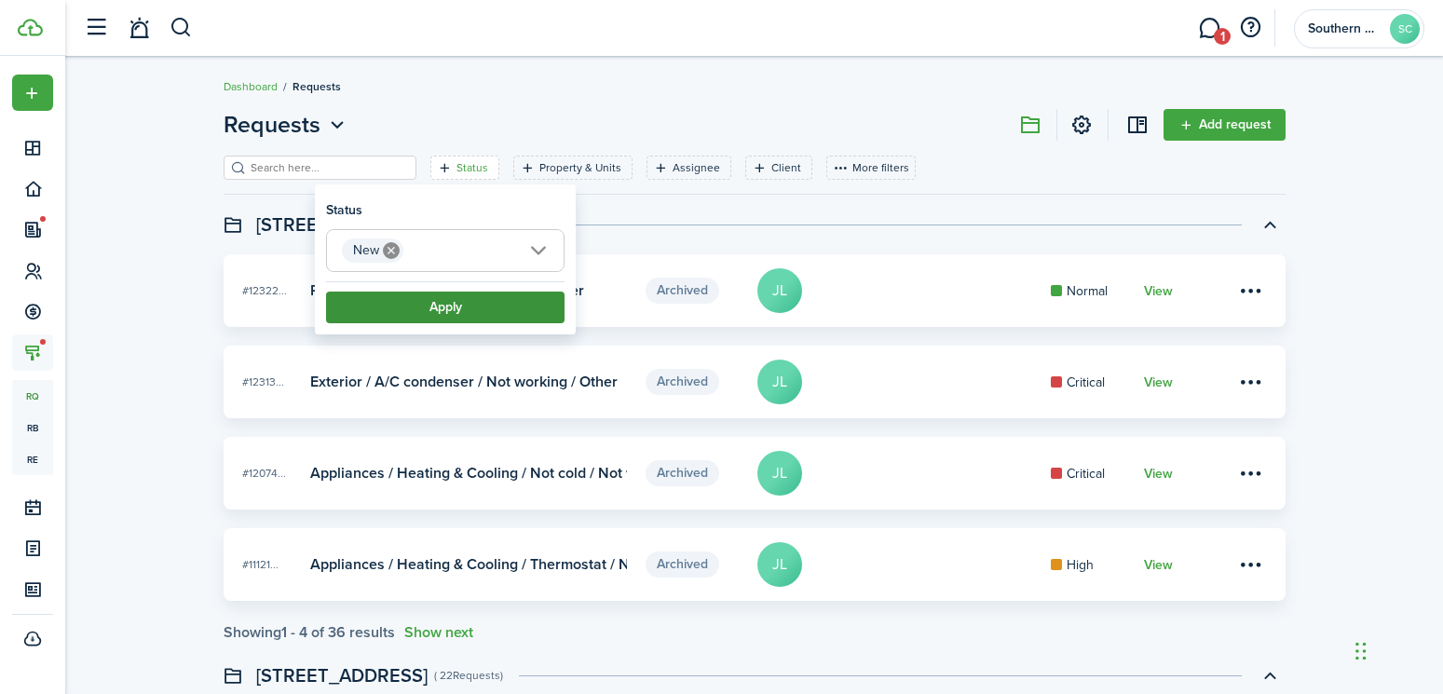
click at [407, 315] on button "Apply" at bounding box center [445, 307] width 238 height 32
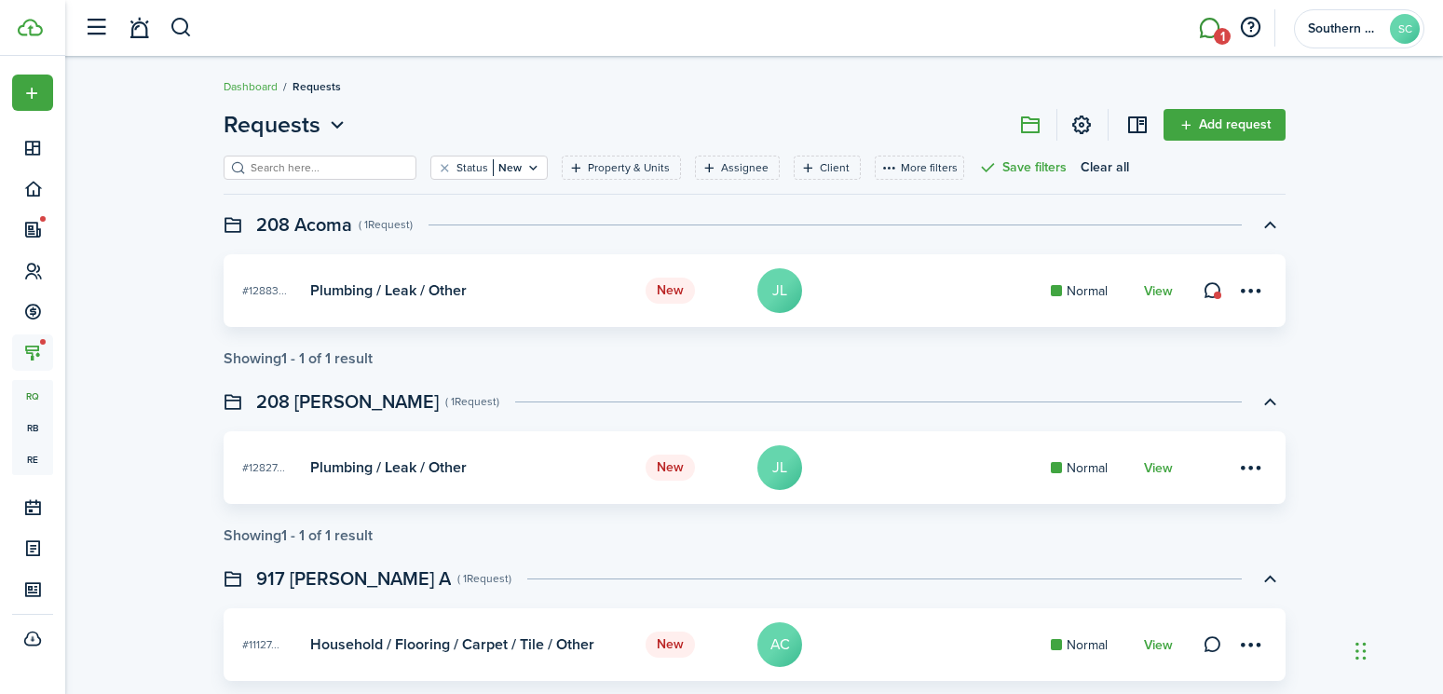
click at [1212, 20] on link "1" at bounding box center [1208, 28] width 35 height 47
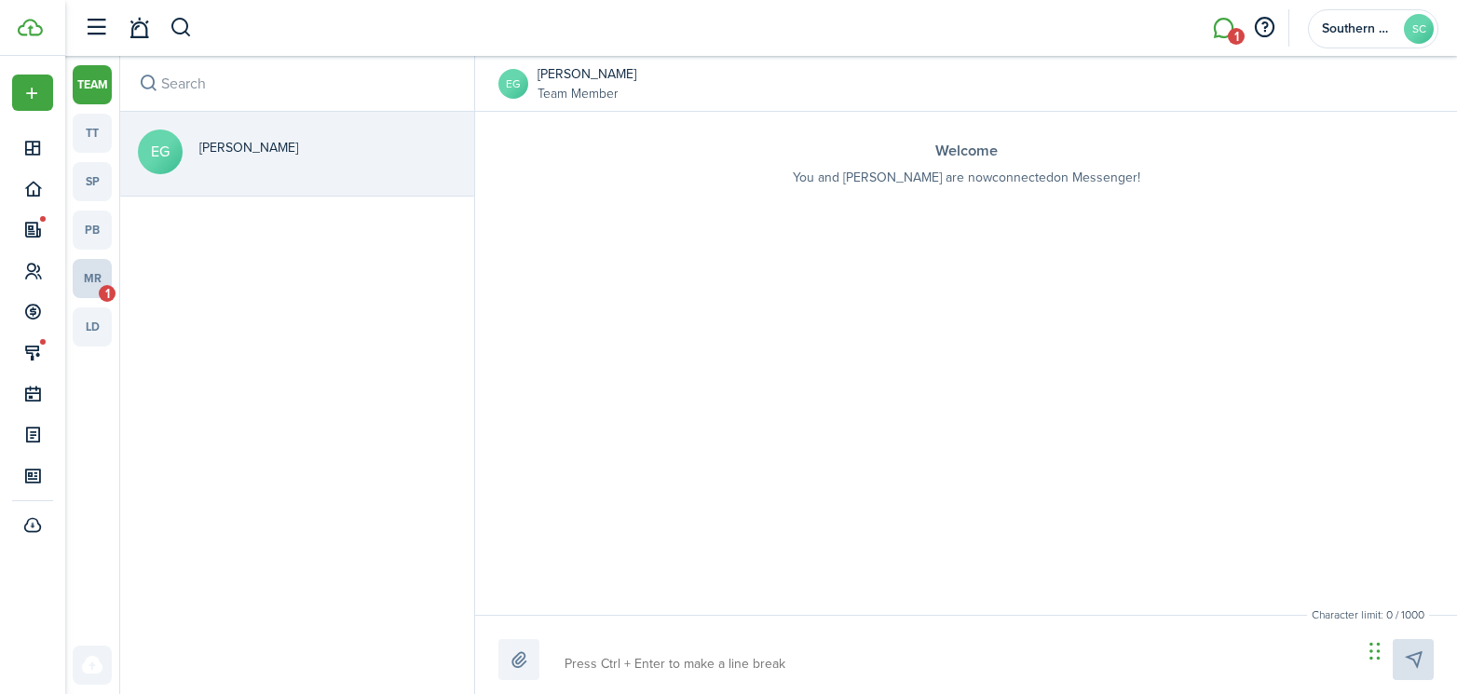
click at [104, 272] on link "mr 1" at bounding box center [92, 278] width 39 height 39
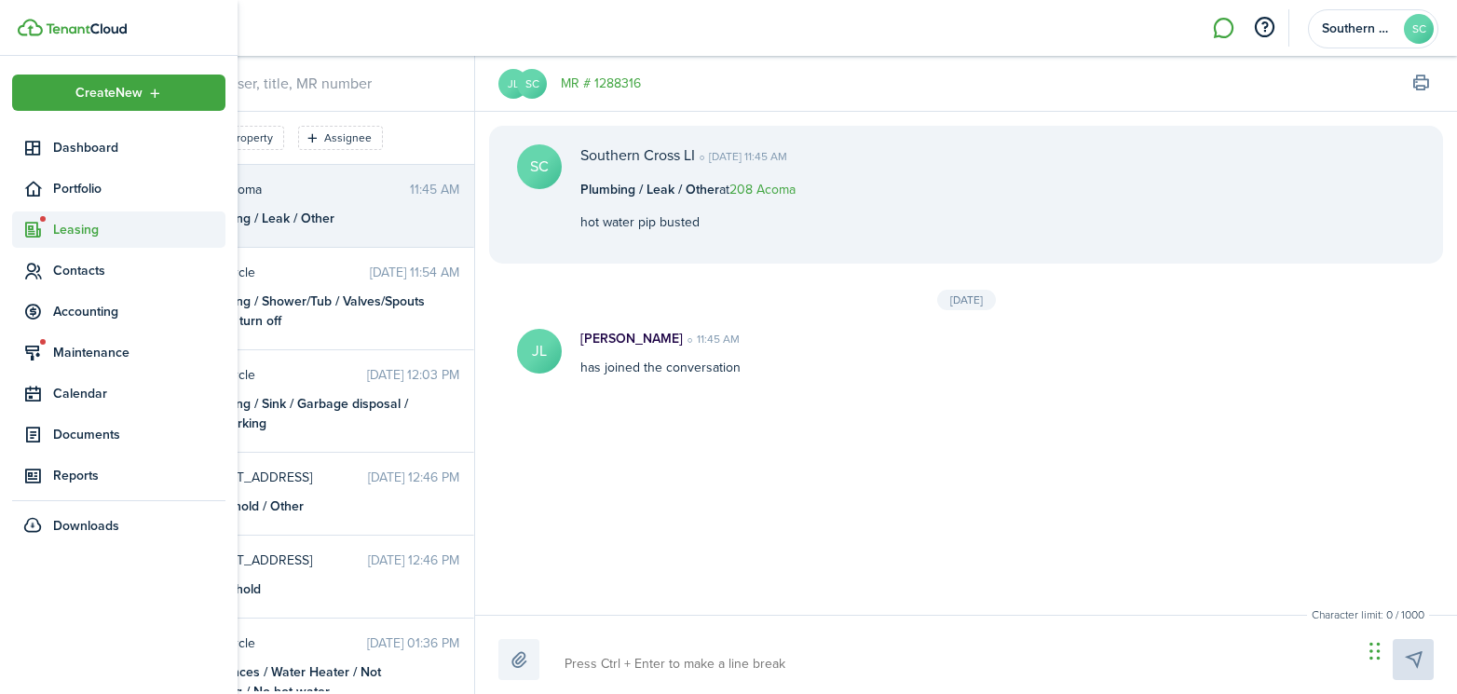
click at [20, 212] on span "Leasing" at bounding box center [118, 229] width 213 height 36
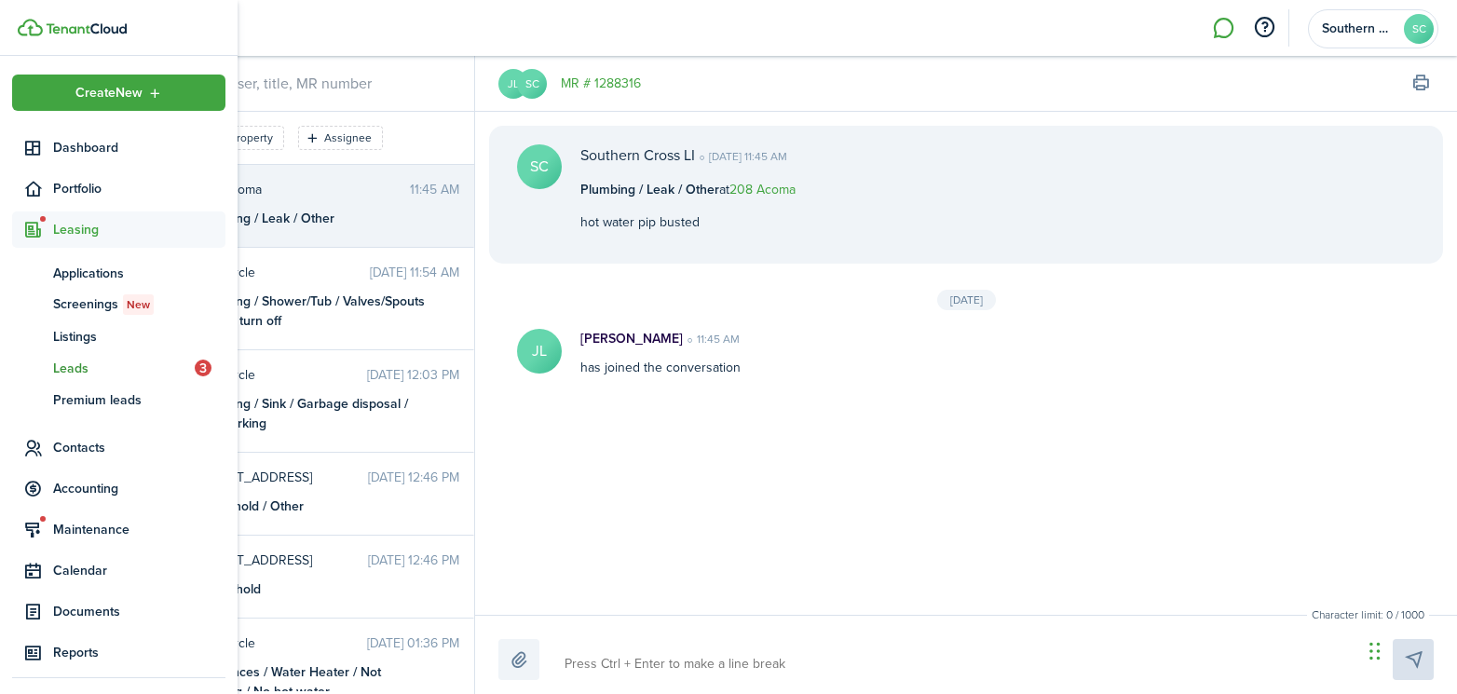
click at [80, 368] on span "Leads" at bounding box center [124, 369] width 142 height 20
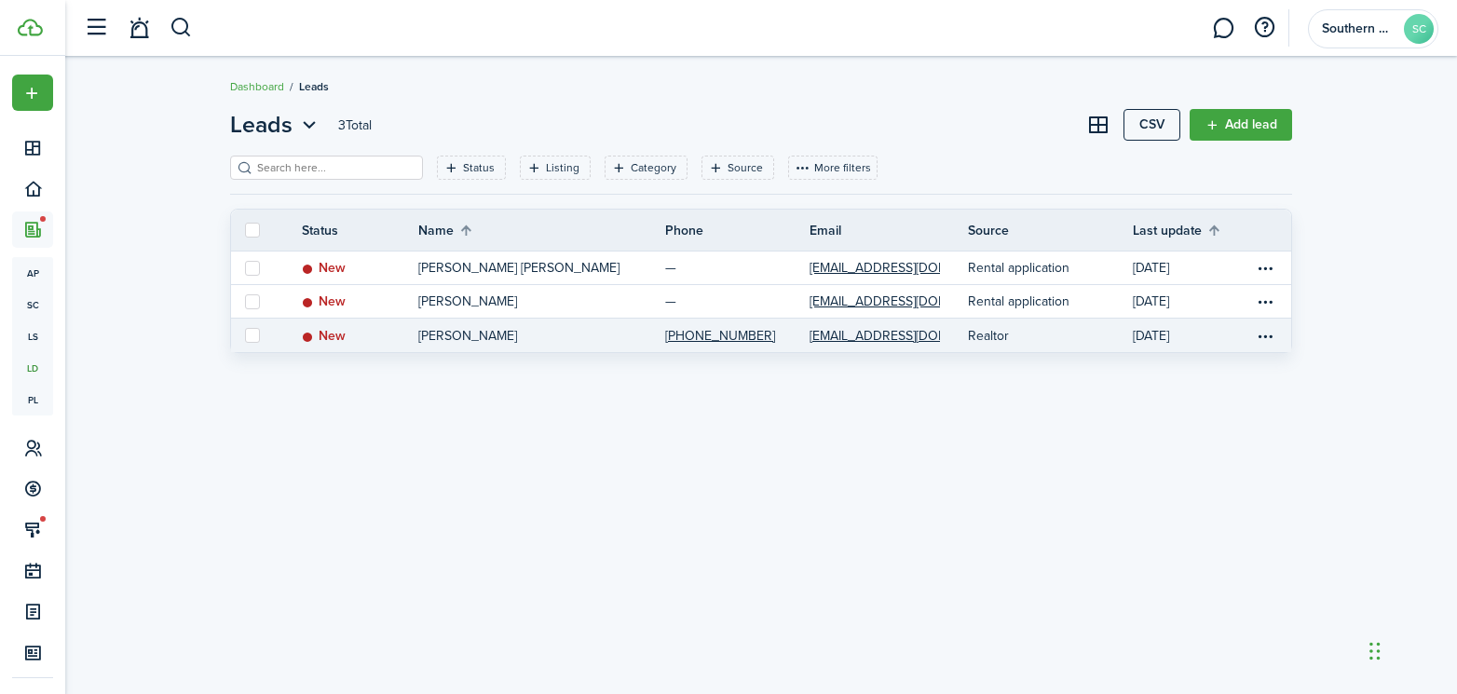
drag, startPoint x: 245, startPoint y: 332, endPoint x: 291, endPoint y: 338, distance: 47.0
click at [248, 332] on link at bounding box center [252, 335] width 43 height 34
click at [253, 341] on label at bounding box center [252, 335] width 15 height 15
click at [245, 336] on input "checkbox" at bounding box center [244, 335] width 1 height 1
checkbox input "true"
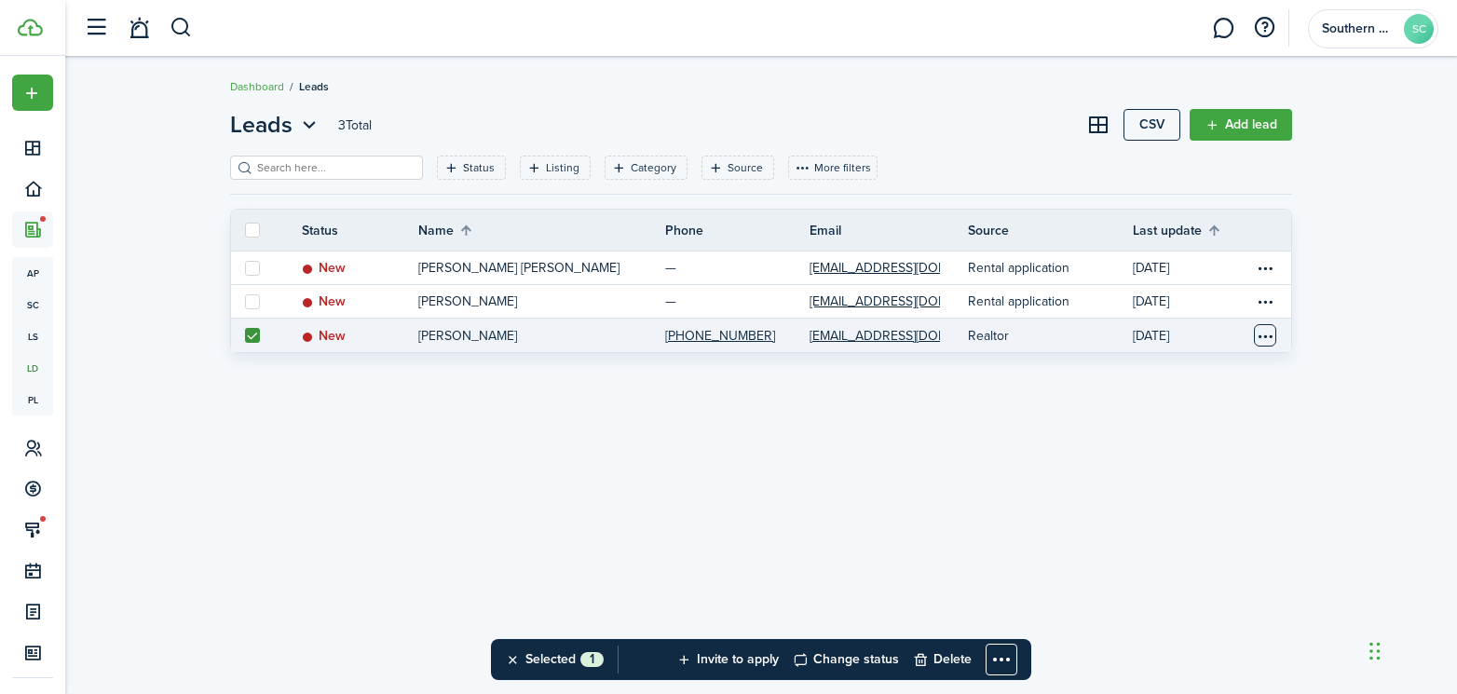
click at [1264, 345] on table-menu-btn-icon "Open menu" at bounding box center [1264, 335] width 22 height 22
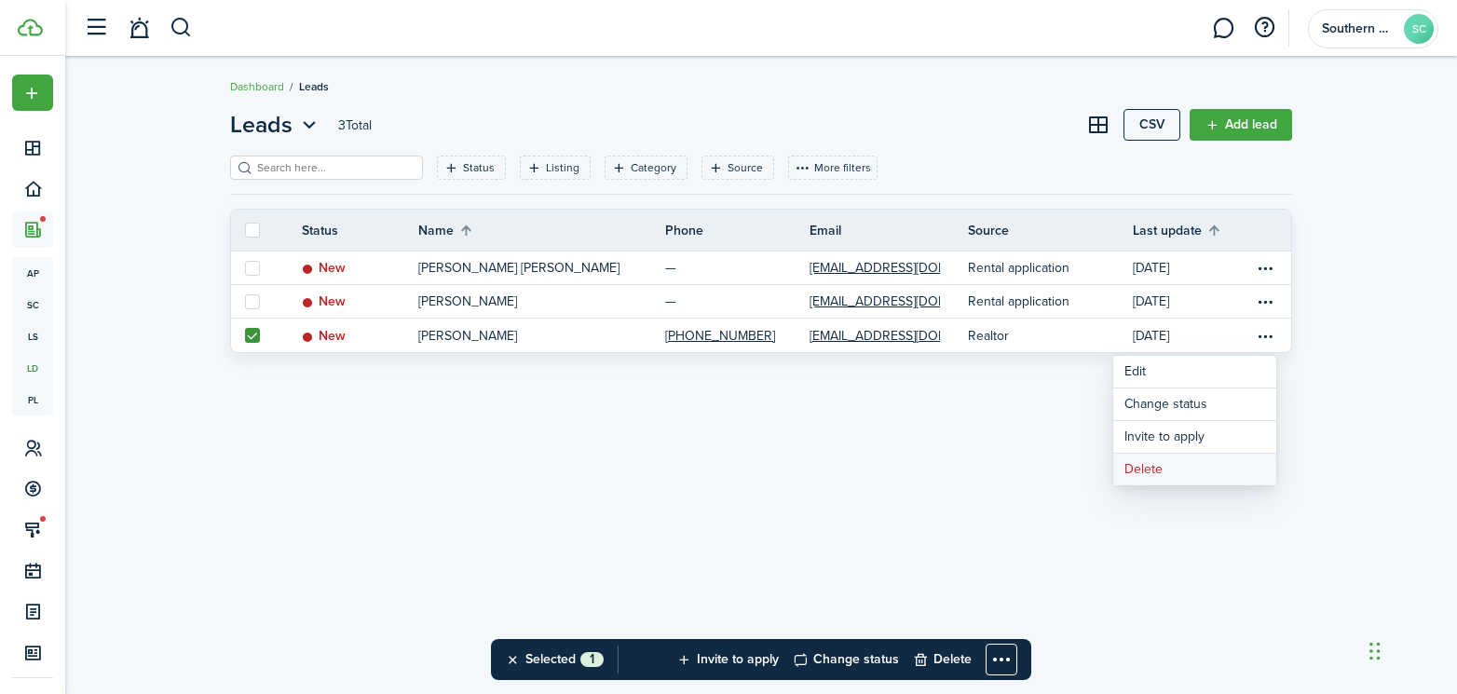
click at [1145, 463] on button "Delete" at bounding box center [1194, 470] width 163 height 32
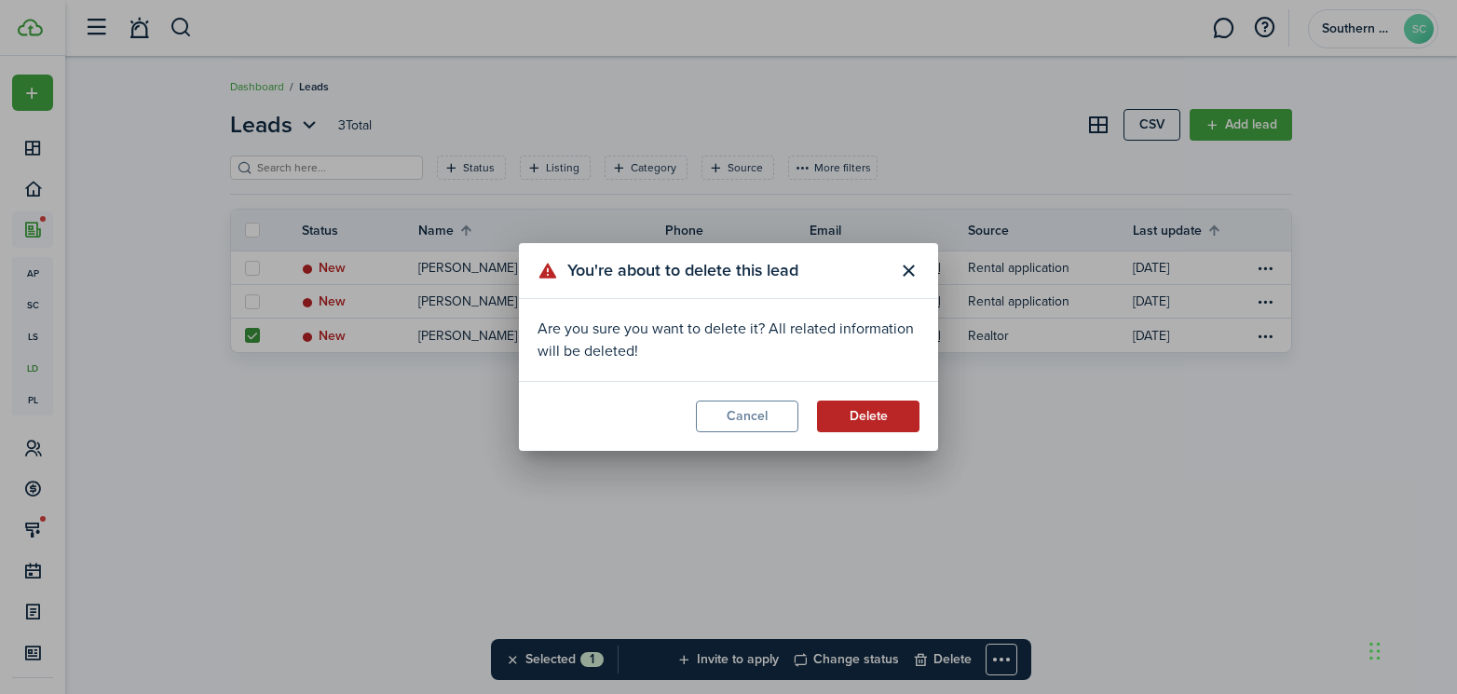
click at [885, 425] on button "Delete" at bounding box center [868, 416] width 102 height 32
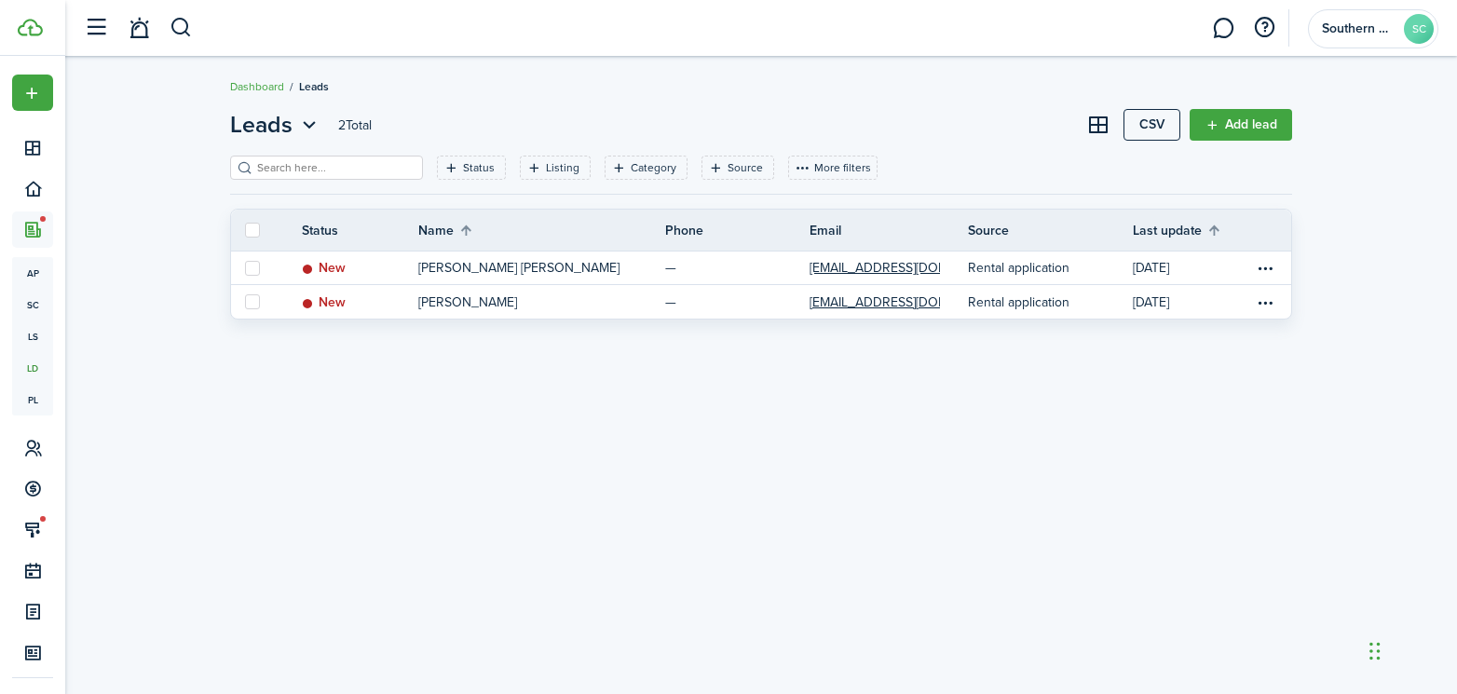
click at [253, 524] on div "Leads 2 Total CSV Add lead Status Listing Category Source More filters Save fil…" at bounding box center [761, 375] width 1080 height 535
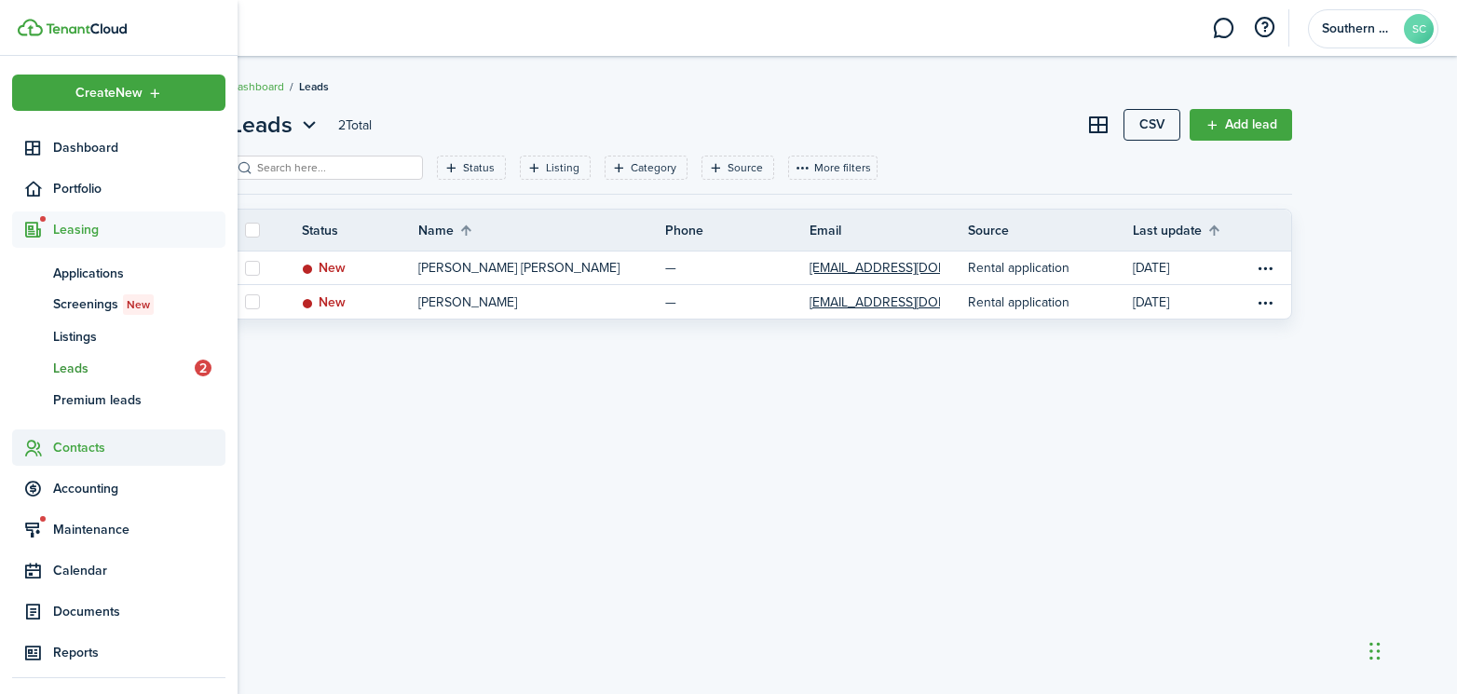
click at [70, 451] on span "Contacts" at bounding box center [139, 448] width 172 height 20
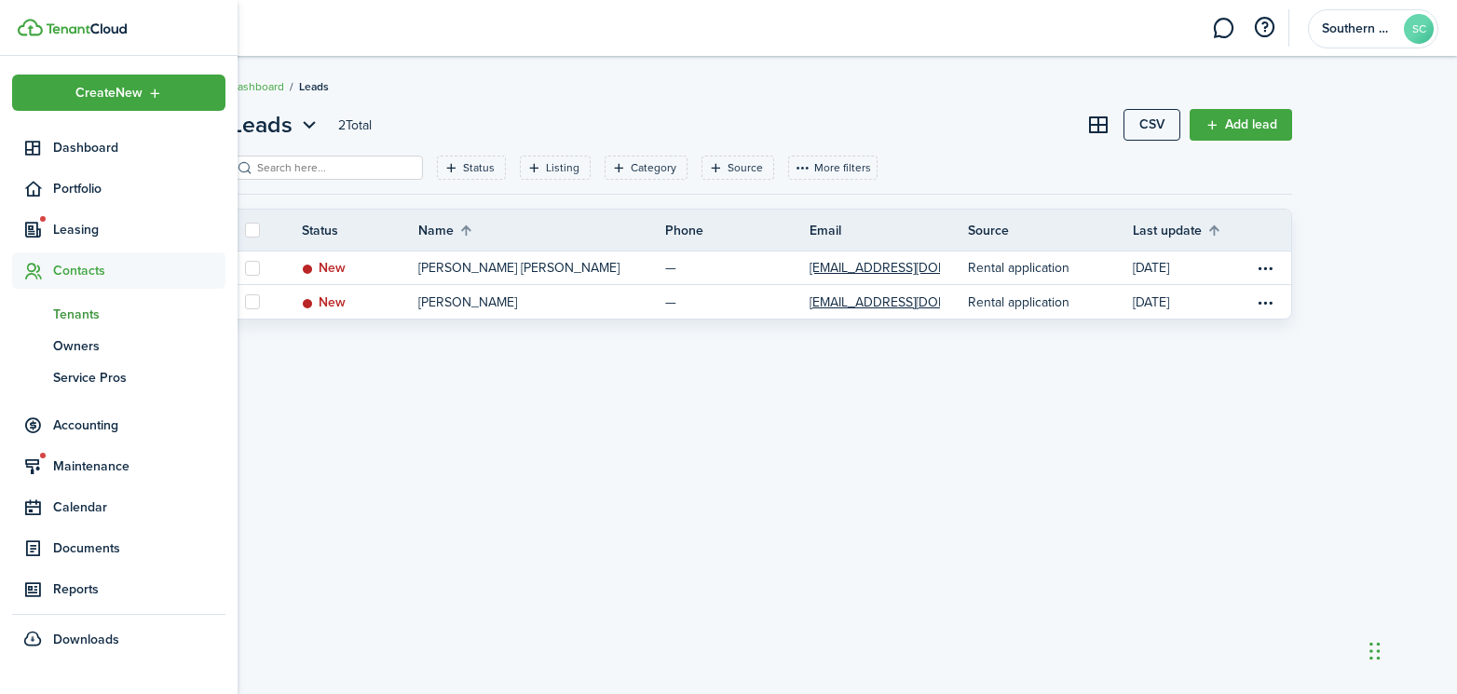
click at [71, 321] on span "Tenants" at bounding box center [139, 315] width 172 height 20
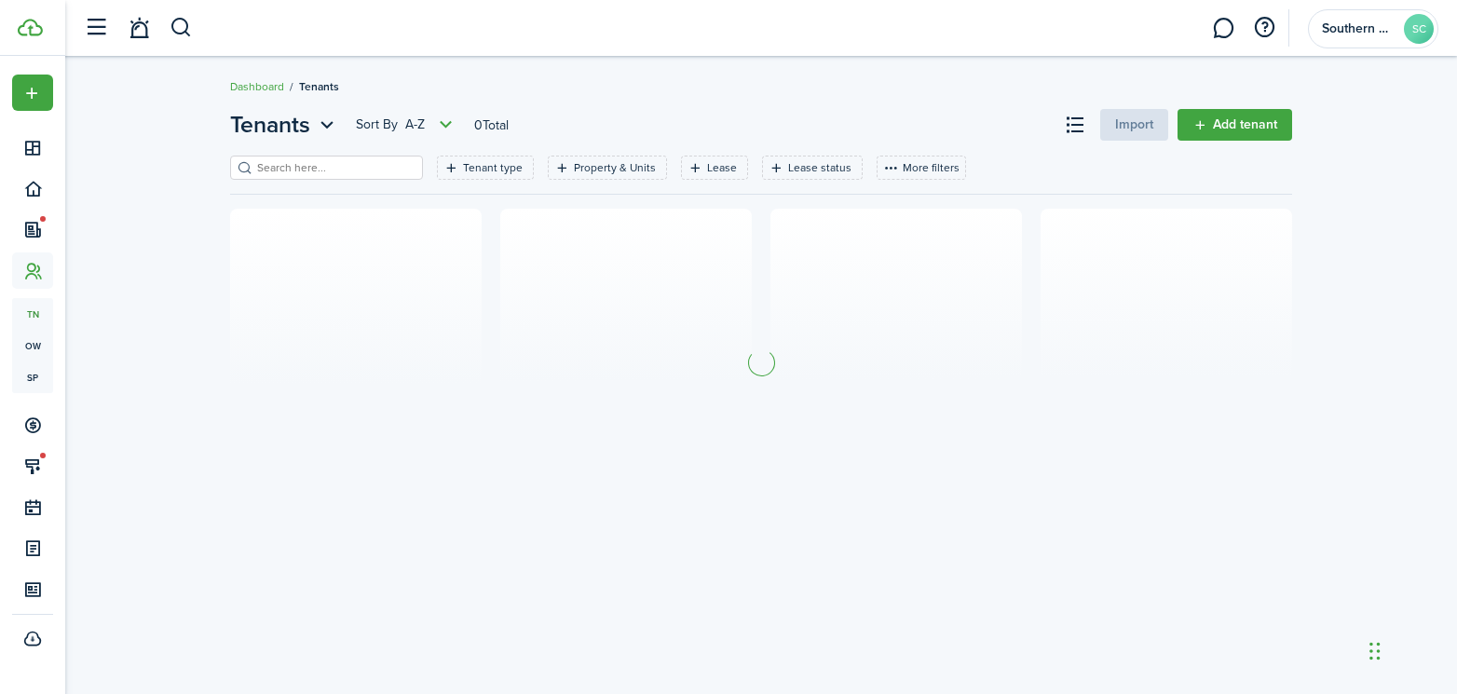
click at [330, 172] on input "search" at bounding box center [334, 168] width 164 height 18
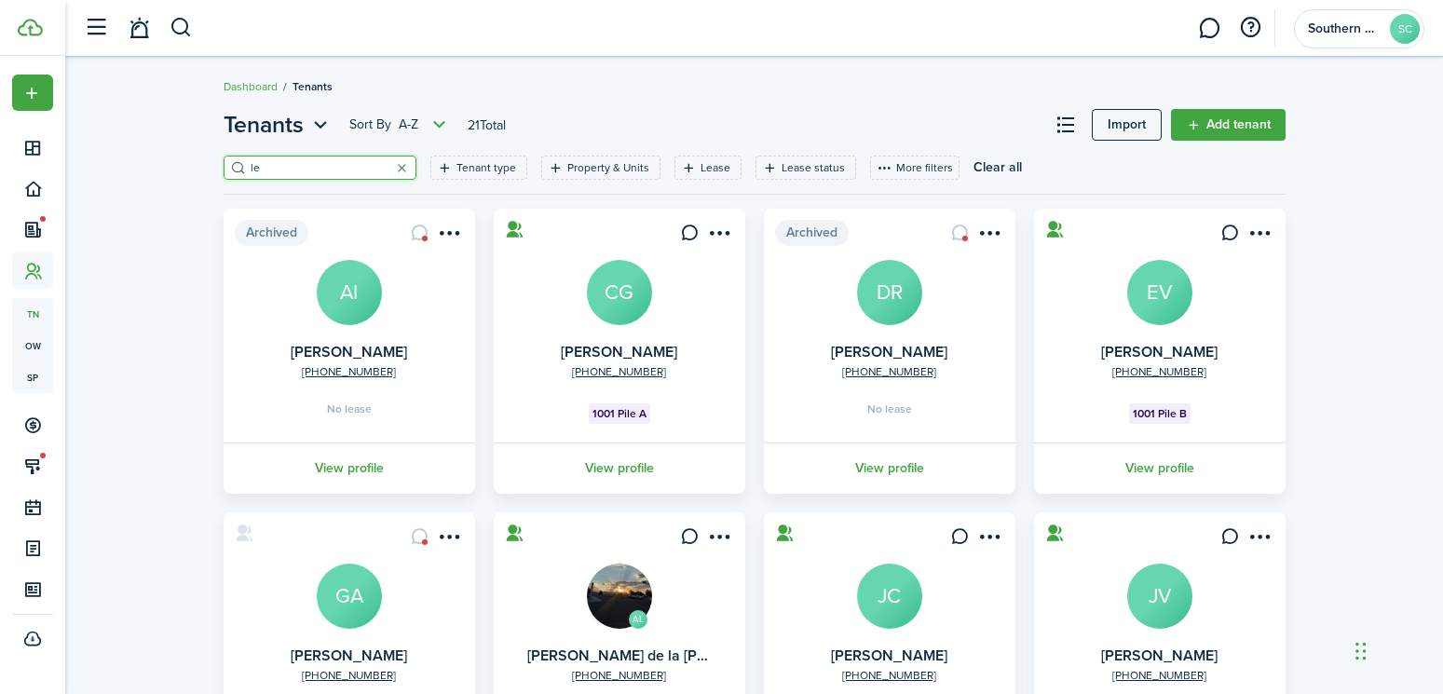
type input "le"
click at [589, 175] on filter-tag-label "Property & Units" at bounding box center [608, 167] width 82 height 17
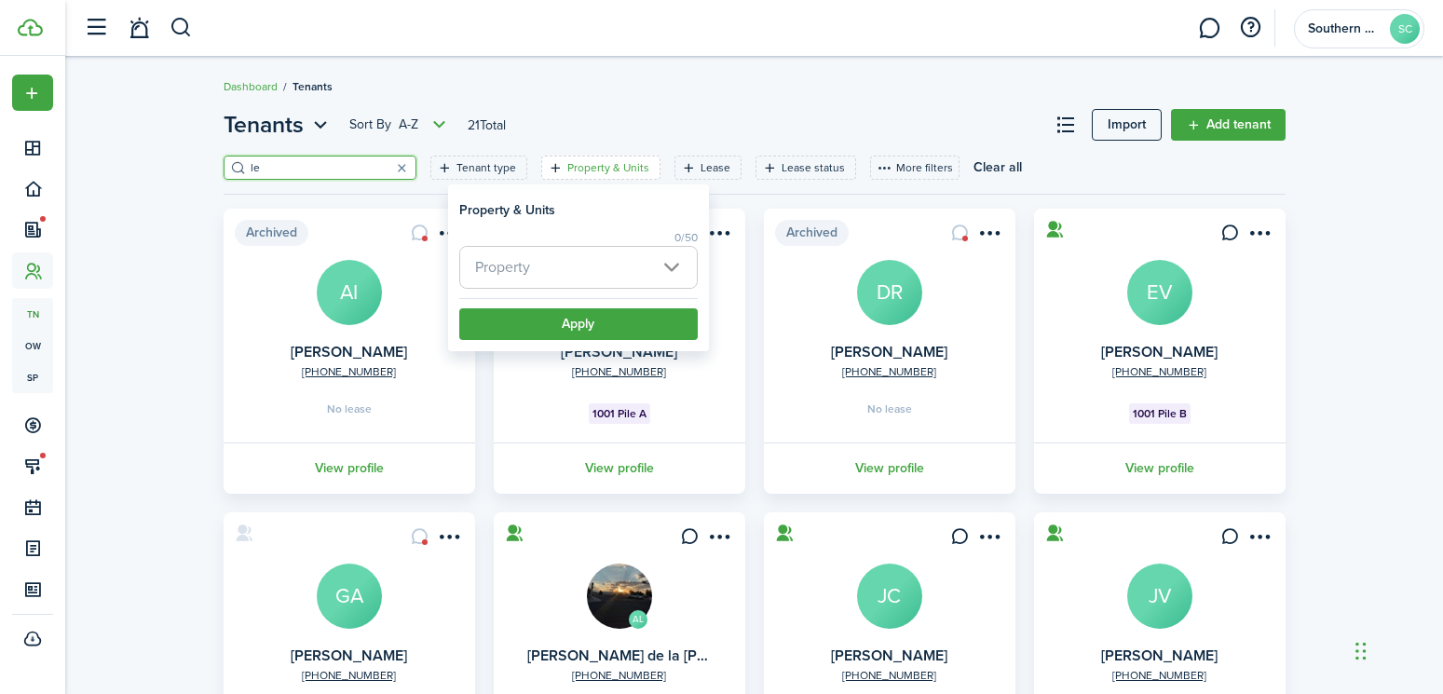
click at [589, 257] on span "Property" at bounding box center [578, 267] width 237 height 41
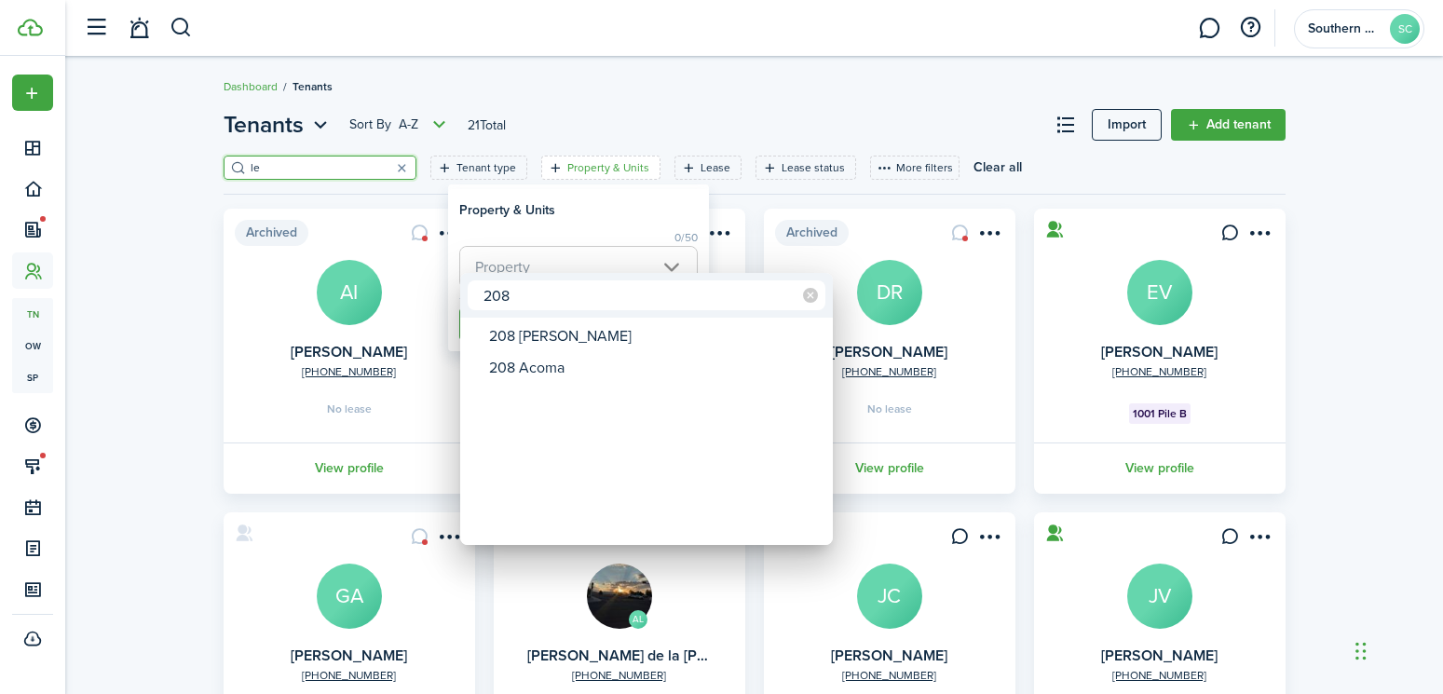
type input "208"
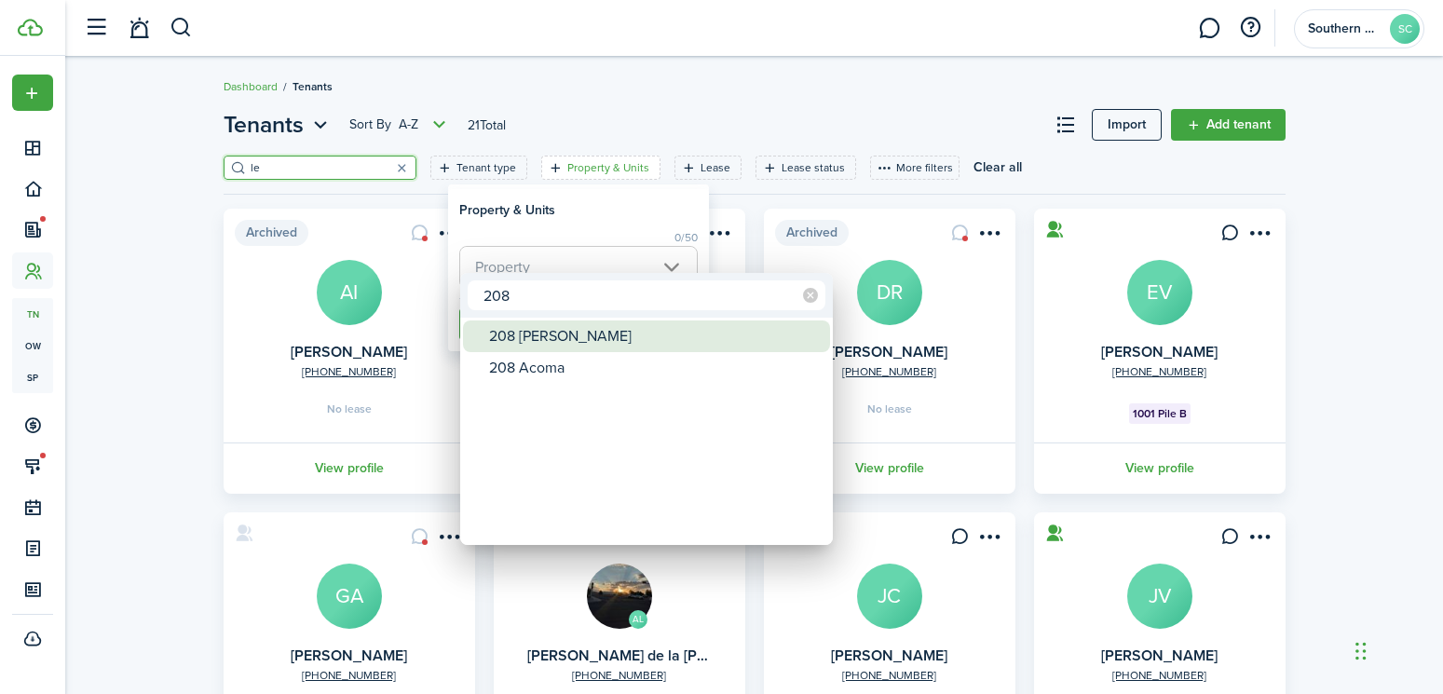
click at [558, 332] on div "208 [PERSON_NAME]" at bounding box center [654, 336] width 330 height 32
type input "208 [PERSON_NAME]"
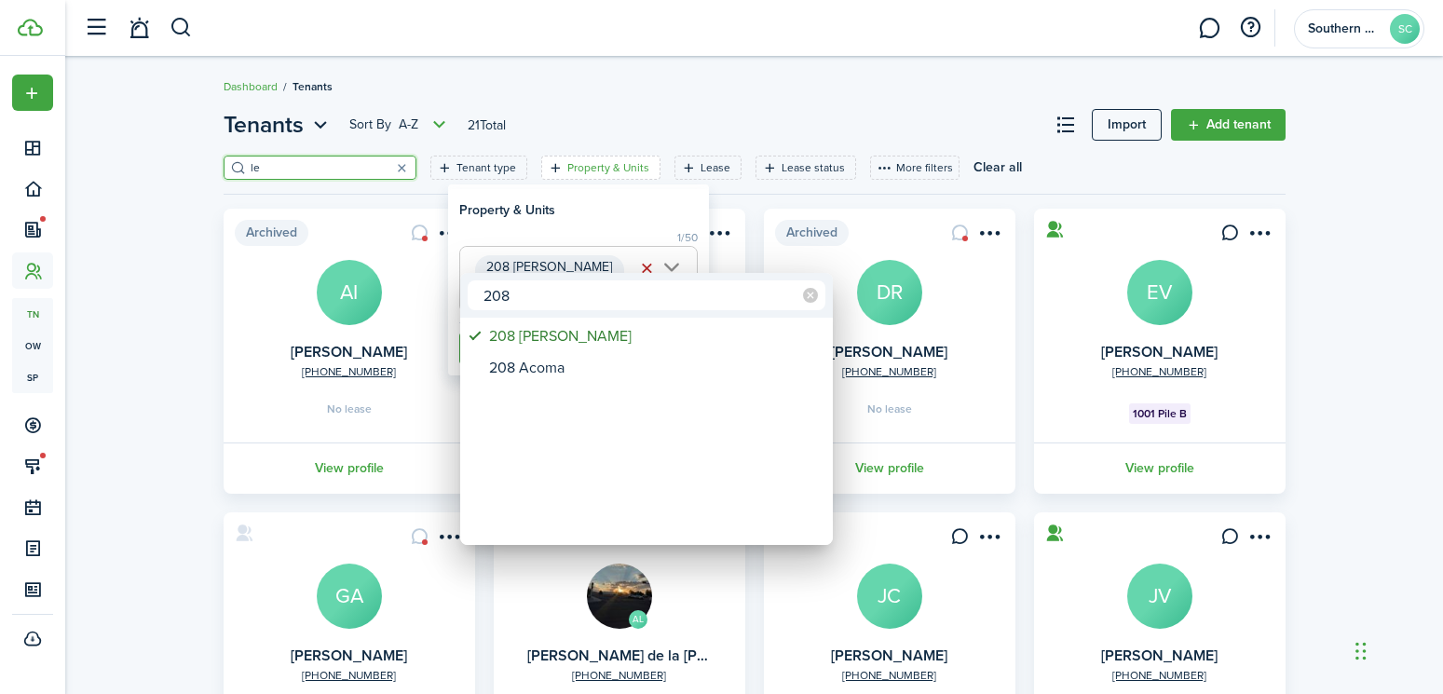
click at [730, 275] on div "208" at bounding box center [646, 295] width 373 height 45
drag, startPoint x: 743, startPoint y: 214, endPoint x: 704, endPoint y: 251, distance: 54.0
click at [743, 213] on div at bounding box center [721, 347] width 1741 height 992
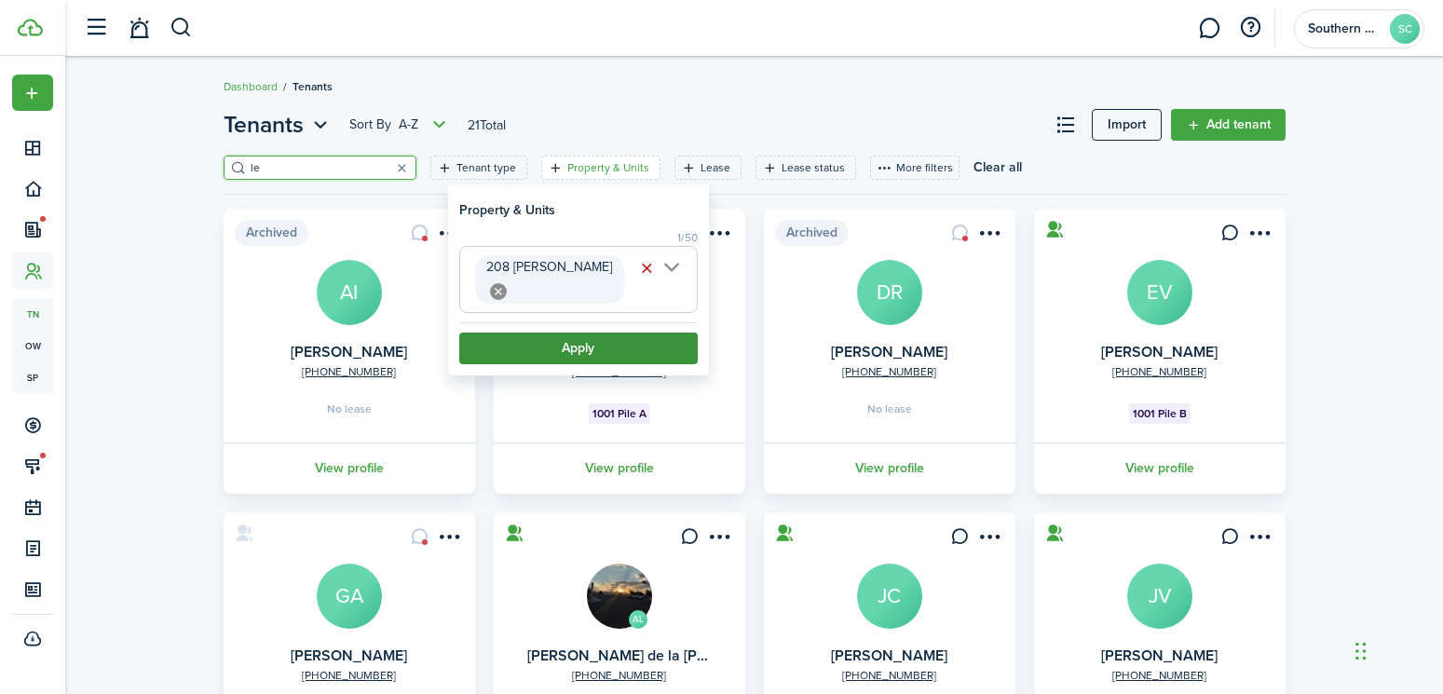
click at [611, 332] on button "Apply" at bounding box center [578, 348] width 238 height 32
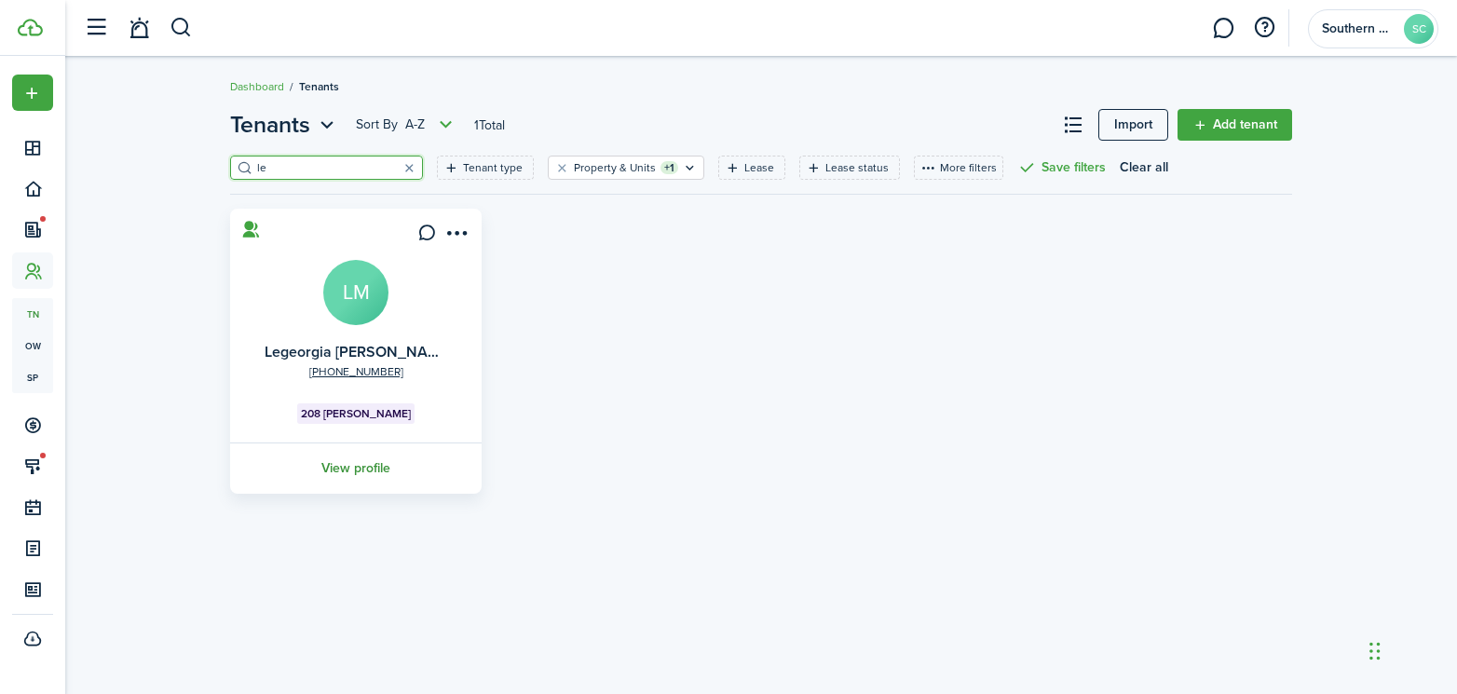
click at [348, 480] on link "View profile" at bounding box center [355, 467] width 257 height 51
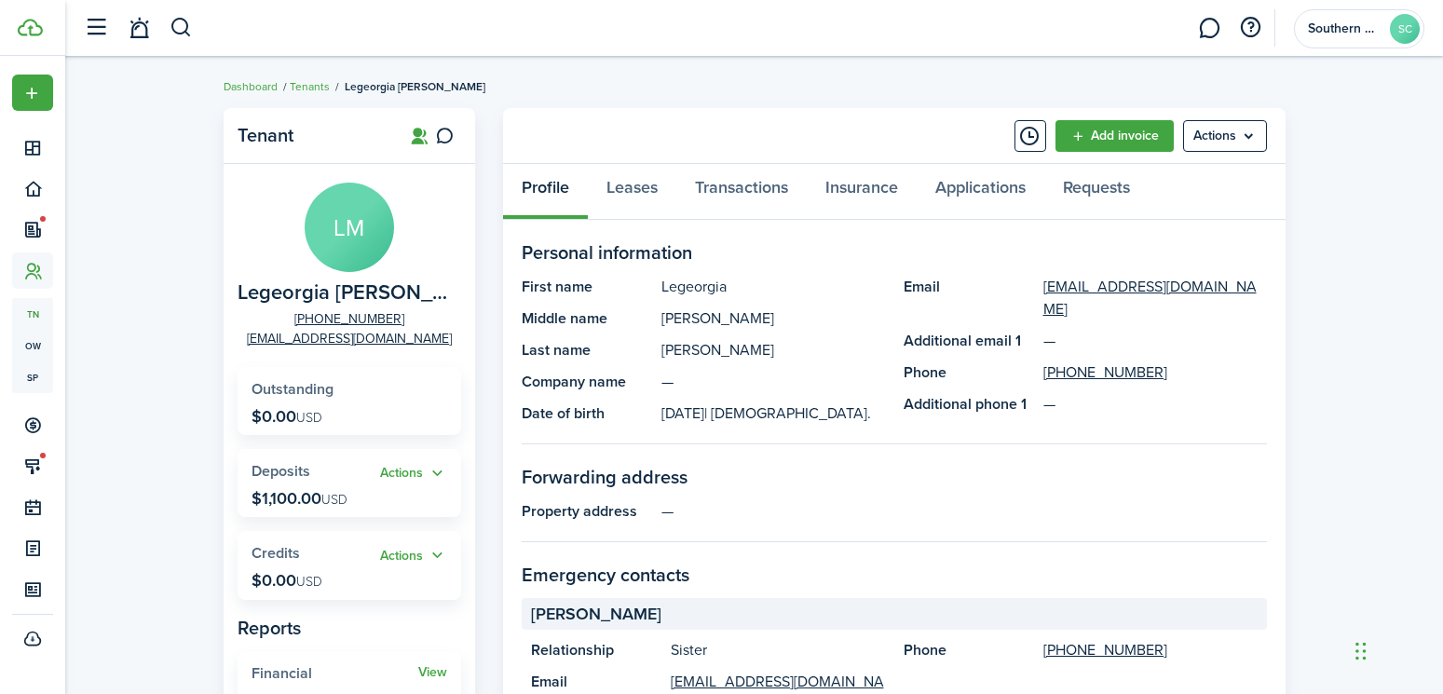
click at [394, 682] on widget-stats "View Financial Tenant Statement" at bounding box center [349, 685] width 224 height 68
